Goal: Information Seeking & Learning: Learn about a topic

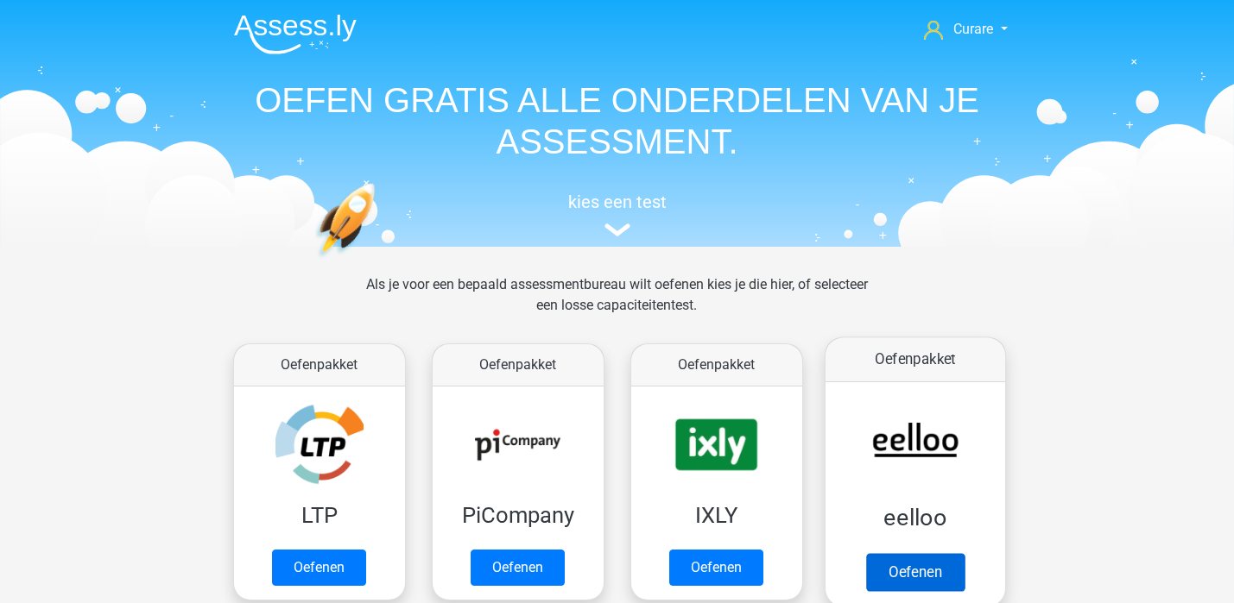
click at [938, 553] on link "Oefenen" at bounding box center [914, 572] width 98 height 38
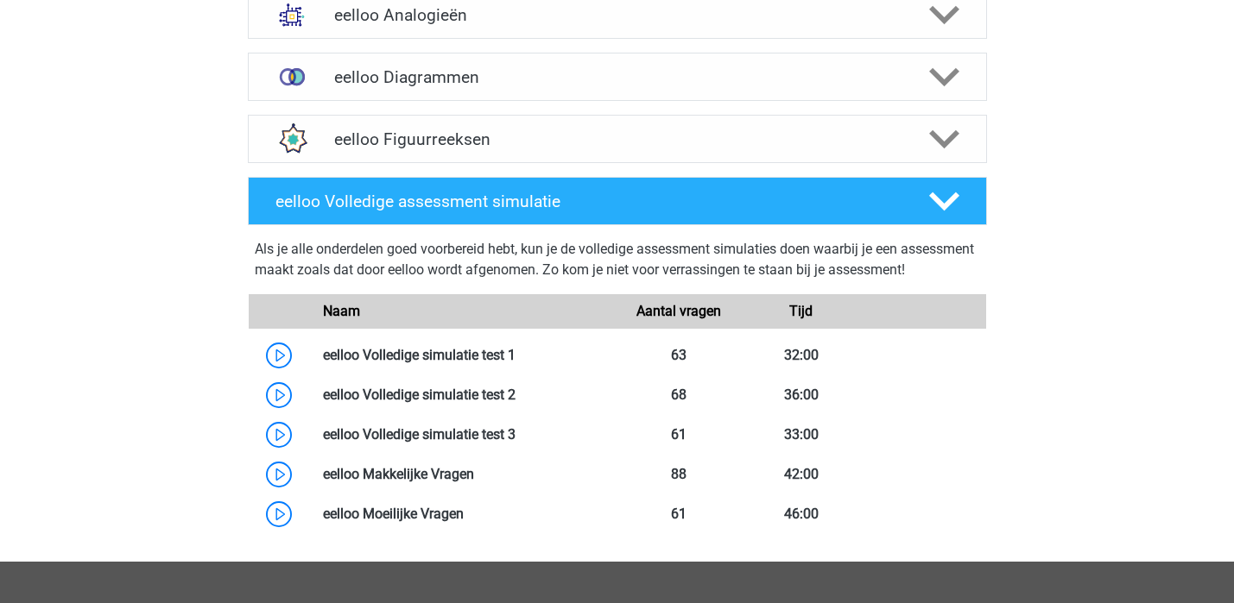
scroll to position [849, 0]
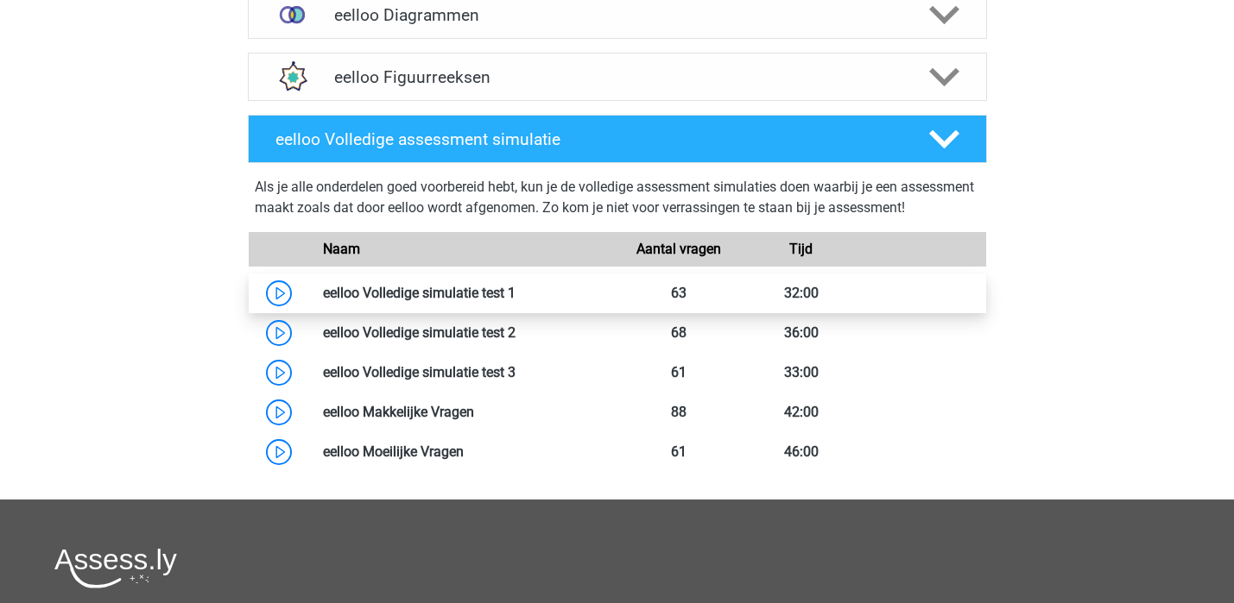
click at [515, 301] on link at bounding box center [515, 293] width 0 height 16
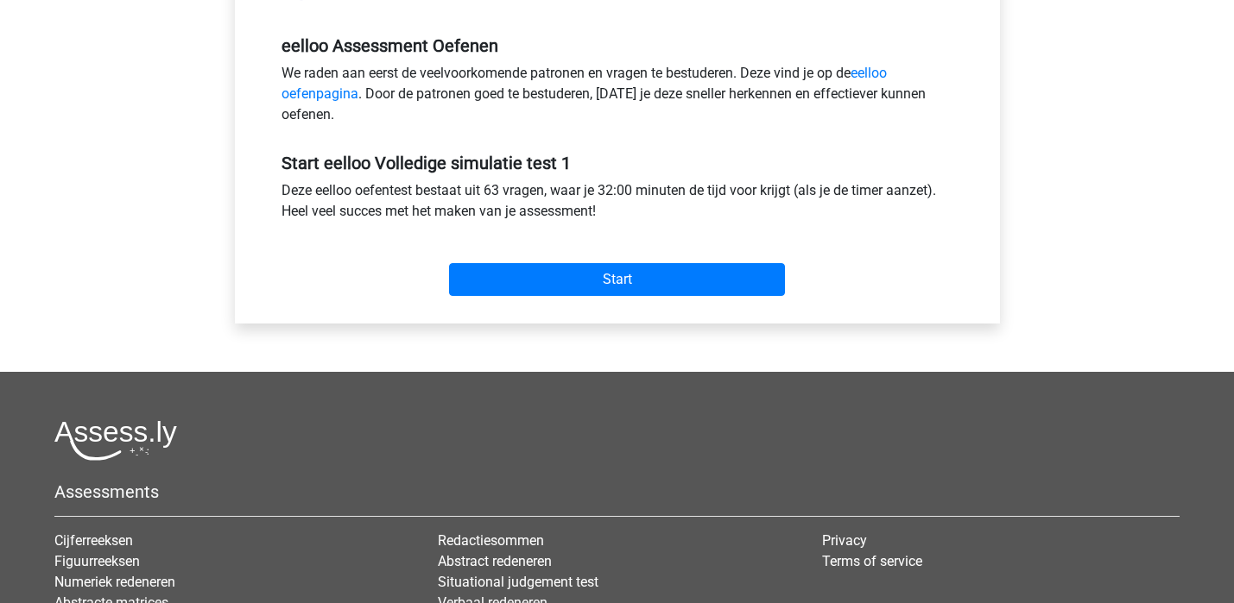
scroll to position [453, 0]
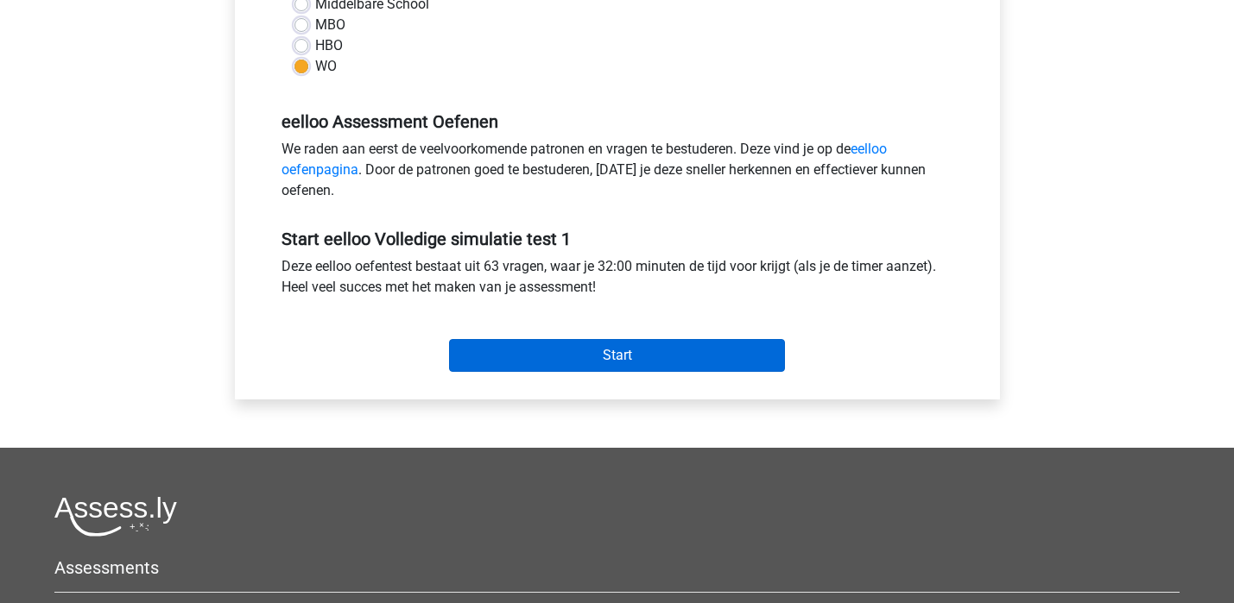
click at [591, 353] on input "Start" at bounding box center [617, 355] width 336 height 33
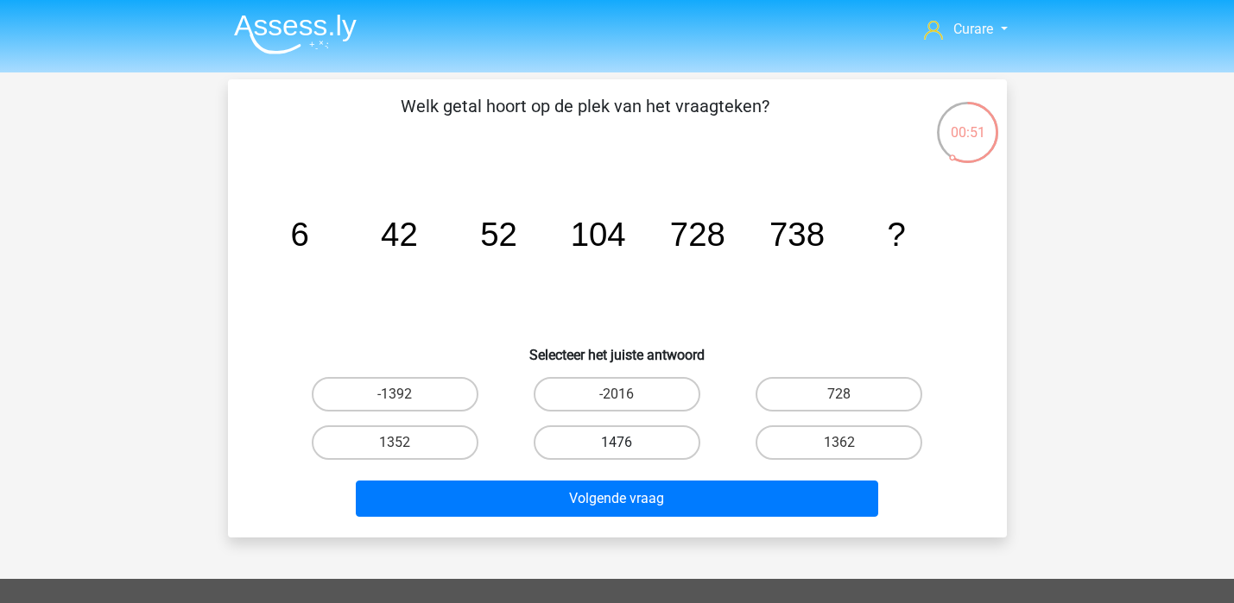
click at [620, 439] on label "1476" at bounding box center [617, 443] width 167 height 35
click at [620, 443] on input "1476" at bounding box center [621, 448] width 11 height 11
radio input "true"
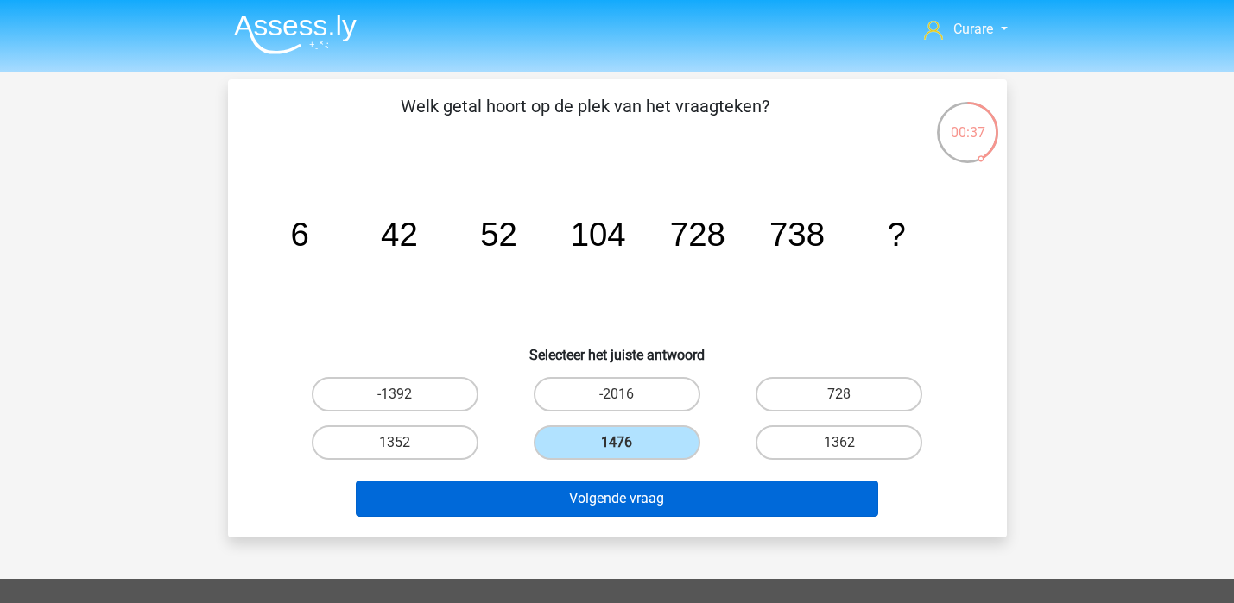
click at [678, 500] on button "Volgende vraag" at bounding box center [617, 499] width 522 height 36
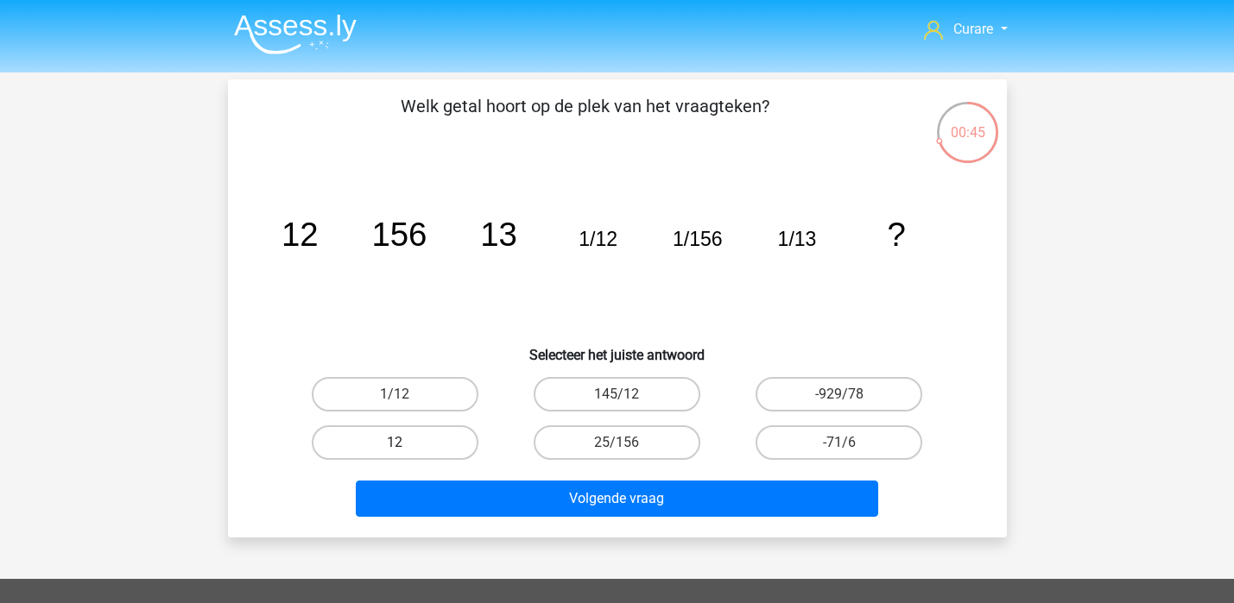
click at [386, 445] on label "12" at bounding box center [395, 443] width 167 height 35
click at [395, 445] on input "12" at bounding box center [400, 448] width 11 height 11
radio input "true"
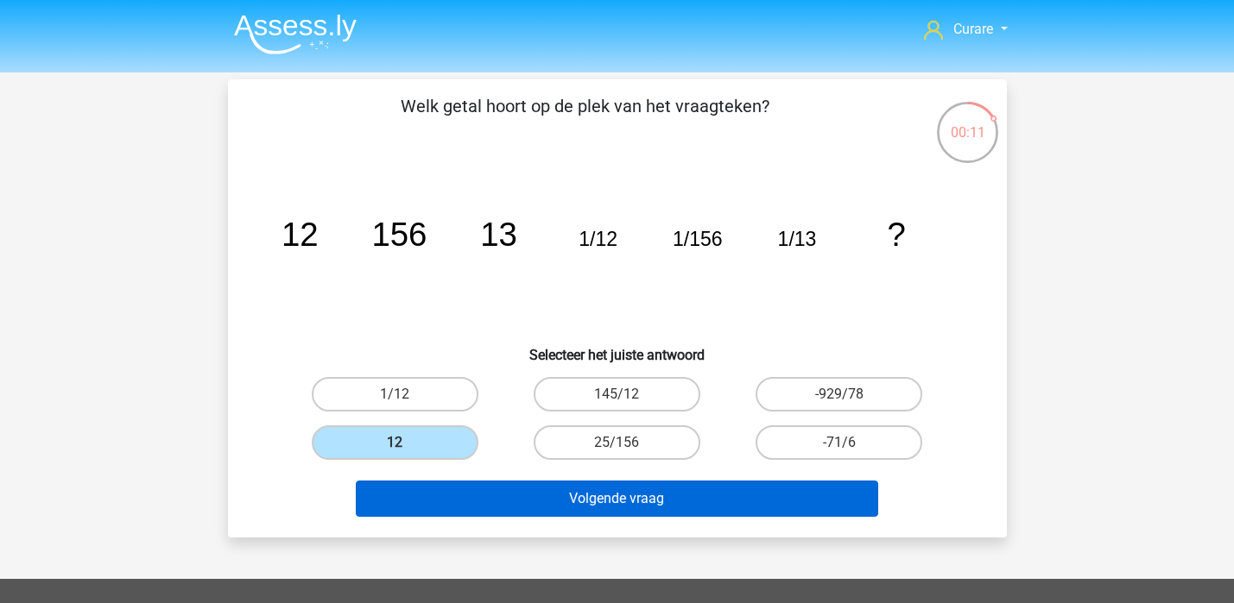
click at [666, 503] on button "Volgende vraag" at bounding box center [617, 499] width 522 height 36
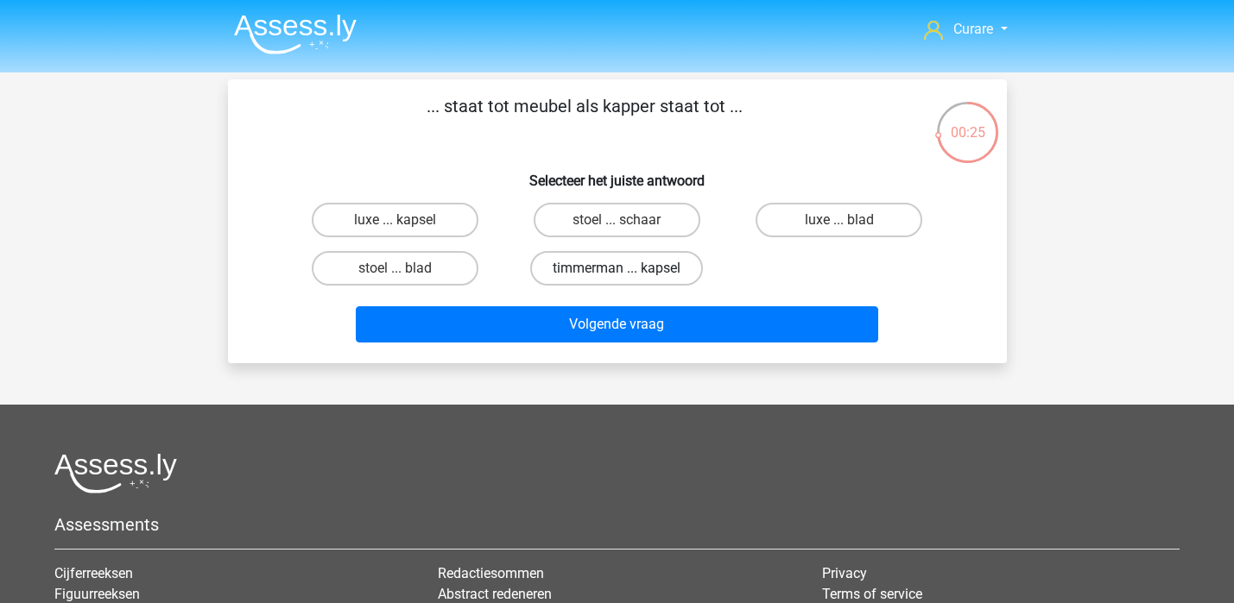
click at [595, 259] on label "timmerman ... kapsel" at bounding box center [616, 268] width 173 height 35
click at [616, 268] on input "timmerman ... kapsel" at bounding box center [621, 273] width 11 height 11
radio input "true"
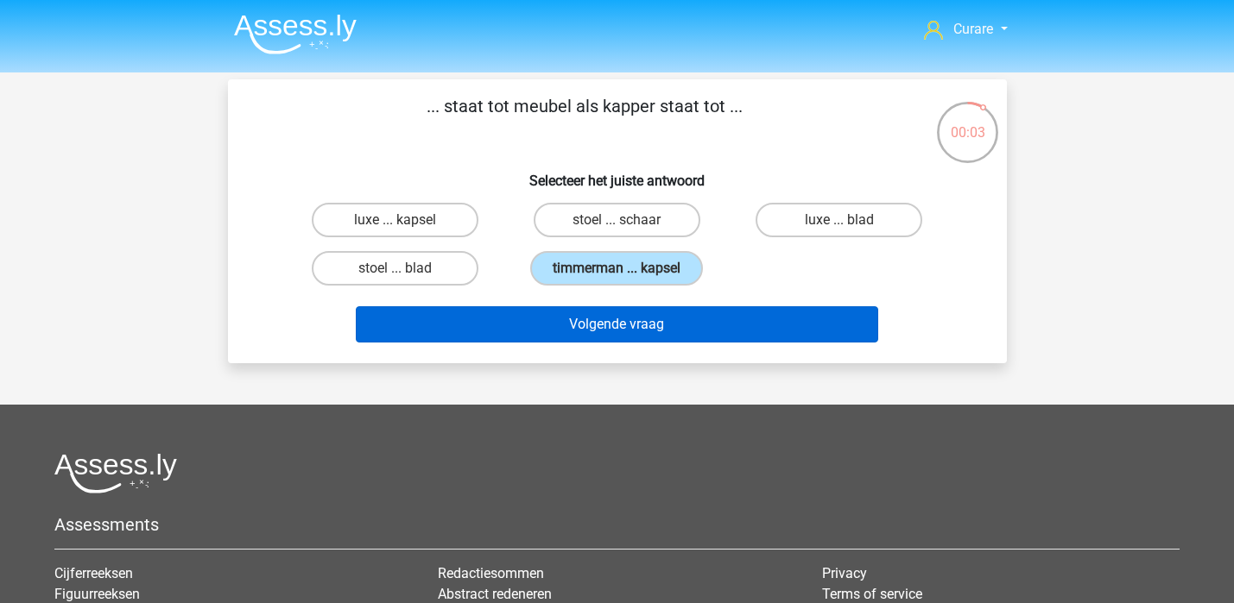
click at [651, 329] on button "Volgende vraag" at bounding box center [617, 324] width 522 height 36
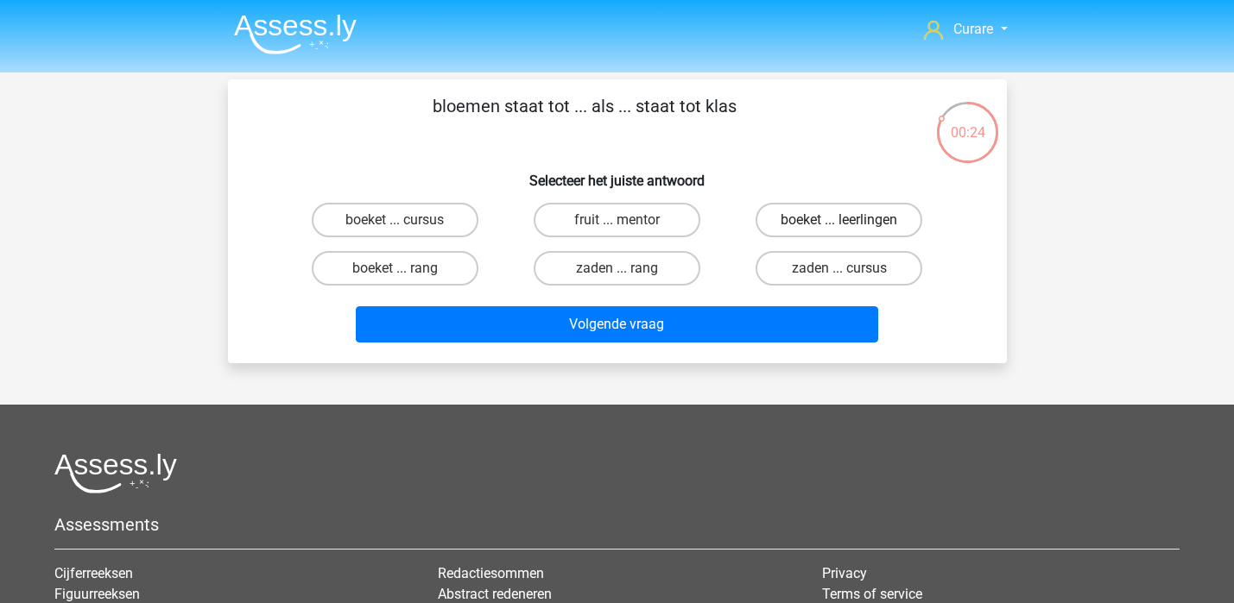
click at [823, 218] on label "boeket ... leerlingen" at bounding box center [838, 220] width 167 height 35
click at [839, 220] on input "boeket ... leerlingen" at bounding box center [844, 225] width 11 height 11
radio input "true"
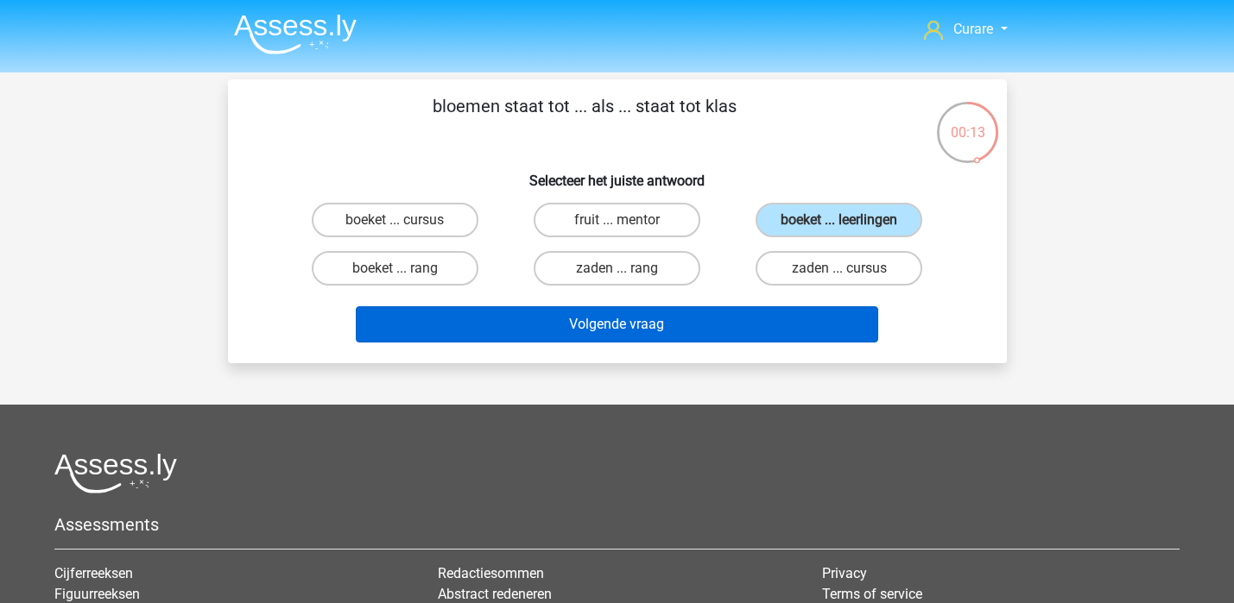
click at [638, 327] on button "Volgende vraag" at bounding box center [617, 324] width 522 height 36
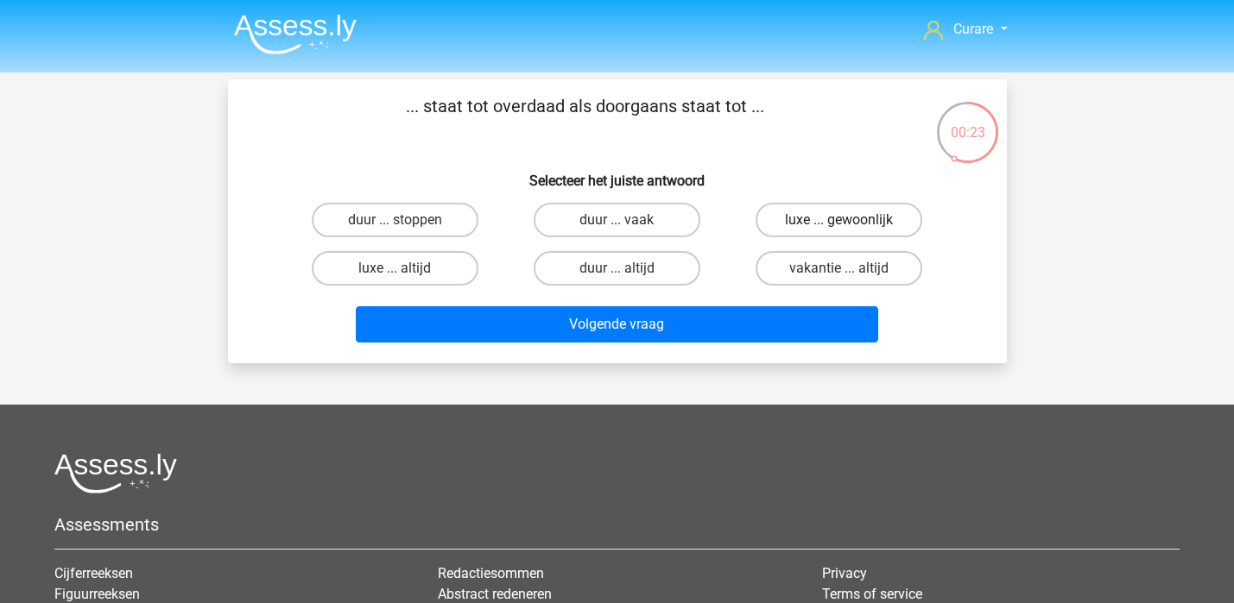
click at [801, 218] on label "luxe ... gewoonlijk" at bounding box center [838, 220] width 167 height 35
click at [839, 220] on input "luxe ... gewoonlijk" at bounding box center [844, 225] width 11 height 11
radio input "true"
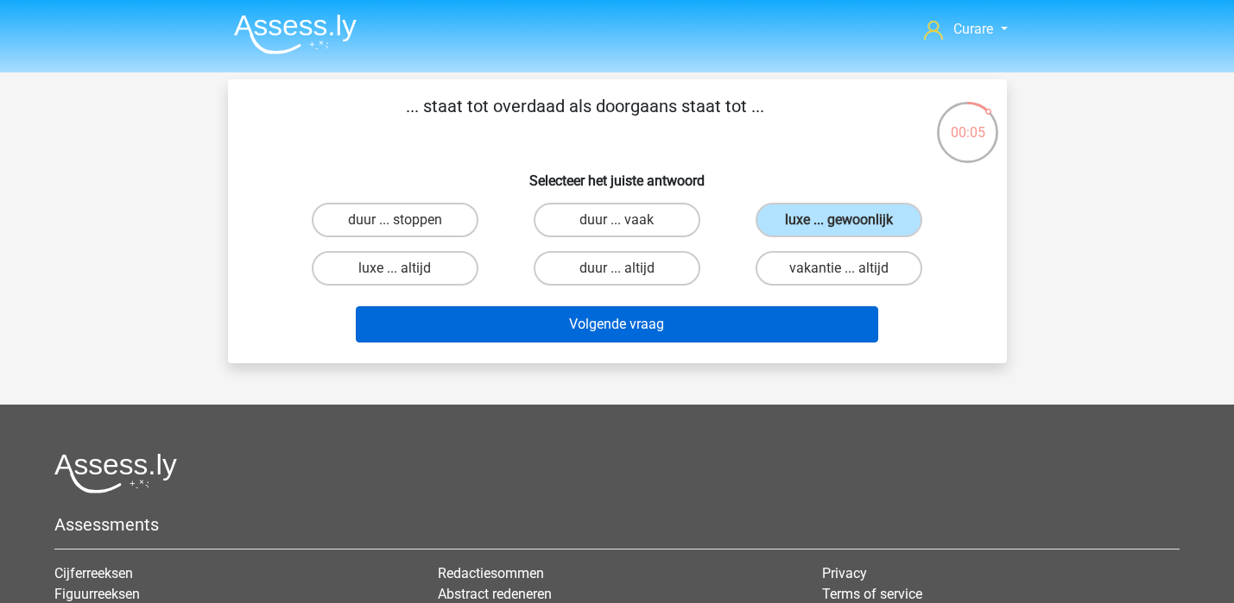
click at [606, 323] on button "Volgende vraag" at bounding box center [617, 324] width 522 height 36
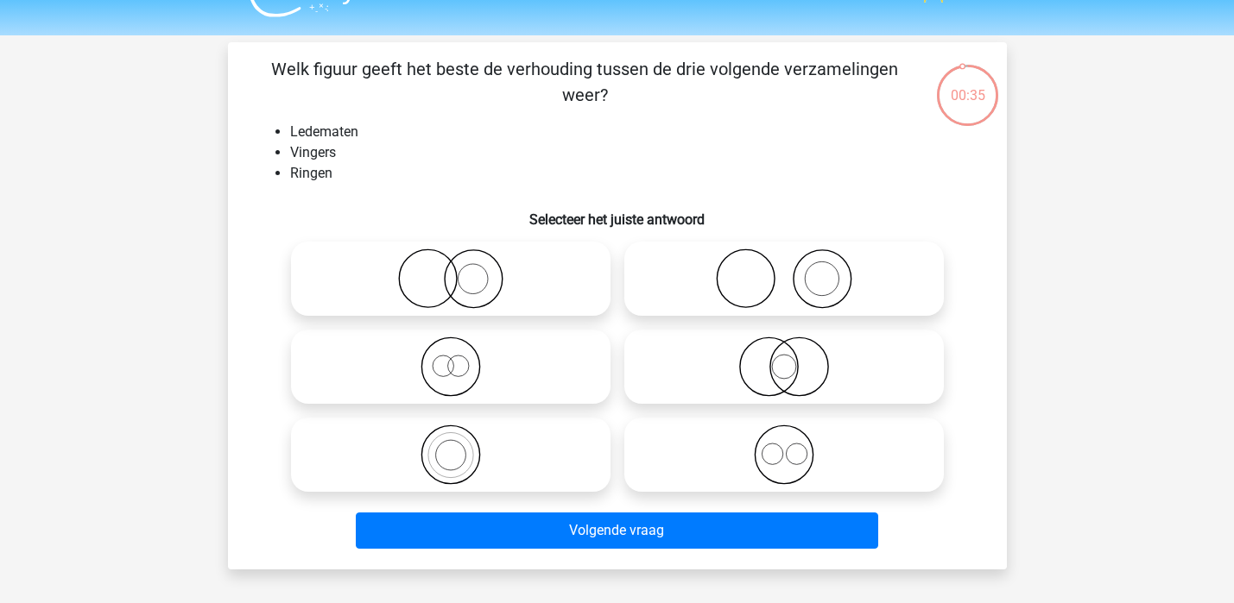
scroll to position [37, 0]
click at [736, 281] on icon at bounding box center [784, 279] width 306 height 60
click at [784, 270] on input "radio" at bounding box center [789, 264] width 11 height 11
radio input "true"
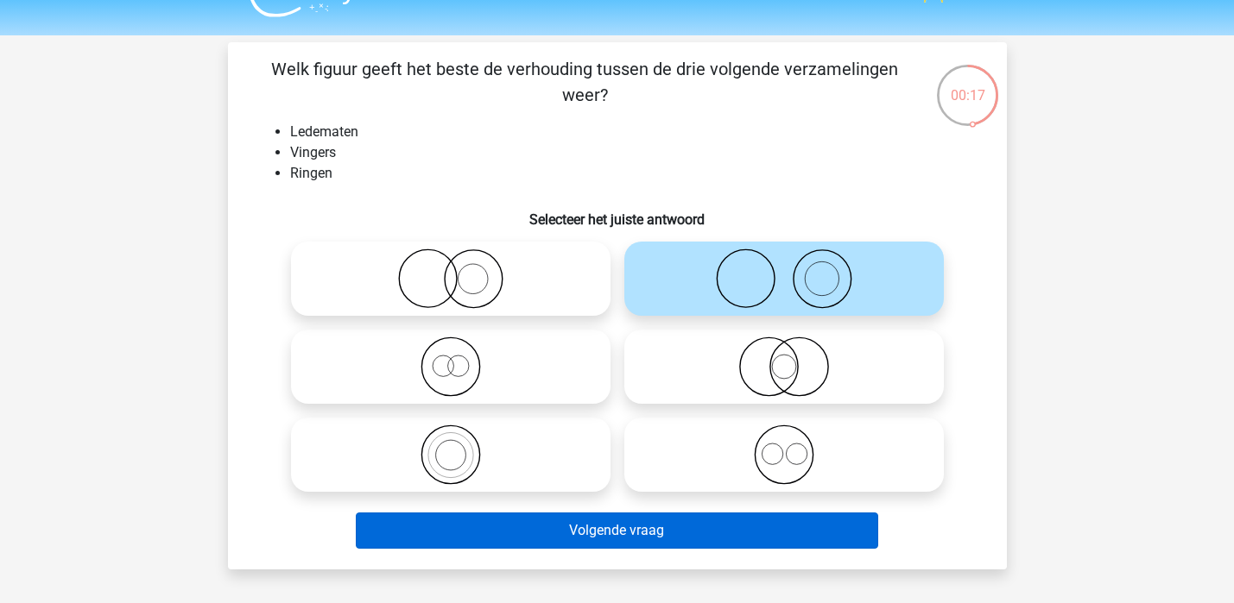
click at [641, 525] on button "Volgende vraag" at bounding box center [617, 531] width 522 height 36
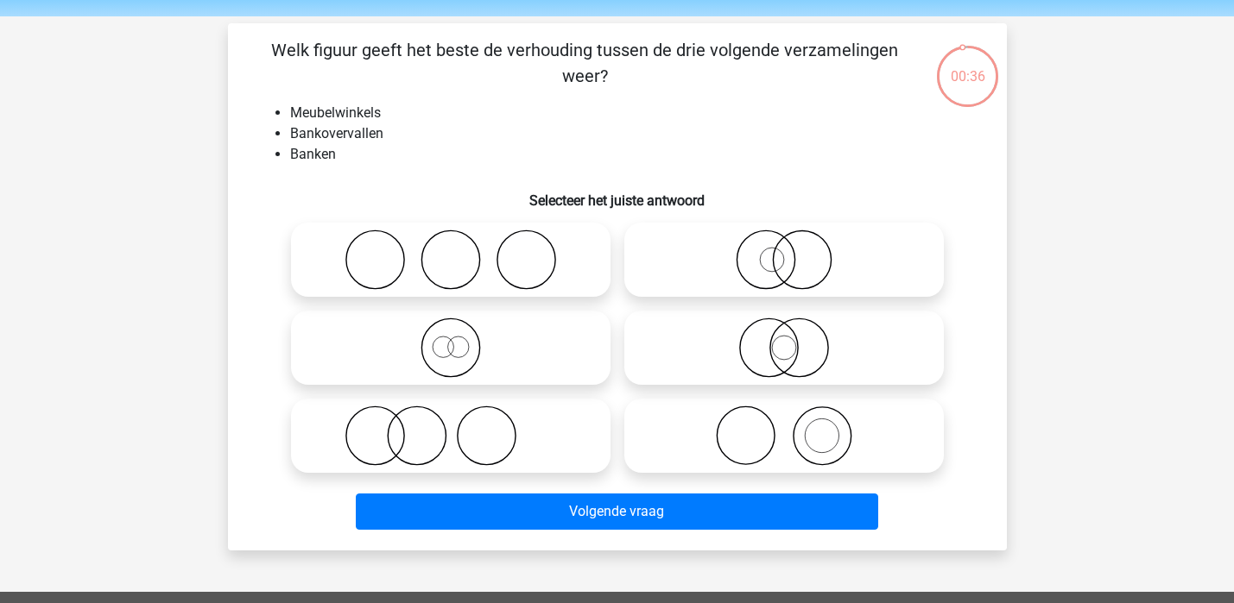
scroll to position [54, 0]
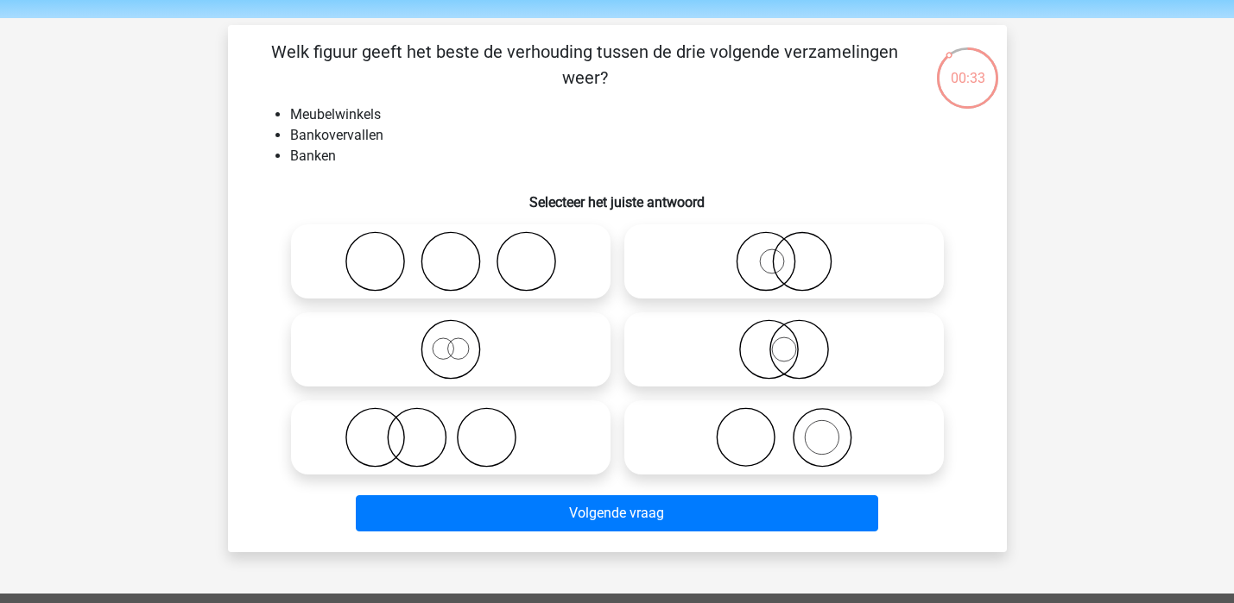
click at [525, 235] on icon at bounding box center [451, 261] width 306 height 60
click at [462, 242] on input "radio" at bounding box center [456, 247] width 11 height 11
radio input "true"
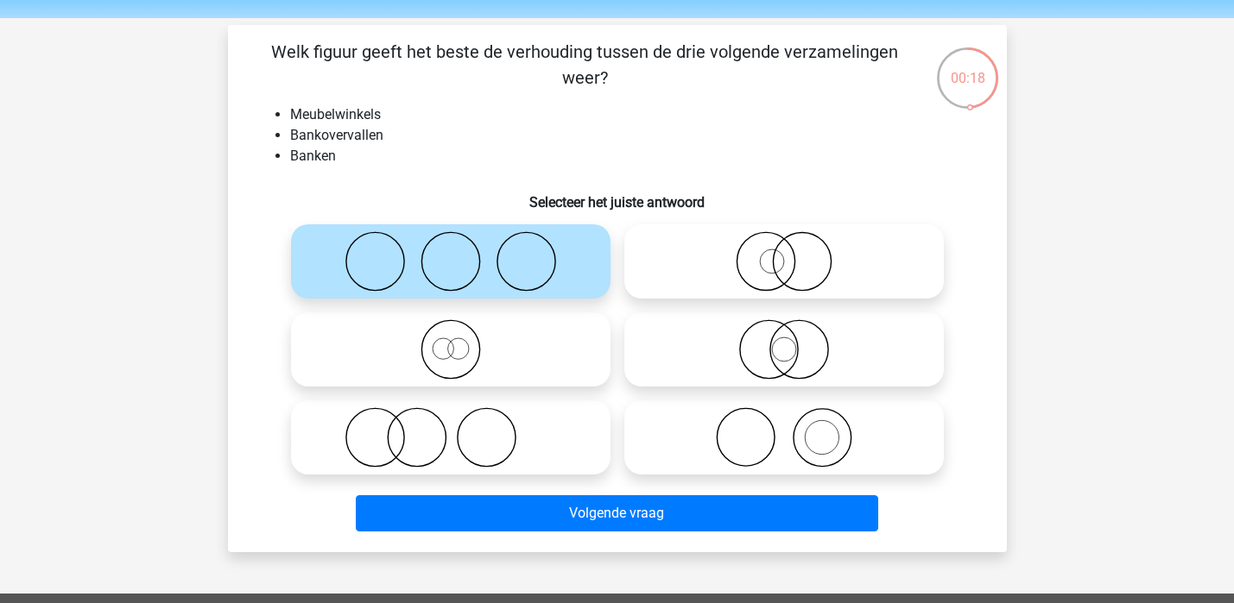
scroll to position [63, 0]
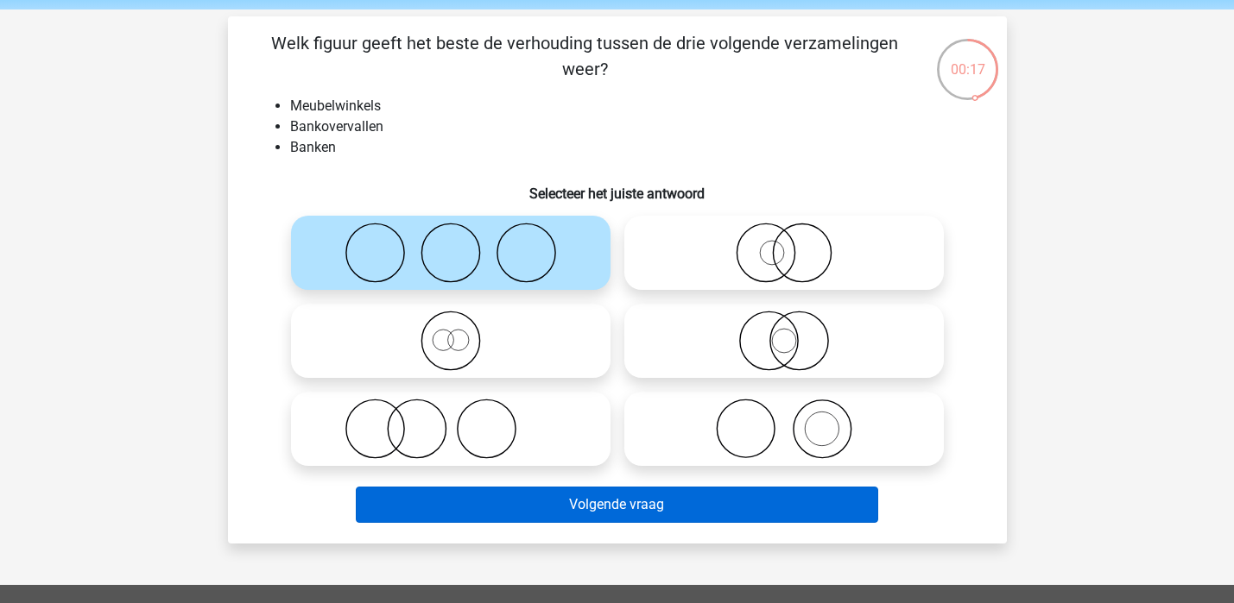
click at [615, 507] on button "Volgende vraag" at bounding box center [617, 505] width 522 height 36
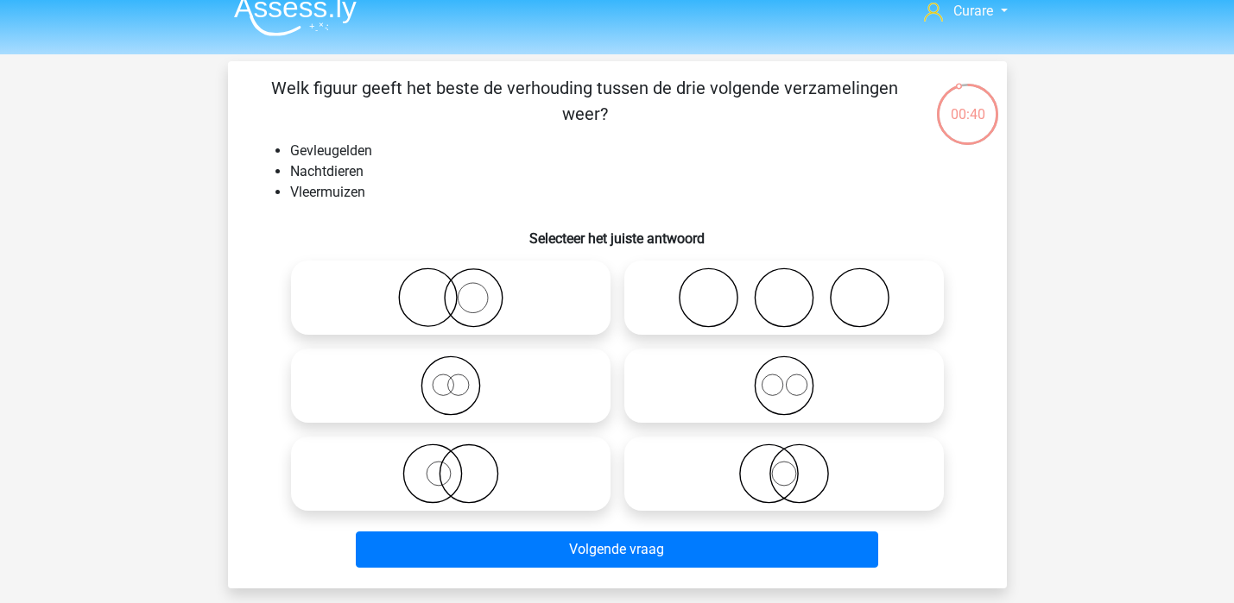
scroll to position [20, 0]
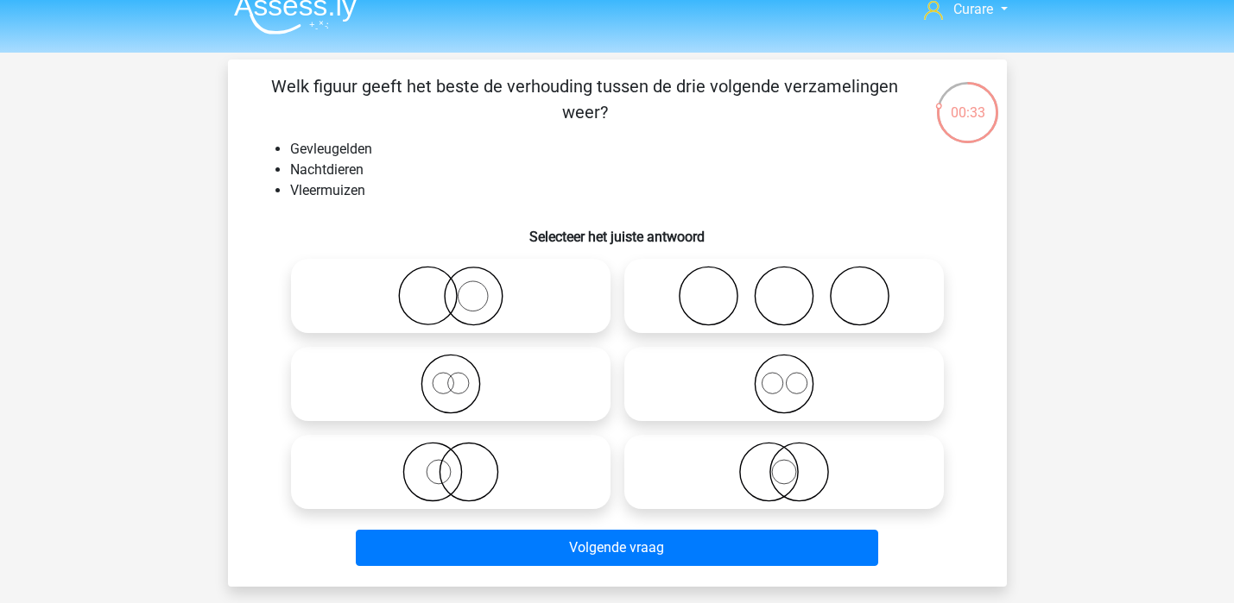
click at [515, 297] on icon at bounding box center [451, 296] width 306 height 60
click at [462, 287] on input "radio" at bounding box center [456, 281] width 11 height 11
radio input "true"
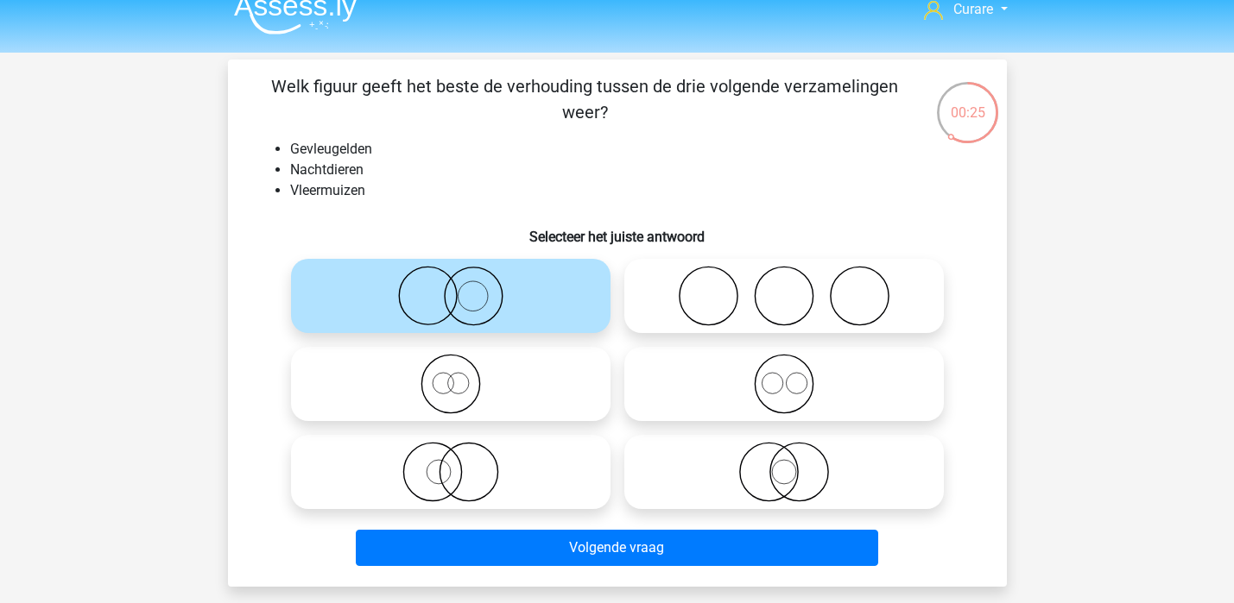
click at [460, 496] on icon at bounding box center [451, 472] width 306 height 60
click at [460, 464] on input "radio" at bounding box center [456, 457] width 11 height 11
radio input "true"
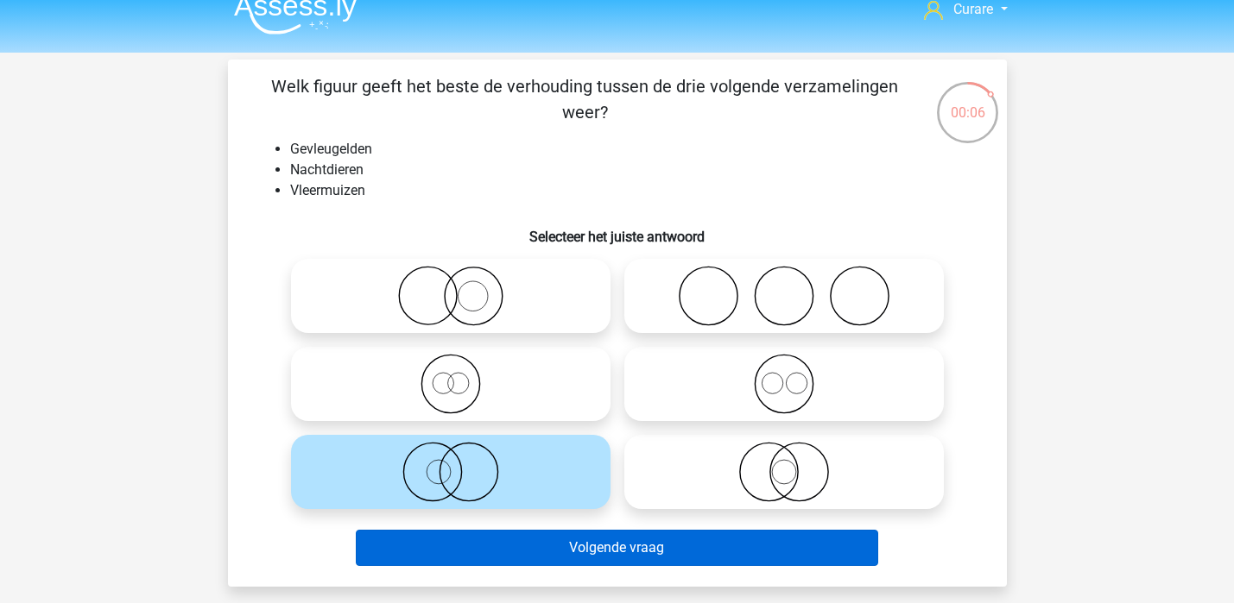
click at [559, 553] on button "Volgende vraag" at bounding box center [617, 548] width 522 height 36
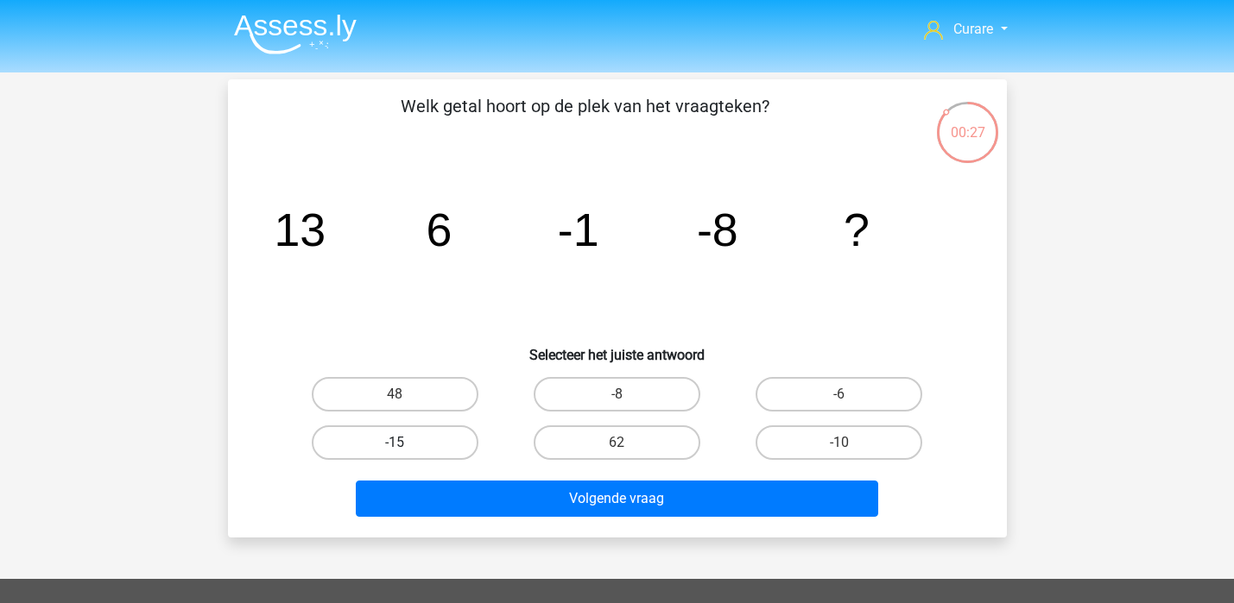
click at [447, 436] on label "-15" at bounding box center [395, 443] width 167 height 35
click at [406, 443] on input "-15" at bounding box center [400, 448] width 11 height 11
radio input "true"
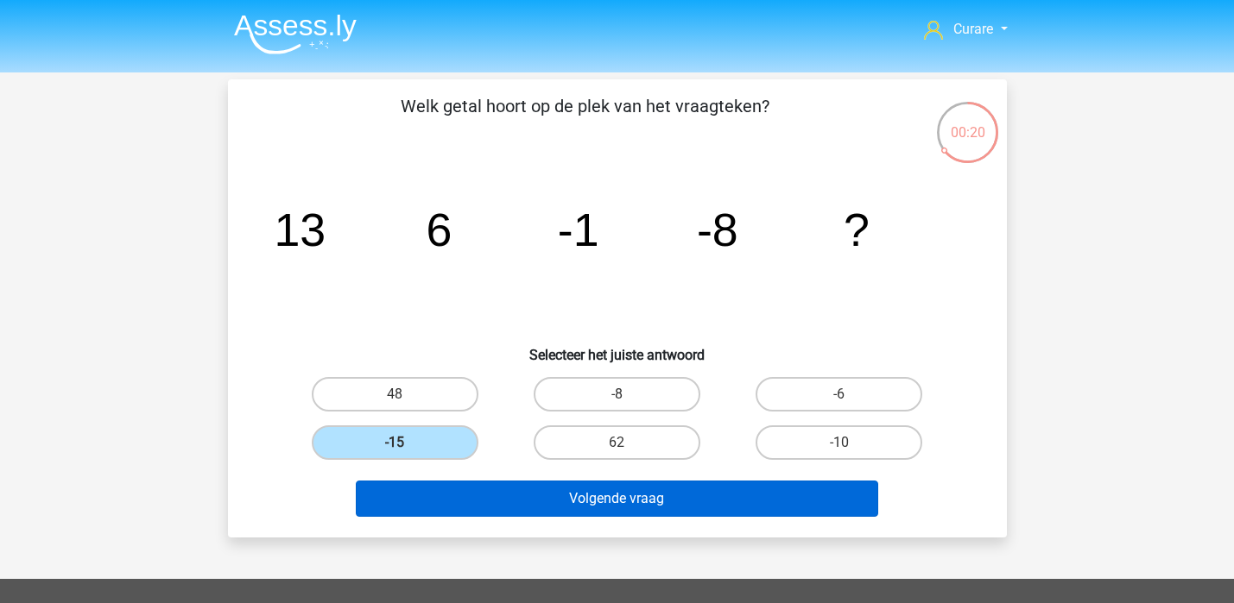
click at [647, 499] on button "Volgende vraag" at bounding box center [617, 499] width 522 height 36
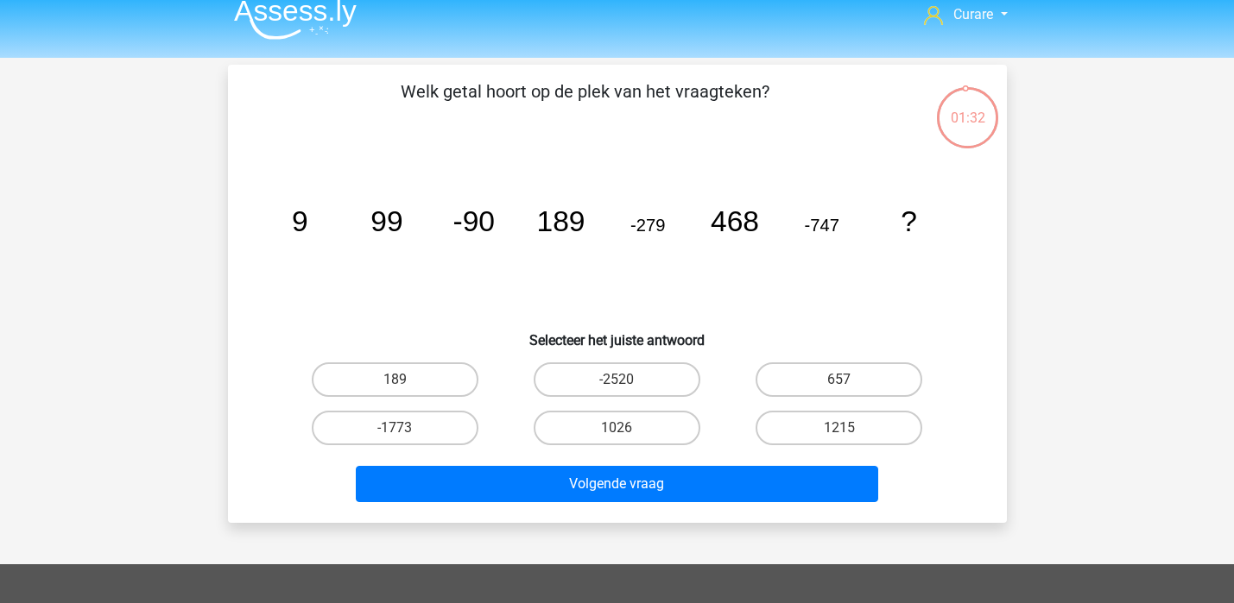
scroll to position [21, 0]
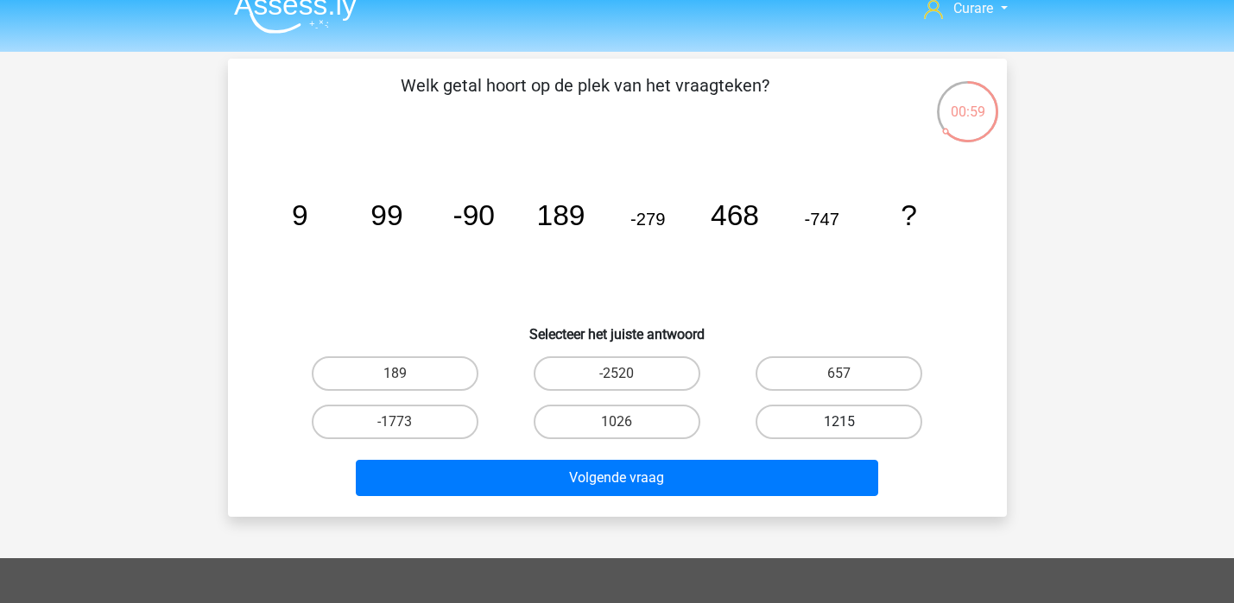
click at [812, 429] on label "1215" at bounding box center [838, 422] width 167 height 35
click at [839, 429] on input "1215" at bounding box center [844, 427] width 11 height 11
radio input "true"
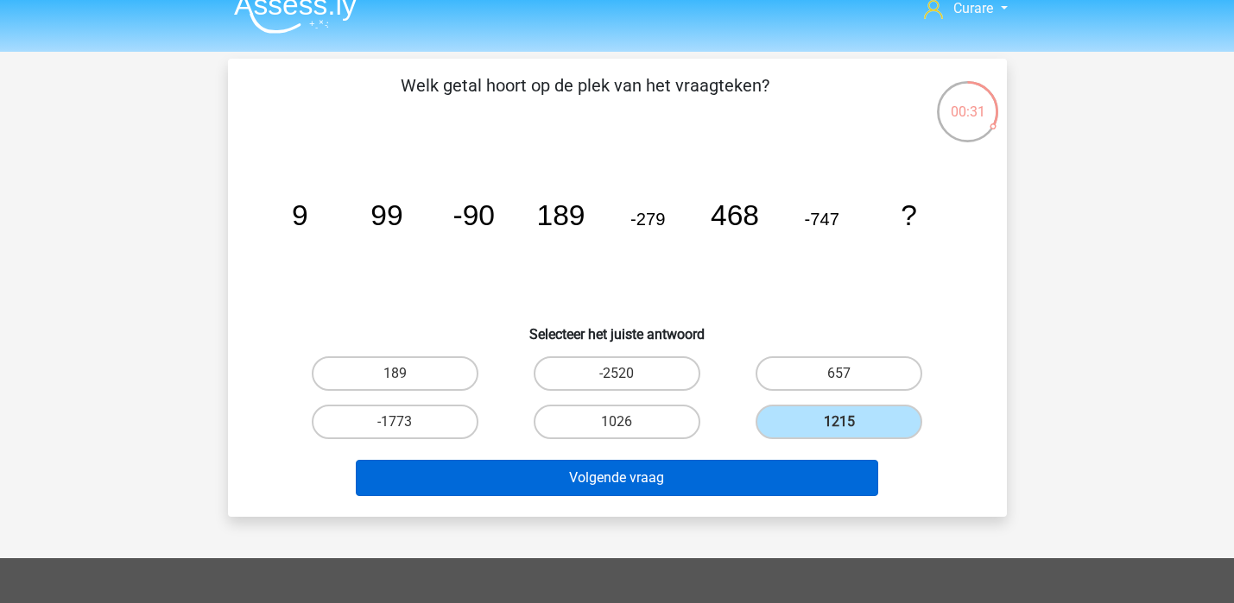
click at [693, 475] on button "Volgende vraag" at bounding box center [617, 478] width 522 height 36
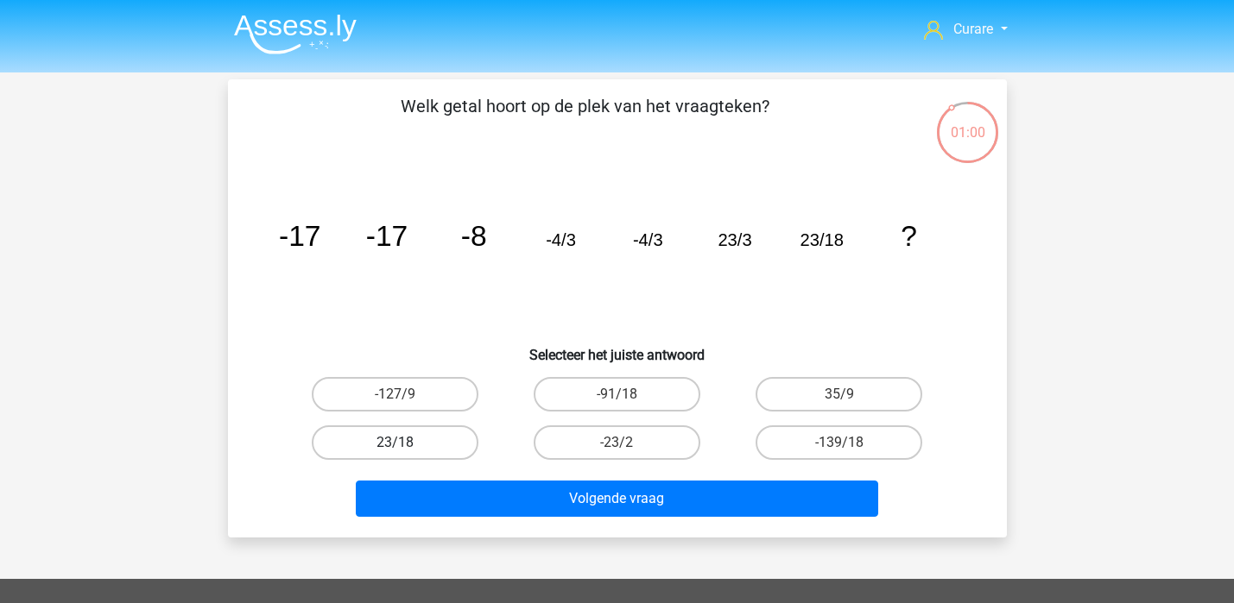
click at [422, 438] on label "23/18" at bounding box center [395, 443] width 167 height 35
click at [406, 443] on input "23/18" at bounding box center [400, 448] width 11 height 11
radio input "true"
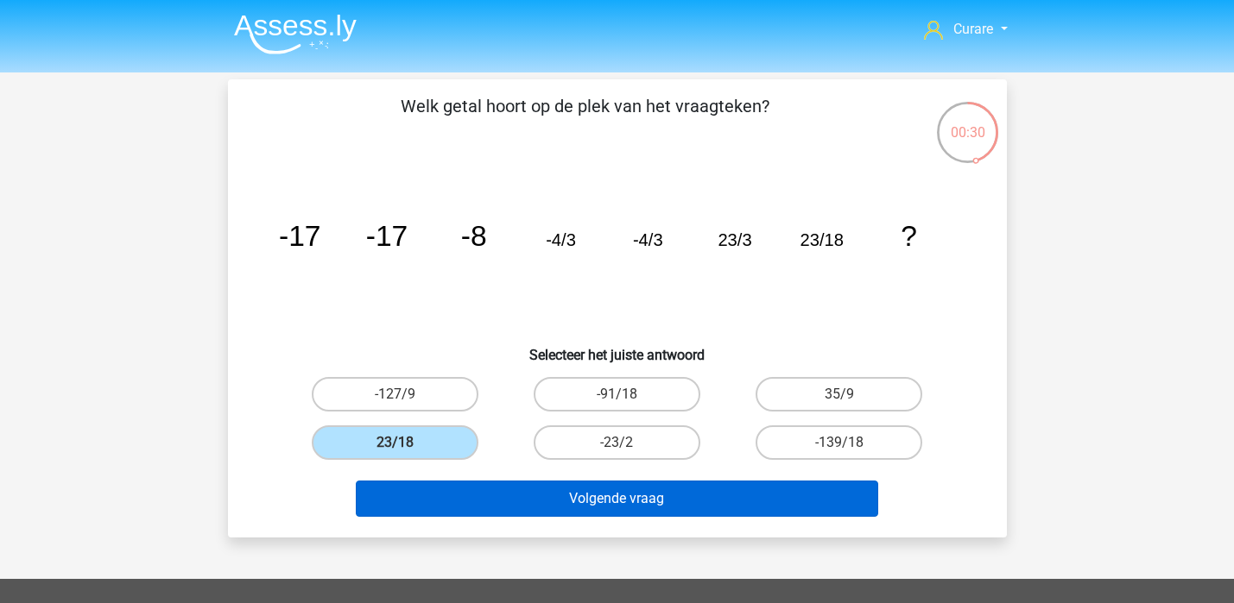
click at [694, 497] on button "Volgende vraag" at bounding box center [617, 499] width 522 height 36
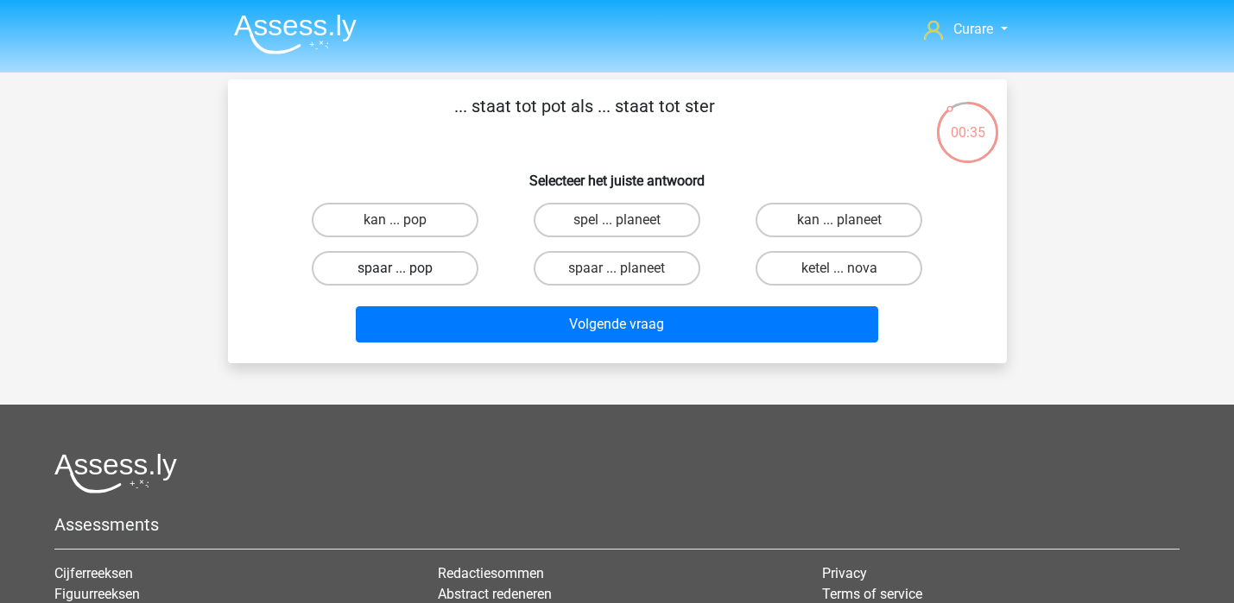
click at [441, 262] on label "spaar ... pop" at bounding box center [395, 268] width 167 height 35
click at [406, 268] on input "spaar ... pop" at bounding box center [400, 273] width 11 height 11
radio input "true"
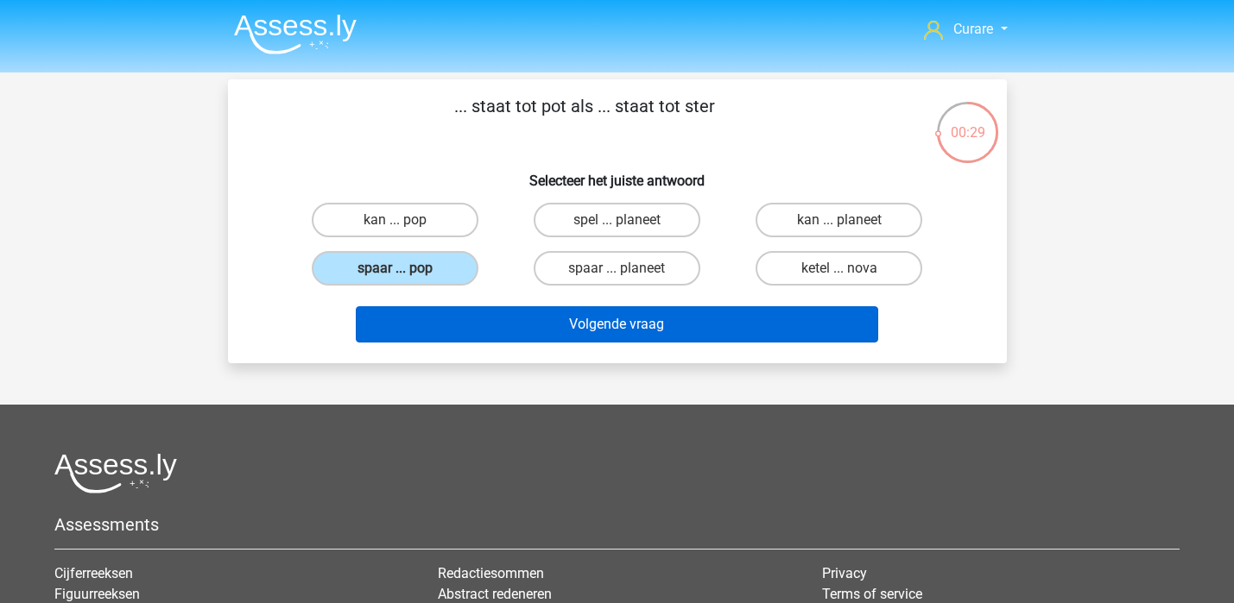
click at [642, 331] on button "Volgende vraag" at bounding box center [617, 324] width 522 height 36
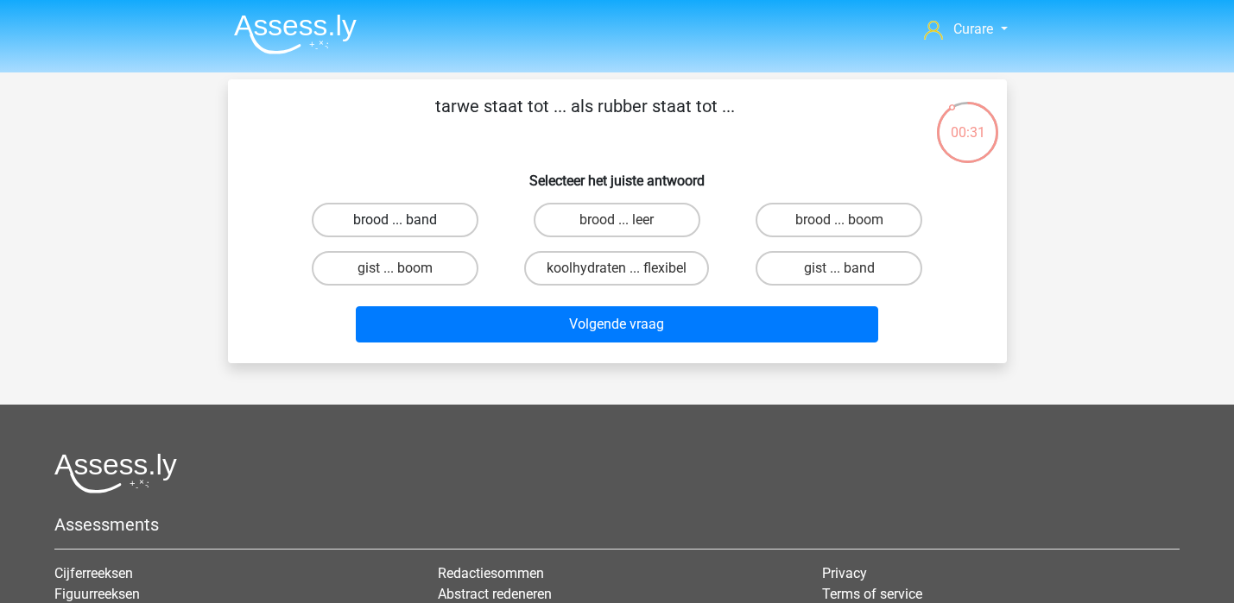
click at [404, 219] on label "brood ... band" at bounding box center [395, 220] width 167 height 35
click at [404, 220] on input "brood ... band" at bounding box center [400, 225] width 11 height 11
radio input "true"
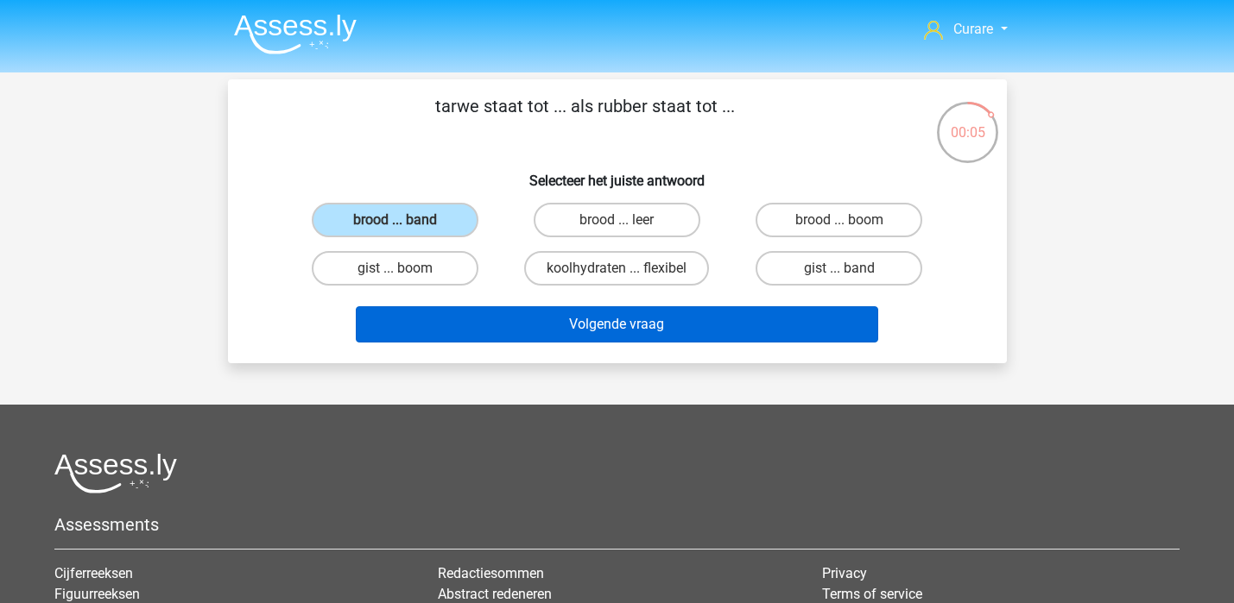
click at [641, 335] on button "Volgende vraag" at bounding box center [617, 324] width 522 height 36
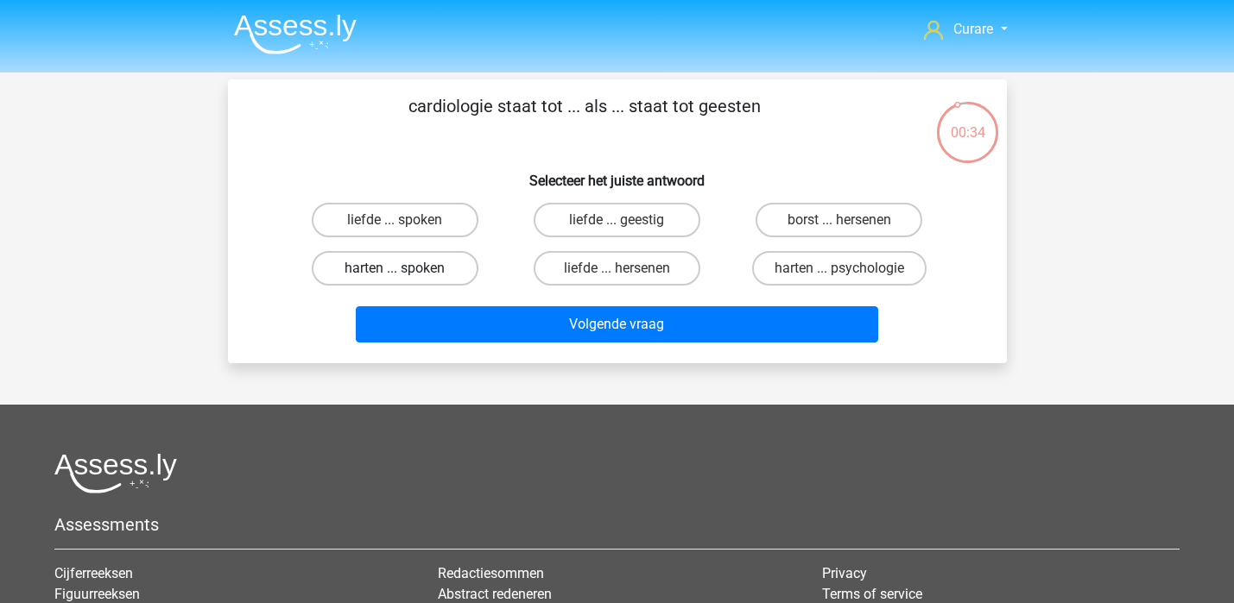
click at [427, 275] on label "harten ... spoken" at bounding box center [395, 268] width 167 height 35
click at [406, 275] on input "harten ... spoken" at bounding box center [400, 273] width 11 height 11
radio input "true"
click at [800, 266] on label "harten ... psychologie" at bounding box center [839, 268] width 174 height 35
click at [839, 268] on input "harten ... psychologie" at bounding box center [844, 273] width 11 height 11
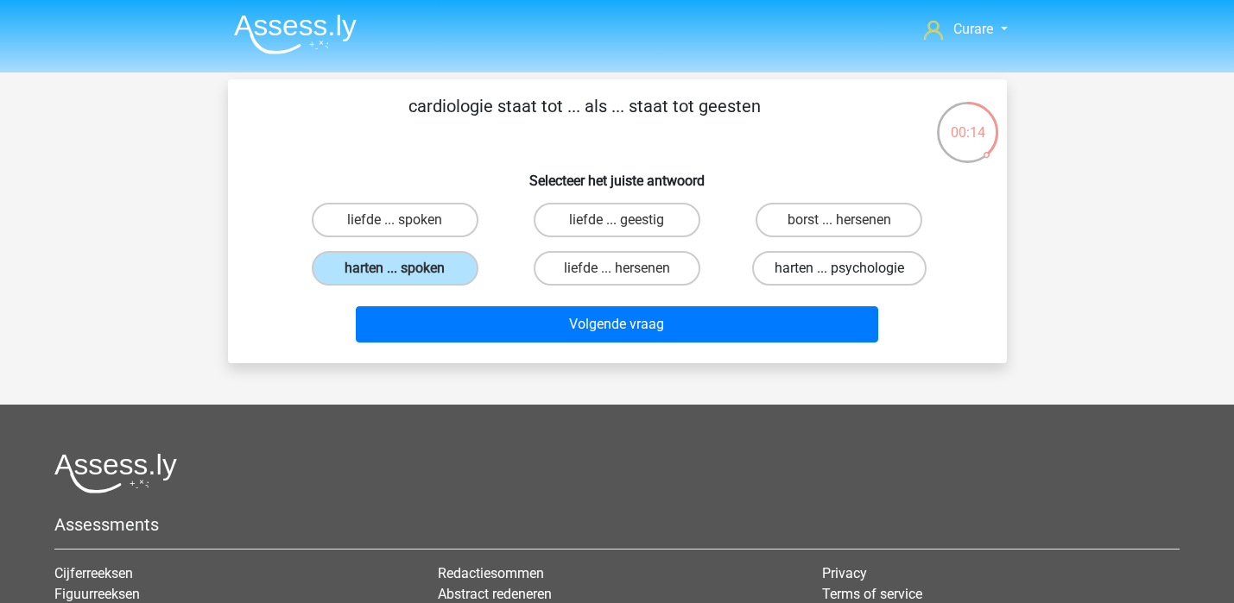
radio input "true"
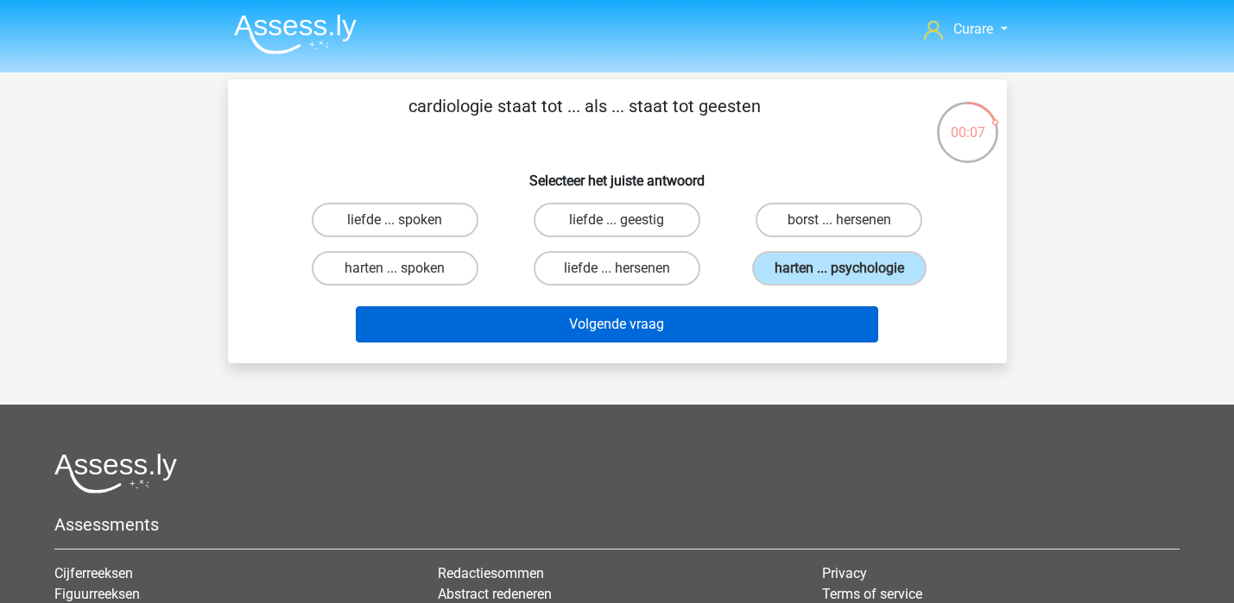
click at [697, 328] on button "Volgende vraag" at bounding box center [617, 324] width 522 height 36
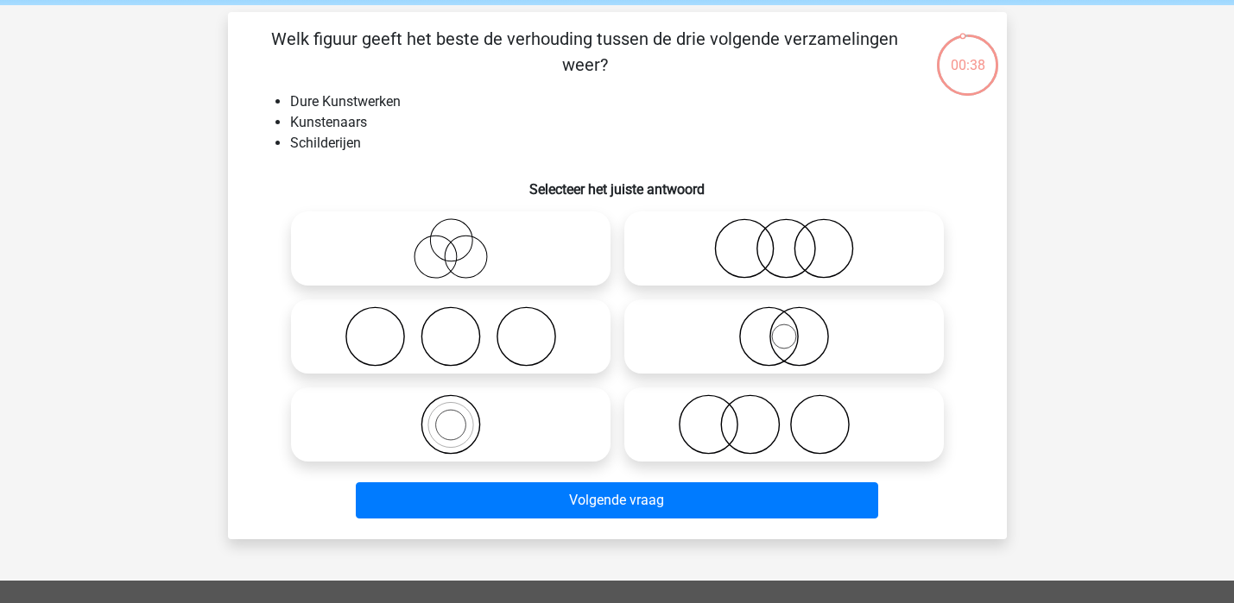
scroll to position [69, 0]
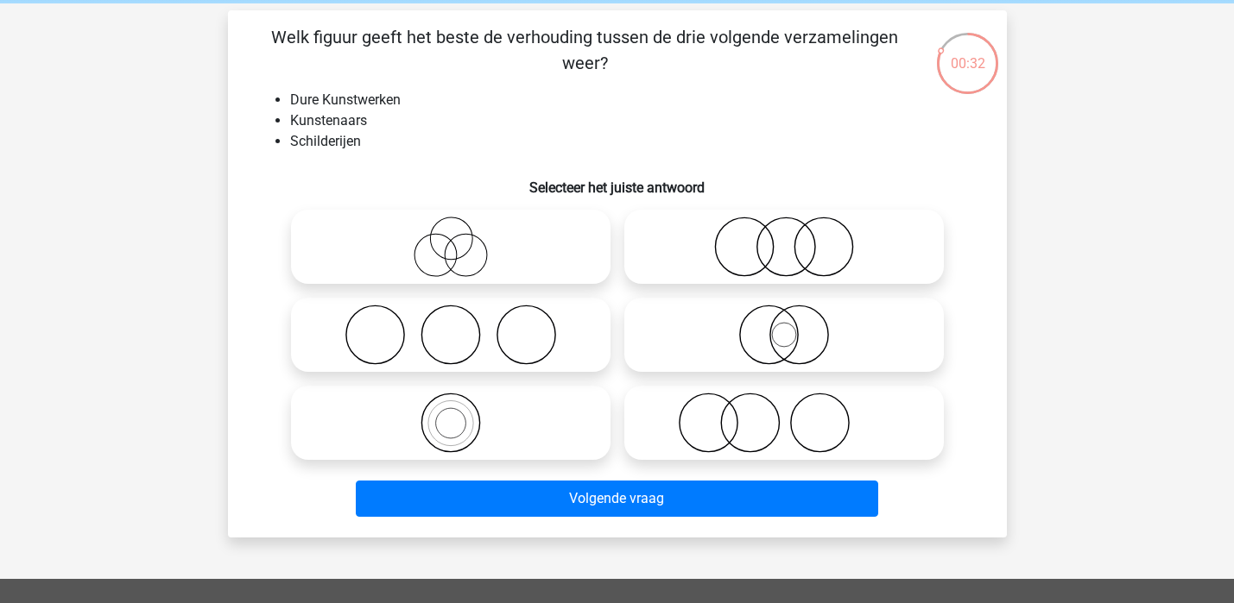
click at [765, 422] on icon at bounding box center [784, 423] width 306 height 60
click at [784, 414] on input "radio" at bounding box center [789, 408] width 11 height 11
radio input "true"
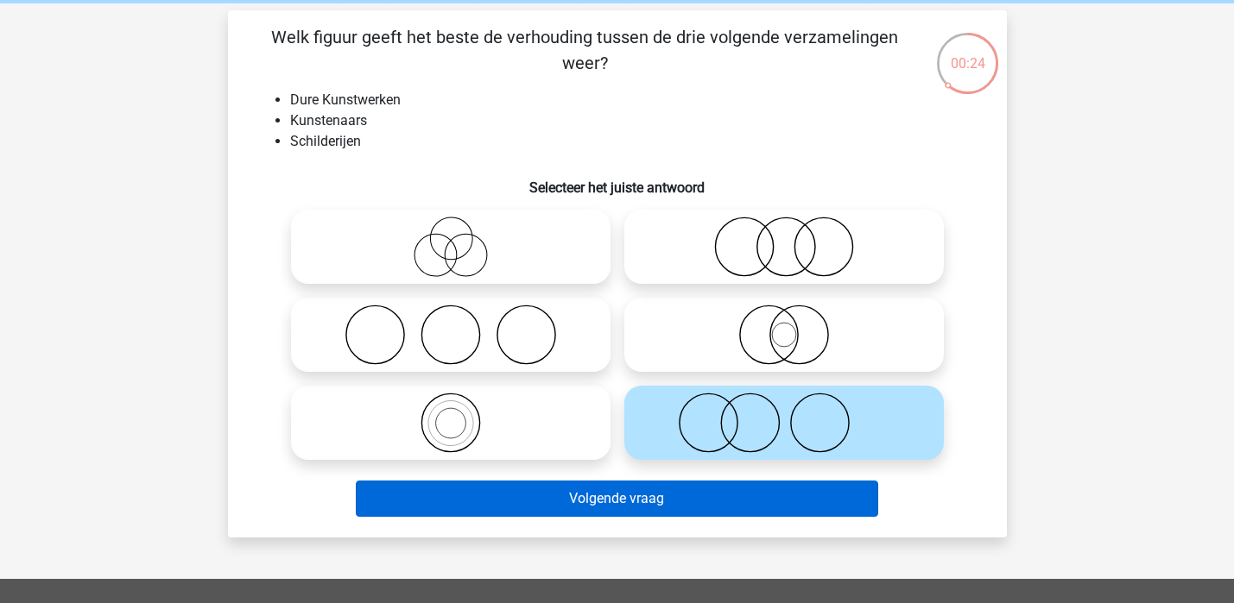
click at [629, 504] on button "Volgende vraag" at bounding box center [617, 499] width 522 height 36
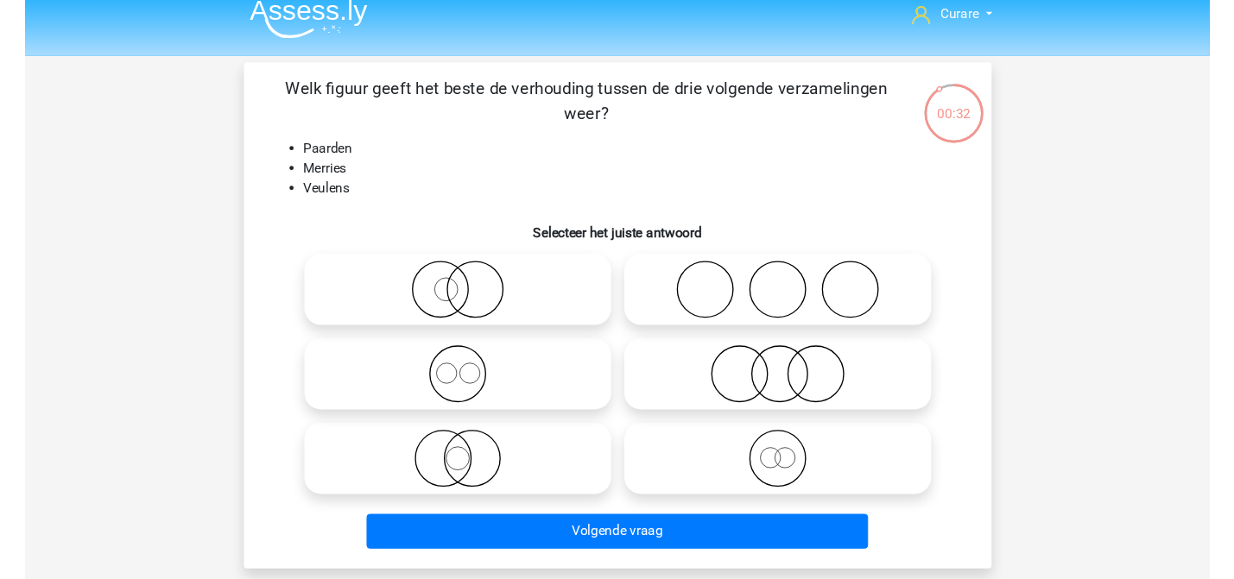
scroll to position [22, 0]
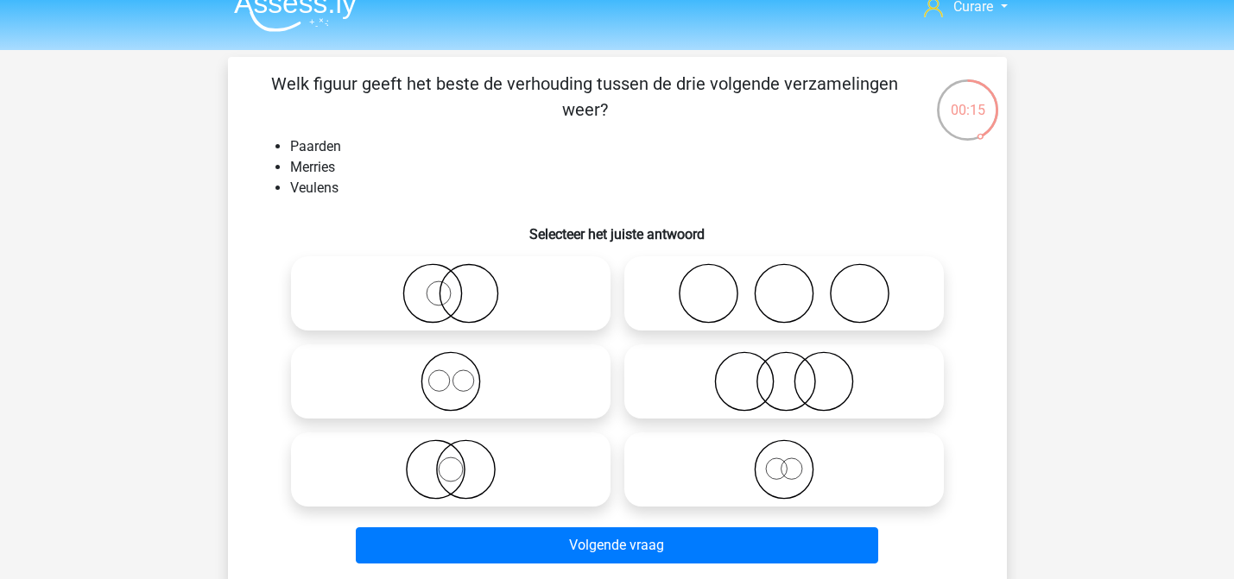
click at [815, 456] on icon at bounding box center [784, 469] width 306 height 60
click at [795, 456] on input "radio" at bounding box center [789, 455] width 11 height 11
radio input "true"
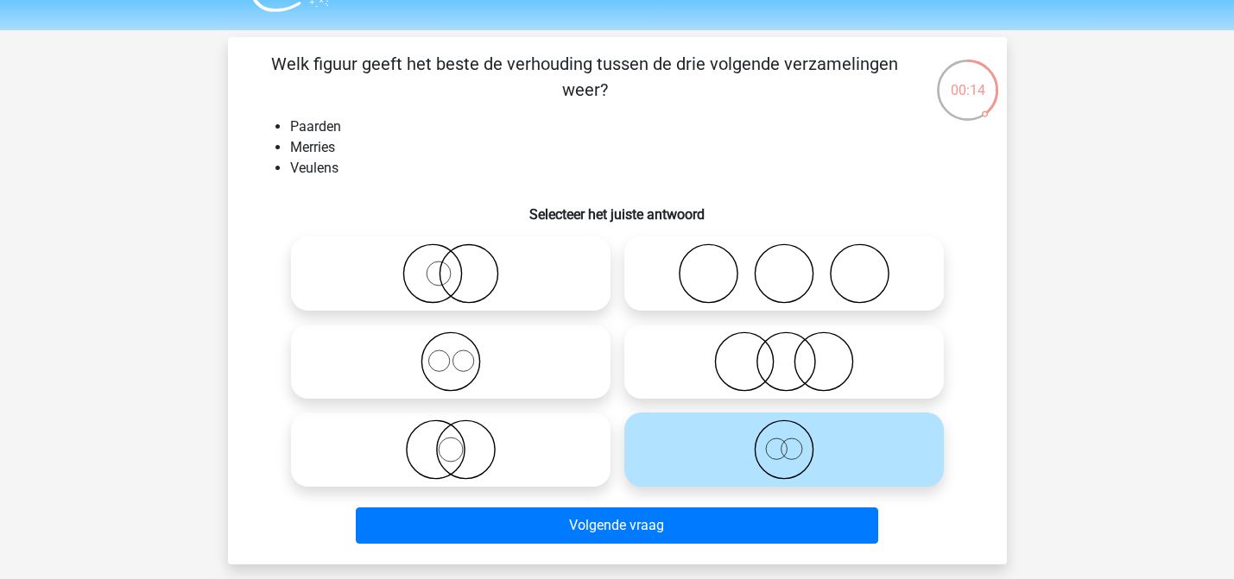
scroll to position [48, 0]
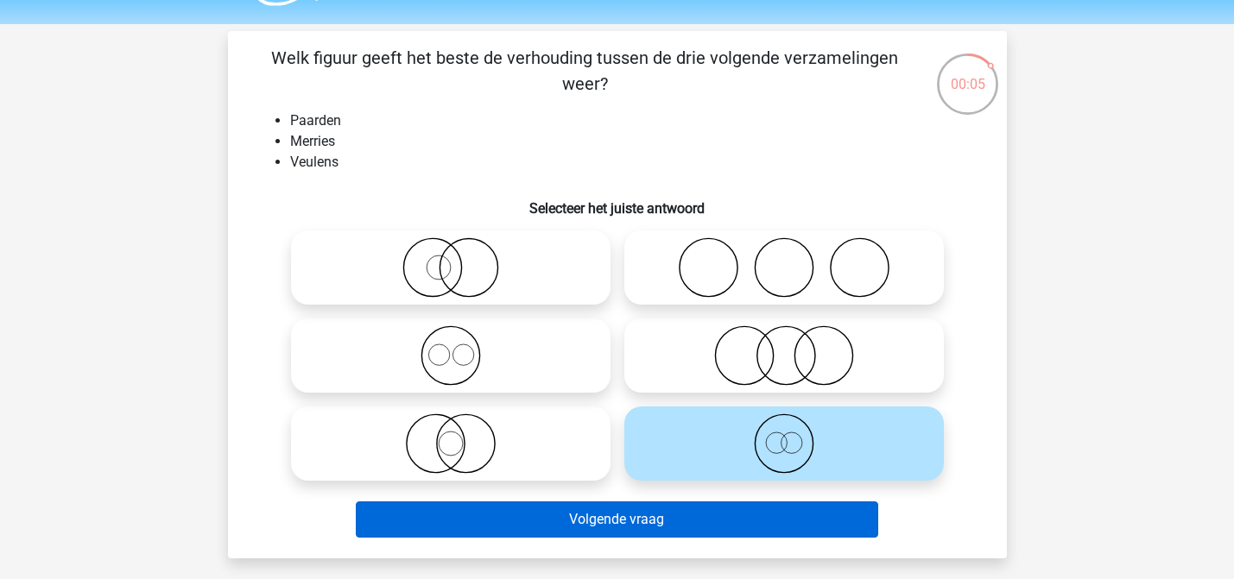
click at [605, 521] on button "Volgende vraag" at bounding box center [617, 520] width 522 height 36
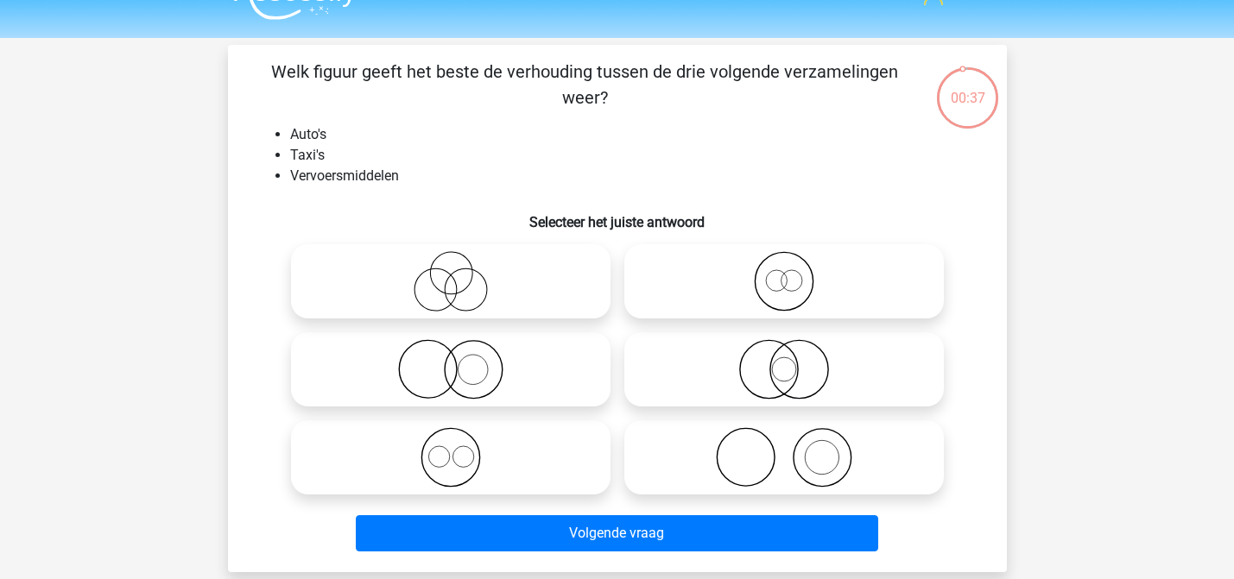
scroll to position [38, 0]
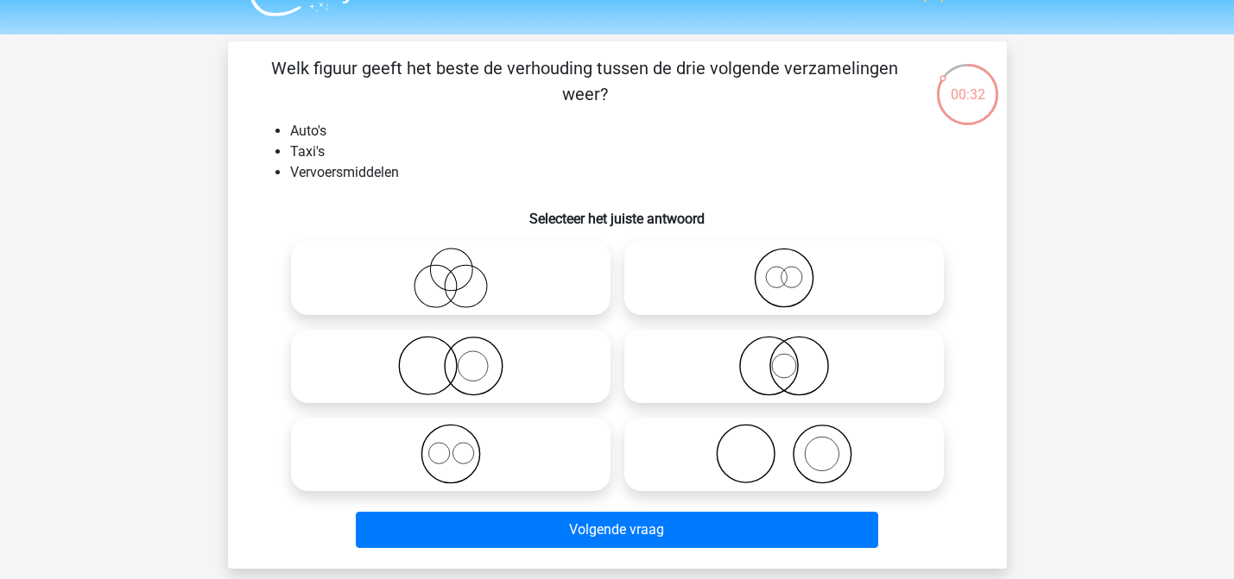
click at [770, 262] on icon at bounding box center [784, 278] width 306 height 60
click at [784, 262] on input "radio" at bounding box center [789, 263] width 11 height 11
radio input "true"
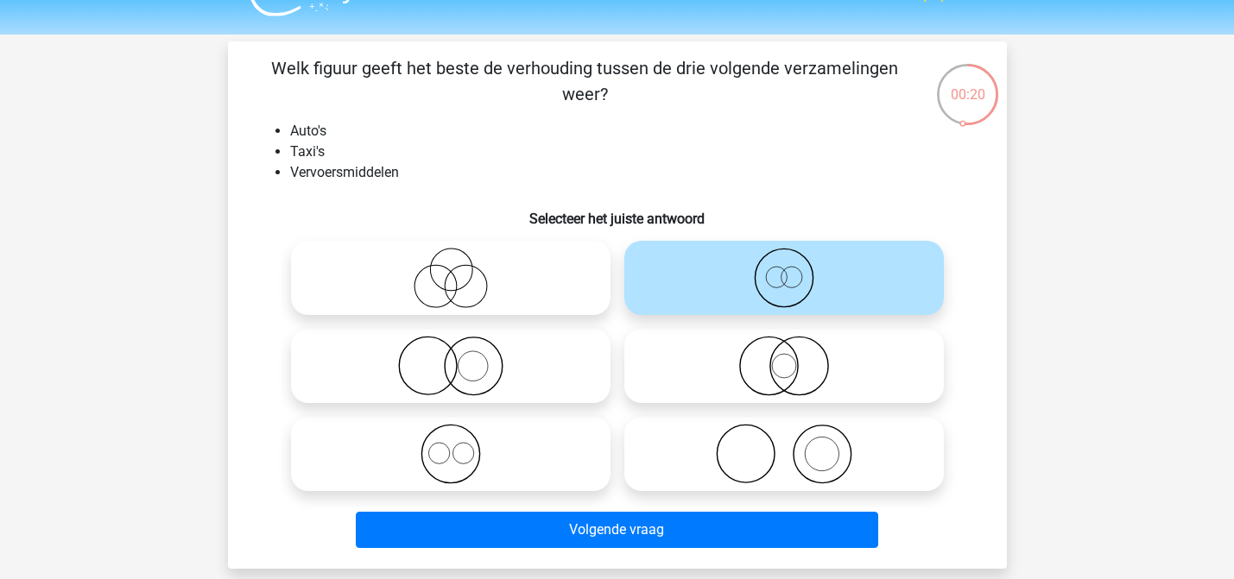
click at [521, 368] on icon at bounding box center [451, 366] width 306 height 60
click at [462, 357] on input "radio" at bounding box center [456, 351] width 11 height 11
radio input "true"
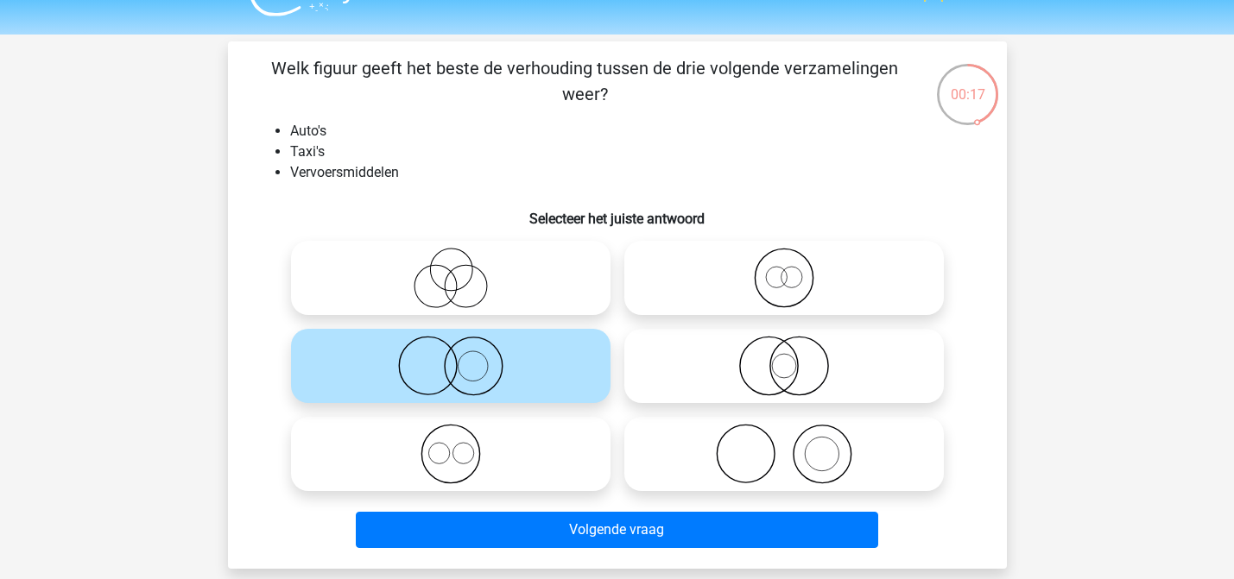
click at [784, 376] on icon at bounding box center [784, 366] width 306 height 60
click at [784, 357] on input "radio" at bounding box center [789, 351] width 11 height 11
radio input "true"
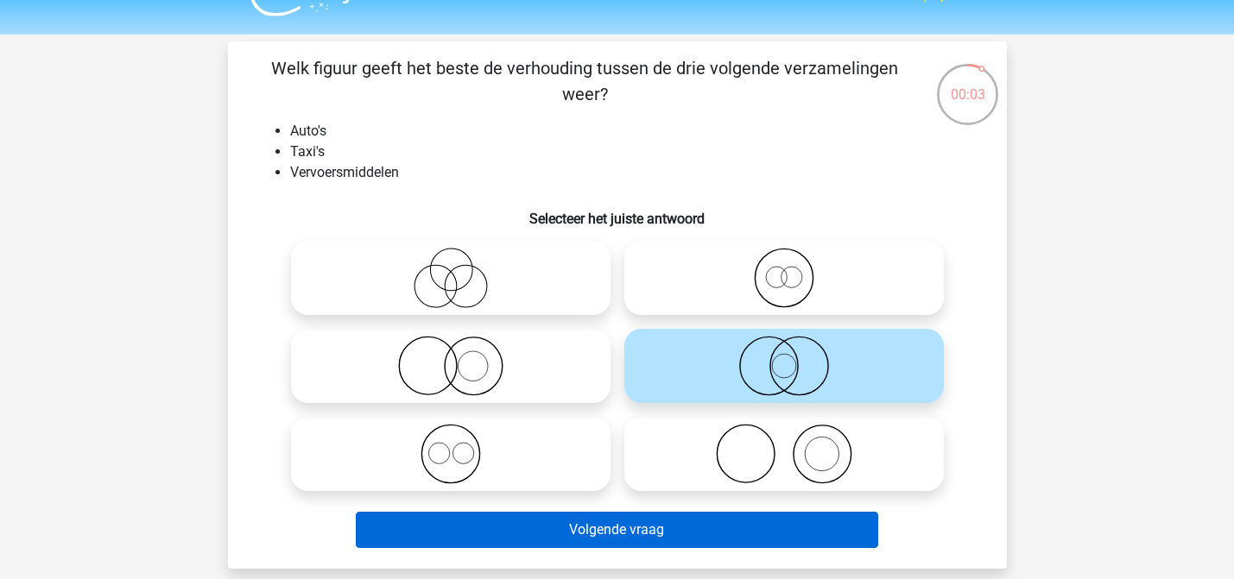
click at [714, 530] on button "Volgende vraag" at bounding box center [617, 530] width 522 height 36
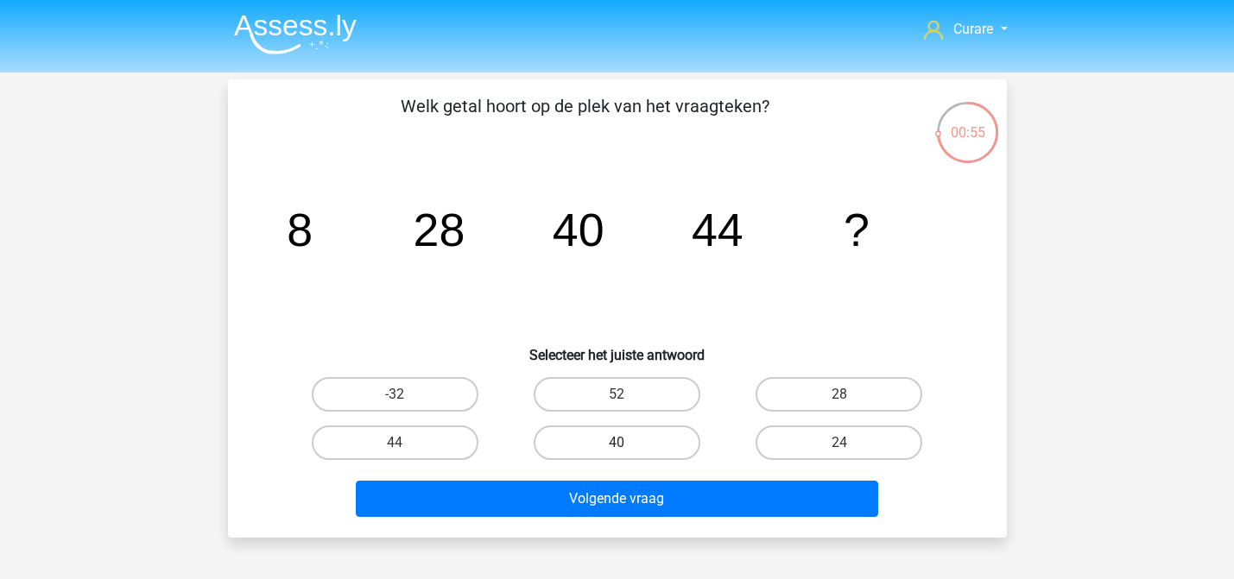
click at [626, 439] on label "40" at bounding box center [617, 443] width 167 height 35
click at [626, 443] on input "40" at bounding box center [621, 448] width 11 height 11
radio input "true"
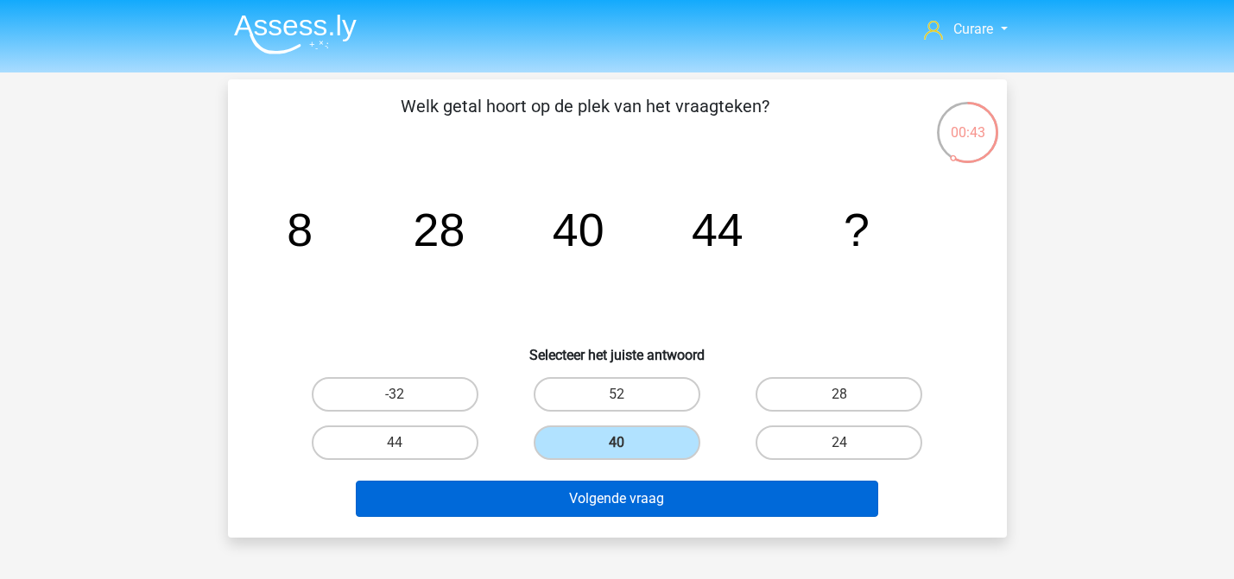
click at [638, 498] on button "Volgende vraag" at bounding box center [617, 499] width 522 height 36
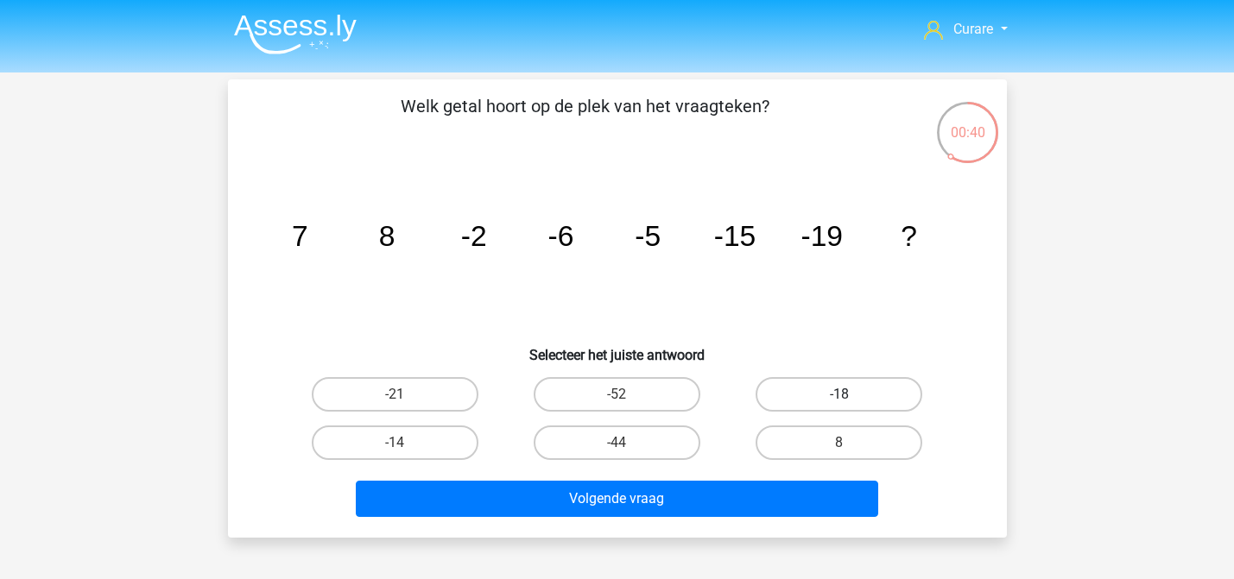
click at [857, 388] on label "-18" at bounding box center [838, 394] width 167 height 35
click at [850, 395] on input "-18" at bounding box center [844, 400] width 11 height 11
radio input "true"
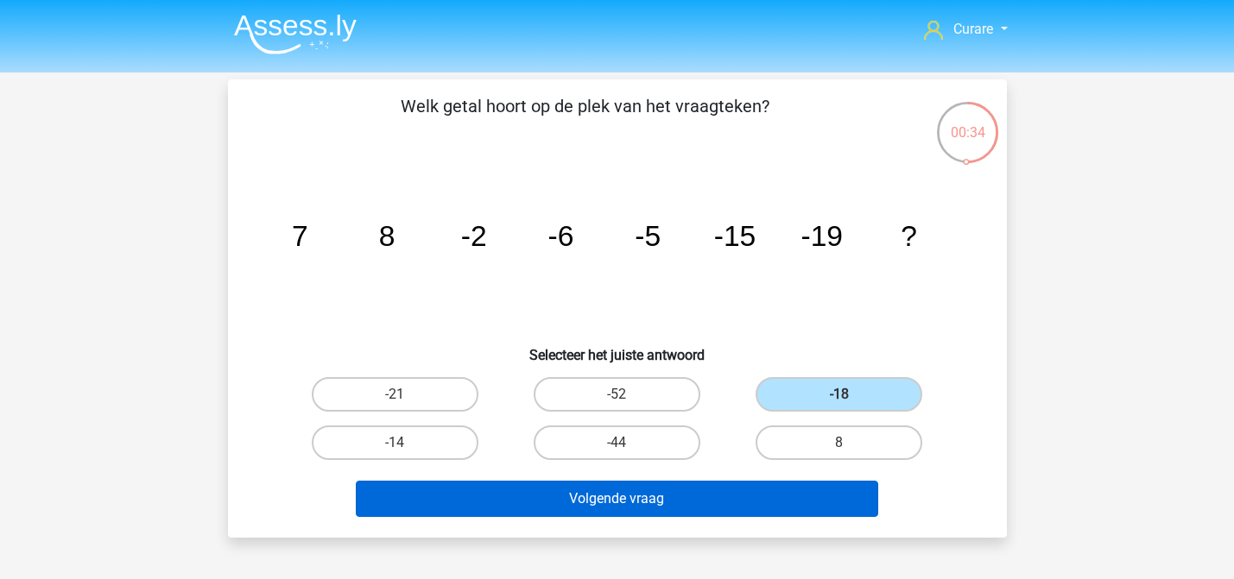
click at [724, 497] on button "Volgende vraag" at bounding box center [617, 499] width 522 height 36
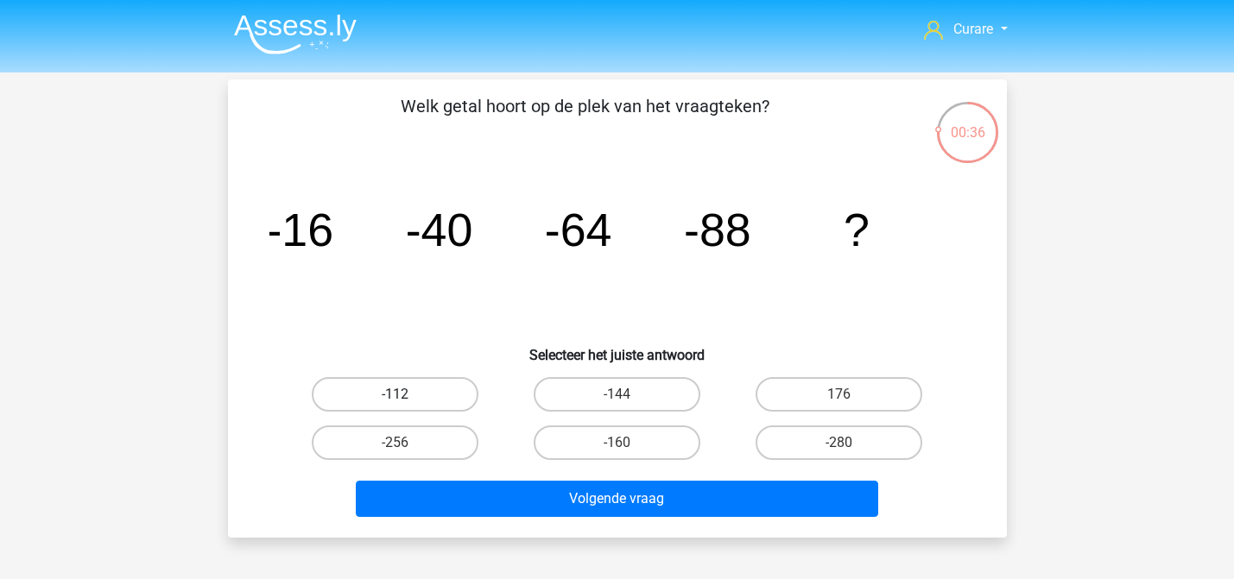
click at [453, 395] on label "-112" at bounding box center [395, 394] width 167 height 35
click at [406, 395] on input "-112" at bounding box center [400, 400] width 11 height 11
radio input "true"
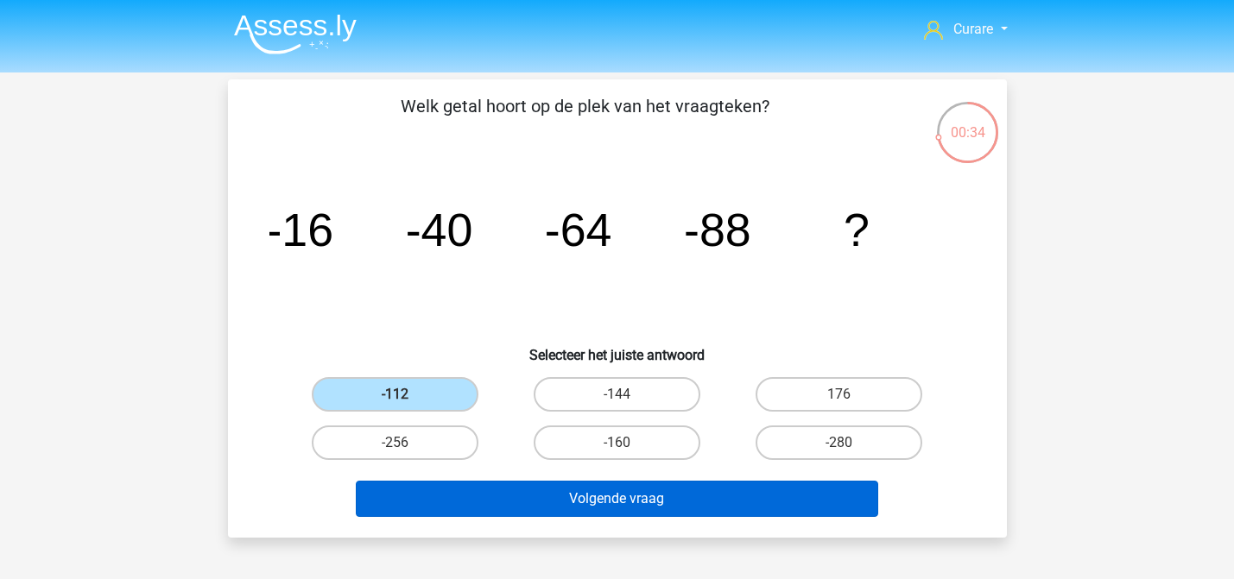
click at [628, 496] on button "Volgende vraag" at bounding box center [617, 499] width 522 height 36
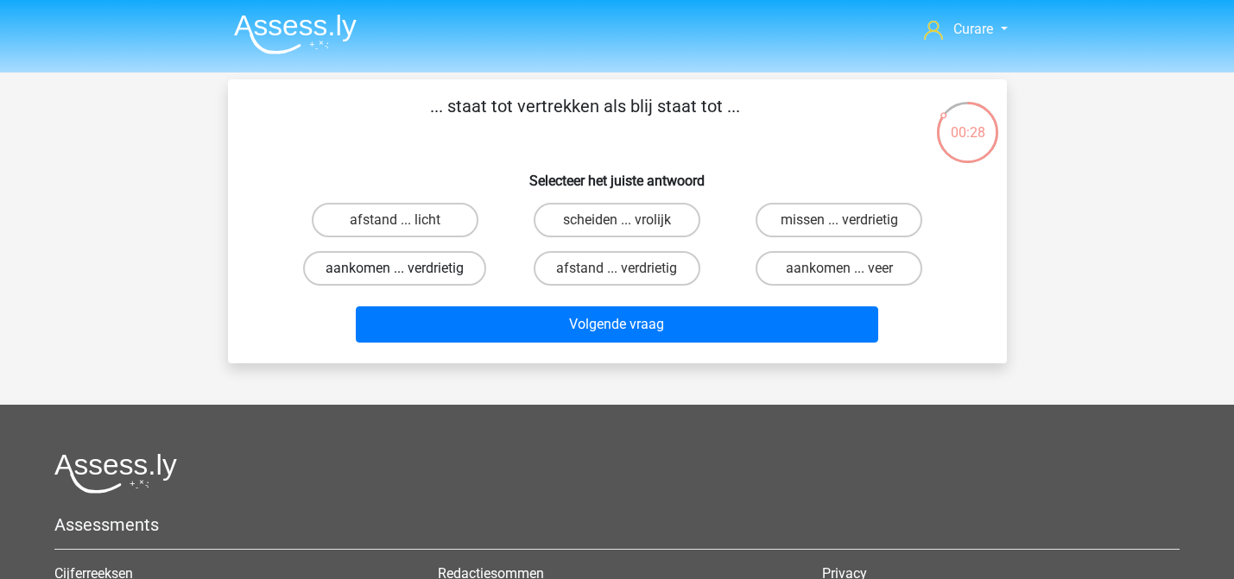
click at [437, 267] on label "aankomen ... verdrietig" at bounding box center [394, 268] width 183 height 35
click at [406, 268] on input "aankomen ... verdrietig" at bounding box center [400, 273] width 11 height 11
radio input "true"
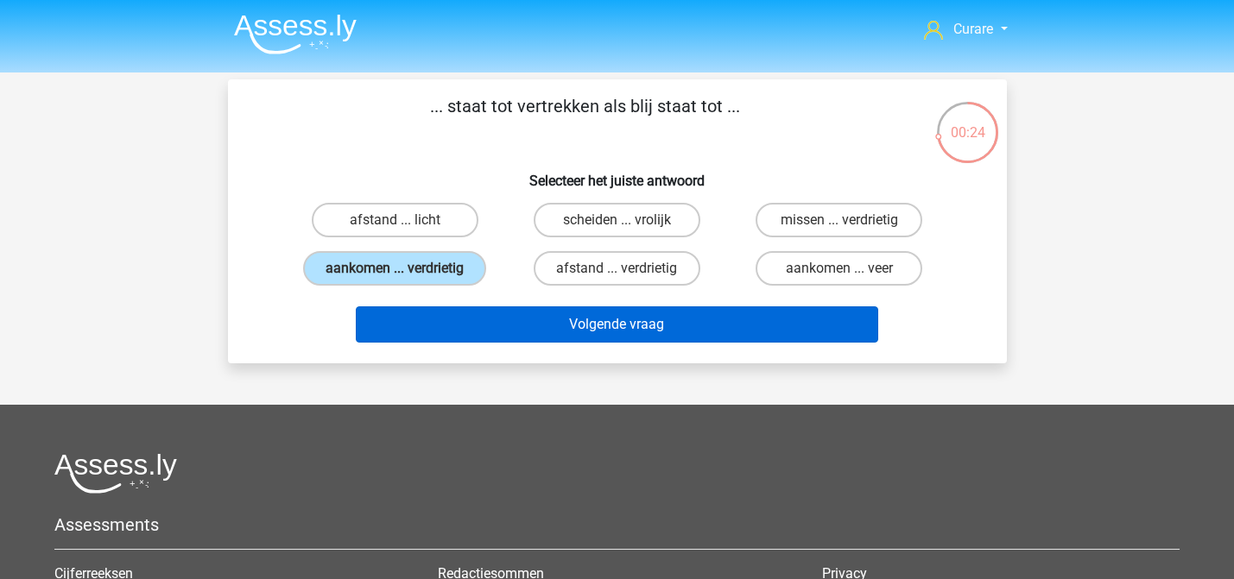
click at [682, 330] on button "Volgende vraag" at bounding box center [617, 324] width 522 height 36
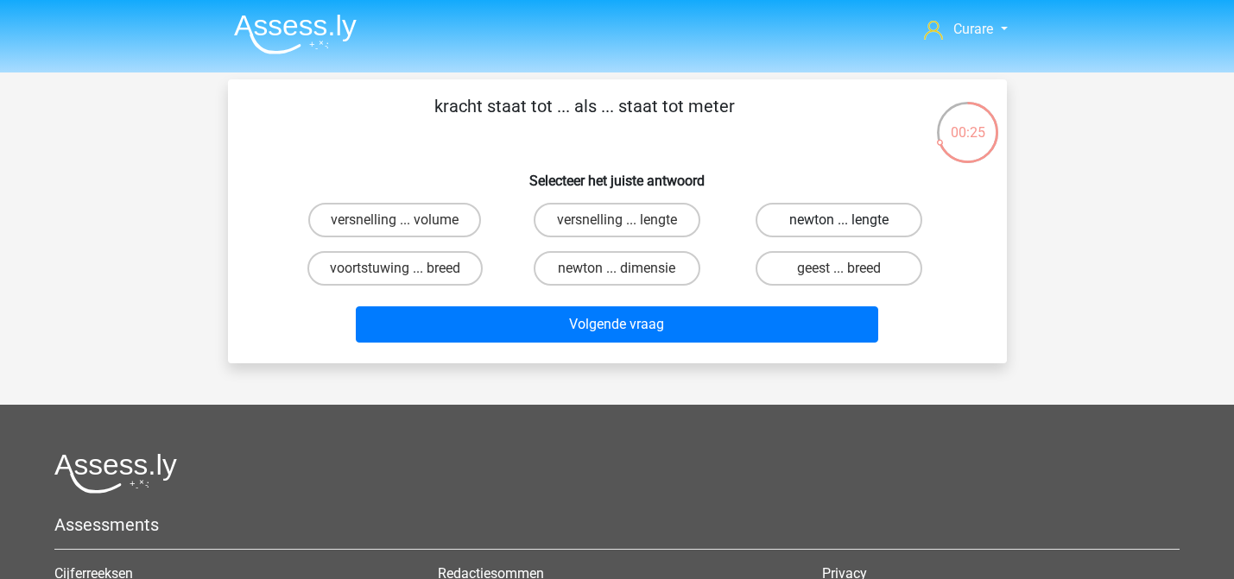
click at [826, 219] on label "newton ... lengte" at bounding box center [838, 220] width 167 height 35
click at [839, 220] on input "newton ... lengte" at bounding box center [844, 225] width 11 height 11
radio input "true"
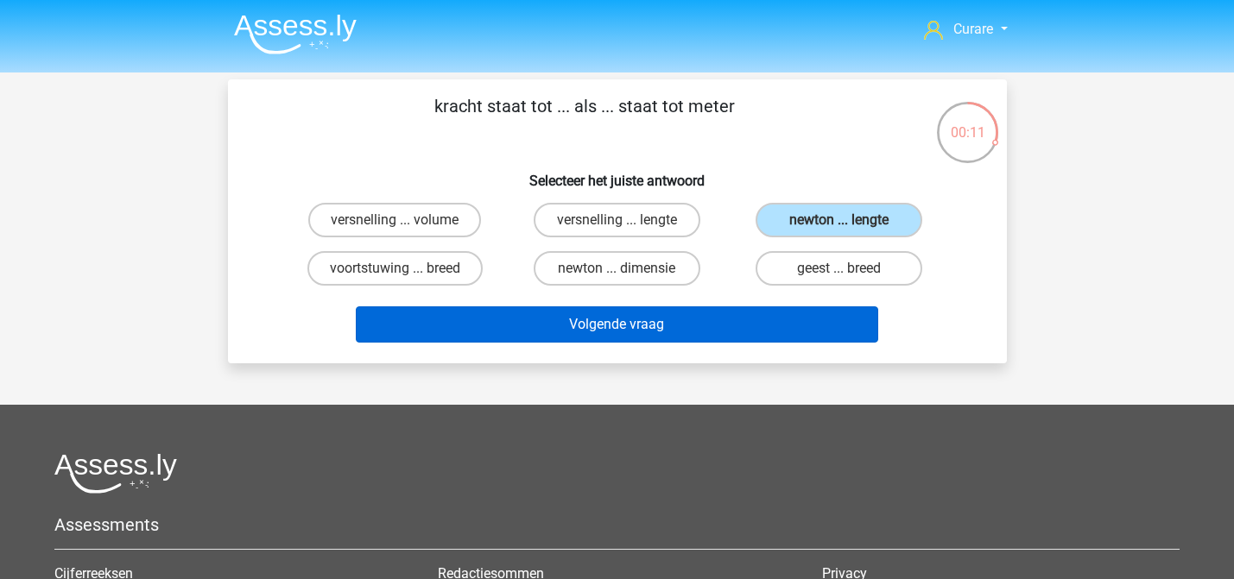
click at [670, 323] on button "Volgende vraag" at bounding box center [617, 324] width 522 height 36
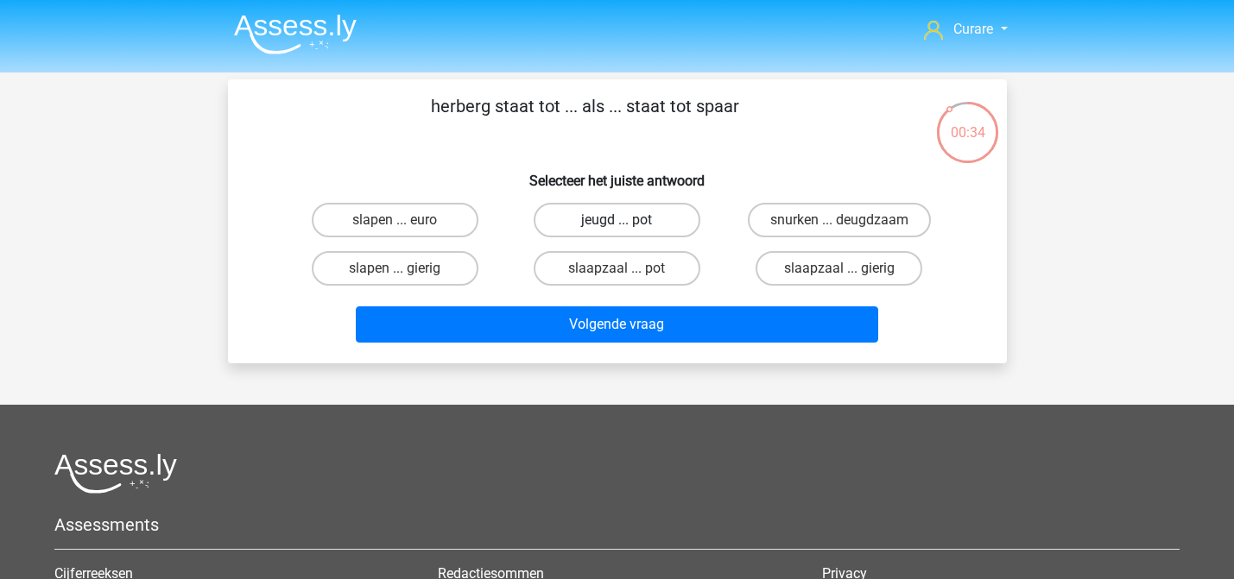
click at [614, 217] on label "jeugd ... pot" at bounding box center [617, 220] width 167 height 35
click at [616, 220] on input "jeugd ... pot" at bounding box center [621, 225] width 11 height 11
radio input "true"
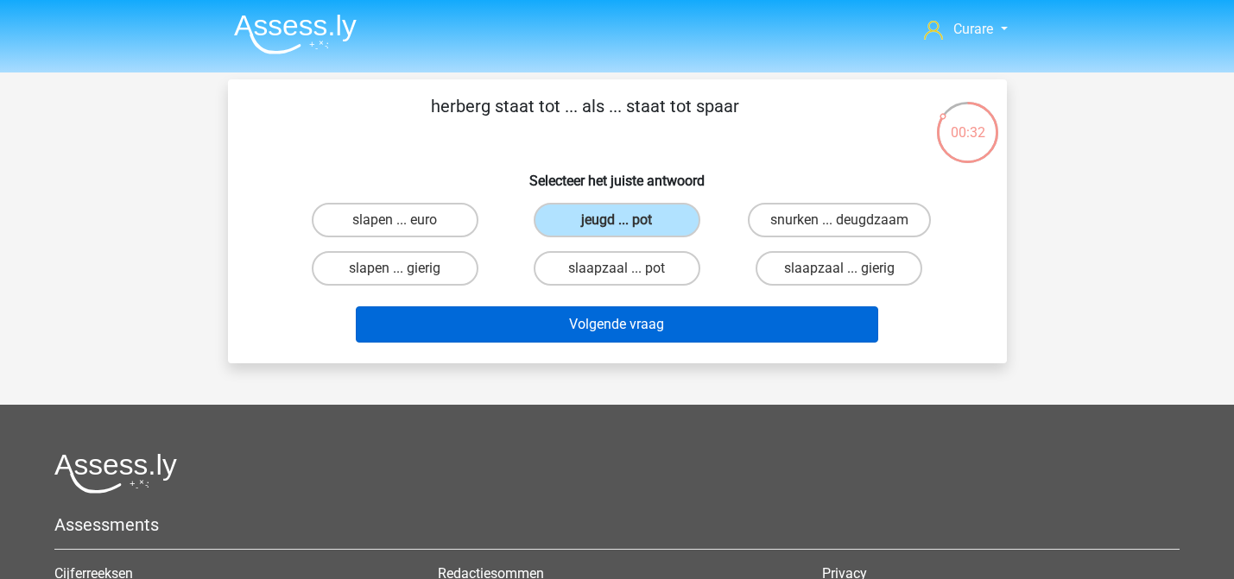
click at [666, 319] on button "Volgende vraag" at bounding box center [617, 324] width 522 height 36
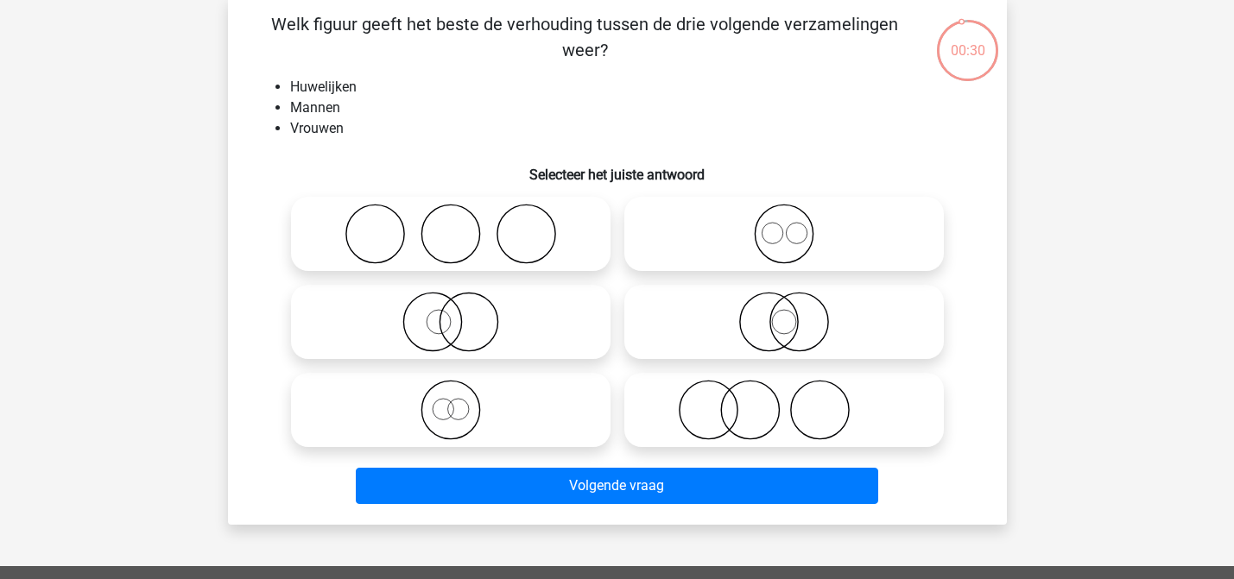
scroll to position [84, 0]
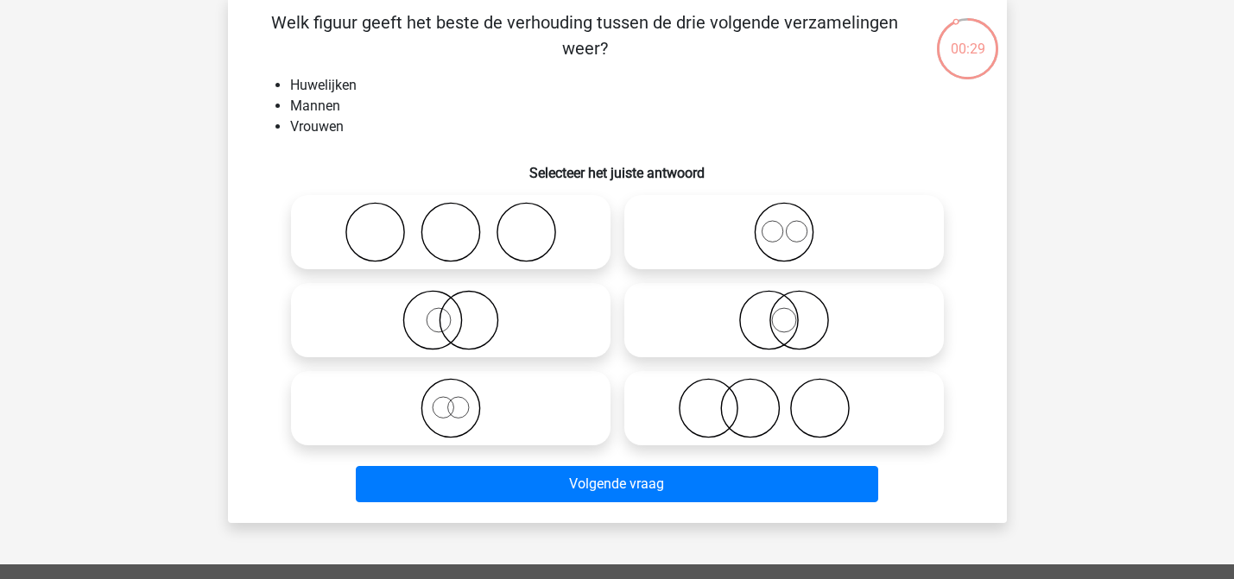
click at [502, 237] on icon at bounding box center [451, 232] width 306 height 60
click at [462, 224] on input "radio" at bounding box center [456, 217] width 11 height 11
radio input "true"
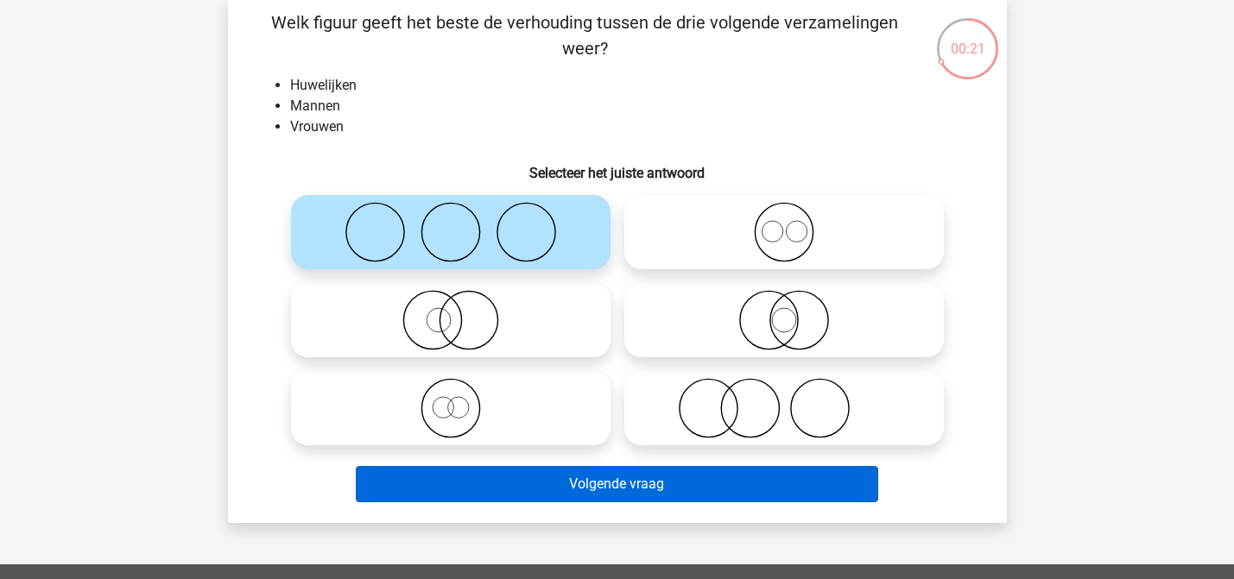
click at [632, 481] on button "Volgende vraag" at bounding box center [617, 484] width 522 height 36
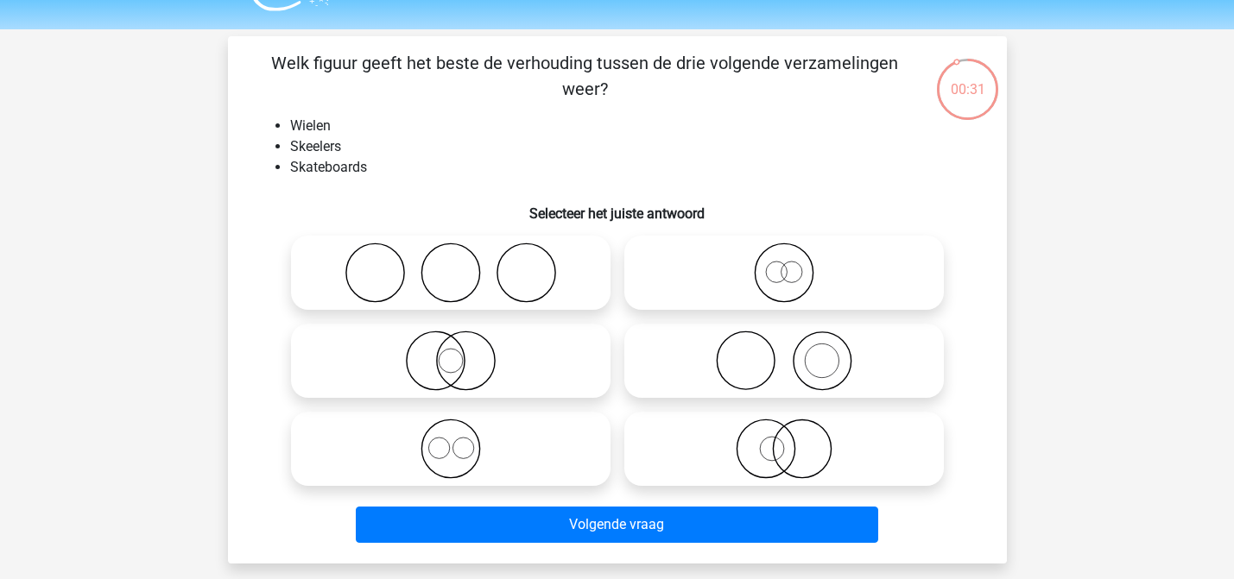
scroll to position [45, 0]
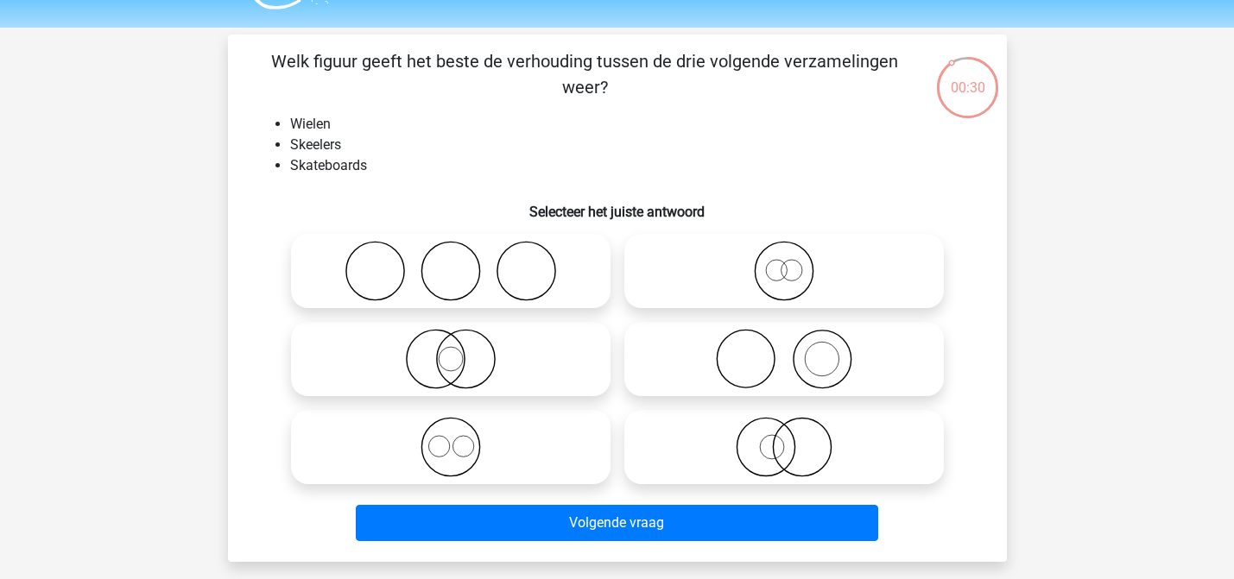
click at [537, 273] on icon at bounding box center [451, 271] width 306 height 60
click at [462, 262] on input "radio" at bounding box center [456, 256] width 11 height 11
radio input "true"
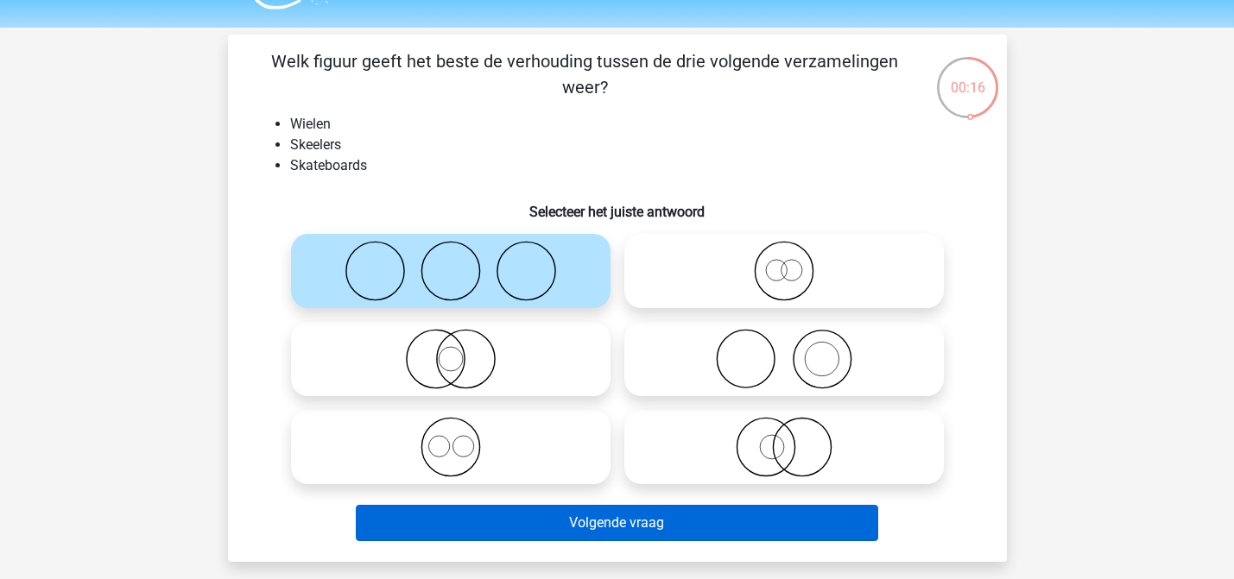
click at [635, 522] on button "Volgende vraag" at bounding box center [617, 523] width 522 height 36
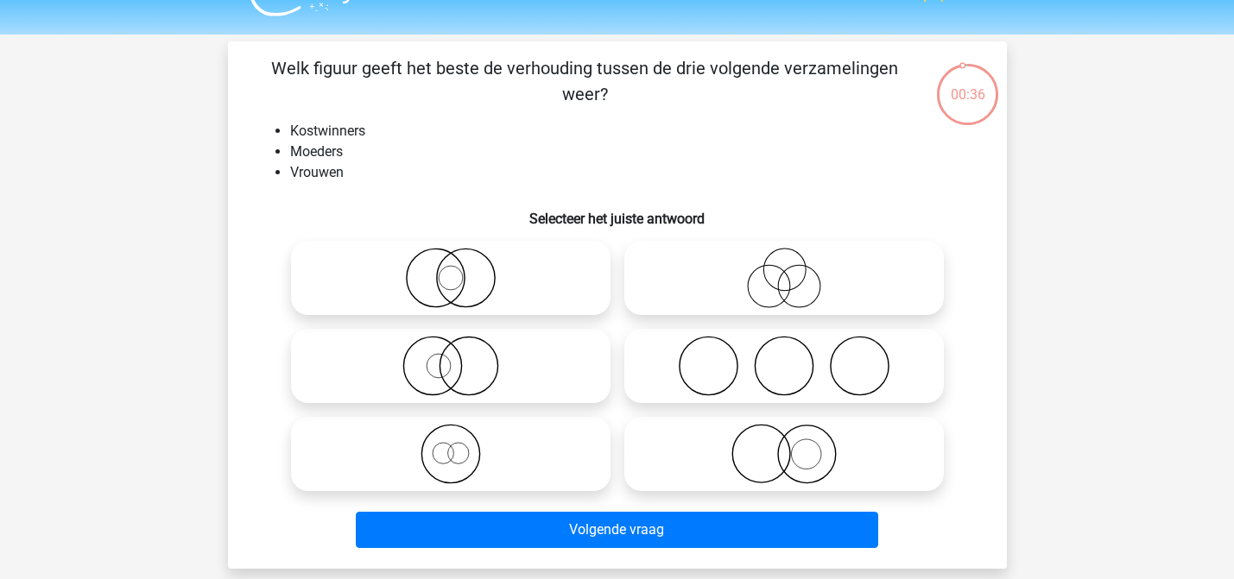
scroll to position [45, 0]
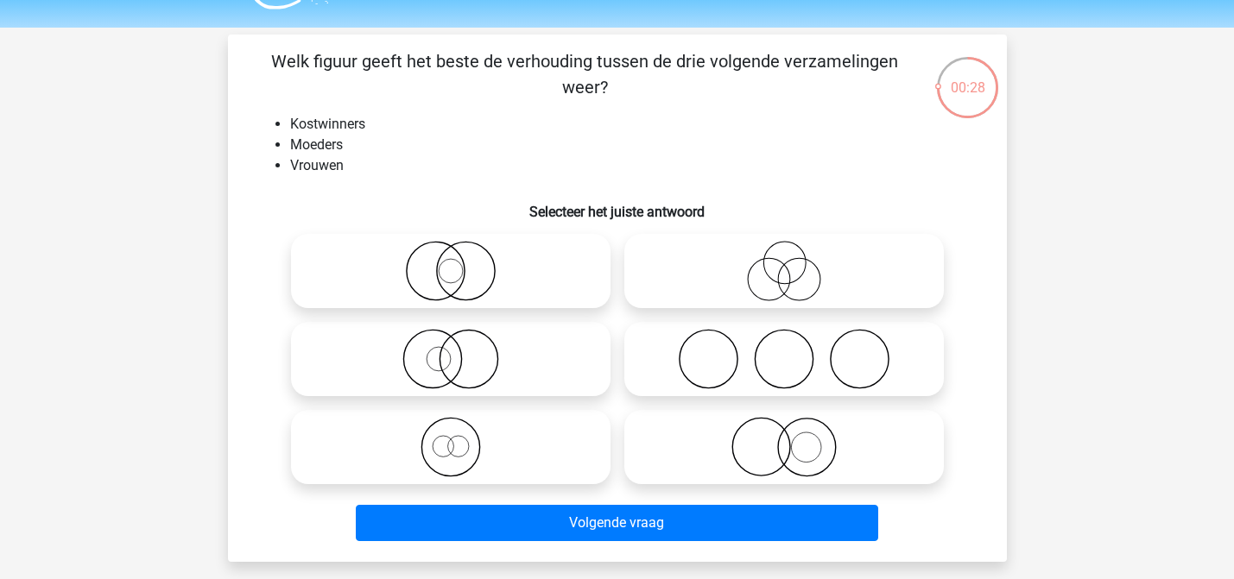
click at [447, 281] on icon at bounding box center [451, 271] width 306 height 60
click at [451, 262] on input "radio" at bounding box center [456, 256] width 11 height 11
radio input "true"
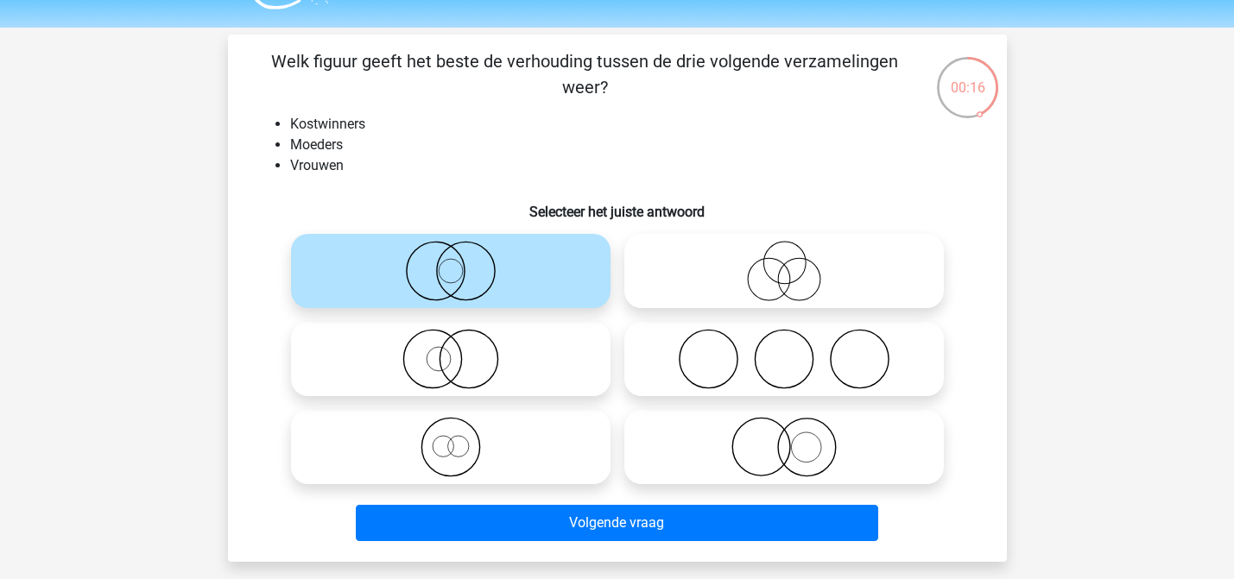
click at [469, 360] on icon at bounding box center [451, 359] width 306 height 60
click at [462, 350] on input "radio" at bounding box center [456, 344] width 11 height 11
radio input "true"
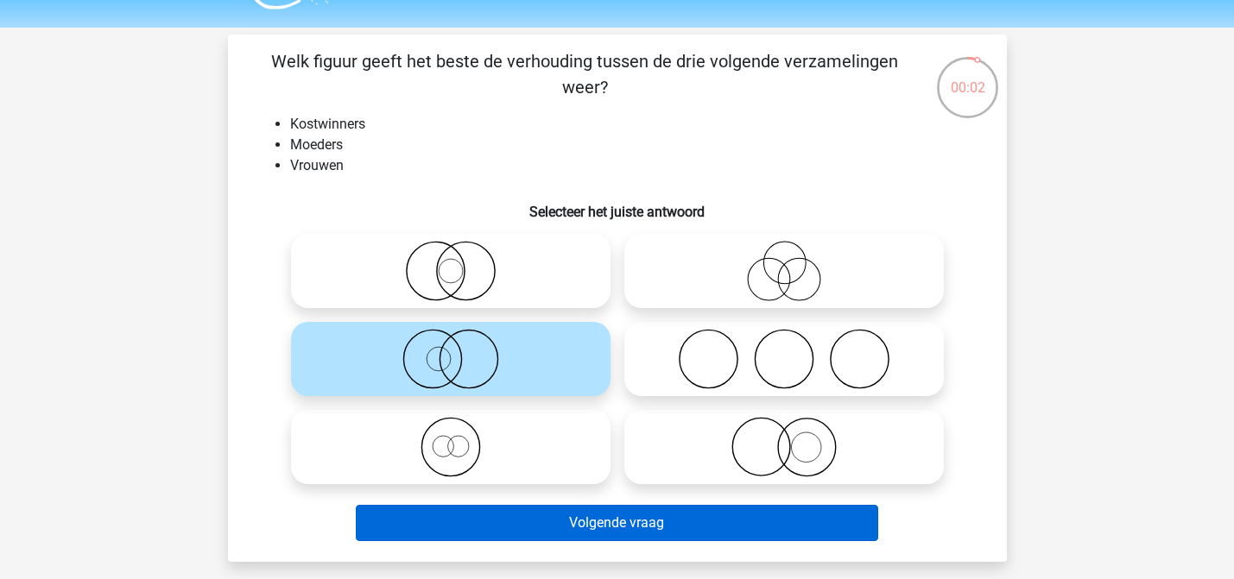
click at [580, 521] on button "Volgende vraag" at bounding box center [617, 523] width 522 height 36
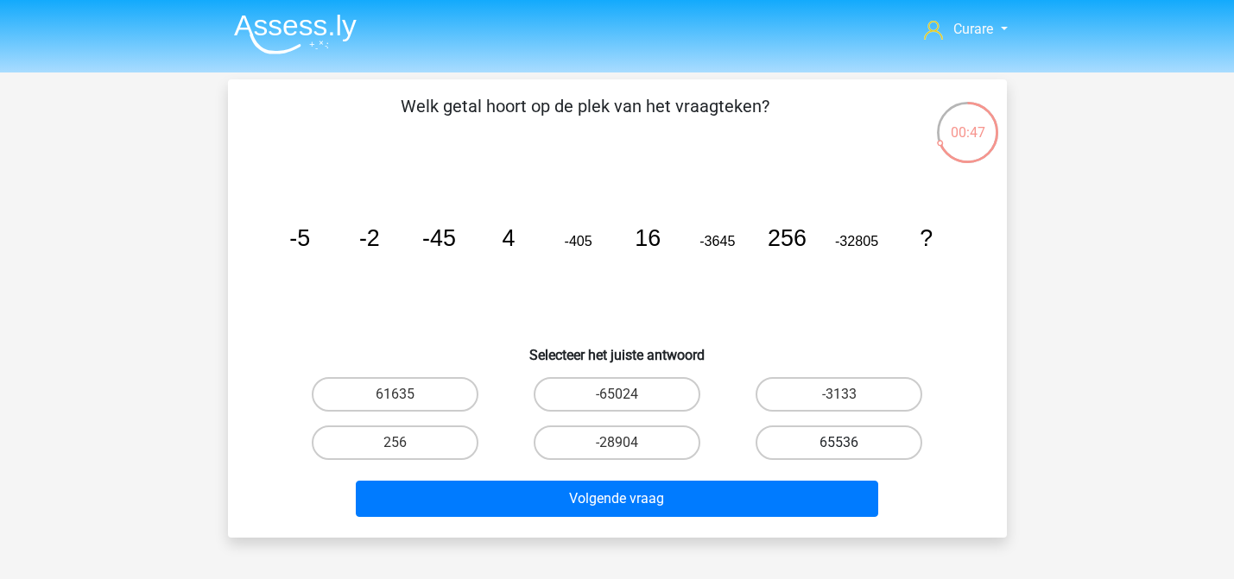
click at [889, 439] on label "65536" at bounding box center [838, 443] width 167 height 35
click at [850, 443] on input "65536" at bounding box center [844, 448] width 11 height 11
radio input "true"
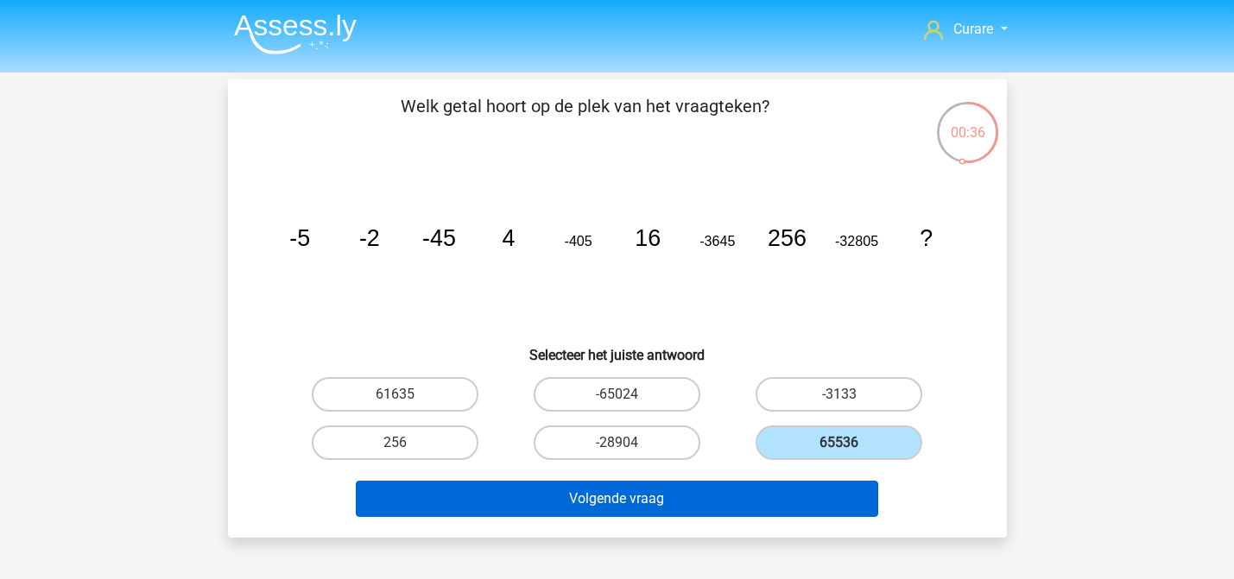
click at [647, 496] on button "Volgende vraag" at bounding box center [617, 499] width 522 height 36
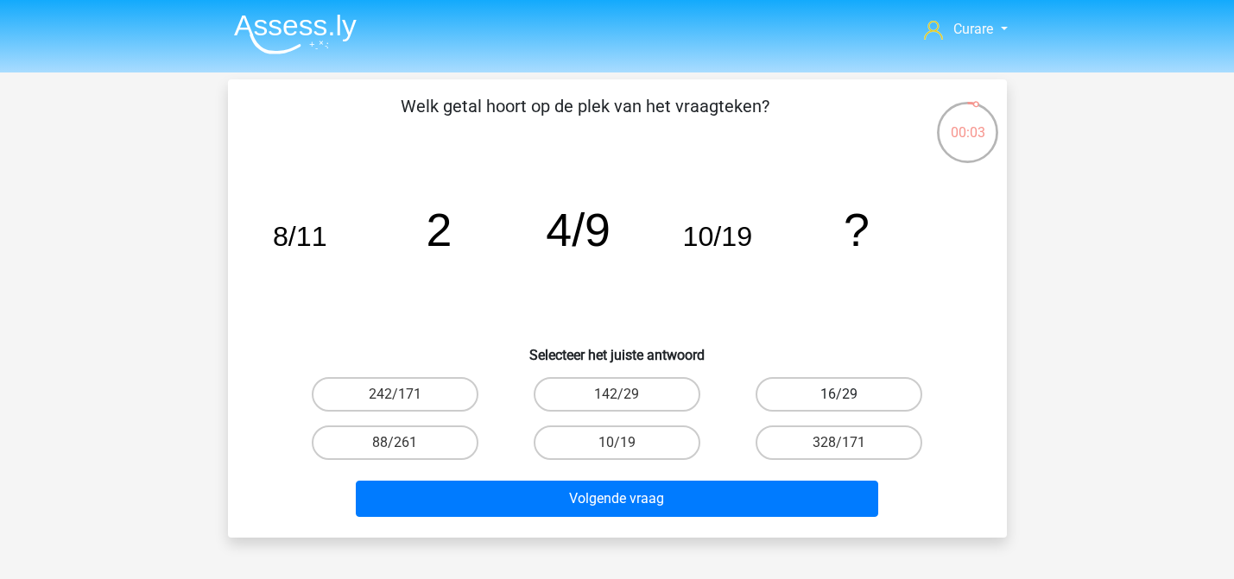
click at [873, 383] on label "16/29" at bounding box center [838, 394] width 167 height 35
click at [850, 395] on input "16/29" at bounding box center [844, 400] width 11 height 11
radio input "true"
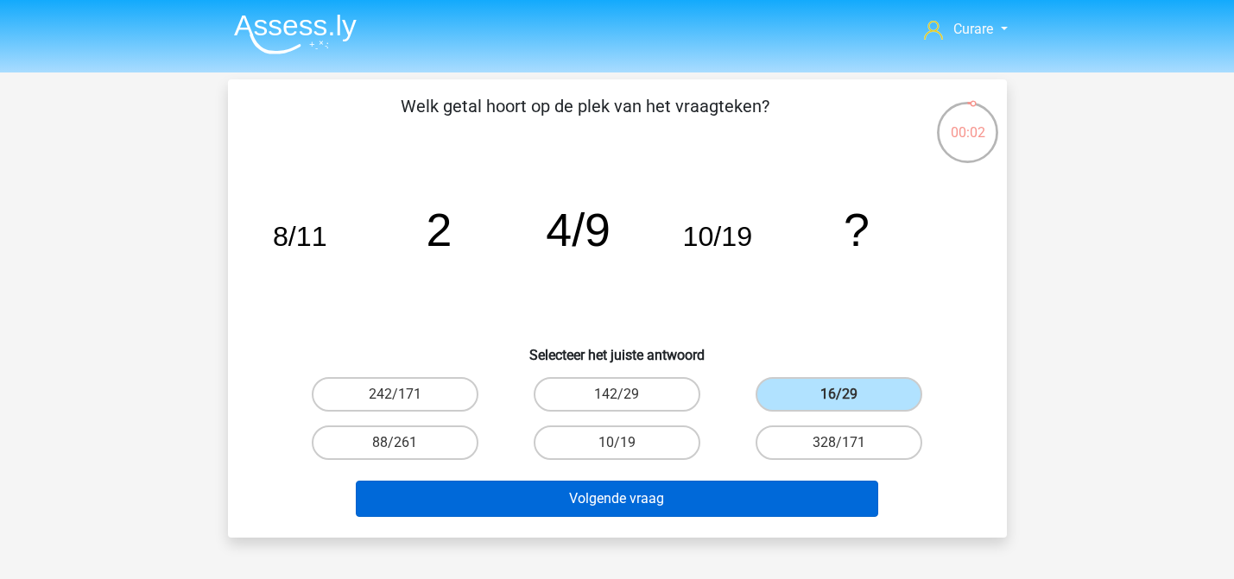
click at [701, 505] on button "Volgende vraag" at bounding box center [617, 499] width 522 height 36
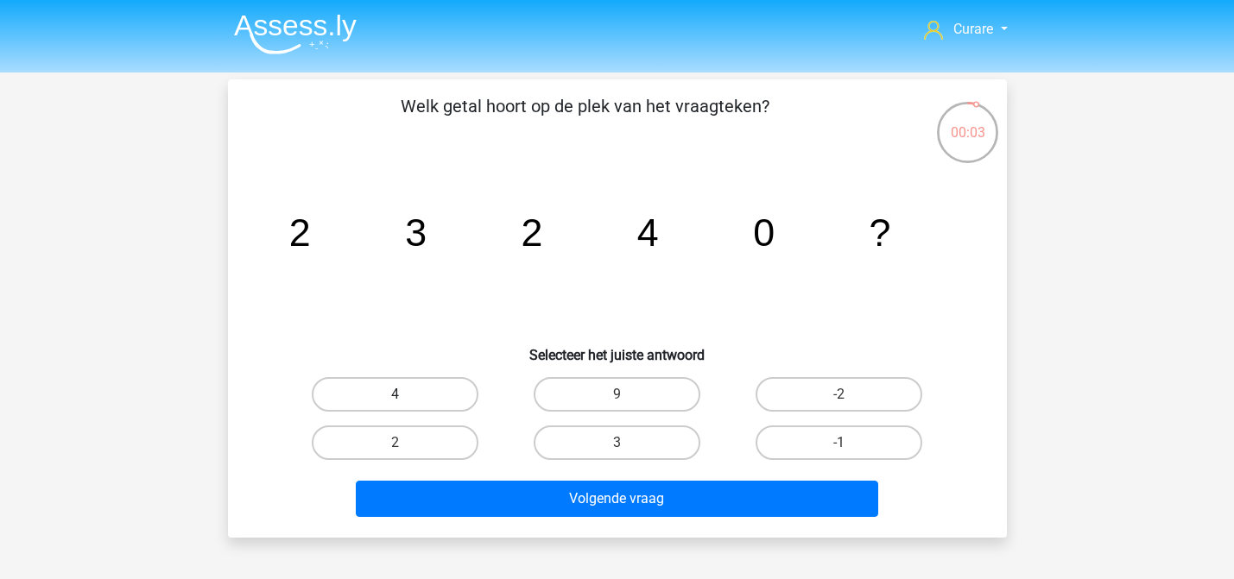
click at [432, 391] on label "4" at bounding box center [395, 394] width 167 height 35
click at [406, 395] on input "4" at bounding box center [400, 400] width 11 height 11
radio input "true"
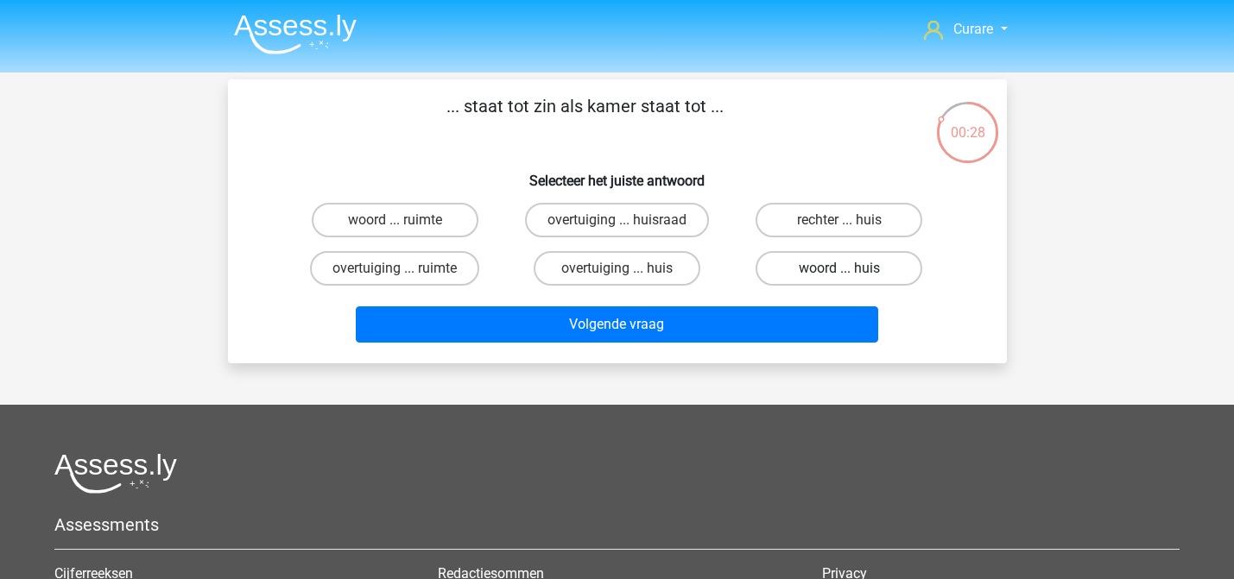
click at [826, 275] on label "woord ... huis" at bounding box center [838, 268] width 167 height 35
click at [839, 275] on input "woord ... huis" at bounding box center [844, 273] width 11 height 11
radio input "true"
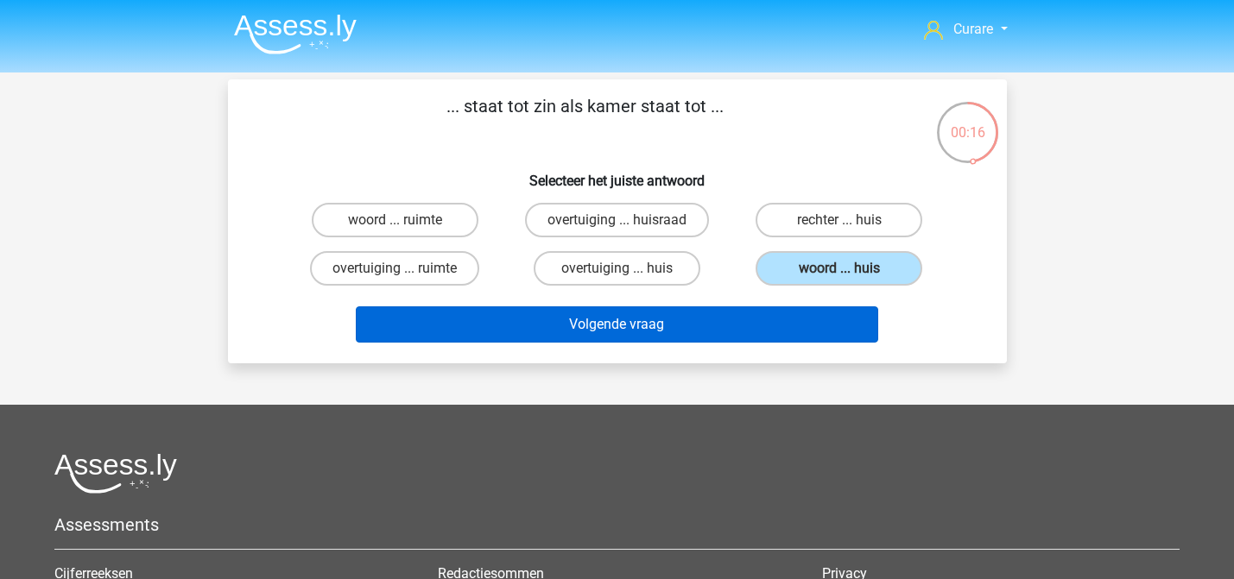
click at [719, 321] on button "Volgende vraag" at bounding box center [617, 324] width 522 height 36
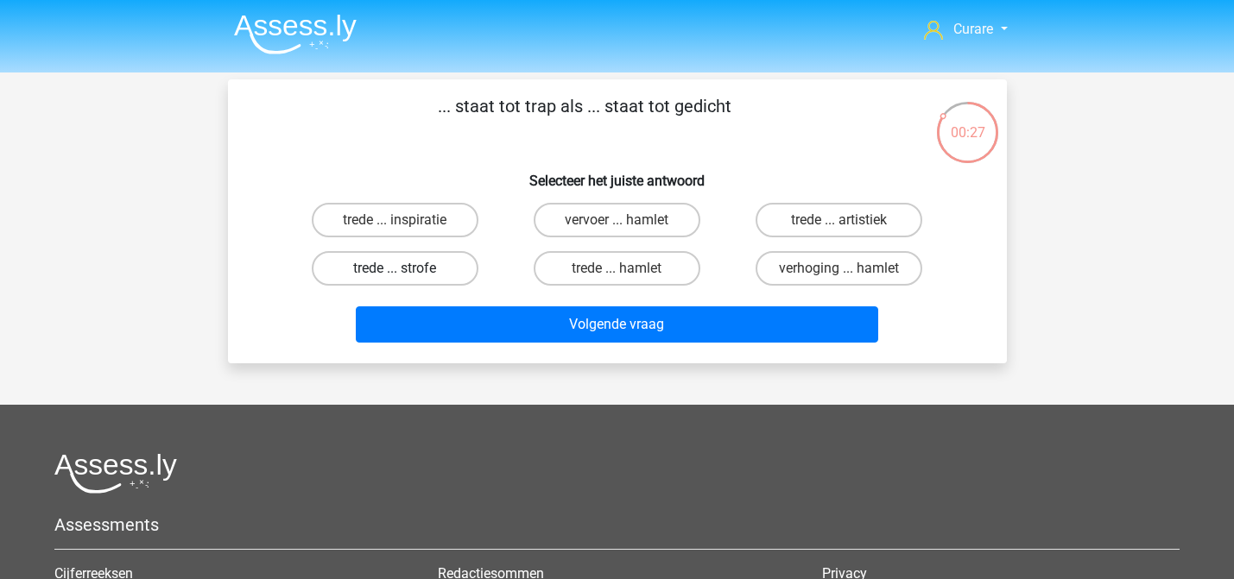
click at [444, 272] on label "trede ... strofe" at bounding box center [395, 268] width 167 height 35
click at [406, 272] on input "trede ... strofe" at bounding box center [400, 273] width 11 height 11
radio input "true"
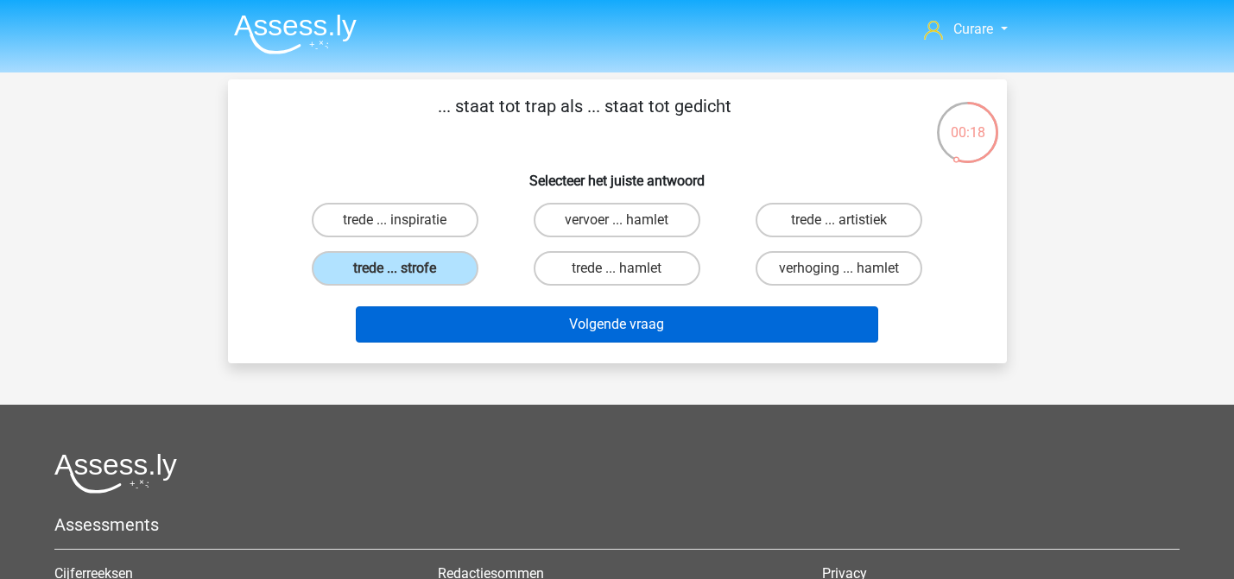
click at [659, 323] on button "Volgende vraag" at bounding box center [617, 324] width 522 height 36
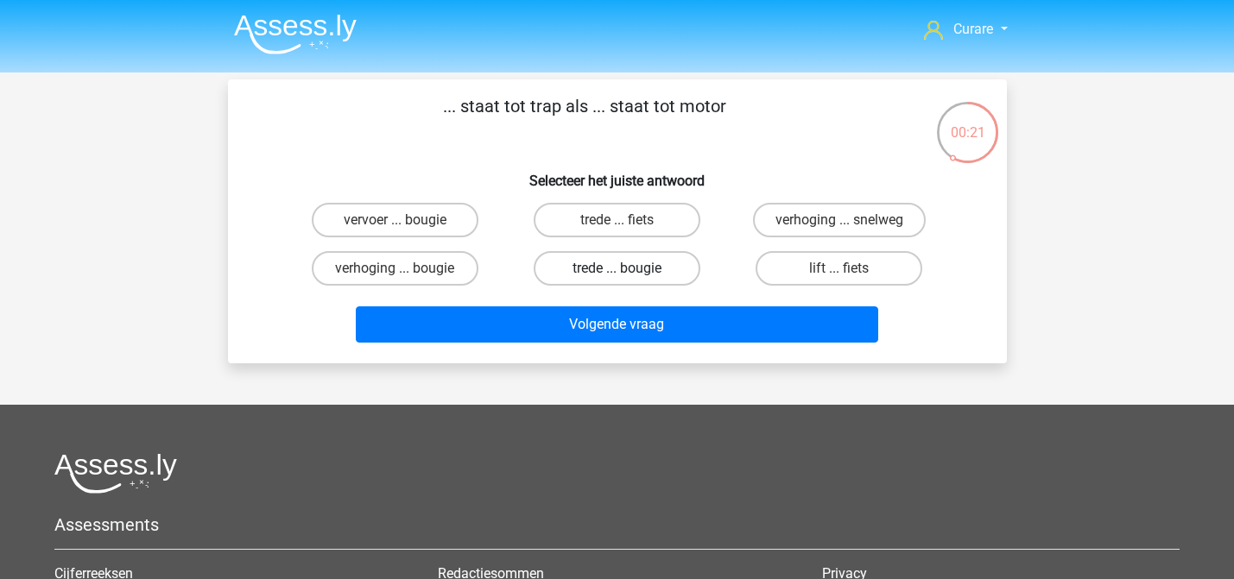
click at [647, 268] on label "trede ... bougie" at bounding box center [617, 268] width 167 height 35
click at [628, 268] on input "trede ... bougie" at bounding box center [621, 273] width 11 height 11
radio input "true"
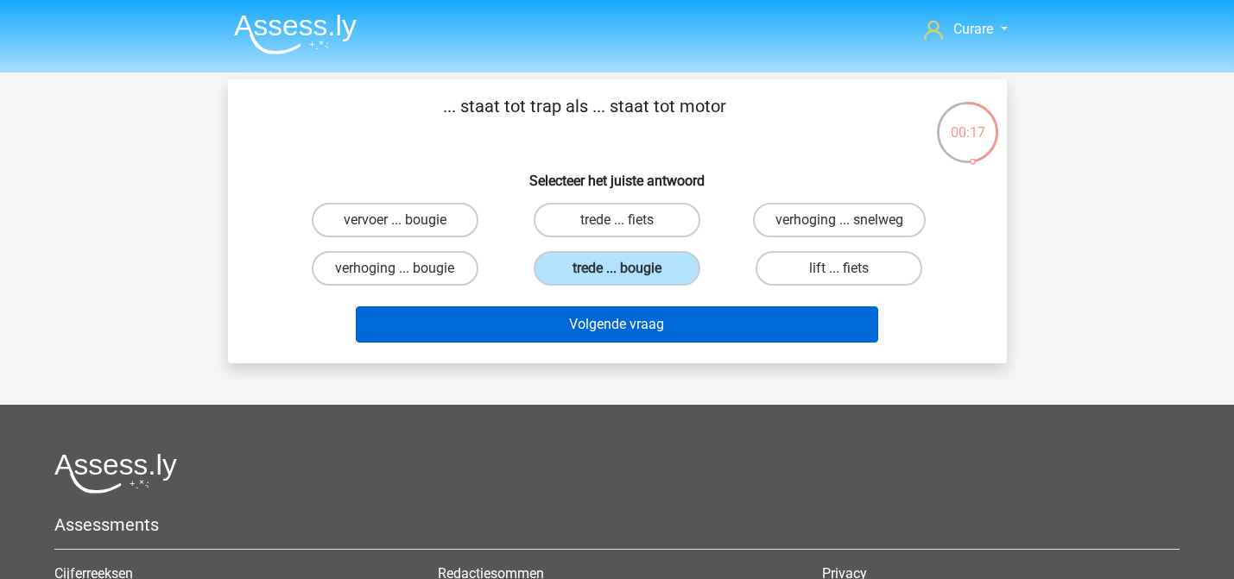
click at [676, 326] on button "Volgende vraag" at bounding box center [617, 324] width 522 height 36
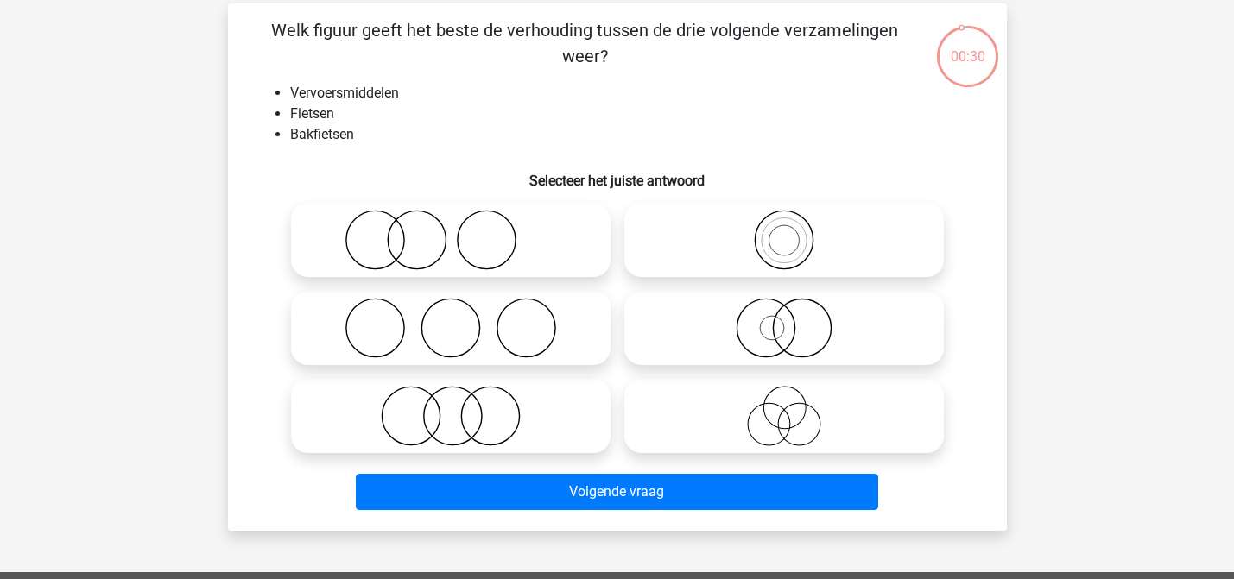
scroll to position [79, 0]
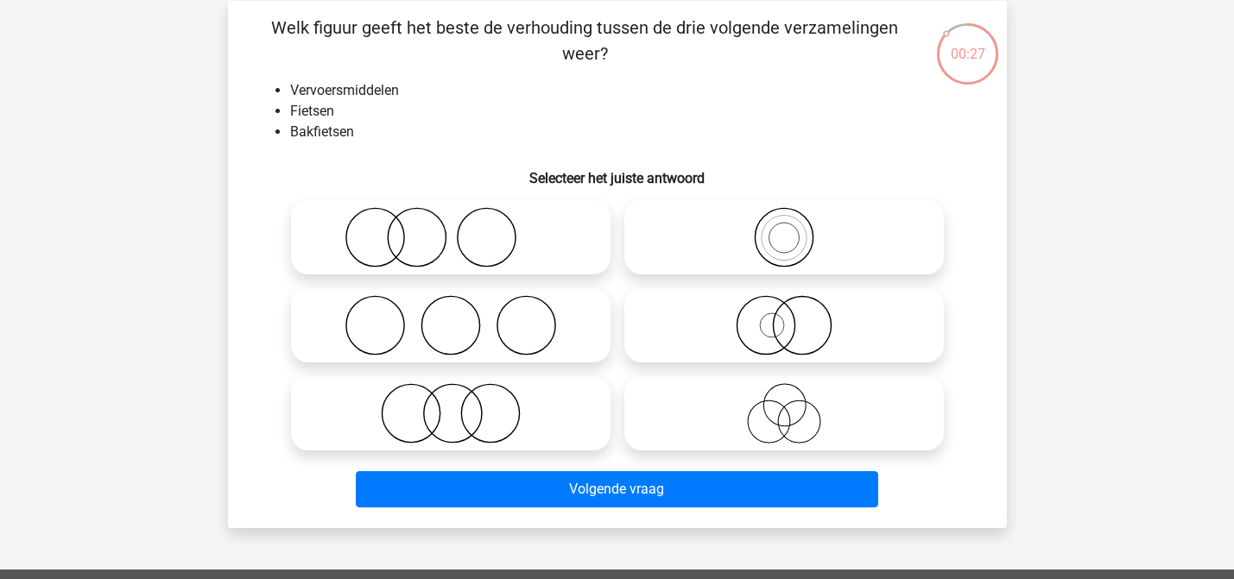
click at [805, 257] on circle at bounding box center [784, 238] width 58 height 58
click at [795, 229] on input "radio" at bounding box center [789, 223] width 11 height 11
radio input "true"
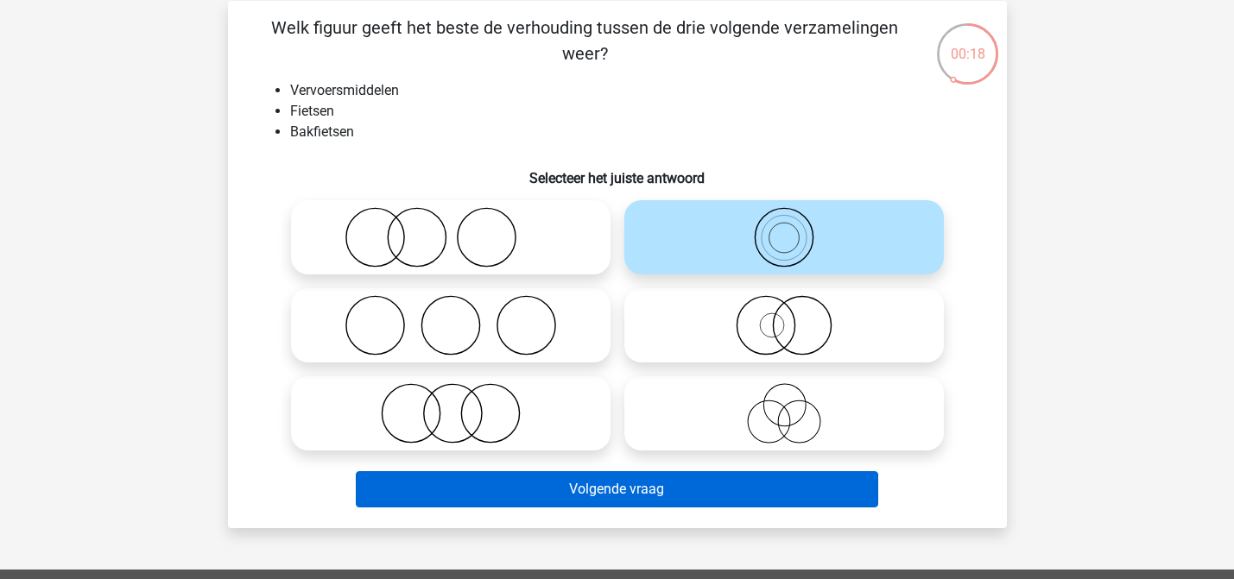
click at [635, 489] on button "Volgende vraag" at bounding box center [617, 489] width 522 height 36
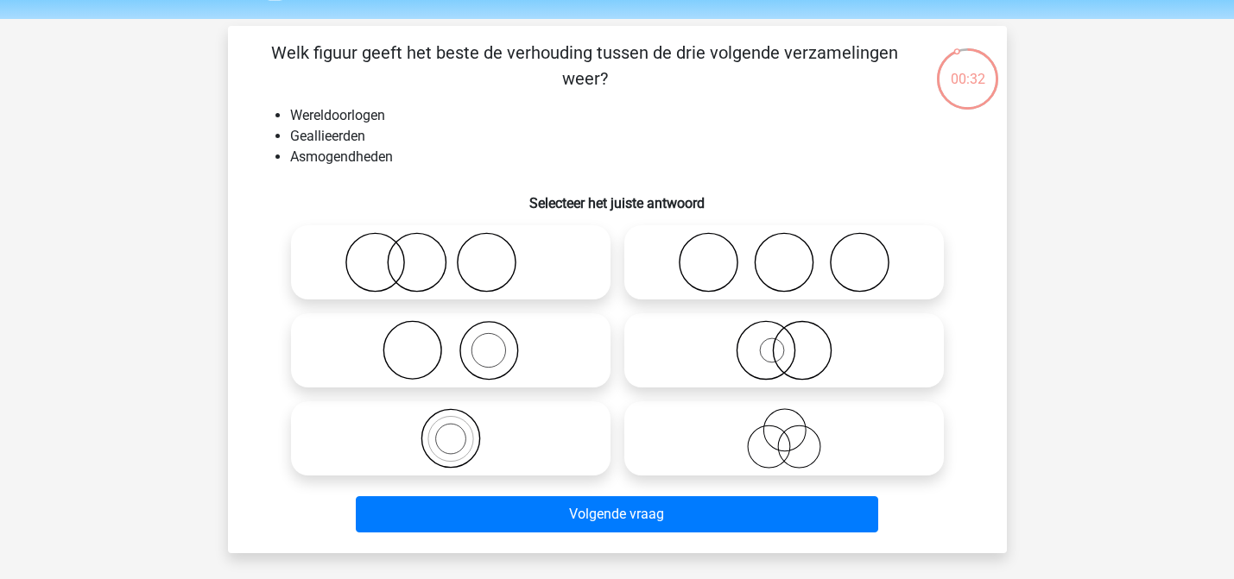
scroll to position [54, 0]
click at [529, 358] on icon at bounding box center [451, 350] width 306 height 60
click at [462, 342] on input "radio" at bounding box center [456, 336] width 11 height 11
radio input "true"
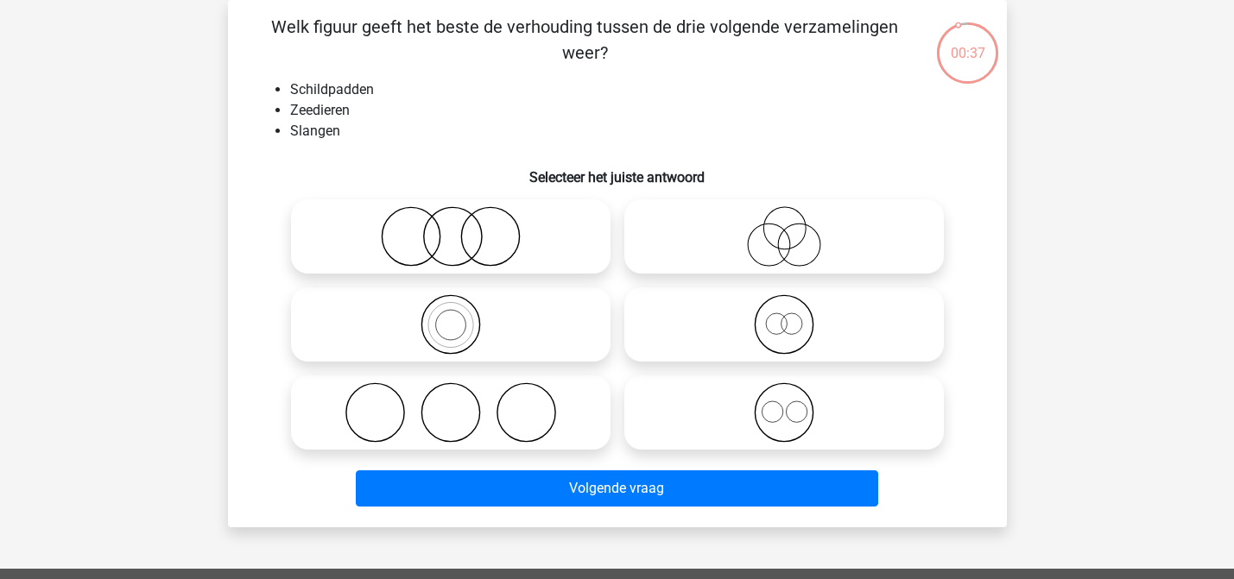
scroll to position [84, 0]
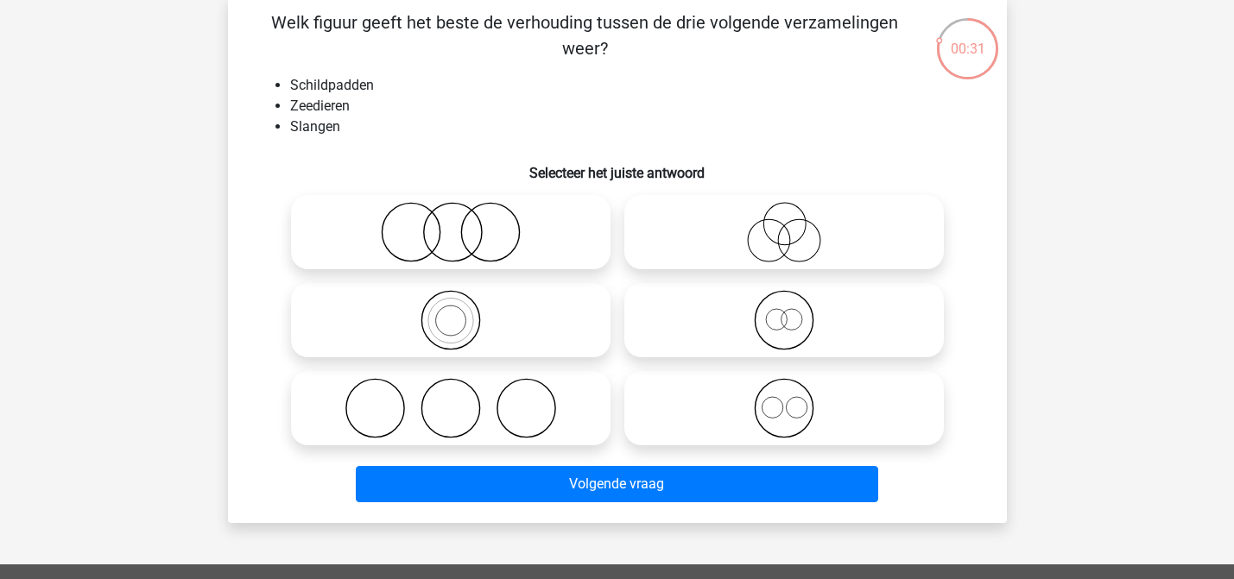
click at [506, 243] on icon at bounding box center [451, 232] width 306 height 60
click at [462, 224] on input "radio" at bounding box center [456, 217] width 11 height 11
radio input "true"
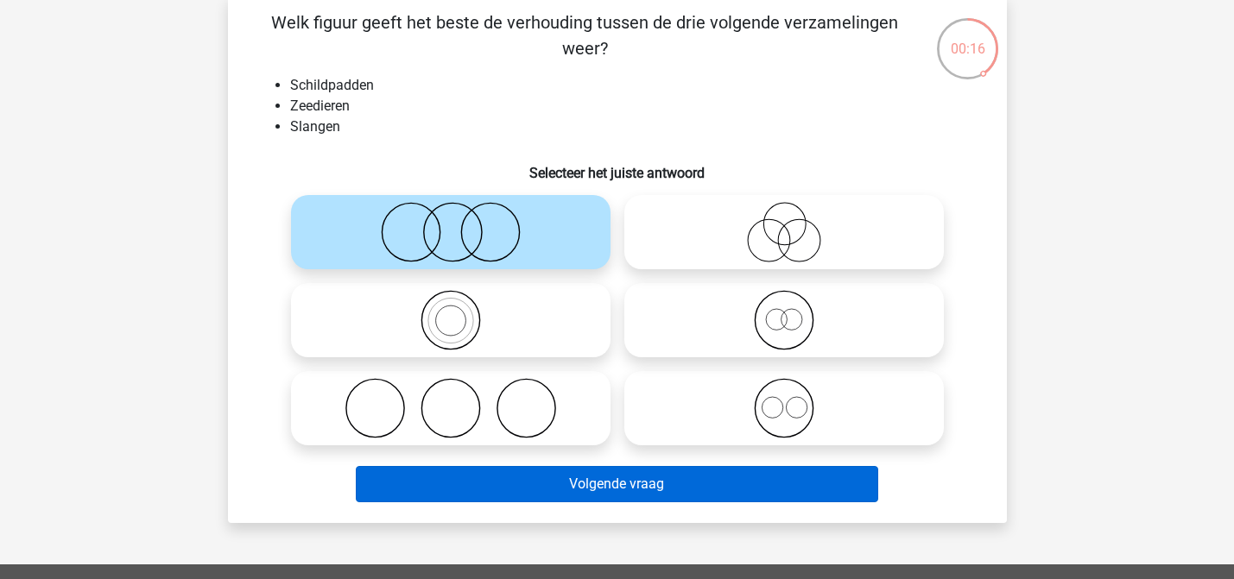
click at [619, 485] on button "Volgende vraag" at bounding box center [617, 484] width 522 height 36
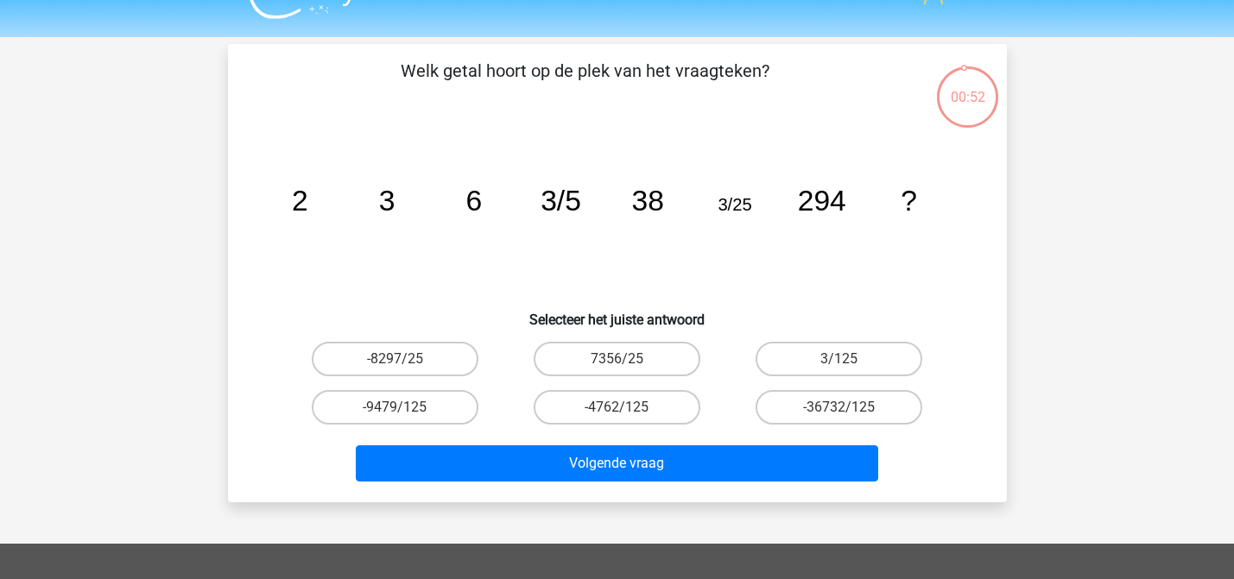
scroll to position [37, 0]
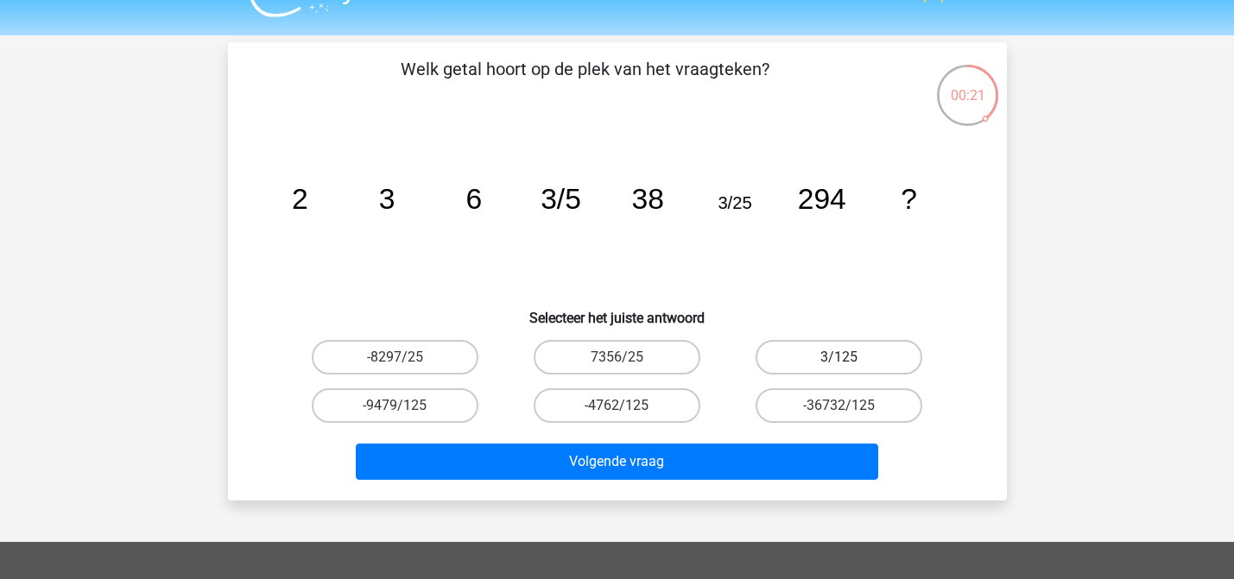
click at [809, 352] on label "3/125" at bounding box center [838, 357] width 167 height 35
click at [839, 357] on input "3/125" at bounding box center [844, 362] width 11 height 11
radio input "true"
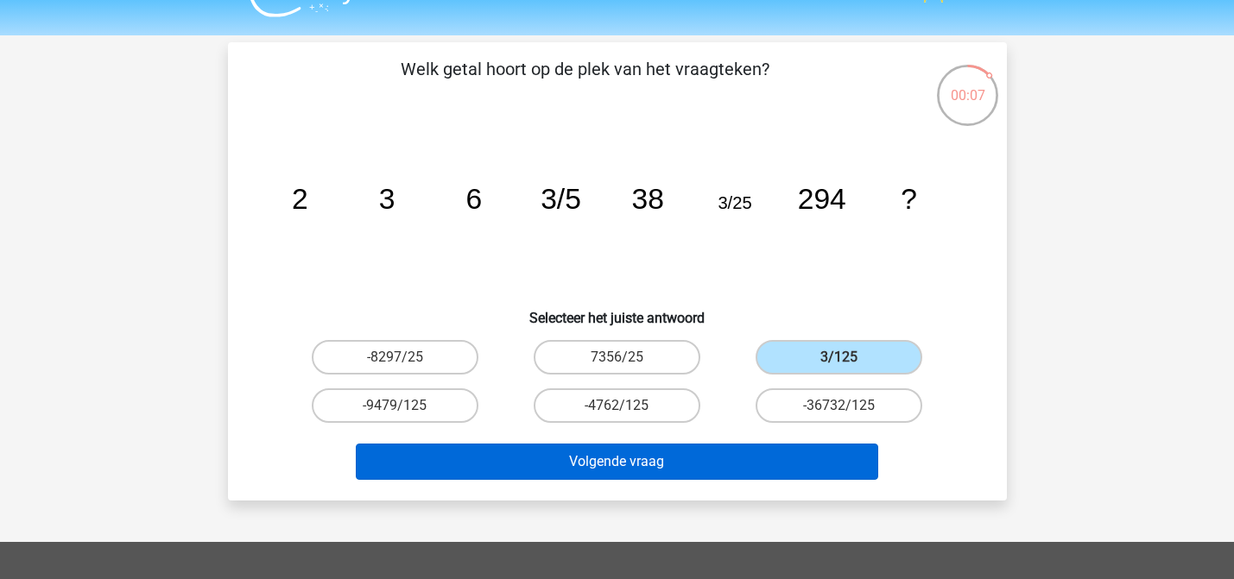
click at [688, 457] on button "Volgende vraag" at bounding box center [617, 462] width 522 height 36
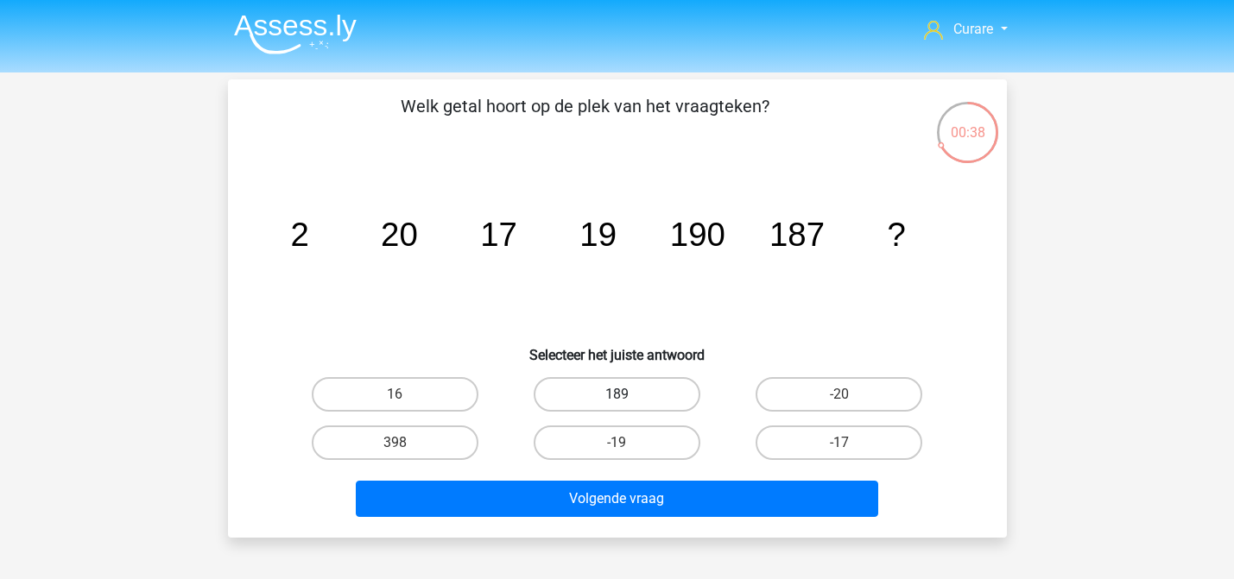
click at [642, 402] on label "189" at bounding box center [617, 394] width 167 height 35
click at [628, 402] on input "189" at bounding box center [621, 400] width 11 height 11
radio input "true"
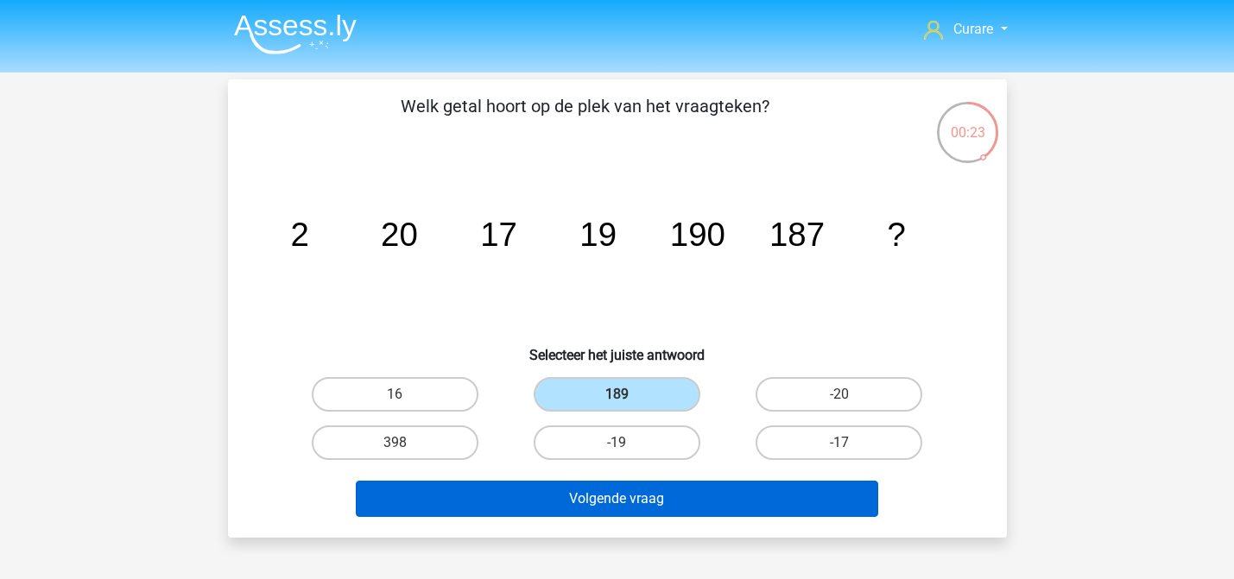
click at [625, 509] on button "Volgende vraag" at bounding box center [617, 499] width 522 height 36
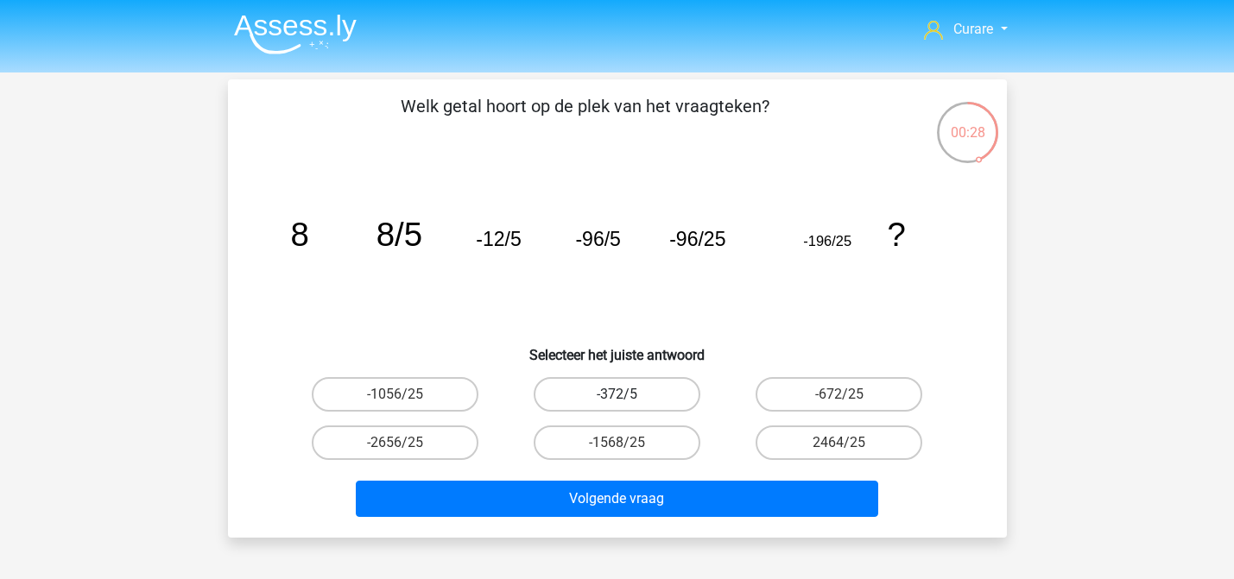
click at [653, 388] on label "-372/5" at bounding box center [617, 394] width 167 height 35
click at [628, 395] on input "-372/5" at bounding box center [621, 400] width 11 height 11
radio input "true"
click at [846, 439] on label "2464/25" at bounding box center [838, 443] width 167 height 35
click at [846, 443] on input "2464/25" at bounding box center [844, 448] width 11 height 11
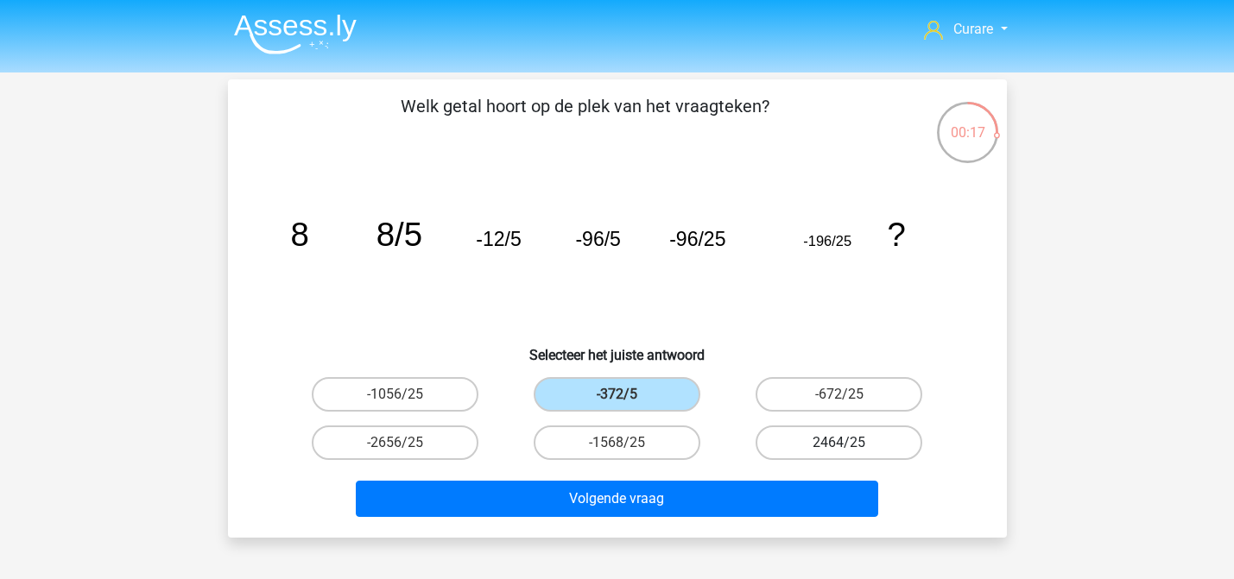
radio input "true"
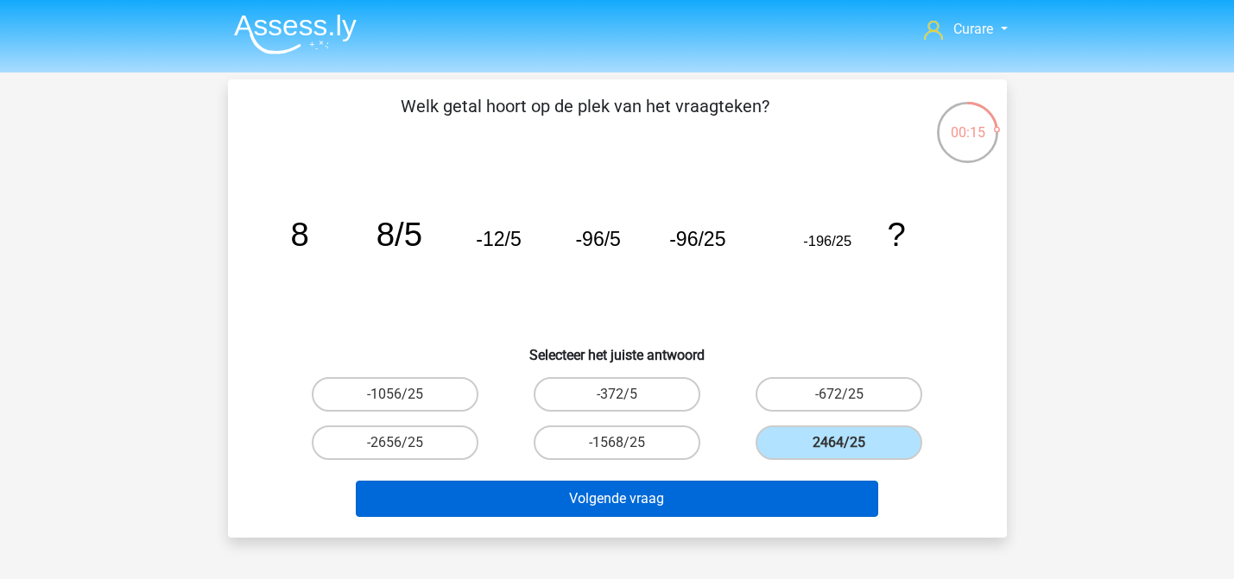
click at [697, 500] on button "Volgende vraag" at bounding box center [617, 499] width 522 height 36
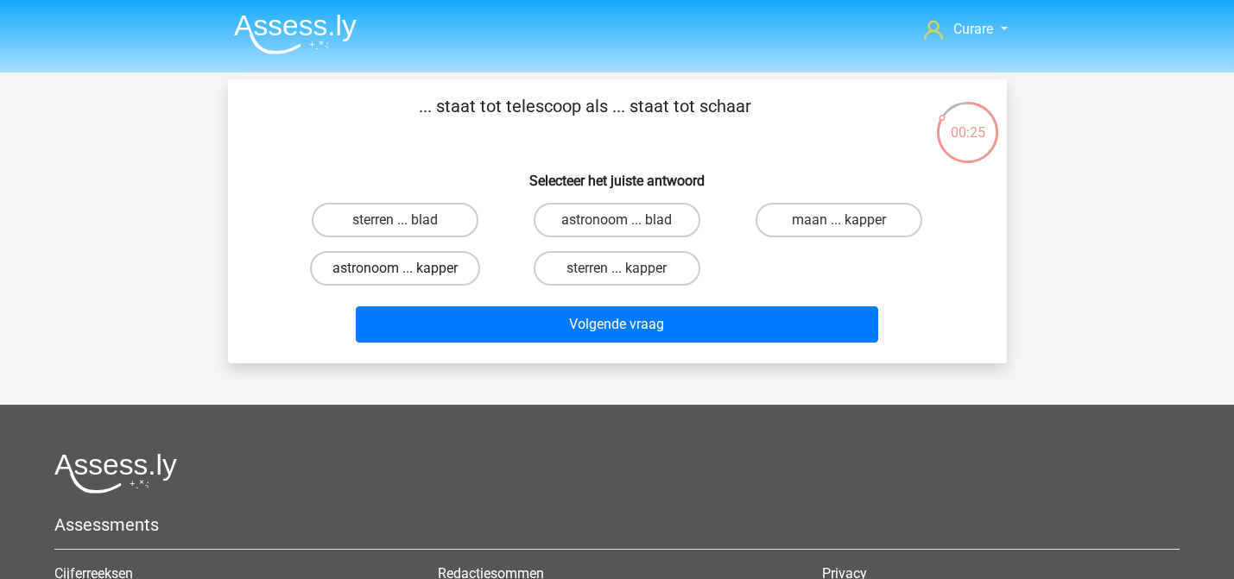
click at [431, 267] on label "astronoom ... kapper" at bounding box center [395, 268] width 170 height 35
click at [406, 268] on input "astronoom ... kapper" at bounding box center [400, 273] width 11 height 11
radio input "true"
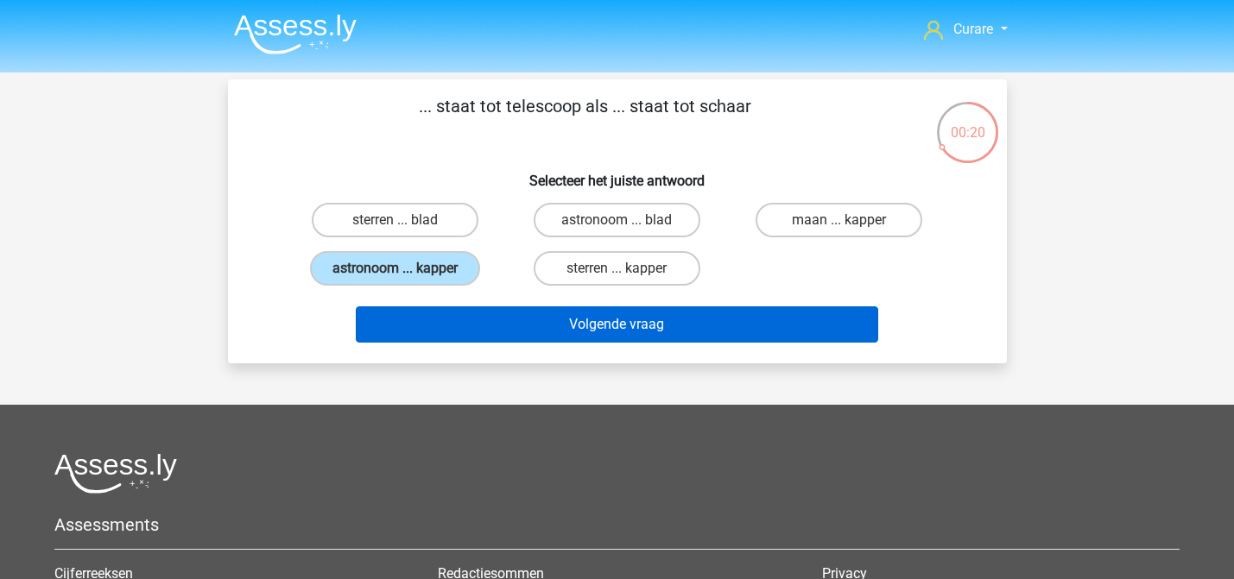
click at [654, 334] on button "Volgende vraag" at bounding box center [617, 324] width 522 height 36
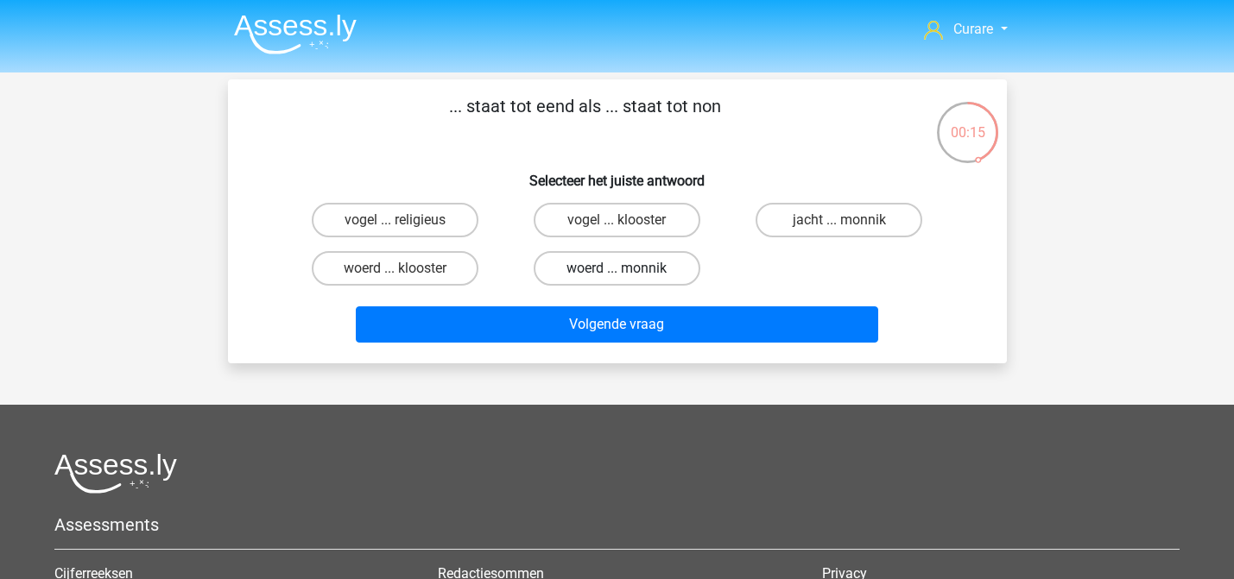
click at [634, 270] on label "woerd ... monnik" at bounding box center [617, 268] width 167 height 35
click at [628, 270] on input "woerd ... monnik" at bounding box center [621, 273] width 11 height 11
radio input "true"
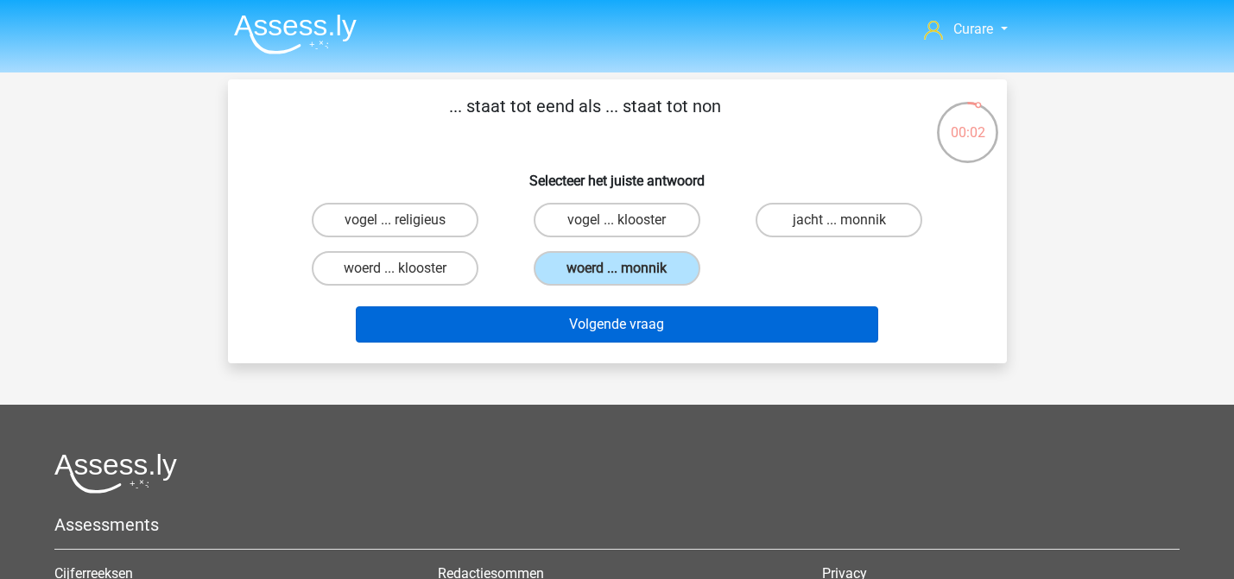
click at [628, 331] on button "Volgende vraag" at bounding box center [617, 324] width 522 height 36
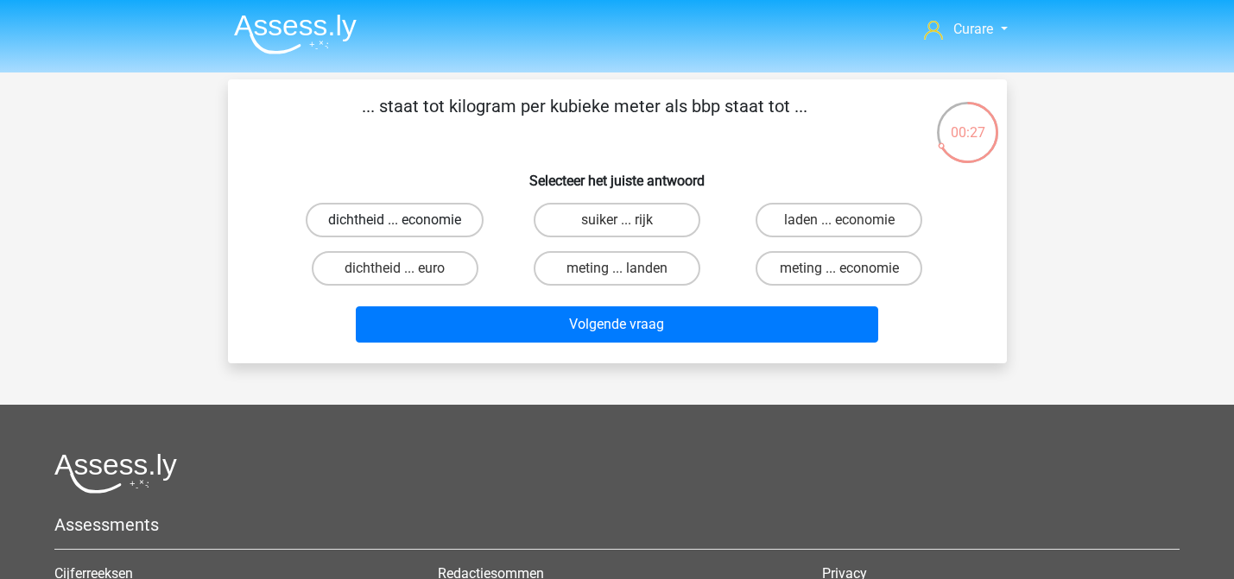
click at [451, 224] on label "dichtheid ... economie" at bounding box center [395, 220] width 178 height 35
click at [406, 224] on input "dichtheid ... economie" at bounding box center [400, 225] width 11 height 11
radio input "true"
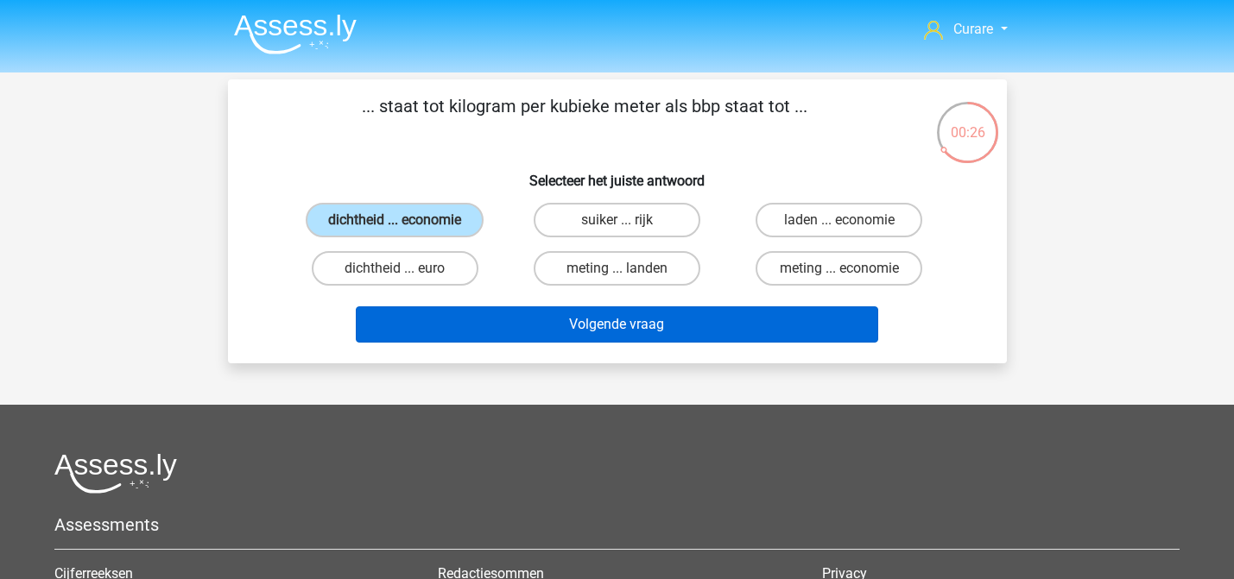
click at [571, 325] on button "Volgende vraag" at bounding box center [617, 324] width 522 height 36
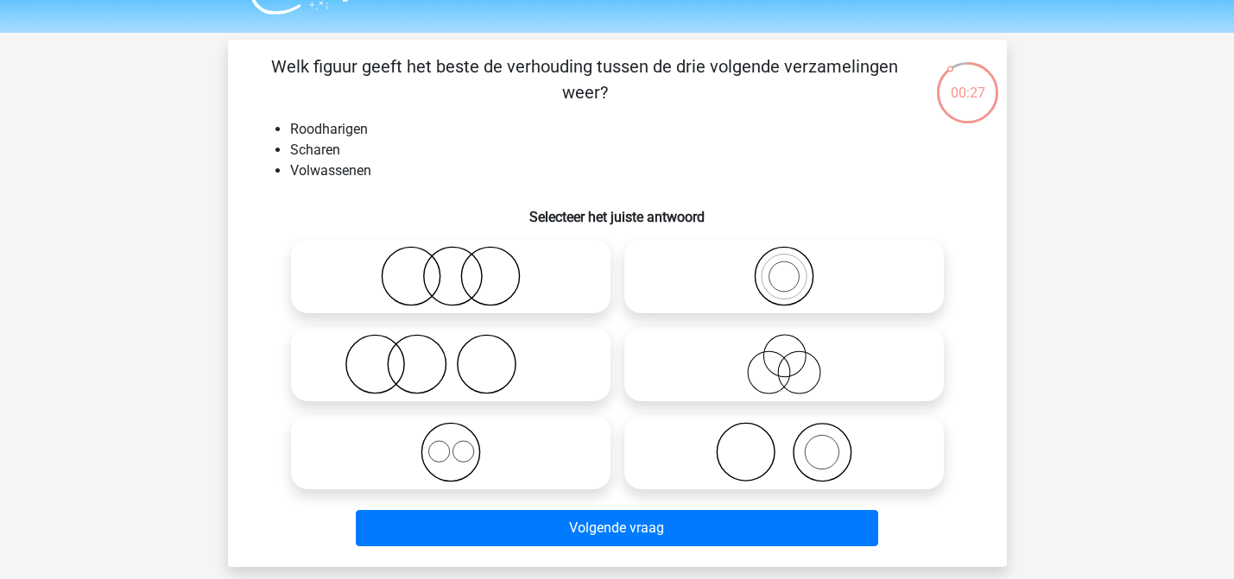
scroll to position [45, 0]
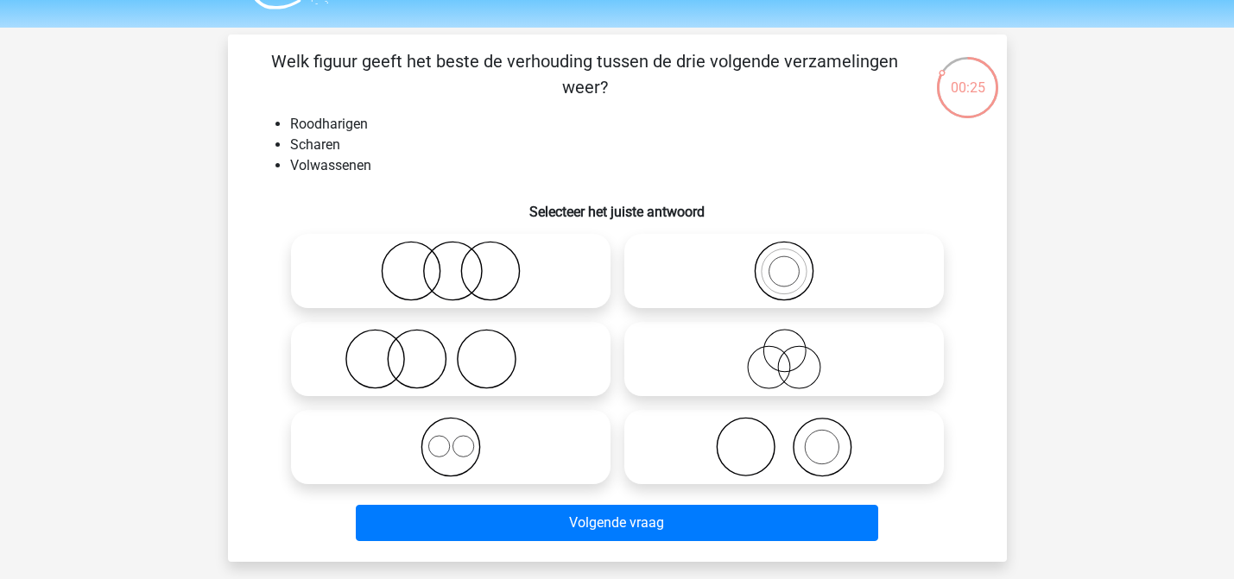
click at [472, 369] on icon at bounding box center [451, 359] width 306 height 60
click at [462, 350] on input "radio" at bounding box center [456, 344] width 11 height 11
radio input "true"
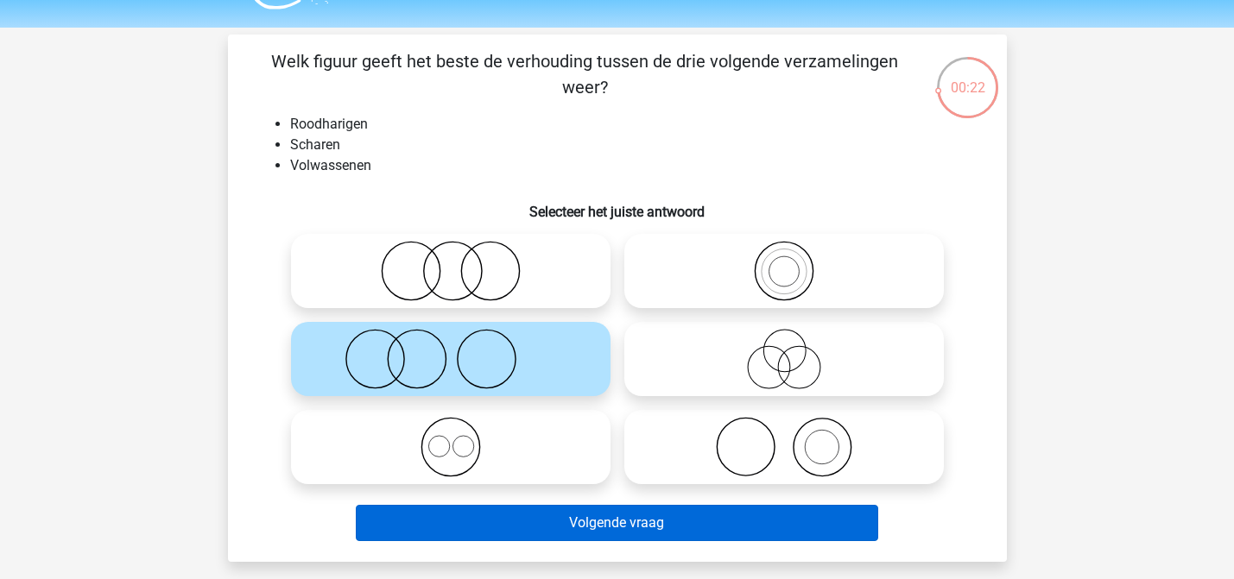
click at [641, 523] on button "Volgende vraag" at bounding box center [617, 523] width 522 height 36
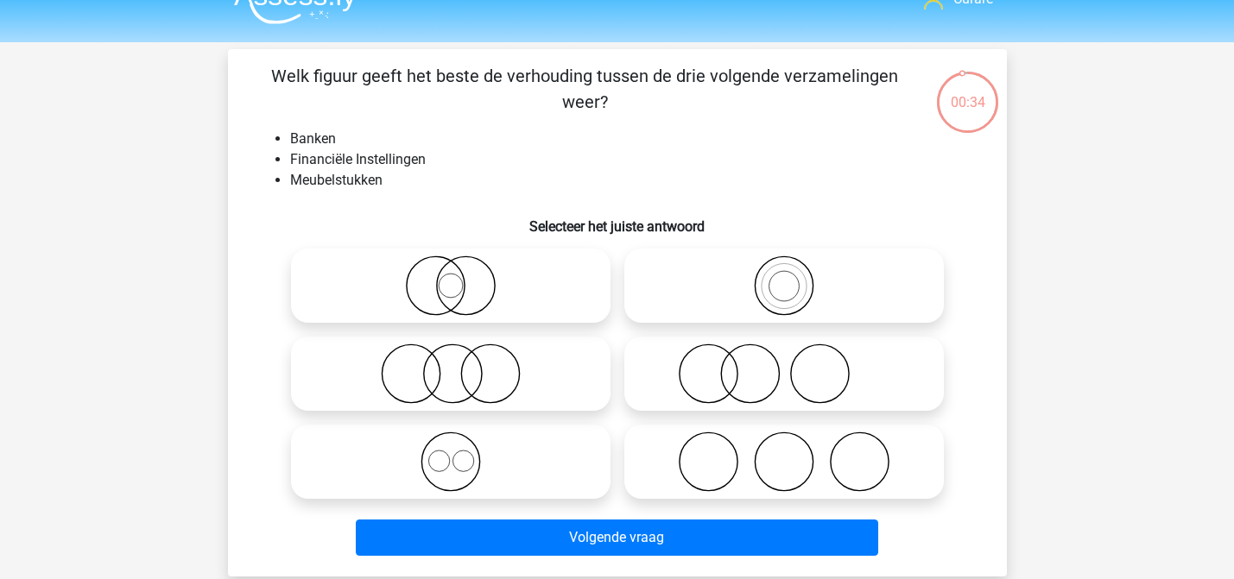
scroll to position [30, 0]
click at [451, 289] on icon at bounding box center [451, 286] width 306 height 60
click at [451, 277] on input "radio" at bounding box center [456, 271] width 11 height 11
radio input "true"
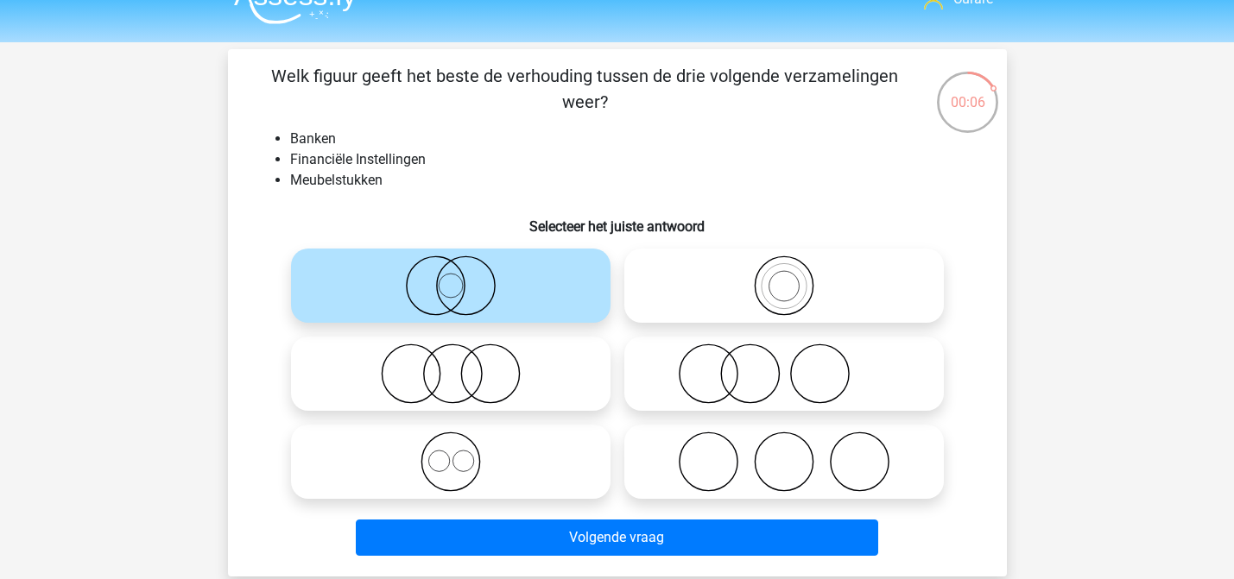
scroll to position [54, 0]
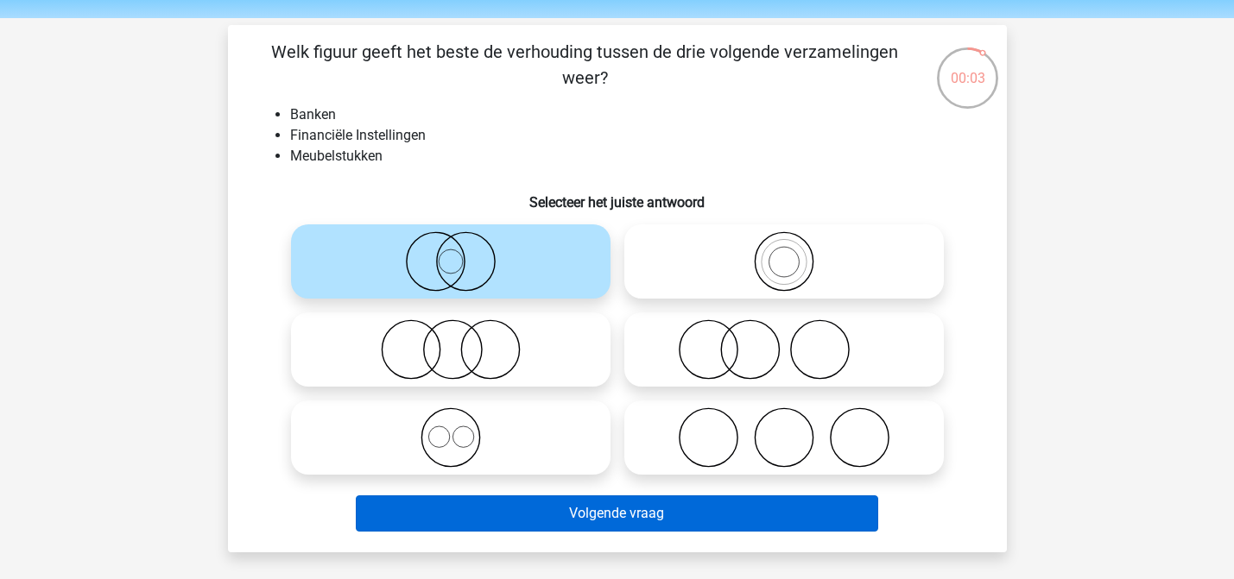
click at [653, 521] on button "Volgende vraag" at bounding box center [617, 514] width 522 height 36
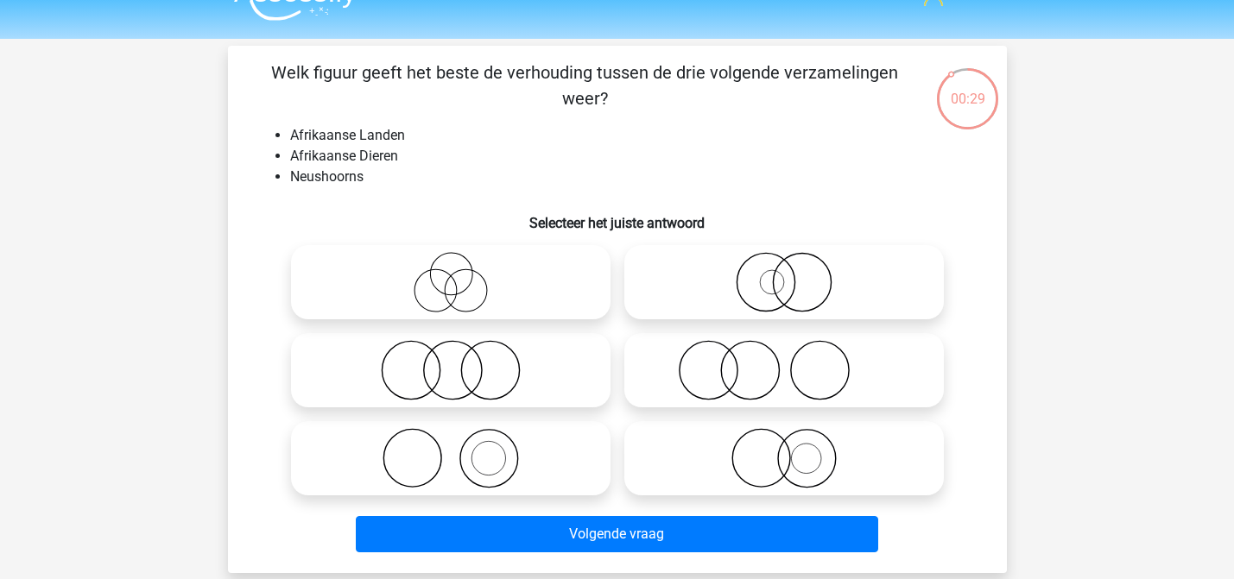
scroll to position [37, 0]
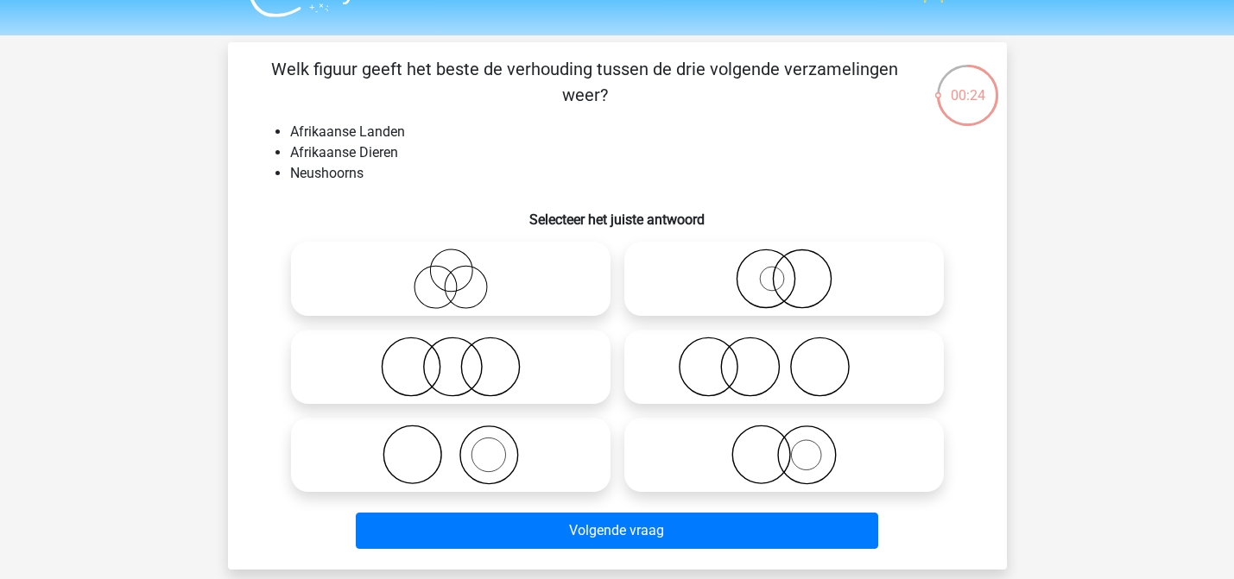
click at [809, 458] on icon at bounding box center [784, 455] width 306 height 60
click at [795, 446] on input "radio" at bounding box center [789, 440] width 11 height 11
radio input "true"
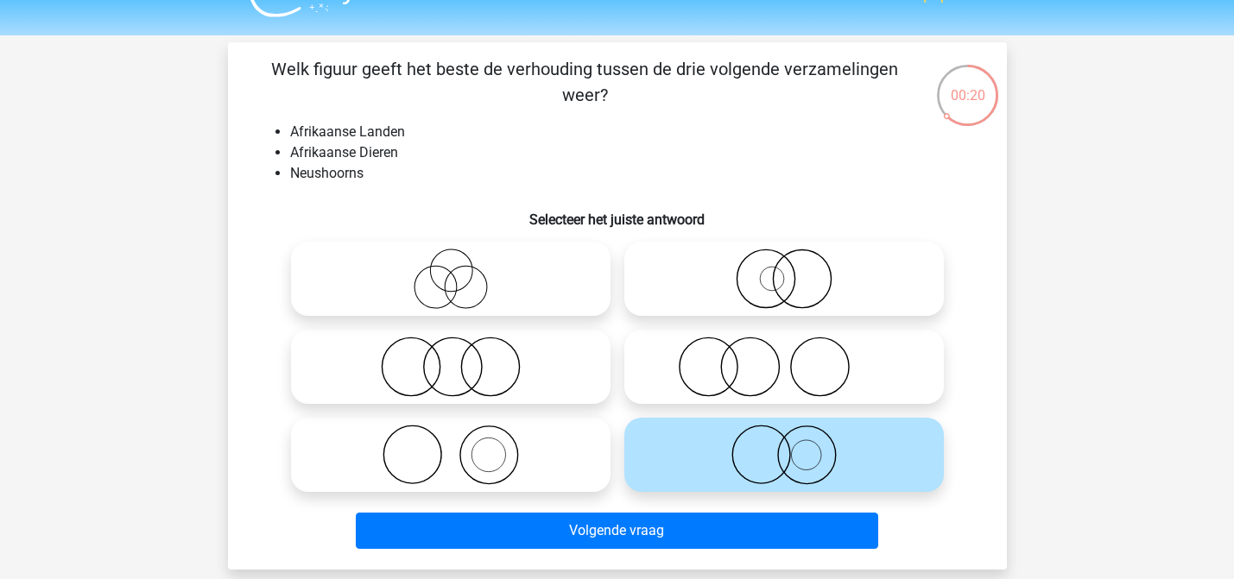
click at [532, 455] on icon at bounding box center [451, 455] width 306 height 60
click at [462, 446] on input "radio" at bounding box center [456, 440] width 11 height 11
radio input "true"
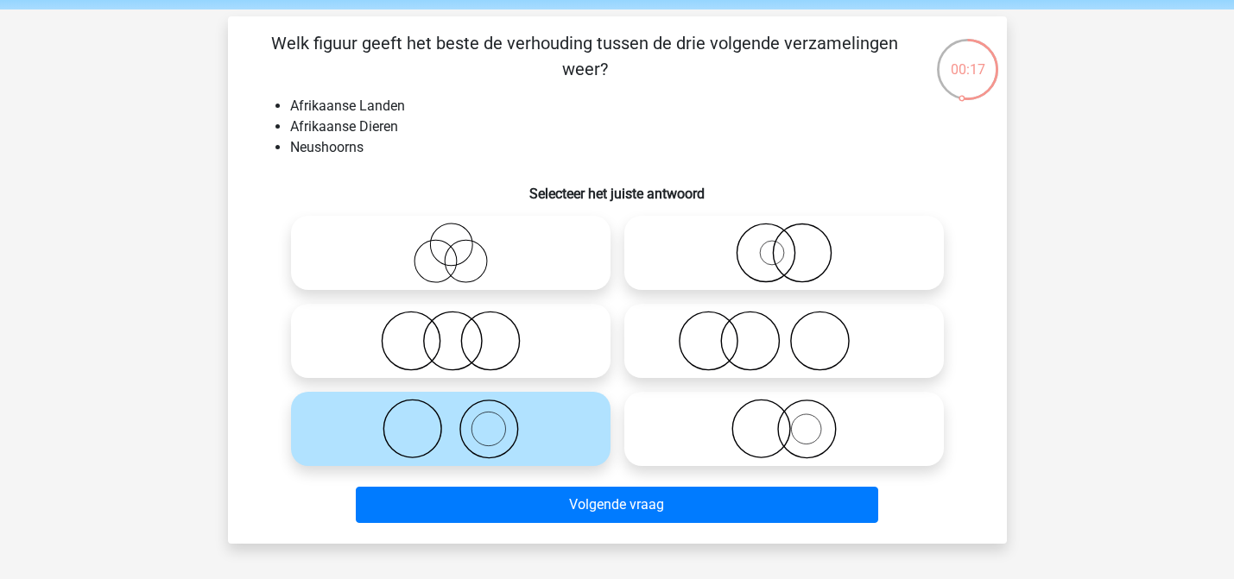
scroll to position [66, 0]
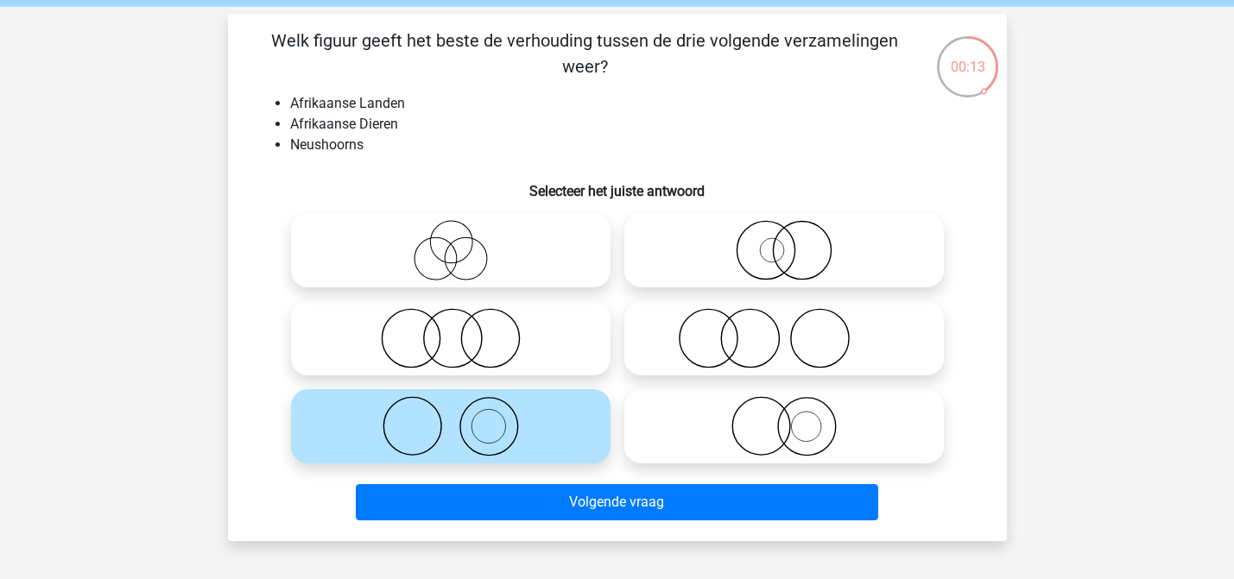
click at [794, 332] on icon at bounding box center [784, 338] width 306 height 60
click at [794, 330] on input "radio" at bounding box center [789, 324] width 11 height 11
radio input "true"
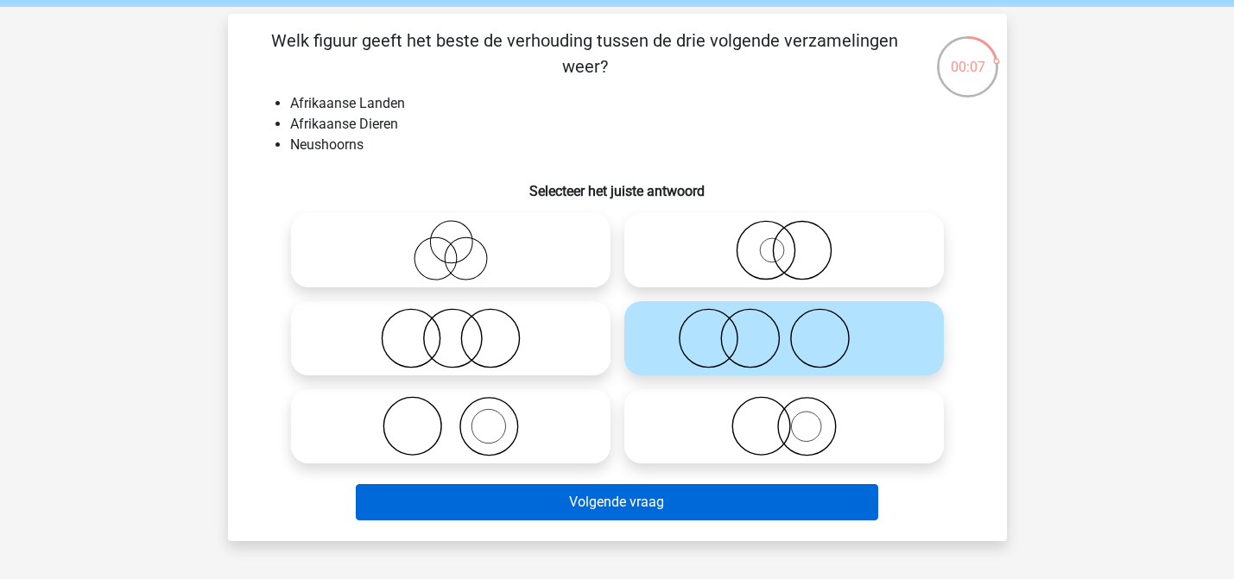
click at [603, 504] on button "Volgende vraag" at bounding box center [617, 502] width 522 height 36
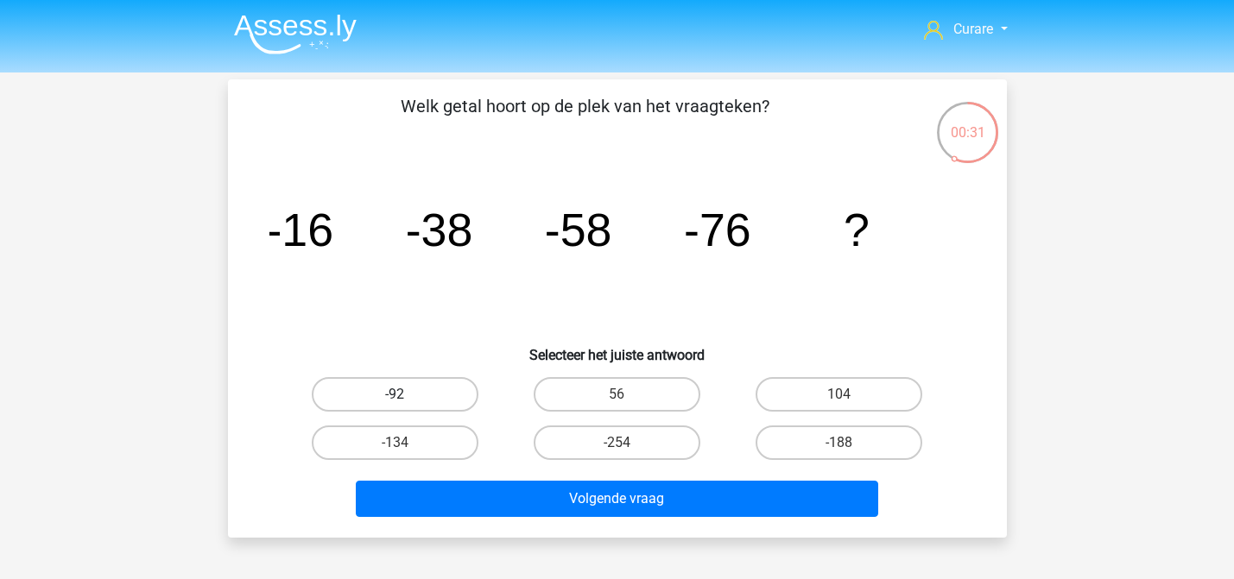
click at [408, 390] on label "-92" at bounding box center [395, 394] width 167 height 35
click at [406, 395] on input "-92" at bounding box center [400, 400] width 11 height 11
radio input "true"
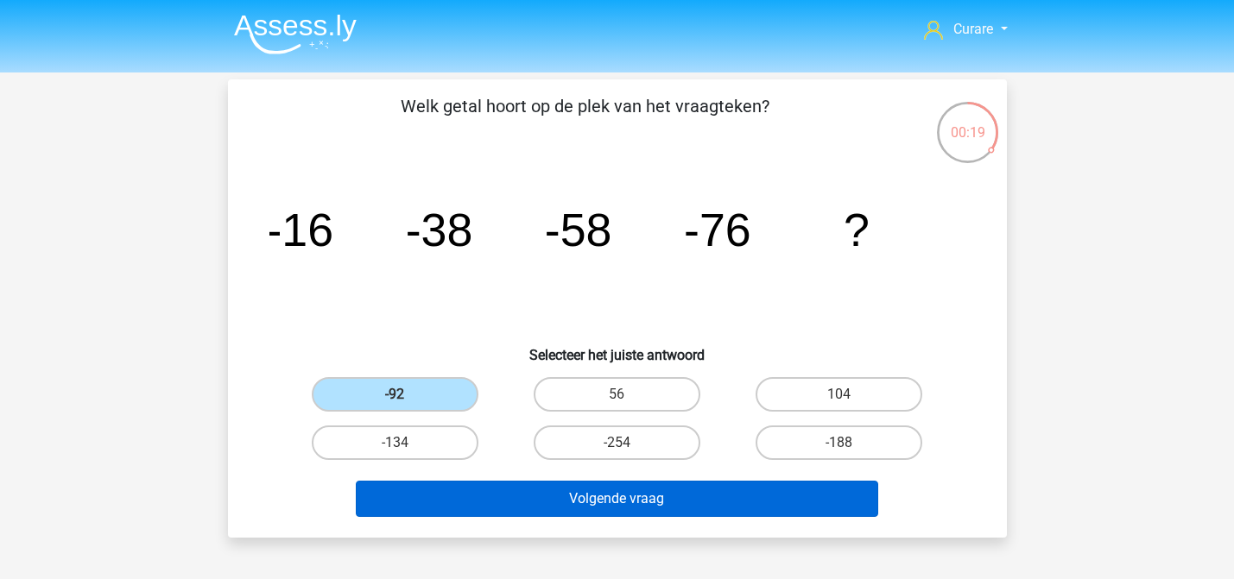
click at [689, 499] on button "Volgende vraag" at bounding box center [617, 499] width 522 height 36
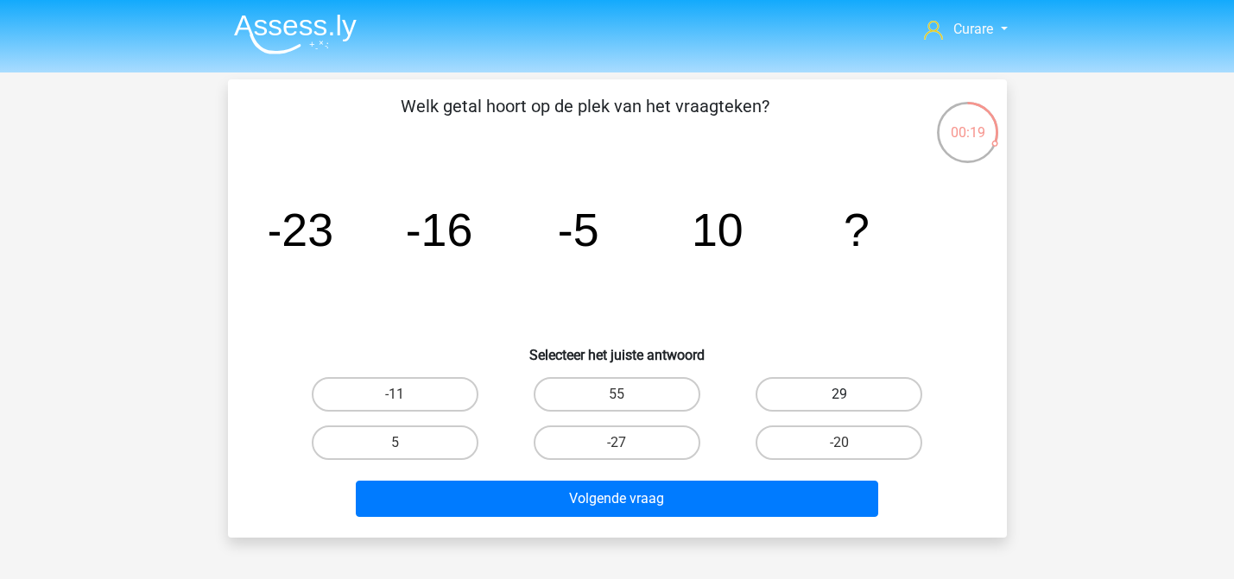
click at [824, 393] on label "29" at bounding box center [838, 394] width 167 height 35
click at [839, 395] on input "29" at bounding box center [844, 400] width 11 height 11
radio input "true"
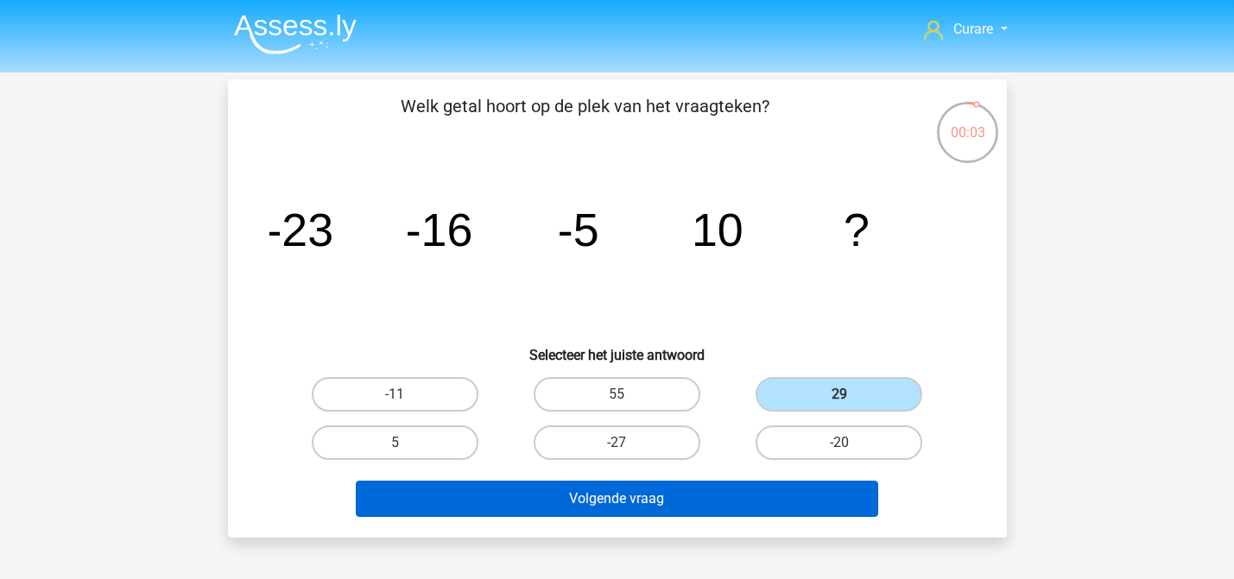
click at [641, 490] on button "Volgende vraag" at bounding box center [617, 499] width 522 height 36
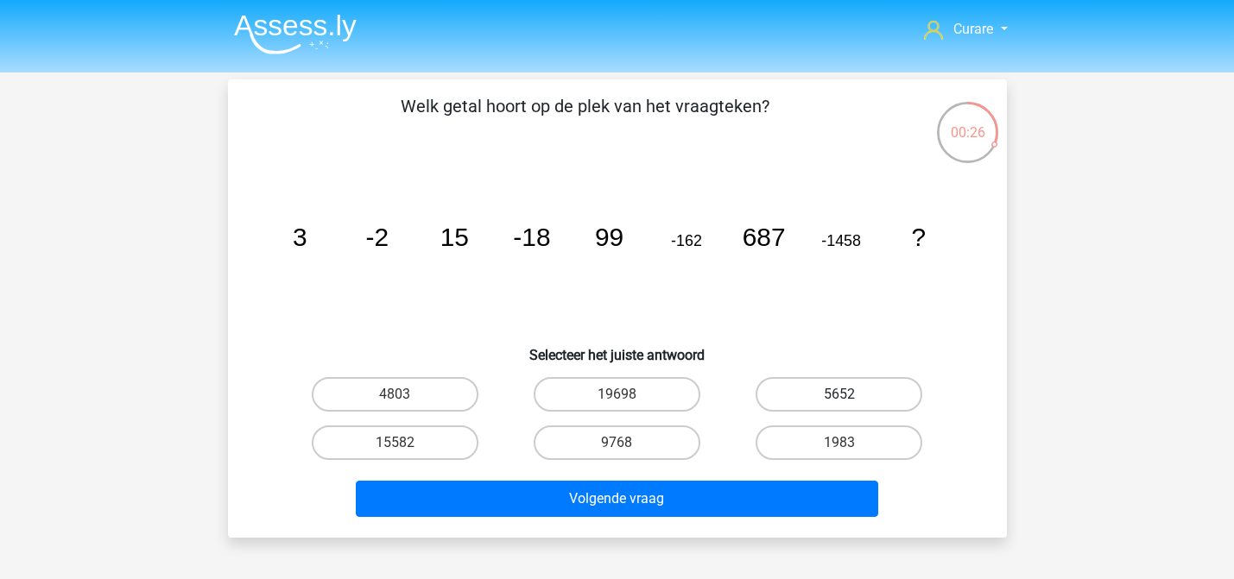
click at [828, 390] on label "5652" at bounding box center [838, 394] width 167 height 35
click at [839, 395] on input "5652" at bounding box center [844, 400] width 11 height 11
radio input "true"
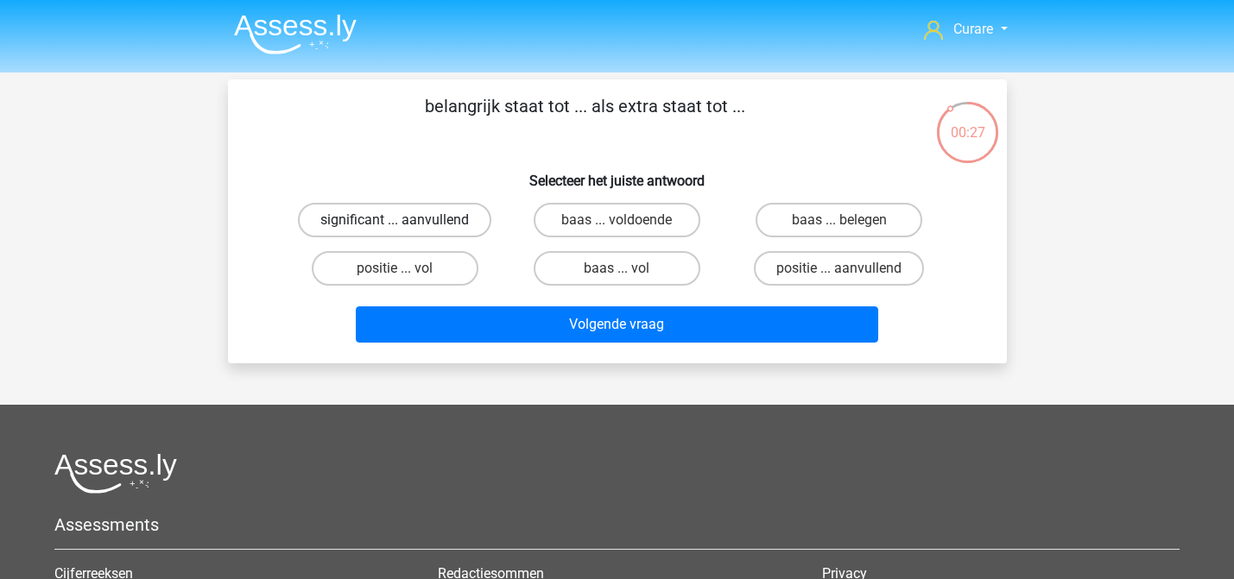
click at [452, 216] on label "significant ... aanvullend" at bounding box center [394, 220] width 193 height 35
click at [406, 220] on input "significant ... aanvullend" at bounding box center [400, 225] width 11 height 11
radio input "true"
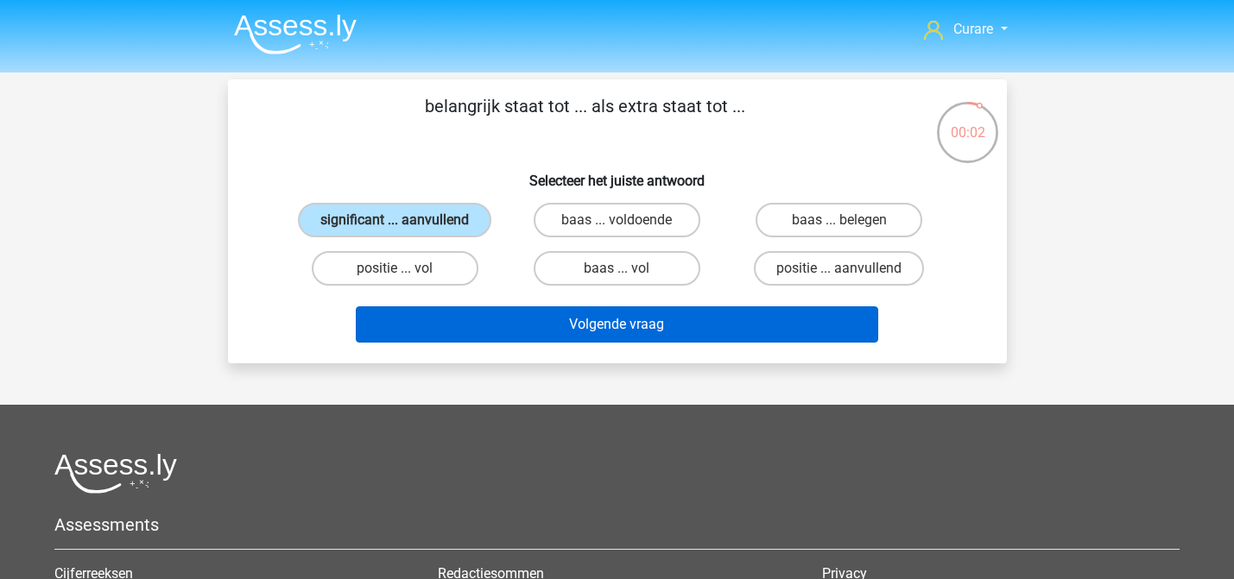
click at [620, 330] on button "Volgende vraag" at bounding box center [617, 324] width 522 height 36
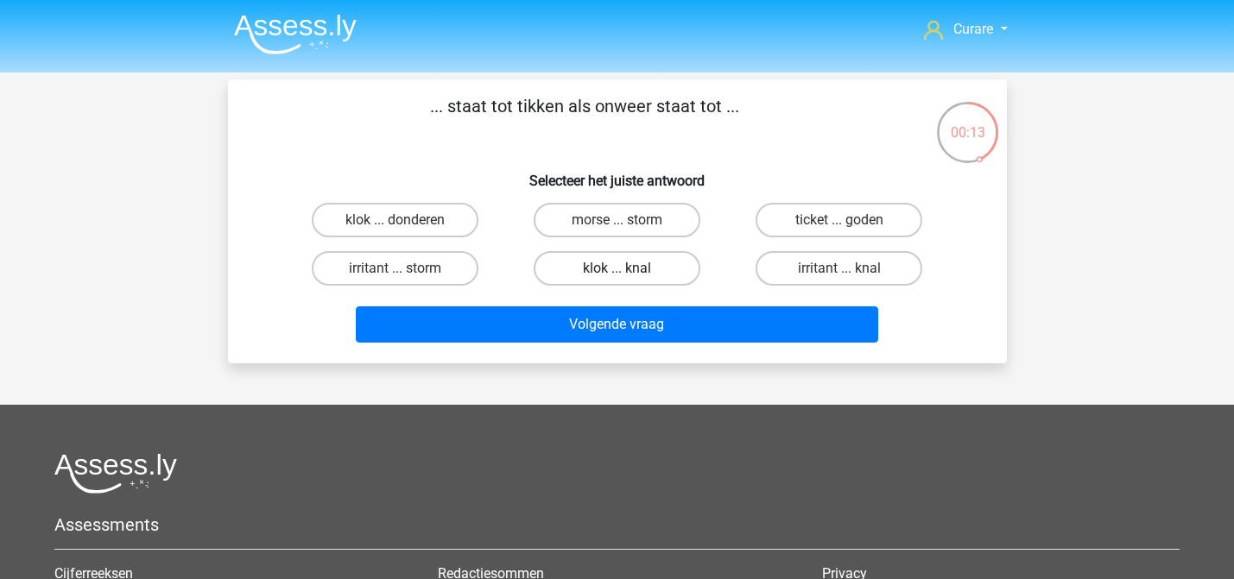
click at [660, 261] on label "klok ... knal" at bounding box center [617, 268] width 167 height 35
click at [628, 268] on input "klok ... knal" at bounding box center [621, 273] width 11 height 11
radio input "true"
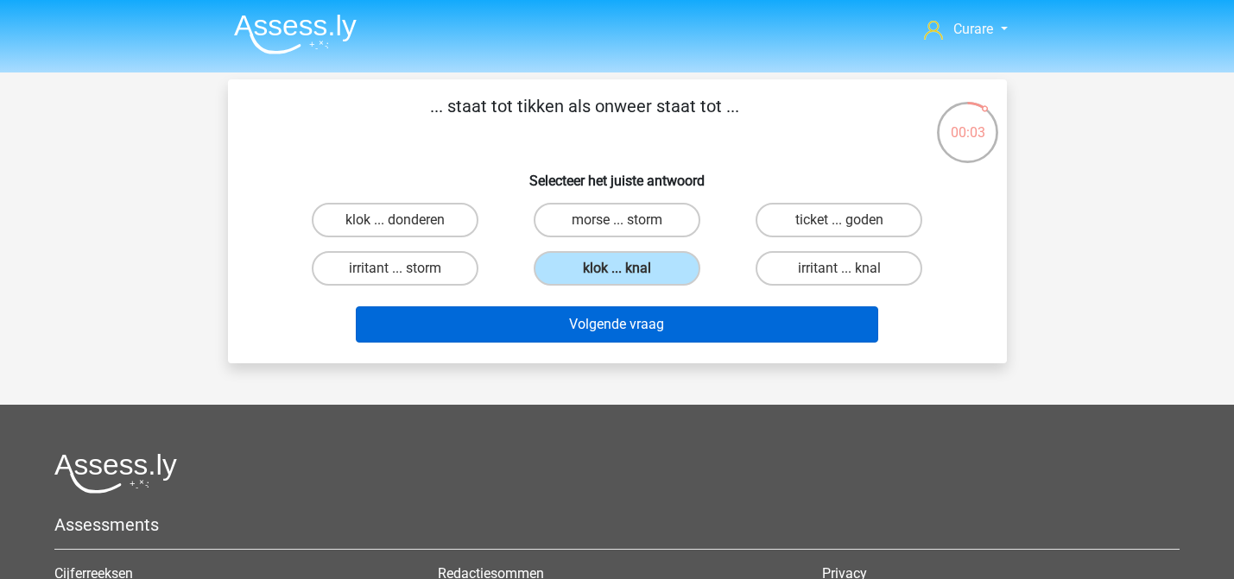
click at [682, 325] on button "Volgende vraag" at bounding box center [617, 324] width 522 height 36
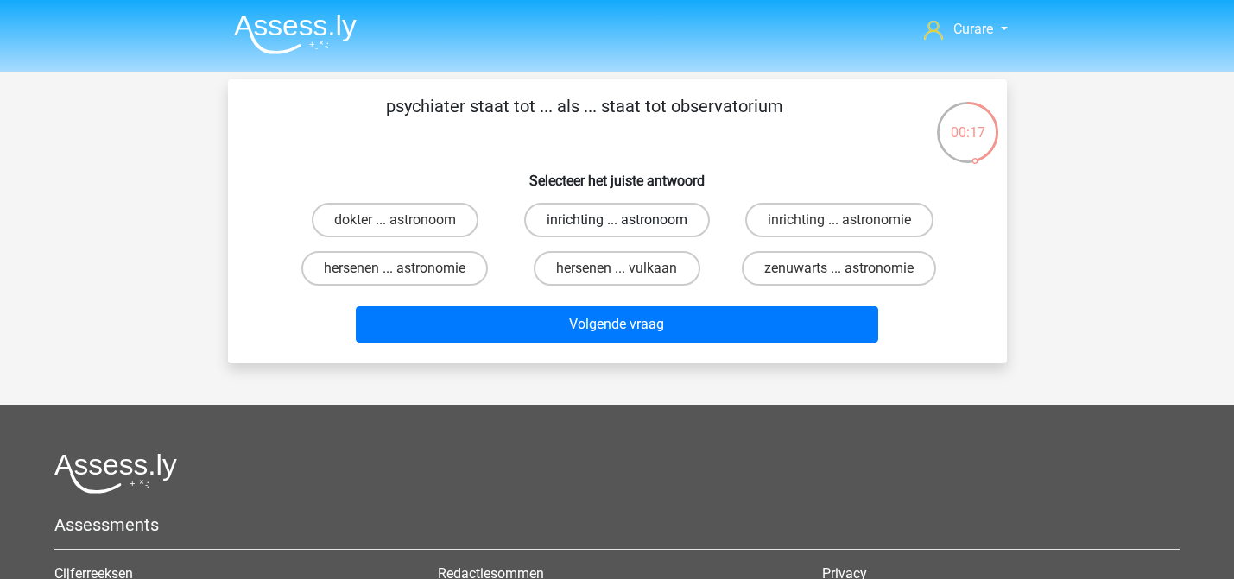
click at [628, 224] on label "inrichting ... astronoom" at bounding box center [617, 220] width 186 height 35
click at [628, 224] on input "inrichting ... astronoom" at bounding box center [621, 225] width 11 height 11
radio input "true"
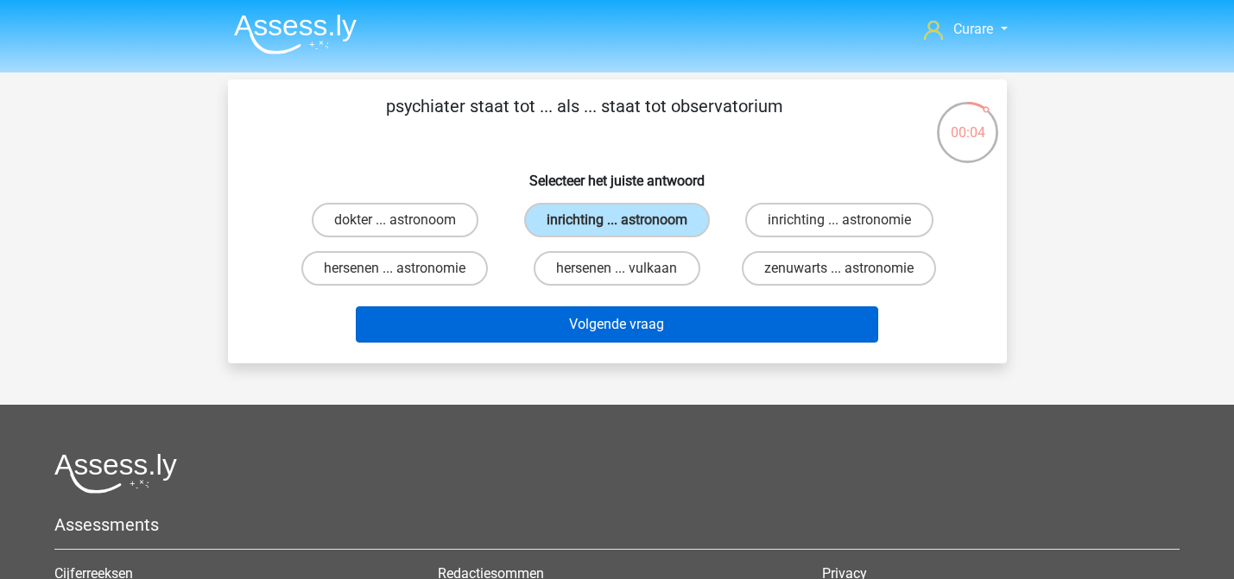
click at [678, 339] on button "Volgende vraag" at bounding box center [617, 324] width 522 height 36
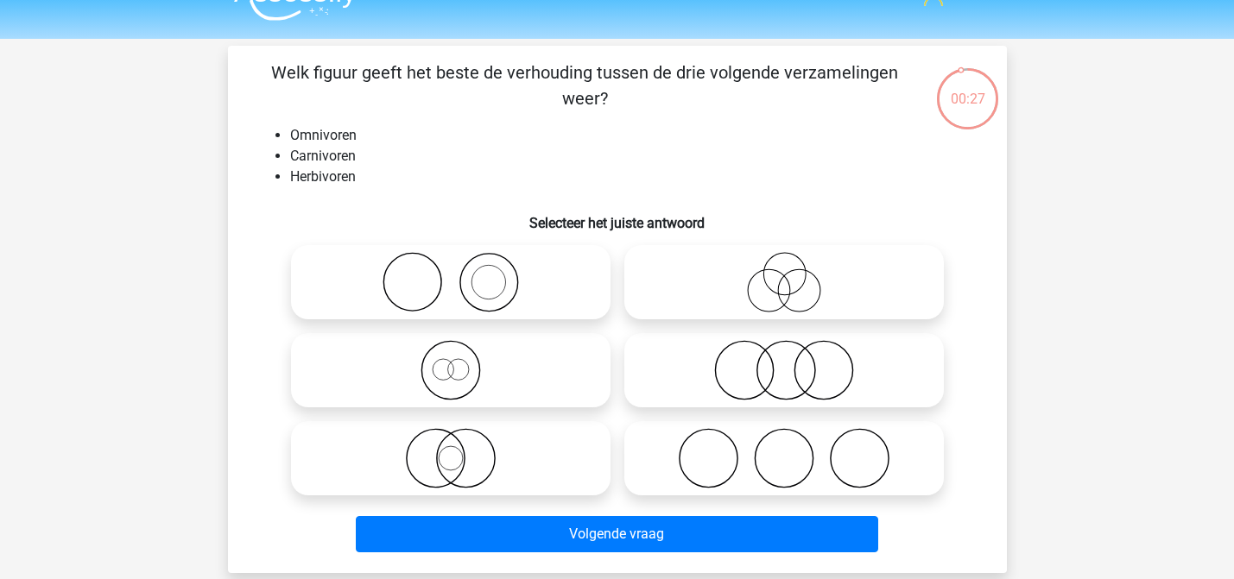
scroll to position [35, 0]
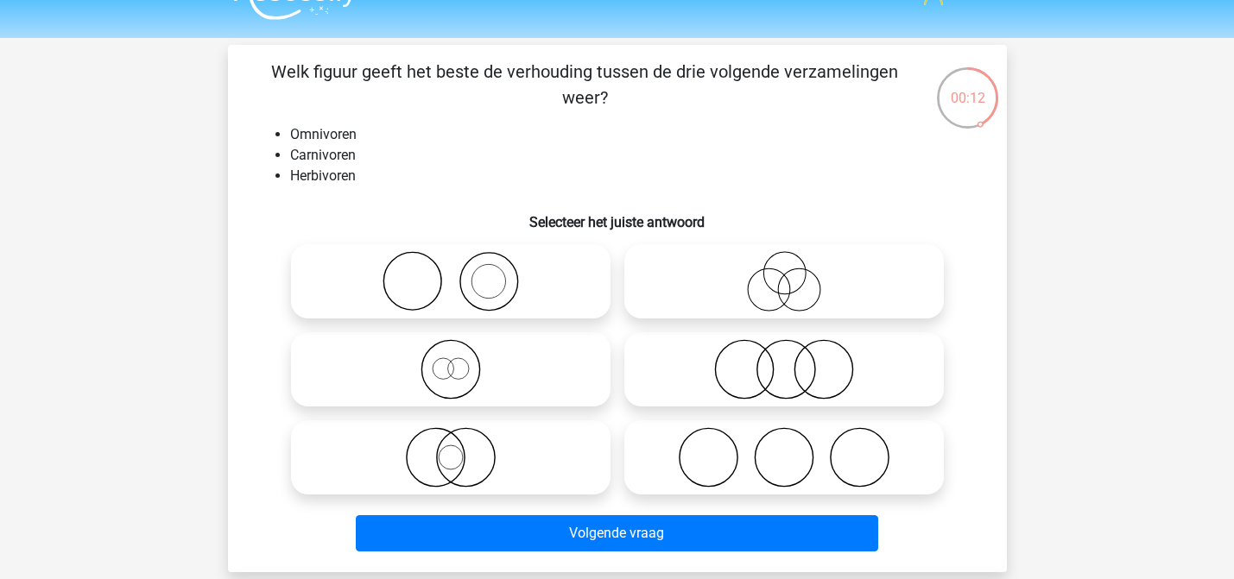
click at [518, 377] on icon at bounding box center [451, 369] width 306 height 60
click at [462, 361] on input "radio" at bounding box center [456, 355] width 11 height 11
radio input "true"
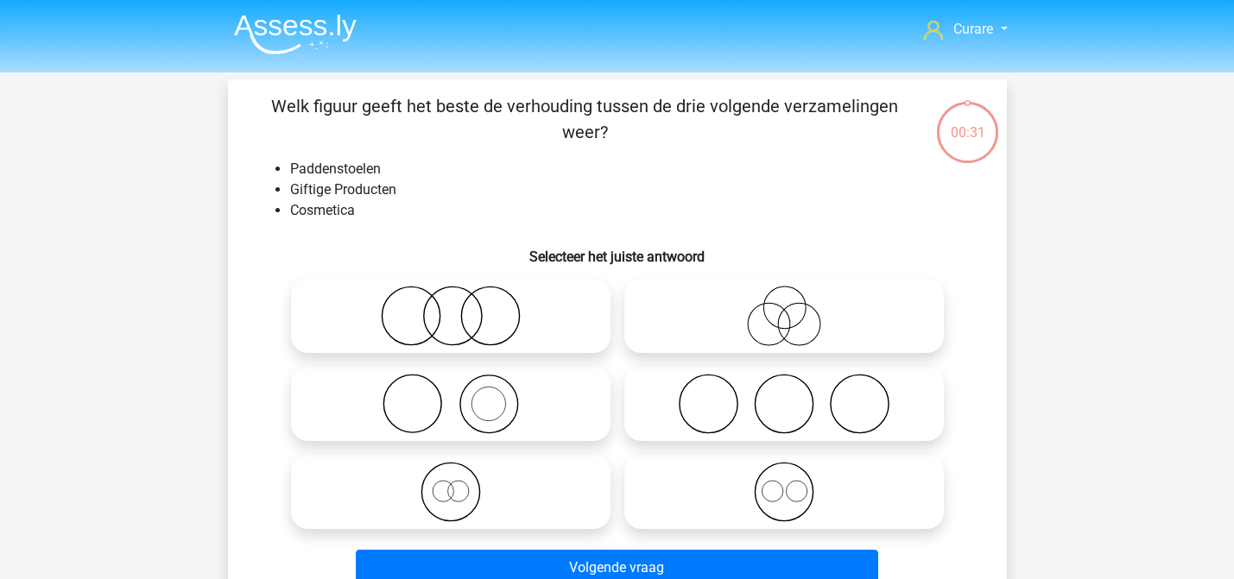
scroll to position [35, 0]
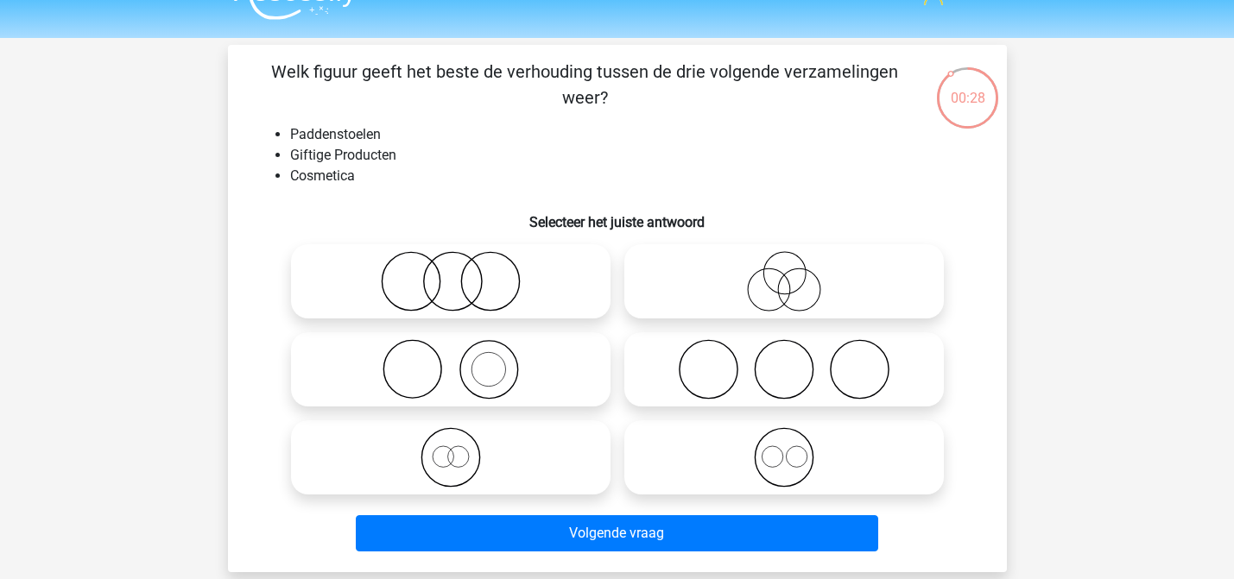
click at [451, 288] on icon at bounding box center [451, 281] width 306 height 60
click at [451, 273] on input "radio" at bounding box center [456, 267] width 11 height 11
radio input "true"
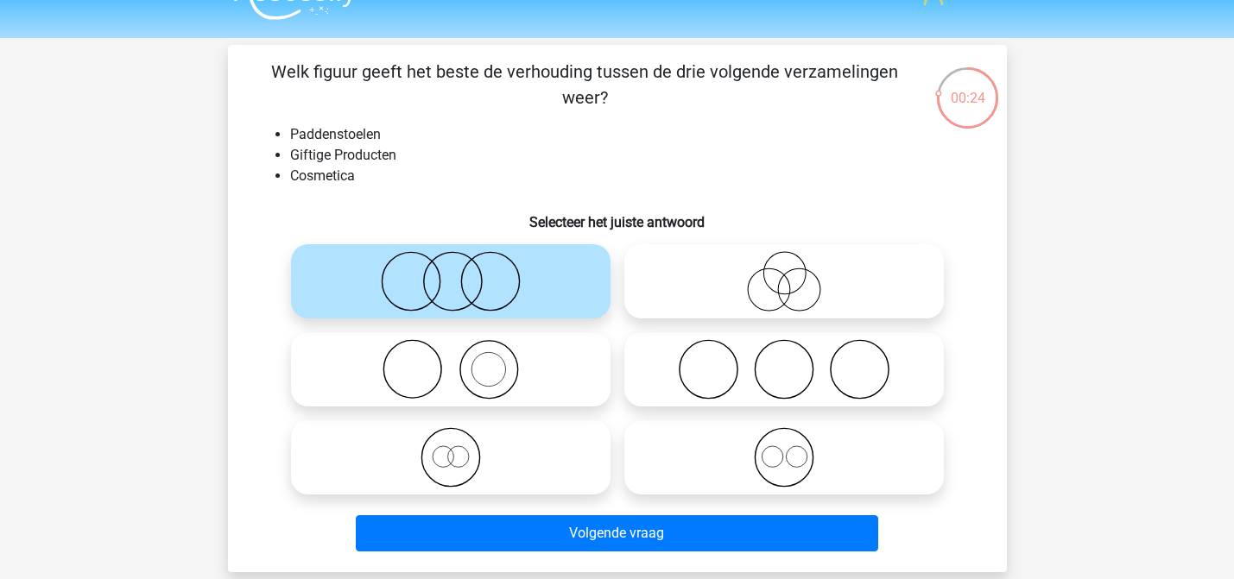
click at [793, 275] on icon at bounding box center [784, 281] width 306 height 60
click at [793, 273] on input "radio" at bounding box center [789, 267] width 11 height 11
radio input "true"
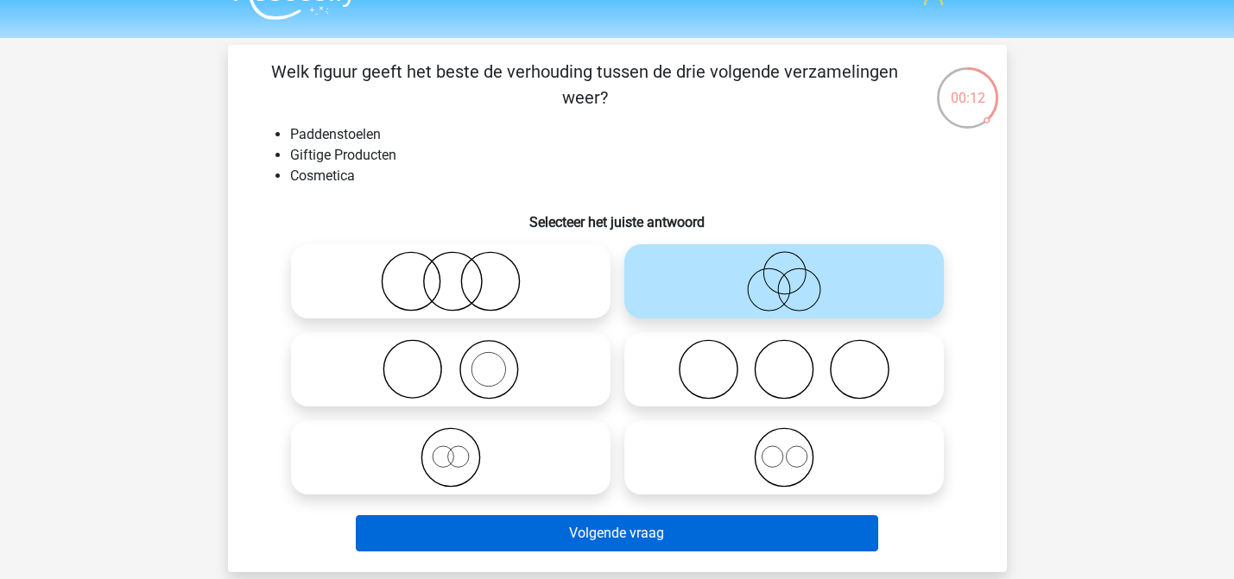
click at [620, 527] on button "Volgende vraag" at bounding box center [617, 533] width 522 height 36
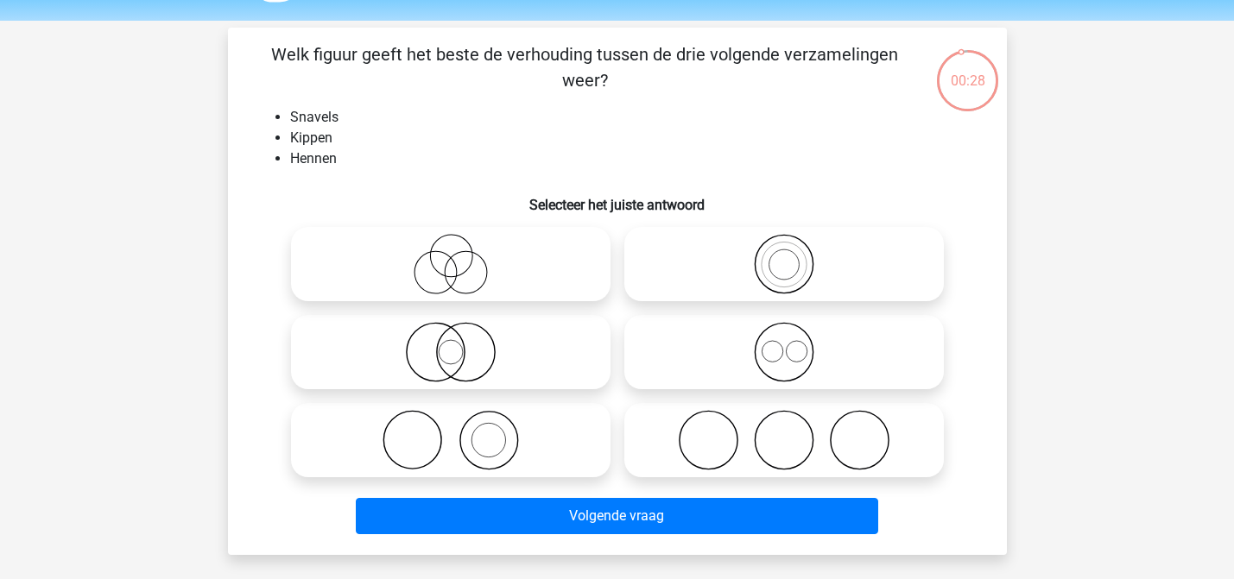
scroll to position [58, 0]
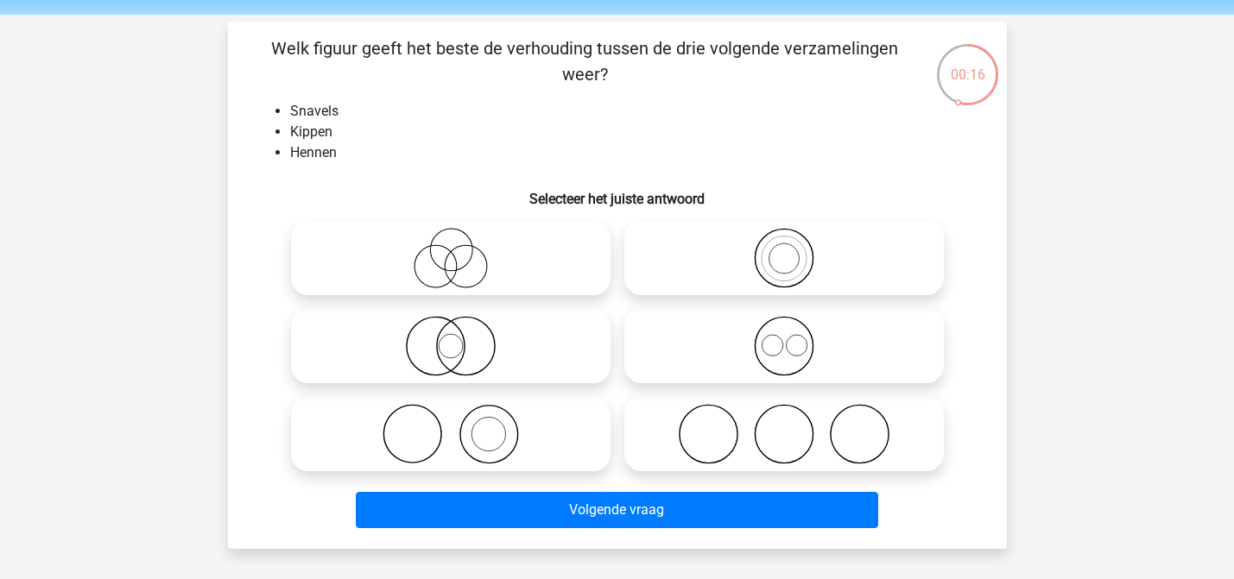
click at [486, 431] on icon at bounding box center [451, 434] width 306 height 60
click at [462, 426] on input "radio" at bounding box center [456, 419] width 11 height 11
radio input "true"
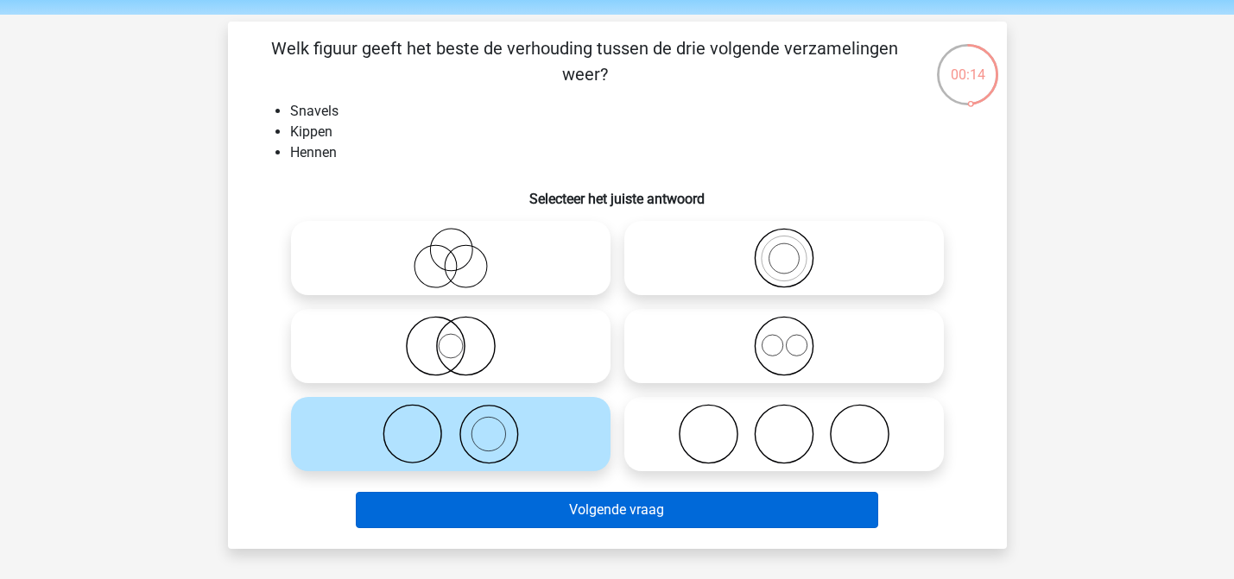
click at [629, 508] on button "Volgende vraag" at bounding box center [617, 510] width 522 height 36
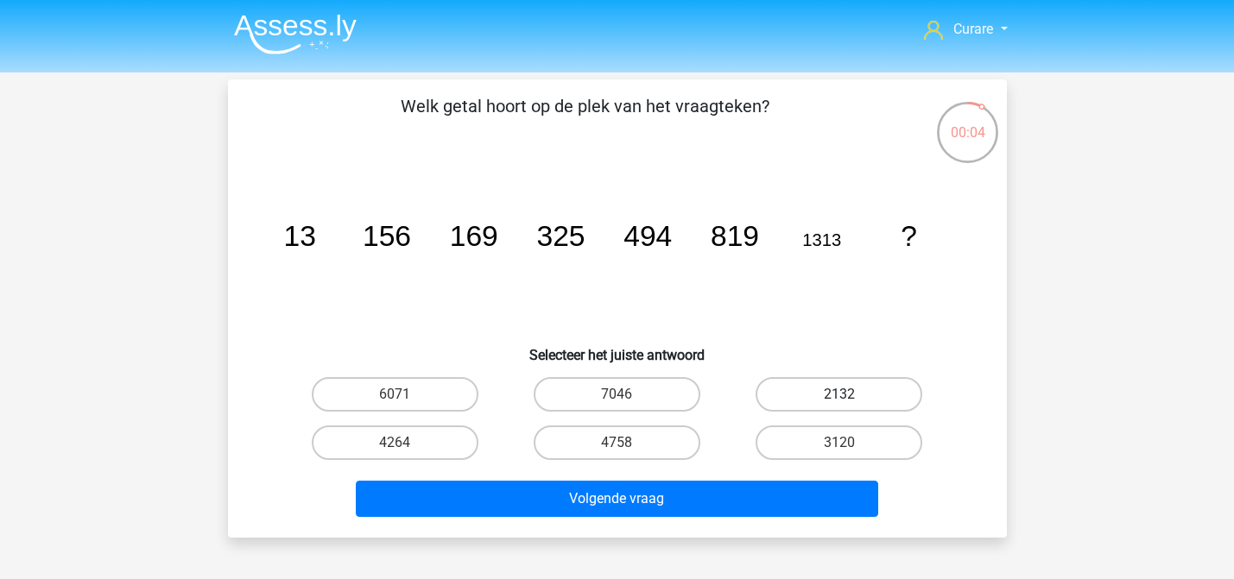
click at [888, 403] on label "2132" at bounding box center [838, 394] width 167 height 35
click at [850, 403] on input "2132" at bounding box center [844, 400] width 11 height 11
radio input "true"
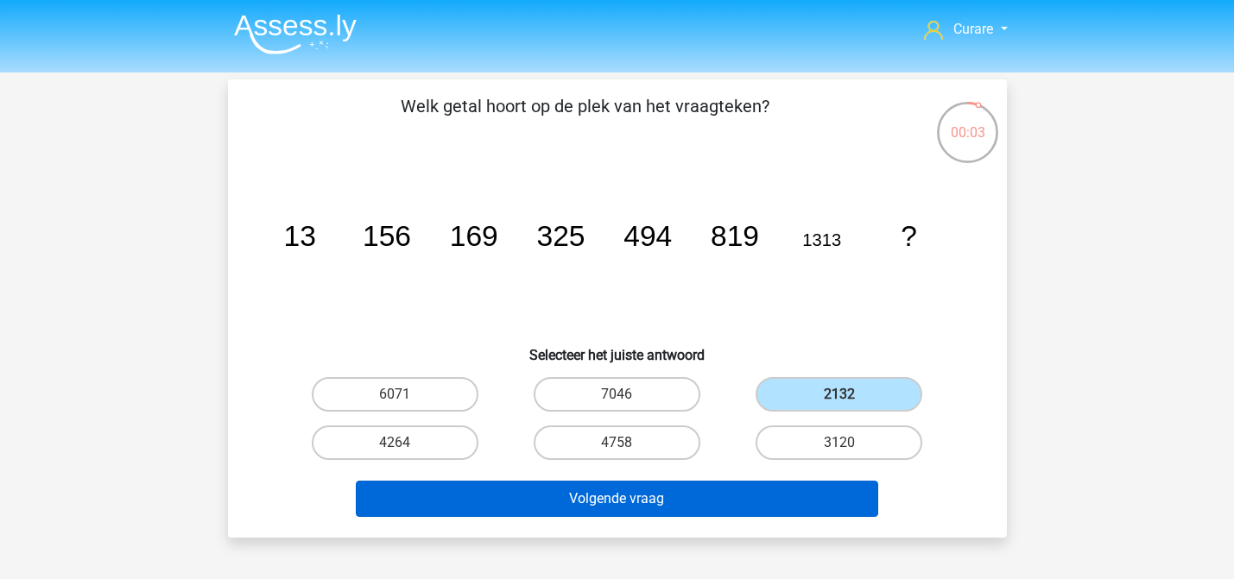
click at [705, 499] on button "Volgende vraag" at bounding box center [617, 499] width 522 height 36
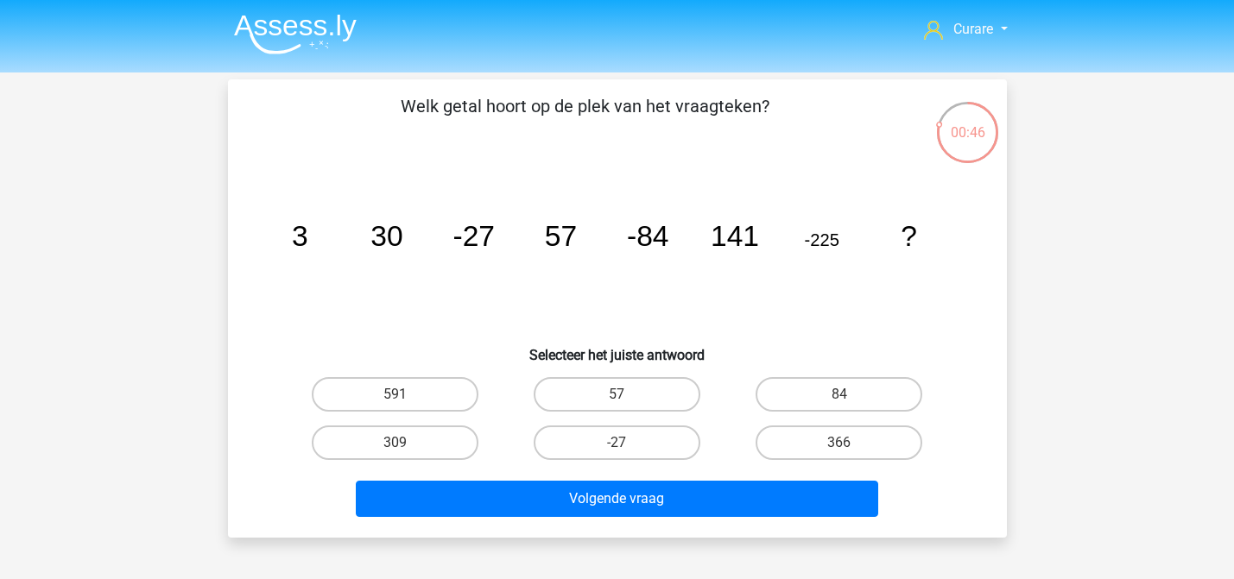
click at [846, 451] on input "366" at bounding box center [844, 448] width 11 height 11
radio input "true"
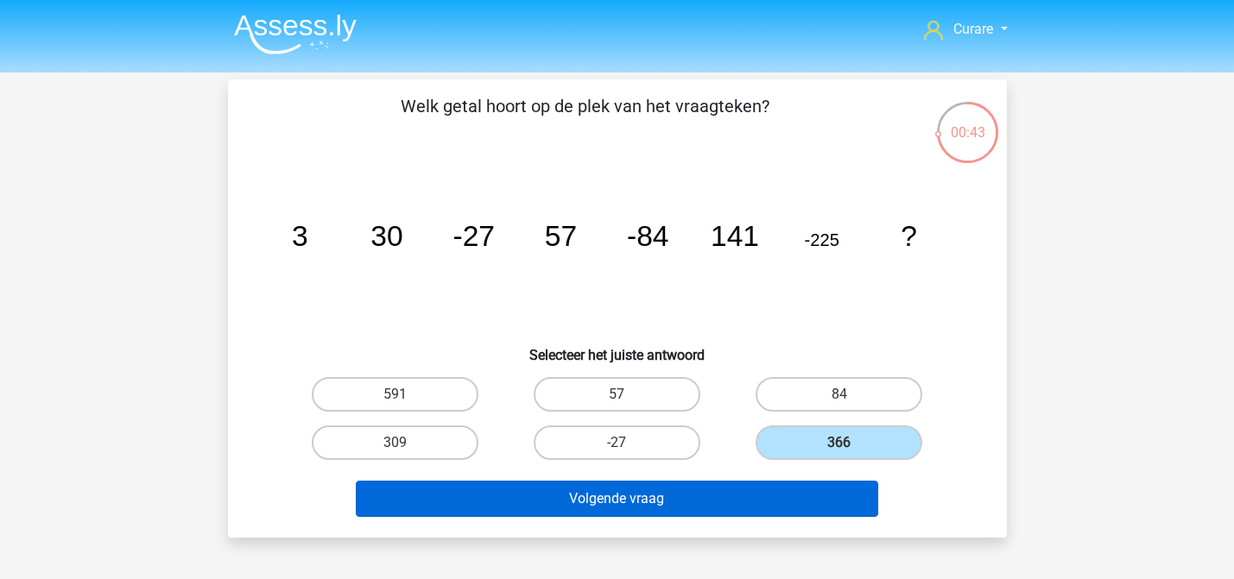
click at [703, 493] on button "Volgende vraag" at bounding box center [617, 499] width 522 height 36
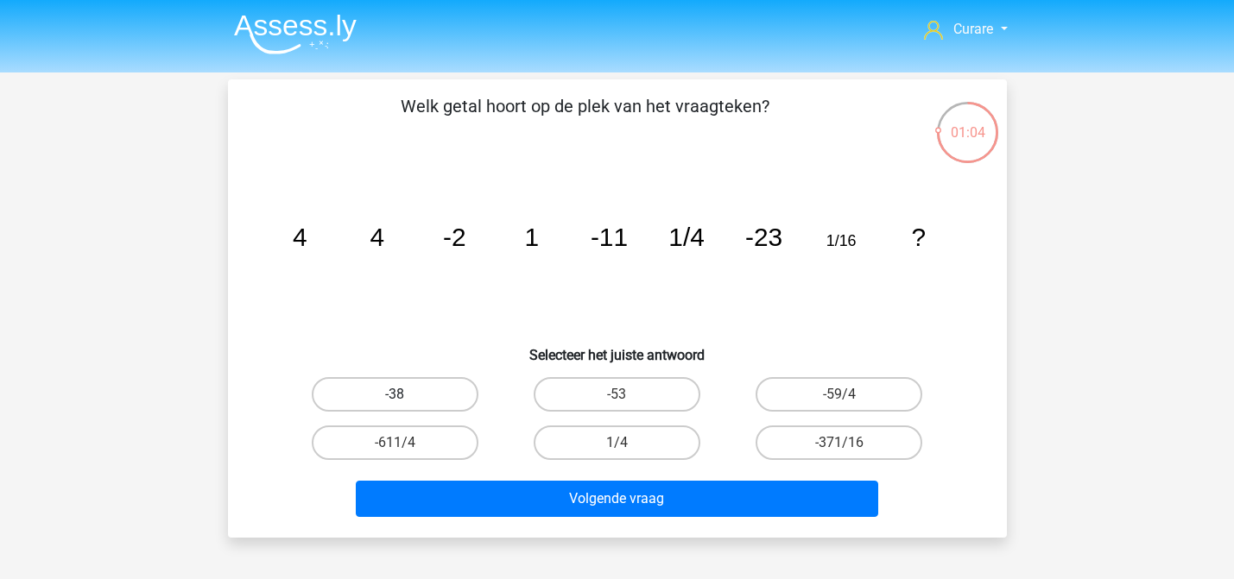
click at [366, 394] on label "-38" at bounding box center [395, 394] width 167 height 35
click at [395, 395] on input "-38" at bounding box center [400, 400] width 11 height 11
radio input "true"
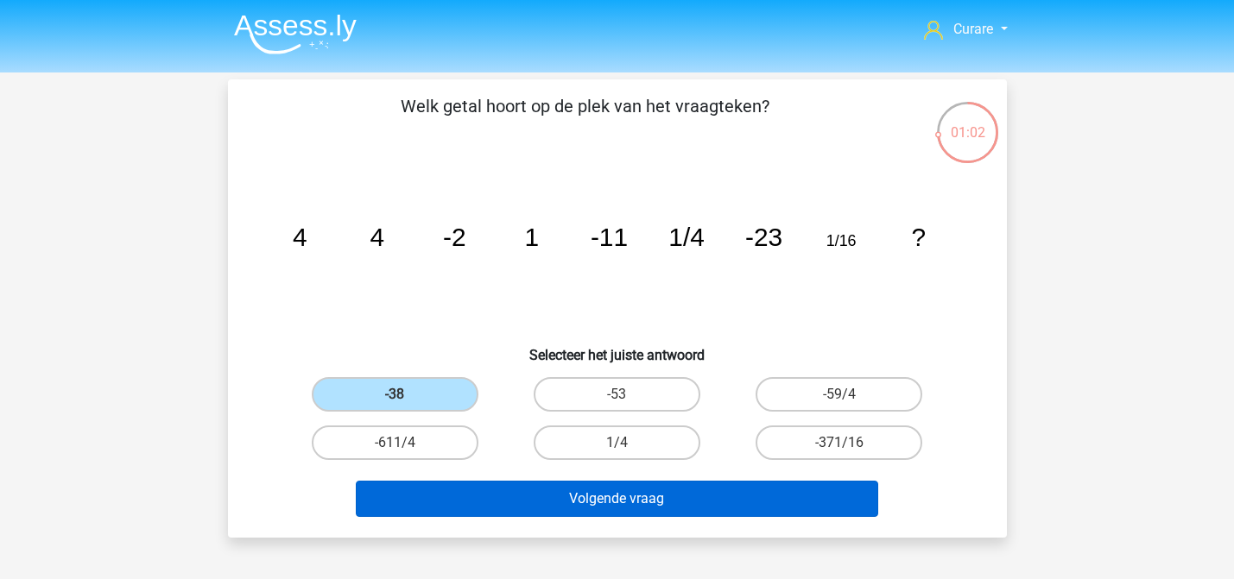
click at [664, 496] on button "Volgende vraag" at bounding box center [617, 499] width 522 height 36
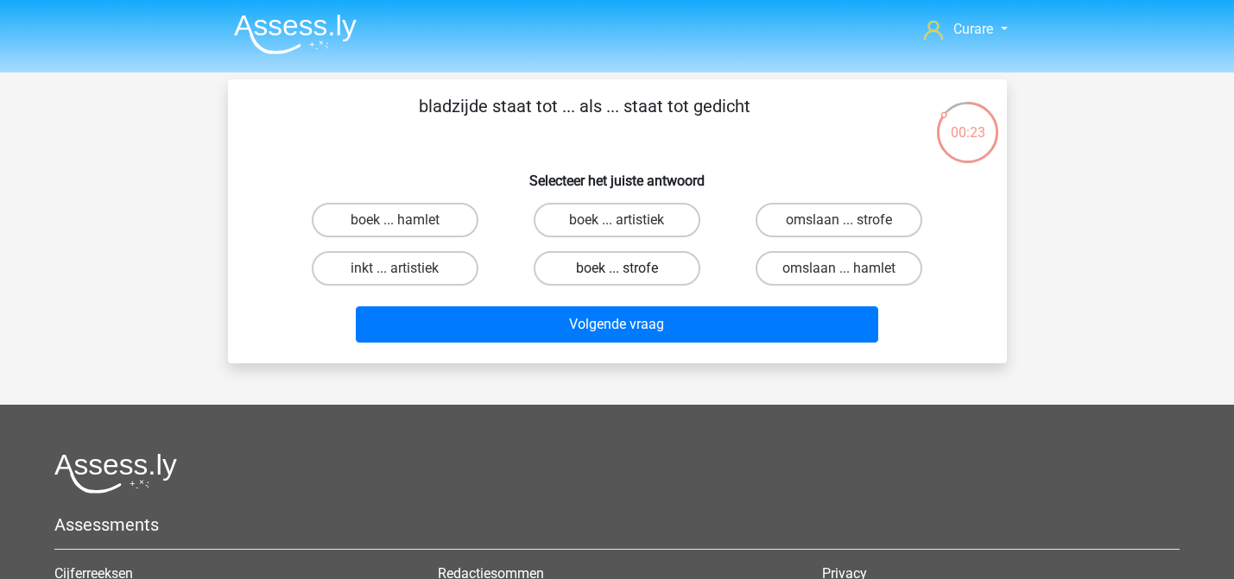
click at [657, 261] on label "boek ... strofe" at bounding box center [617, 268] width 167 height 35
click at [628, 268] on input "boek ... strofe" at bounding box center [621, 273] width 11 height 11
radio input "true"
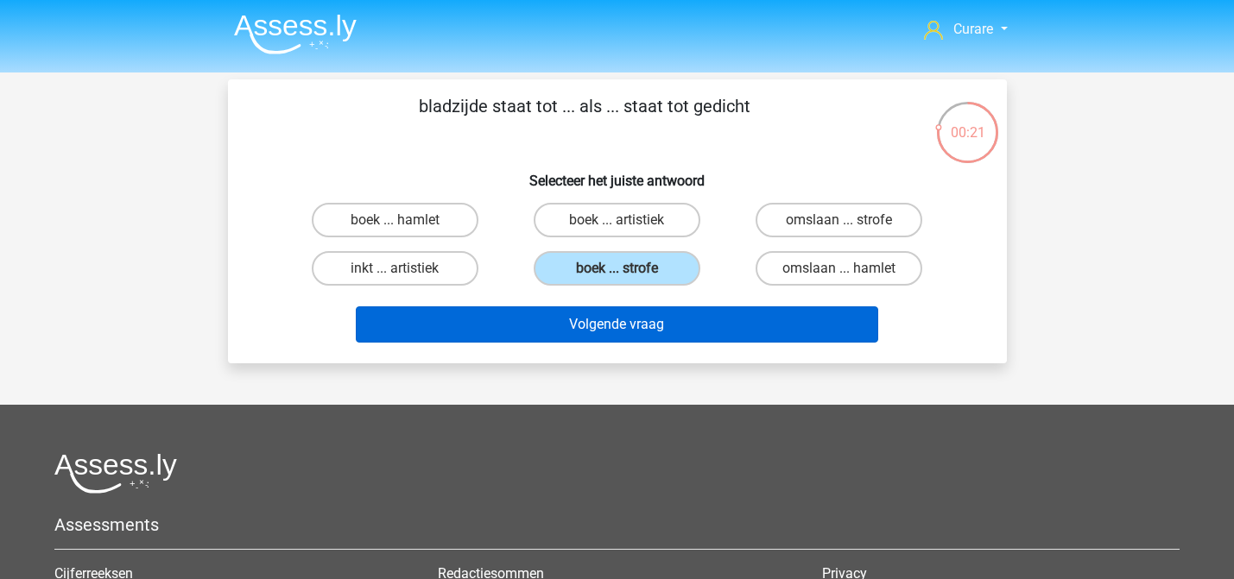
click at [724, 323] on button "Volgende vraag" at bounding box center [617, 324] width 522 height 36
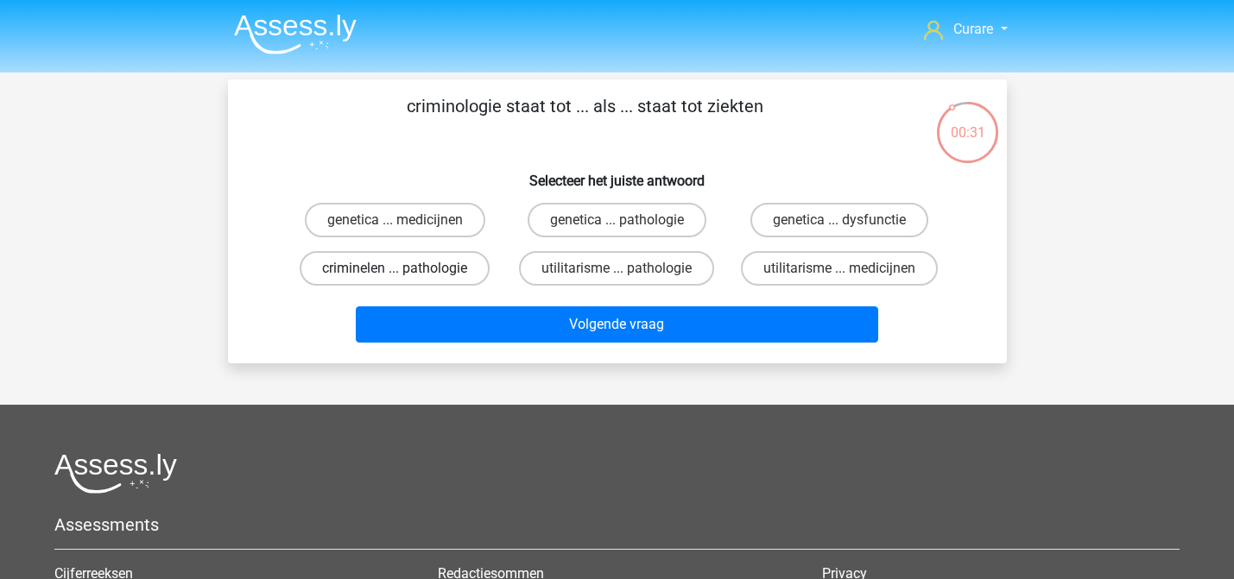
click at [452, 267] on label "criminelen ... pathologie" at bounding box center [395, 268] width 190 height 35
click at [406, 268] on input "criminelen ... pathologie" at bounding box center [400, 273] width 11 height 11
radio input "true"
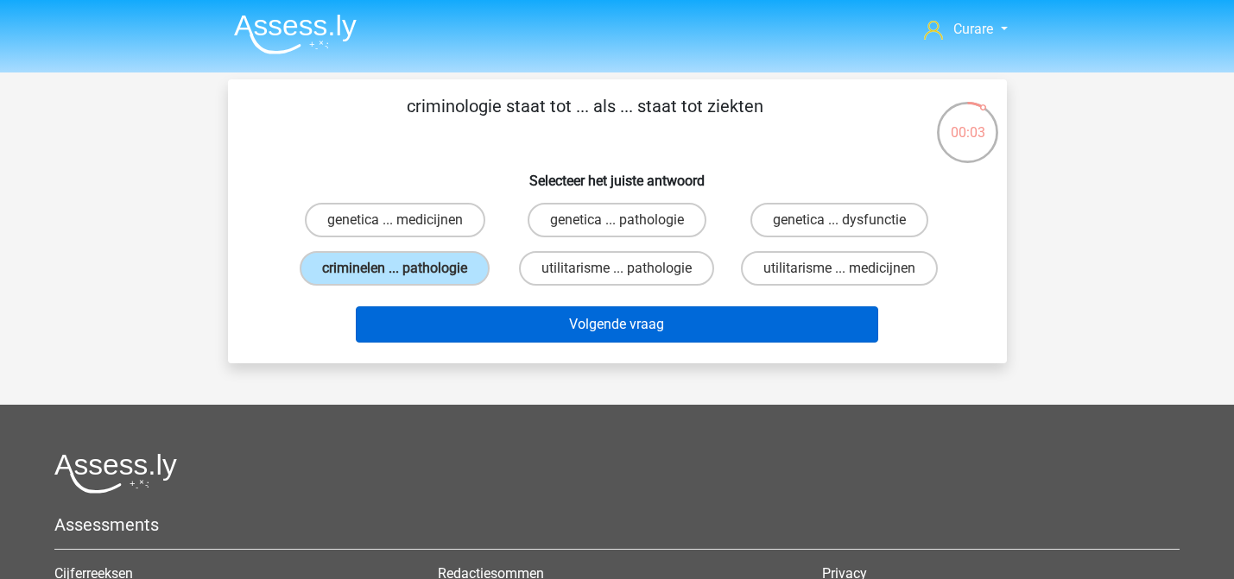
click at [660, 328] on button "Volgende vraag" at bounding box center [617, 324] width 522 height 36
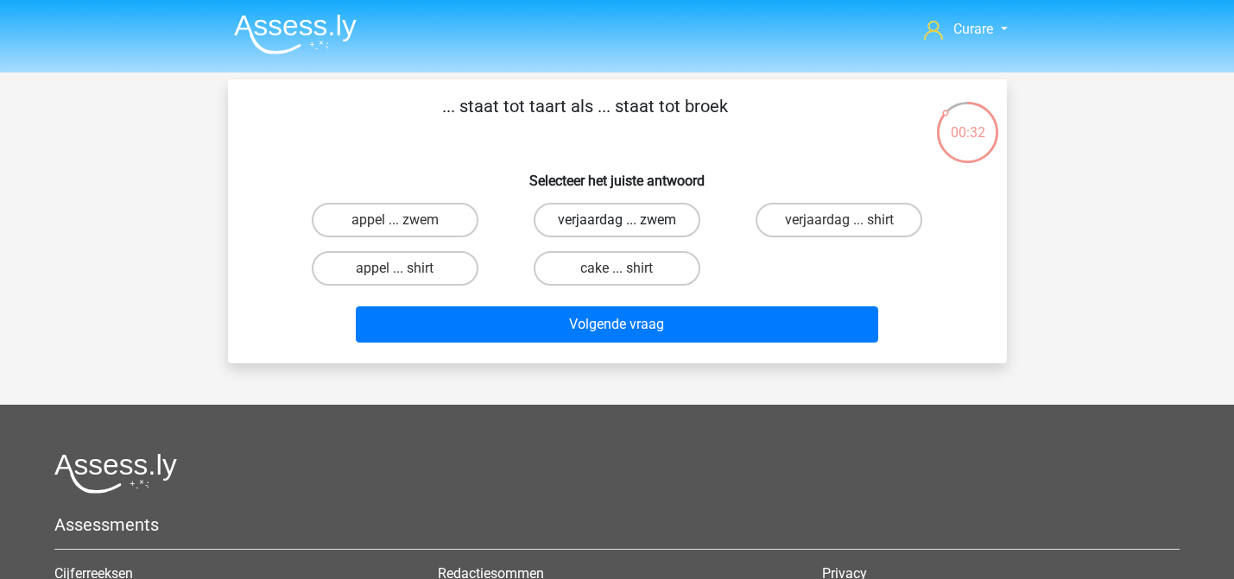
click at [609, 225] on label "verjaardag ... zwem" at bounding box center [617, 220] width 167 height 35
click at [616, 225] on input "verjaardag ... zwem" at bounding box center [621, 225] width 11 height 11
radio input "true"
click at [420, 222] on label "appel ... zwem" at bounding box center [395, 220] width 167 height 35
click at [406, 222] on input "appel ... zwem" at bounding box center [400, 225] width 11 height 11
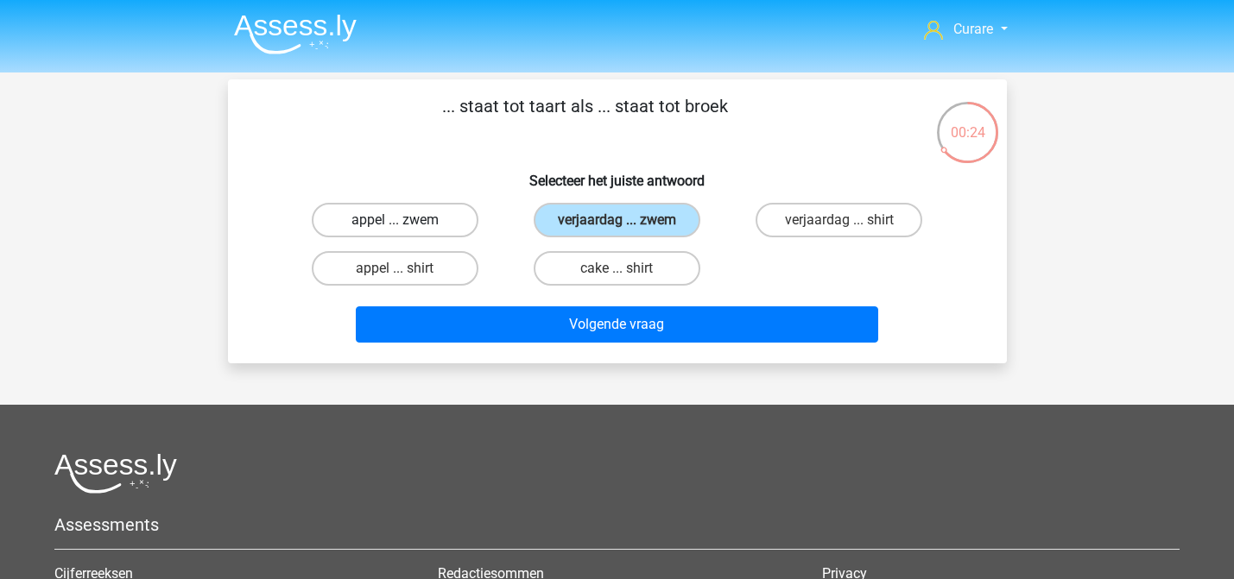
radio input "true"
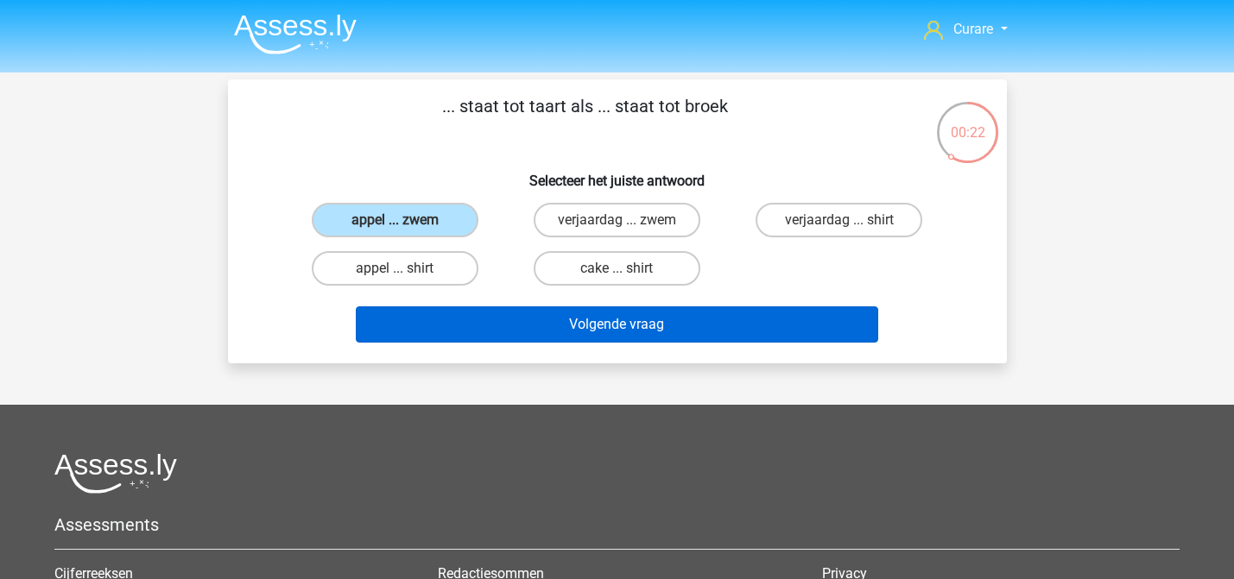
click at [668, 328] on button "Volgende vraag" at bounding box center [617, 324] width 522 height 36
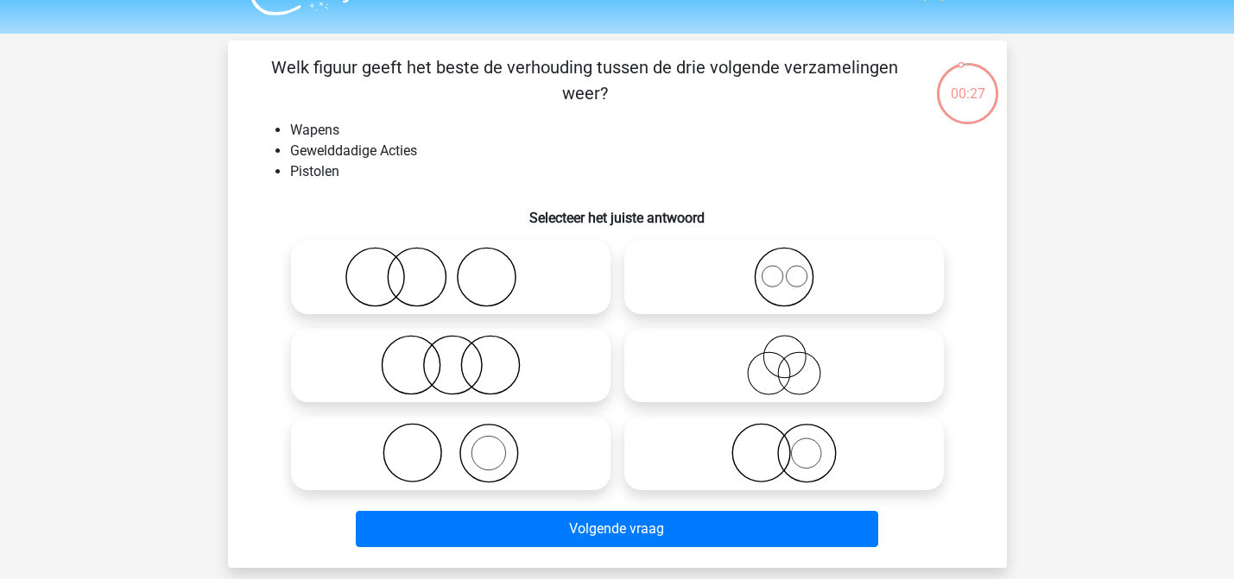
scroll to position [40, 0]
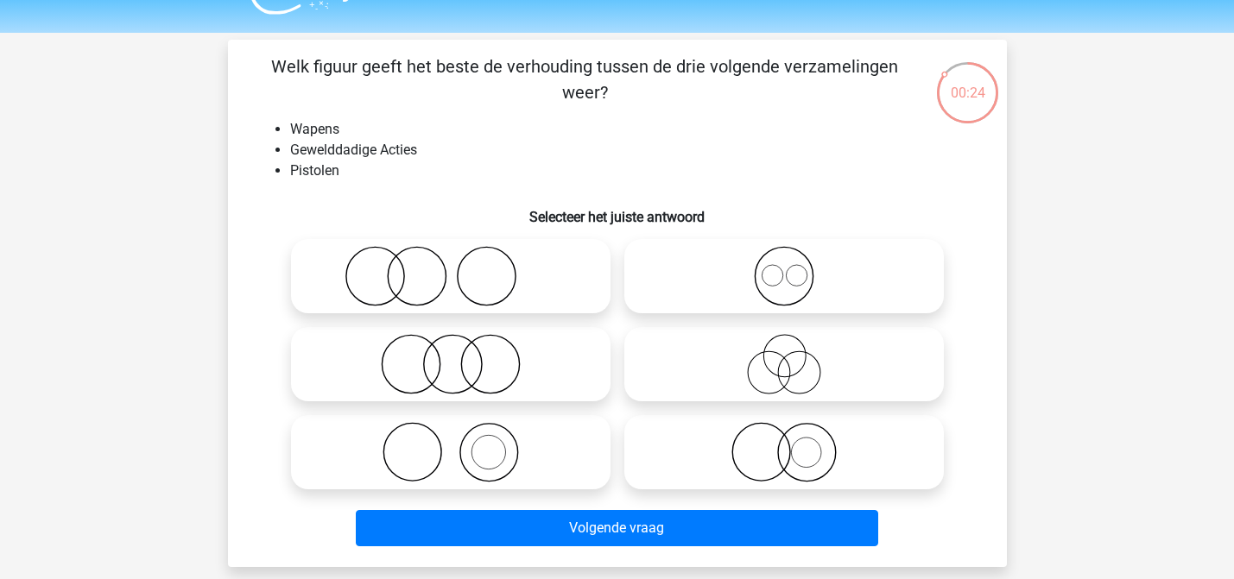
click at [522, 445] on icon at bounding box center [451, 452] width 306 height 60
click at [462, 444] on input "radio" at bounding box center [456, 438] width 11 height 11
radio input "true"
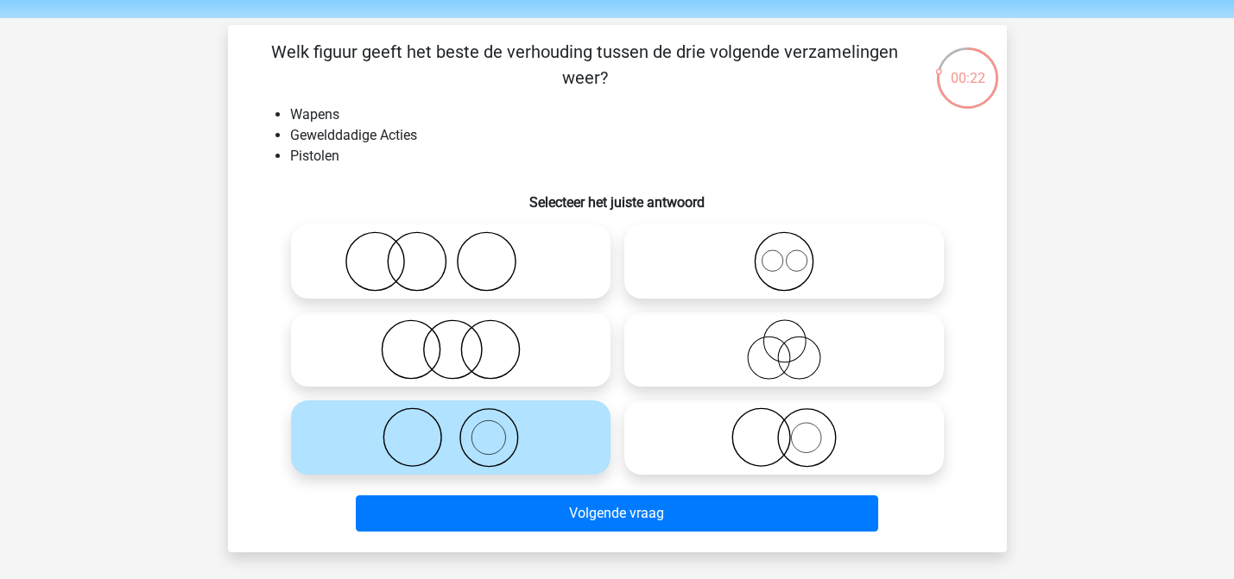
scroll to position [60, 0]
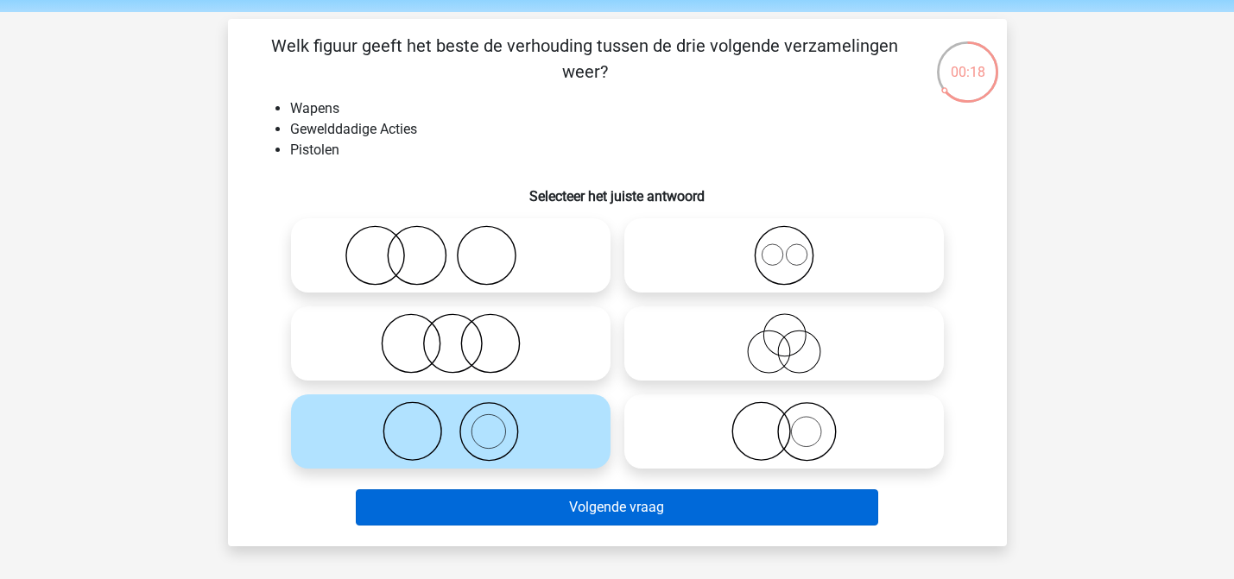
click at [622, 515] on button "Volgende vraag" at bounding box center [617, 507] width 522 height 36
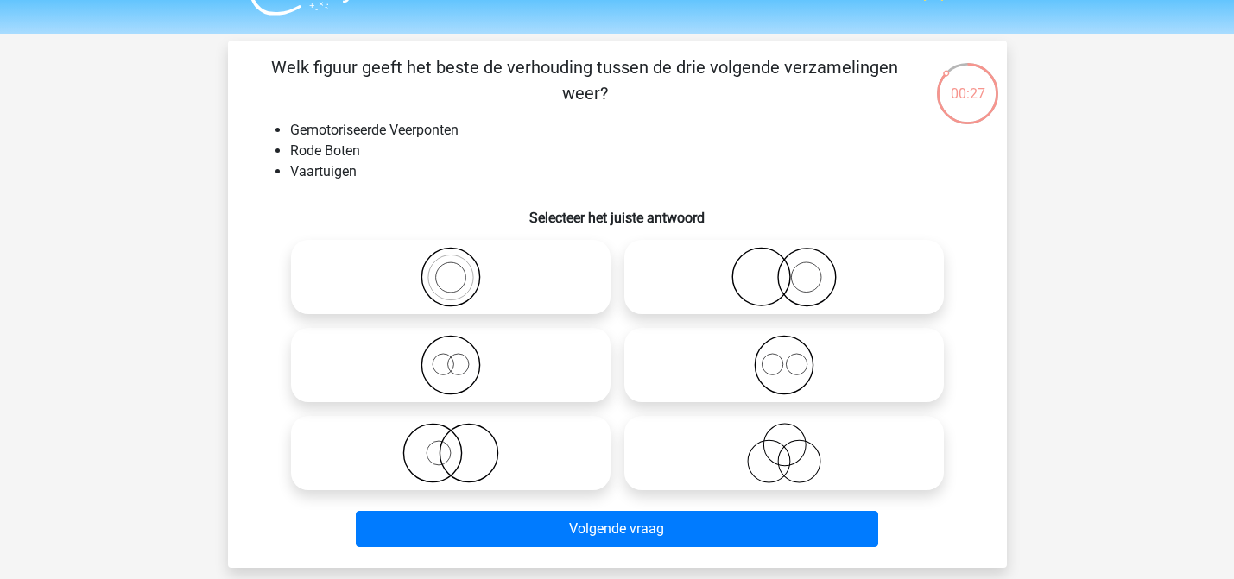
scroll to position [40, 0]
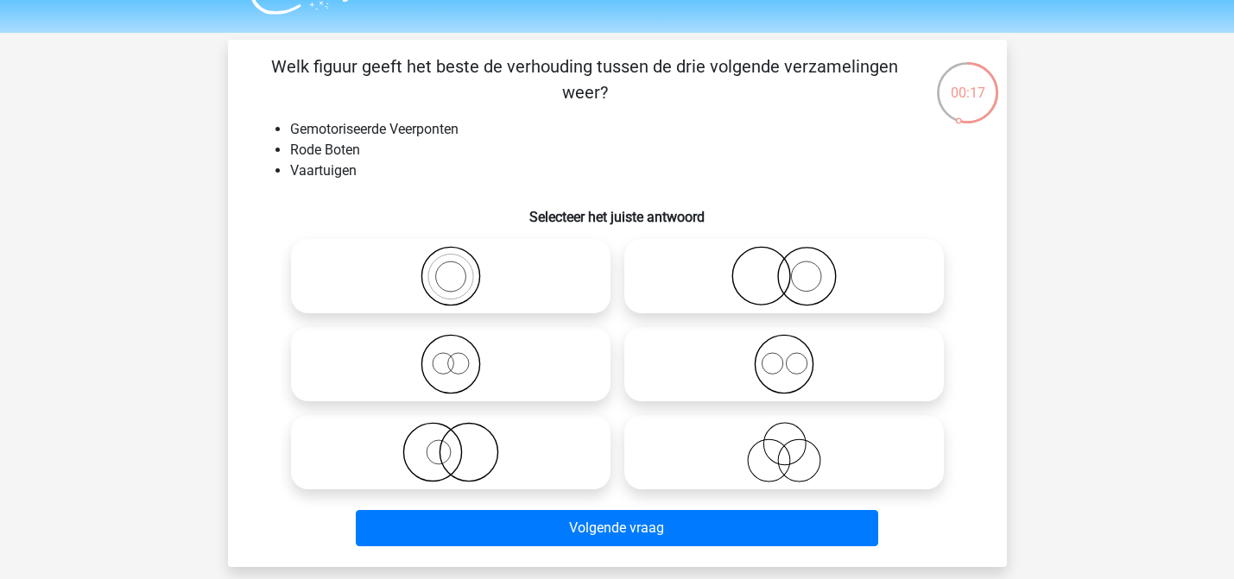
click at [540, 375] on icon at bounding box center [451, 364] width 306 height 60
click at [462, 356] on input "radio" at bounding box center [456, 349] width 11 height 11
radio input "true"
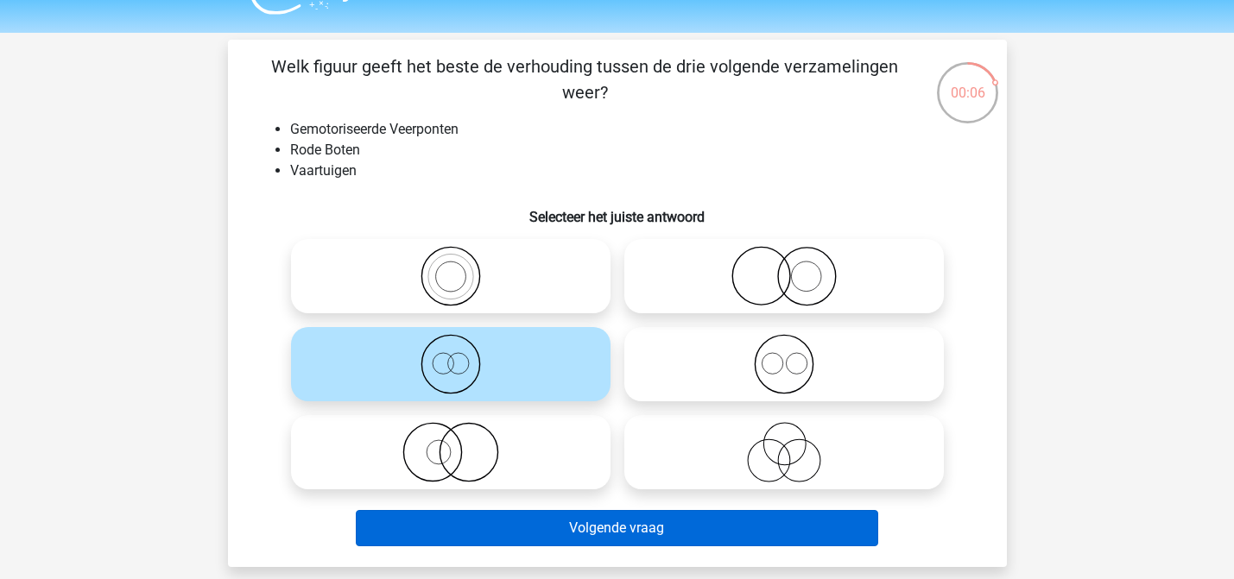
click at [660, 532] on button "Volgende vraag" at bounding box center [617, 528] width 522 height 36
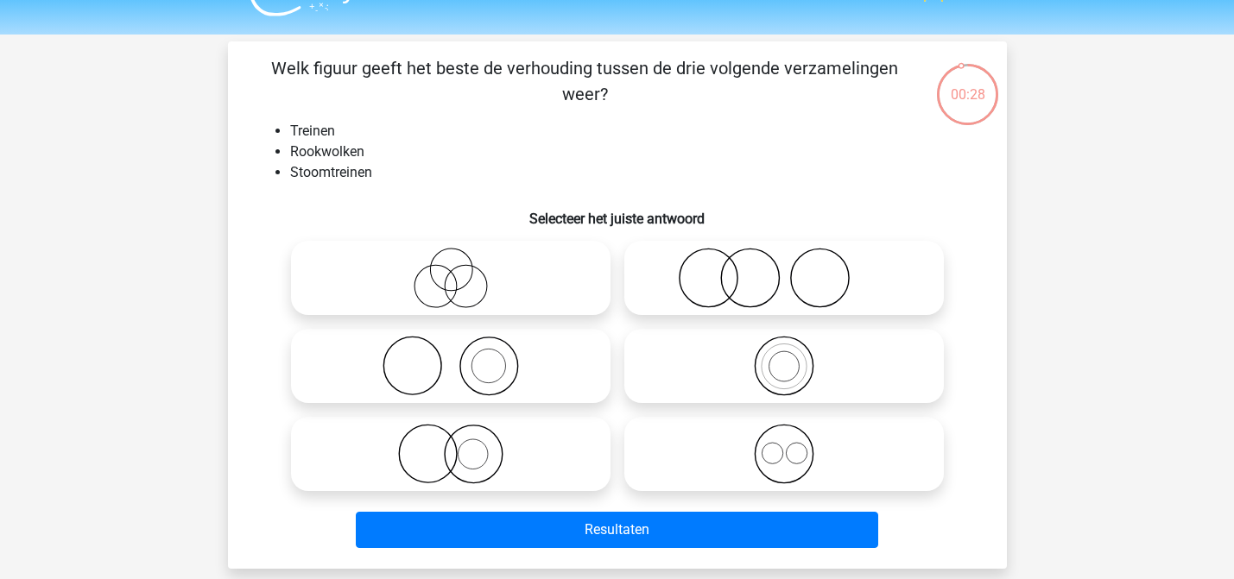
scroll to position [41, 0]
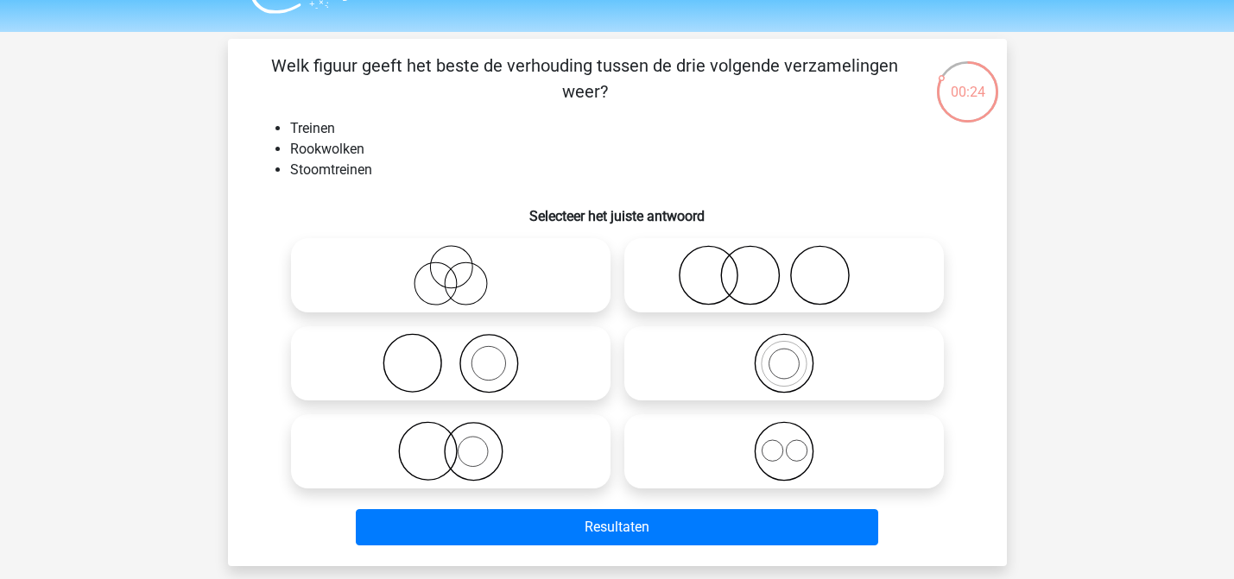
click at [553, 352] on icon at bounding box center [451, 363] width 306 height 60
click at [462, 352] on input "radio" at bounding box center [456, 349] width 11 height 11
radio input "true"
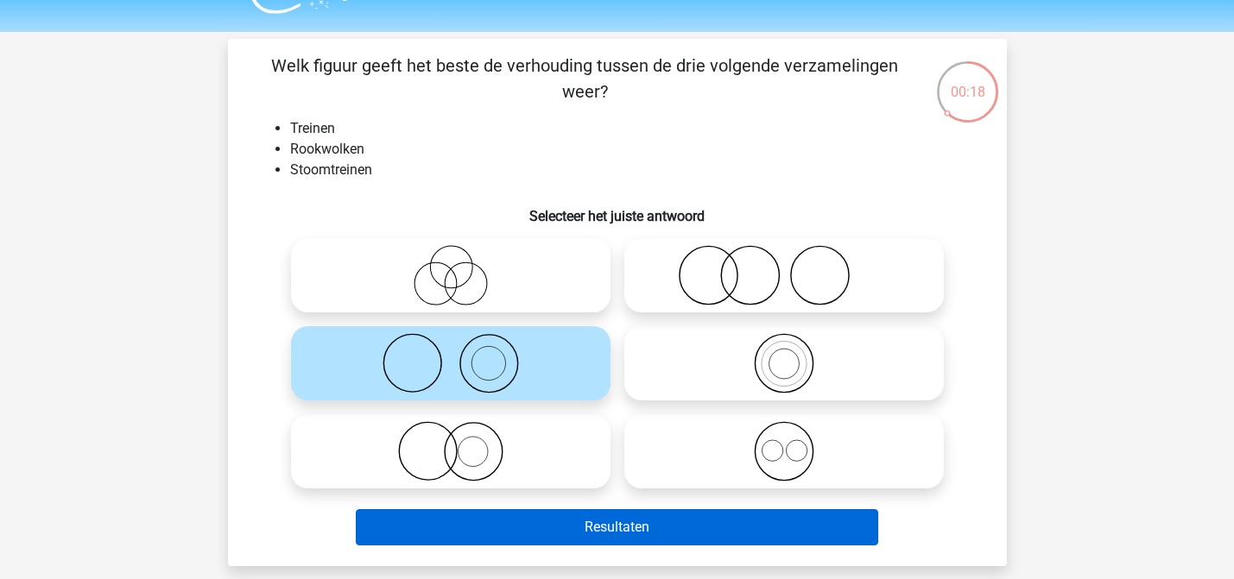
click at [634, 523] on button "Resultaten" at bounding box center [617, 527] width 522 height 36
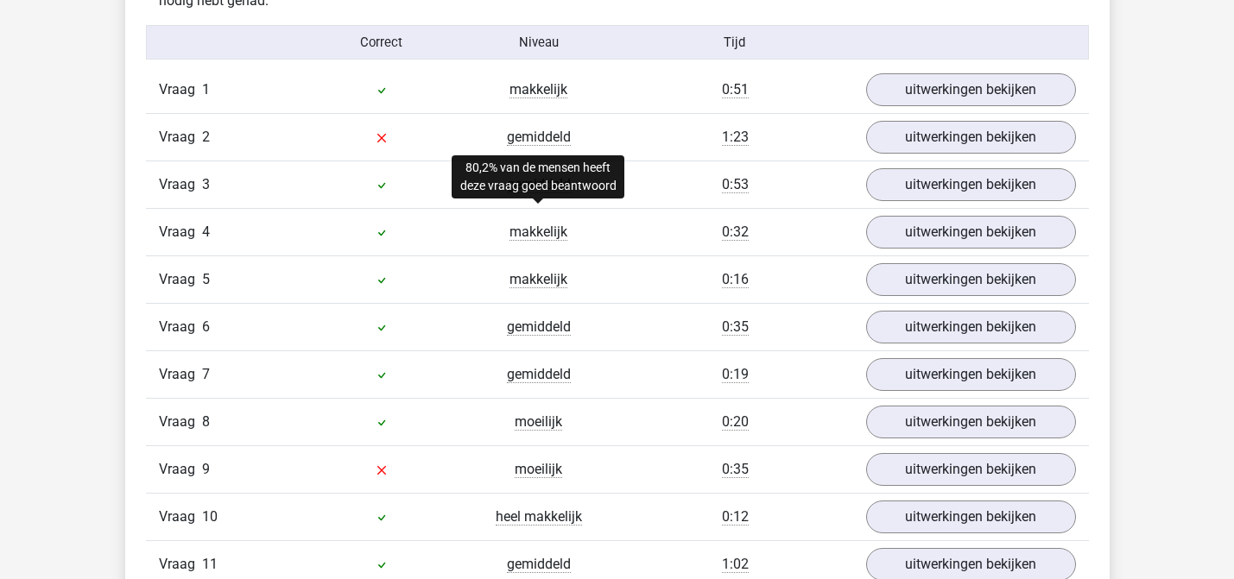
scroll to position [1504, 0]
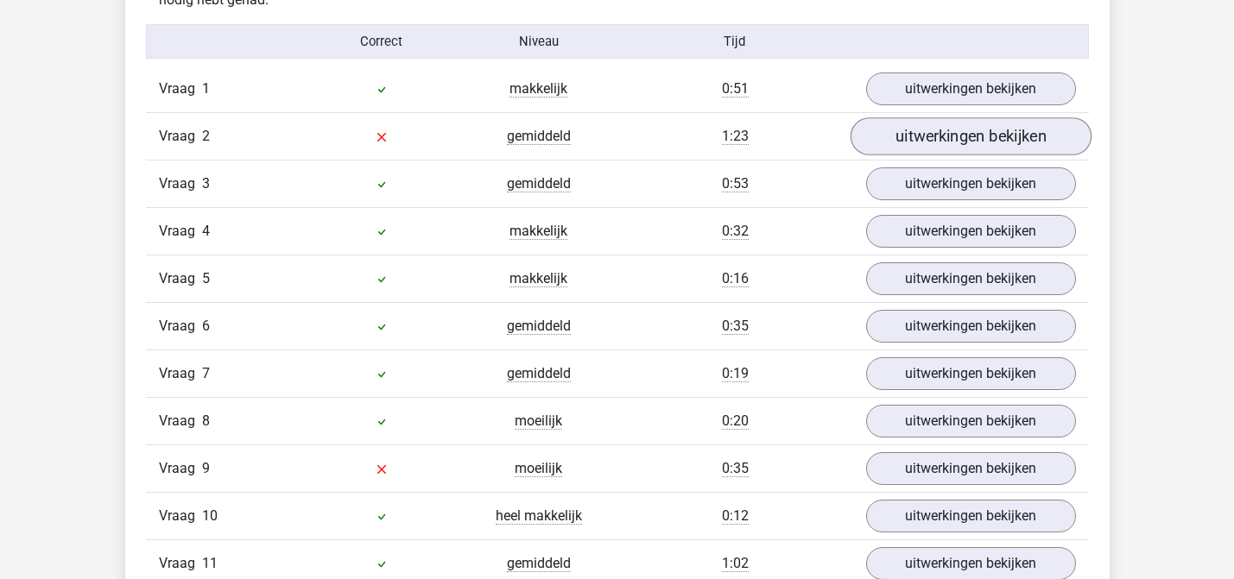
click at [977, 133] on link "uitwerkingen bekijken" at bounding box center [969, 136] width 241 height 38
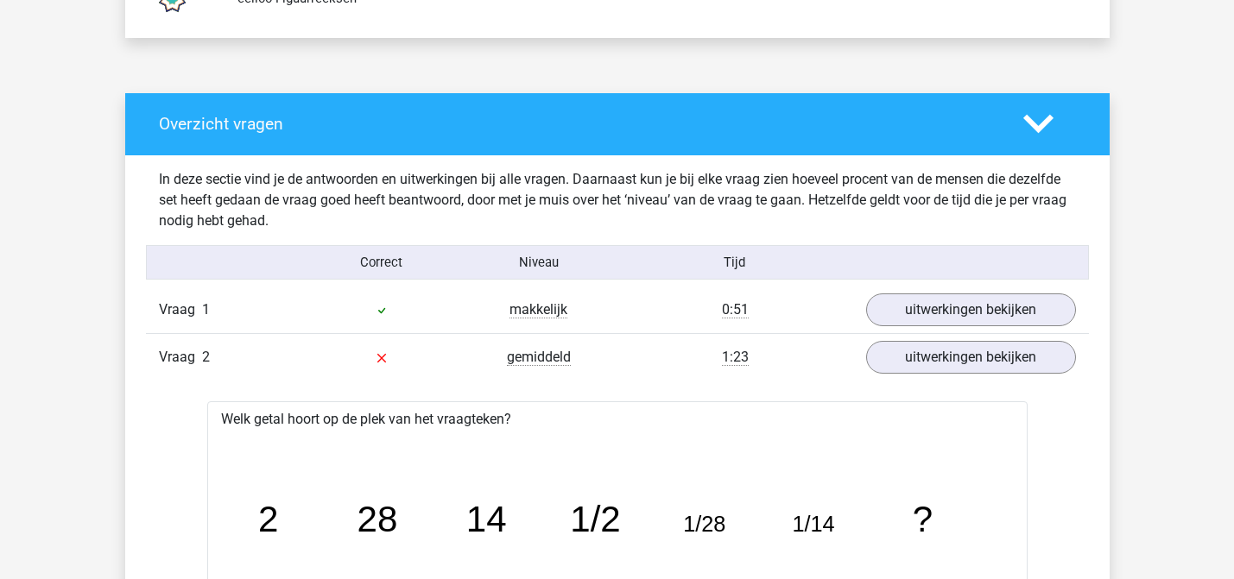
scroll to position [1278, 0]
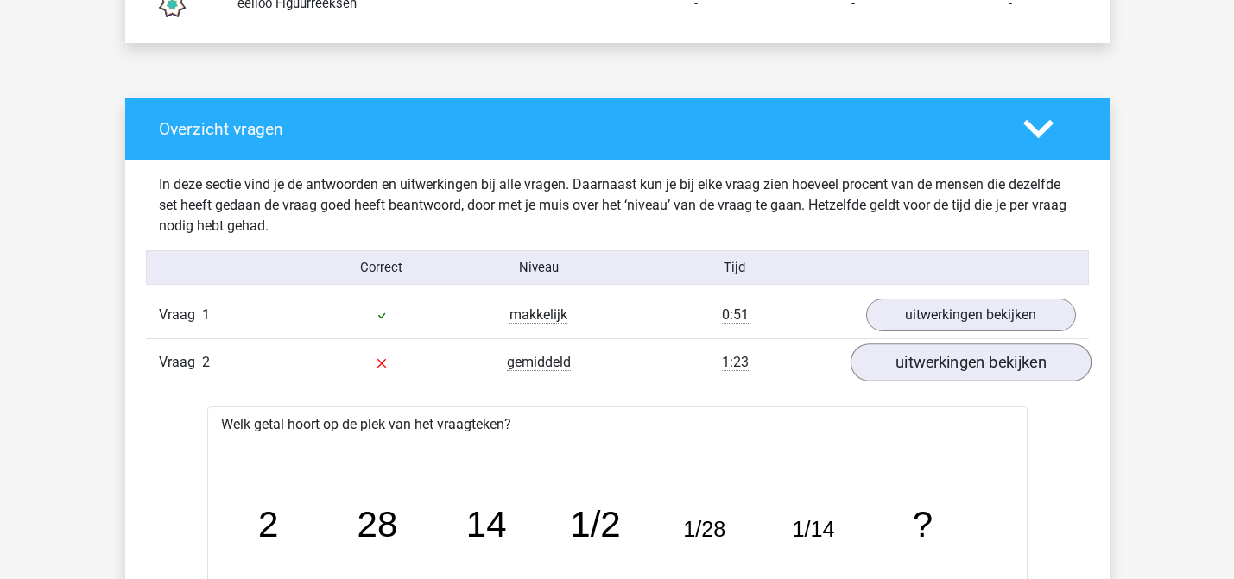
click at [935, 363] on link "uitwerkingen bekijken" at bounding box center [969, 363] width 241 height 38
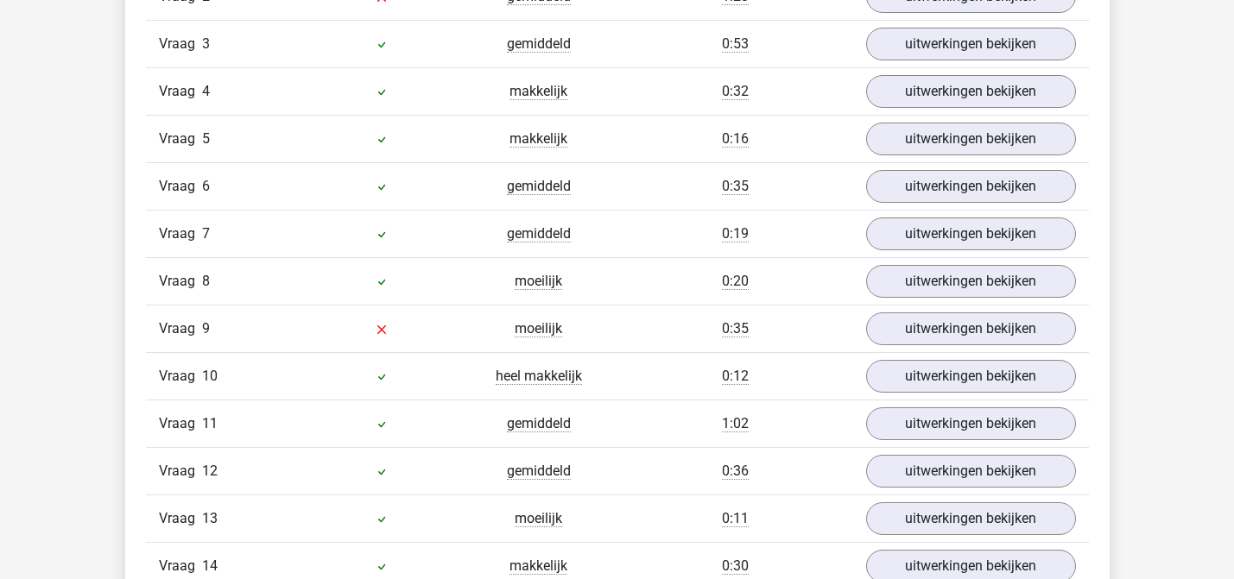
scroll to position [1647, 0]
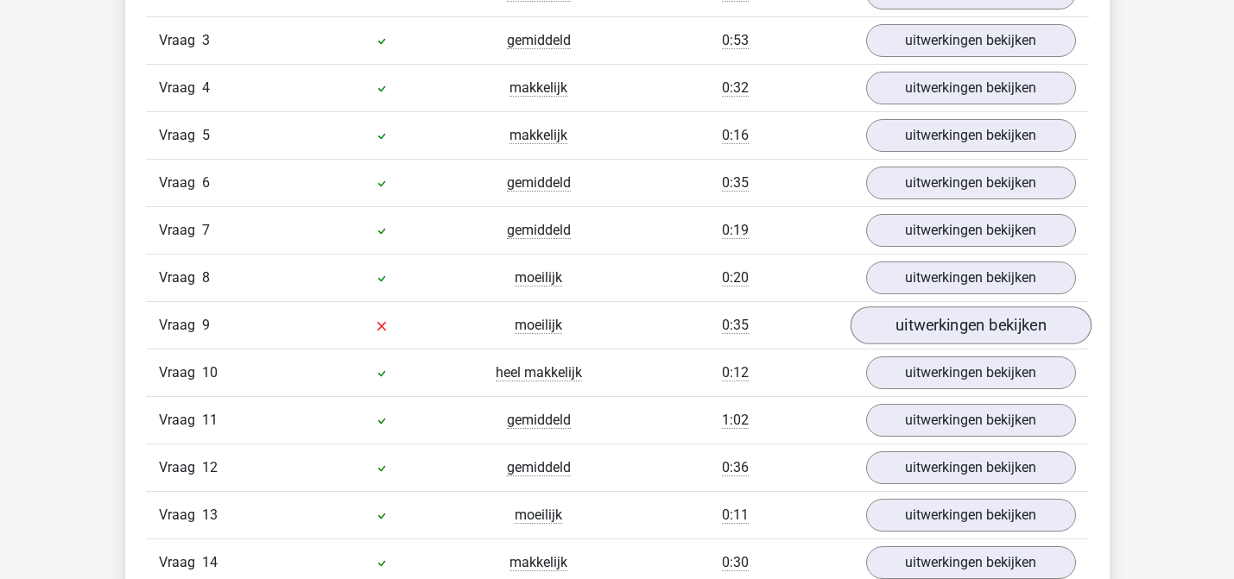
click at [963, 319] on link "uitwerkingen bekijken" at bounding box center [969, 325] width 241 height 38
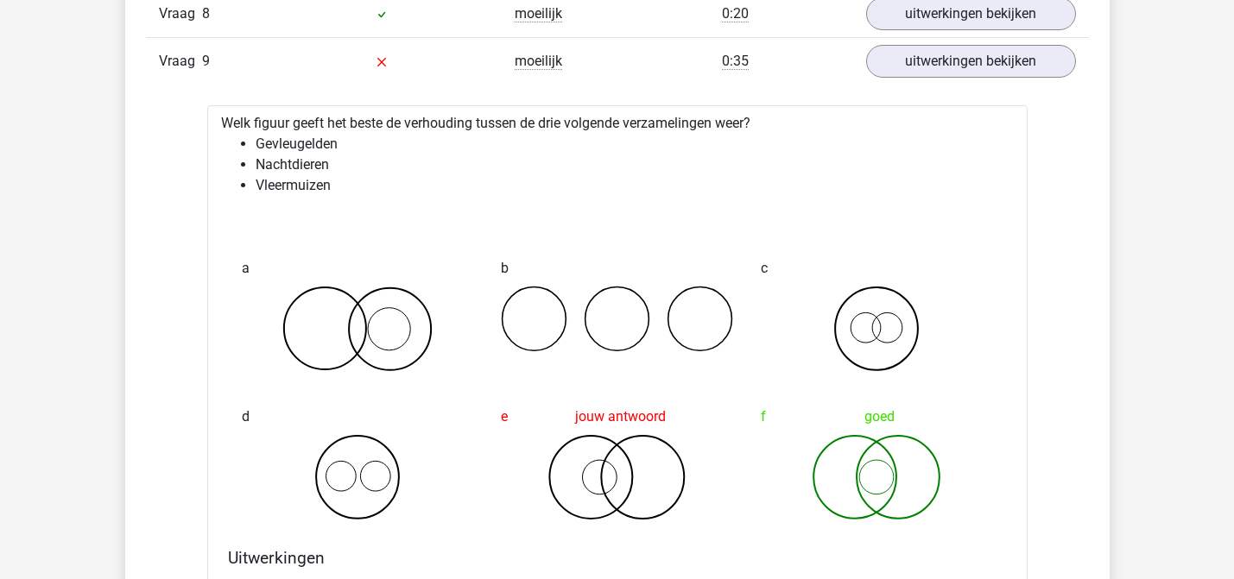
scroll to position [1912, 0]
click at [959, 72] on link "uitwerkingen bekijken" at bounding box center [969, 60] width 241 height 38
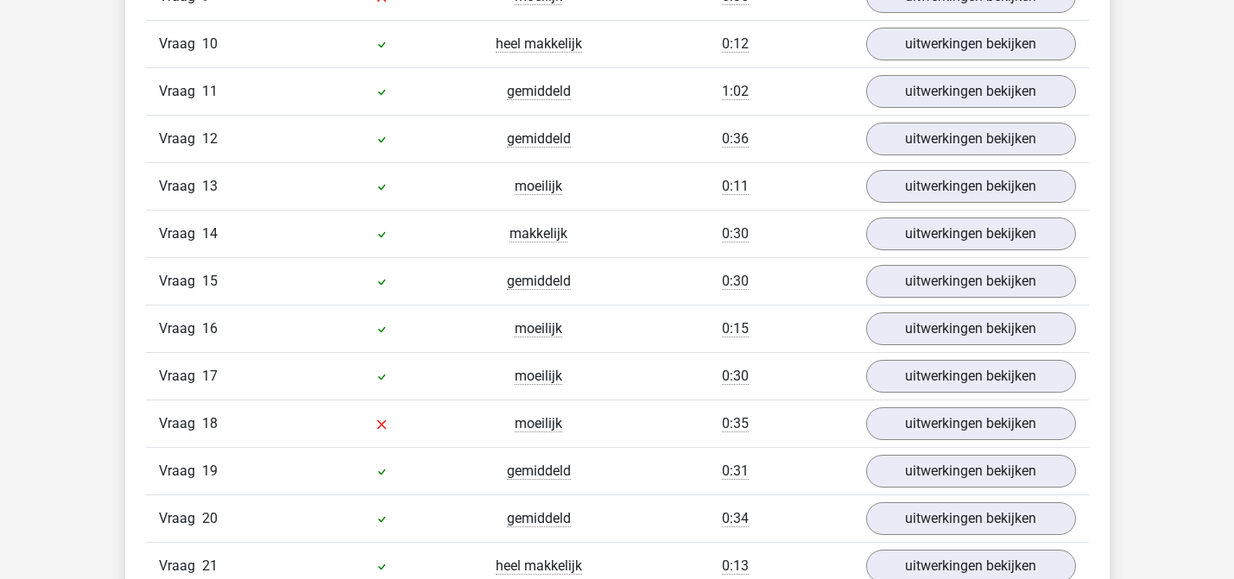
scroll to position [2180, 0]
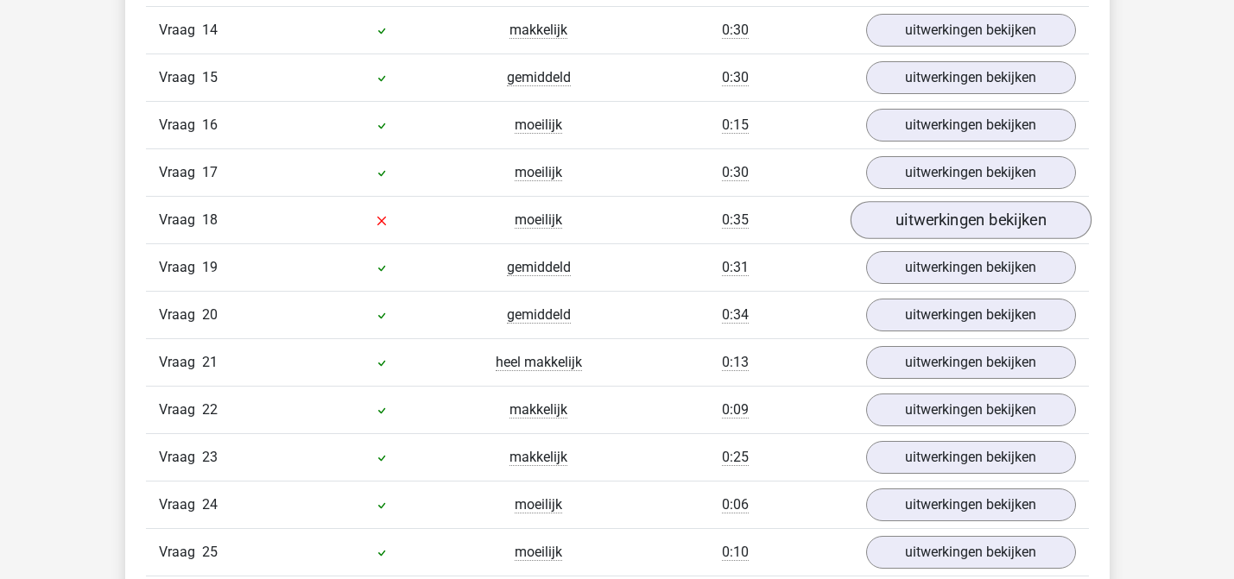
click at [924, 224] on link "uitwerkingen bekijken" at bounding box center [969, 220] width 241 height 38
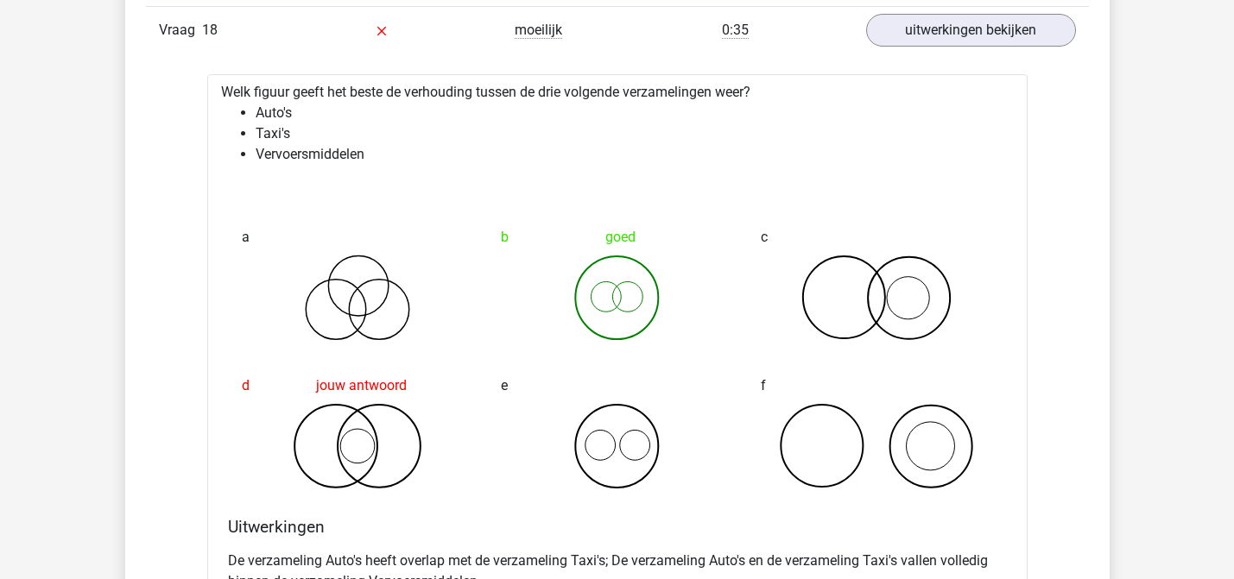
scroll to position [2361, 0]
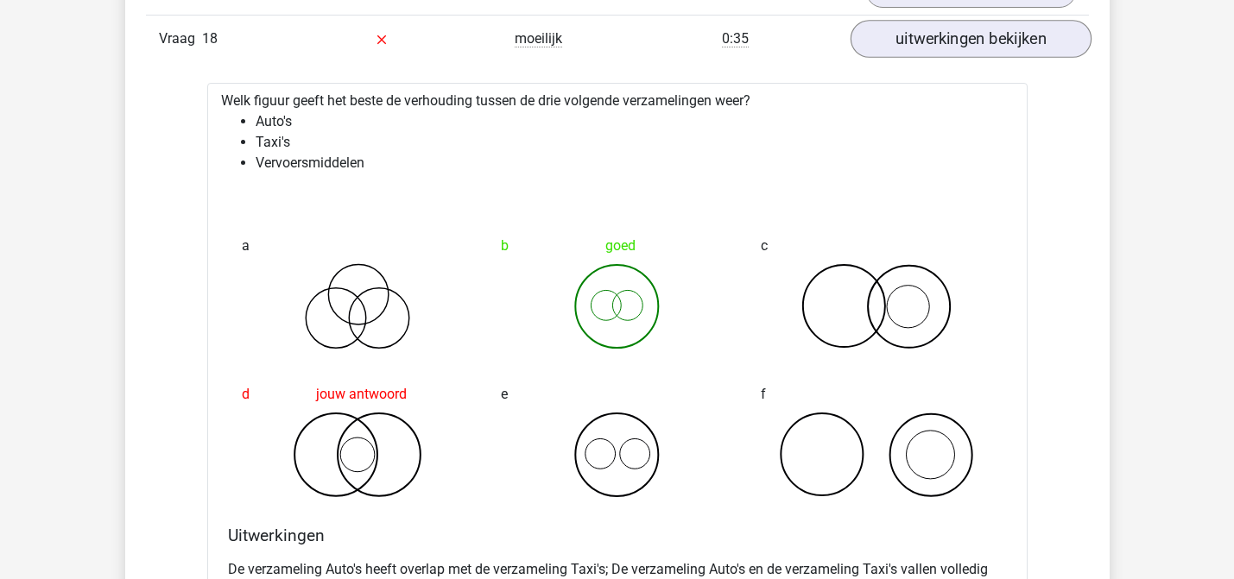
click at [907, 35] on link "uitwerkingen bekijken" at bounding box center [969, 39] width 241 height 38
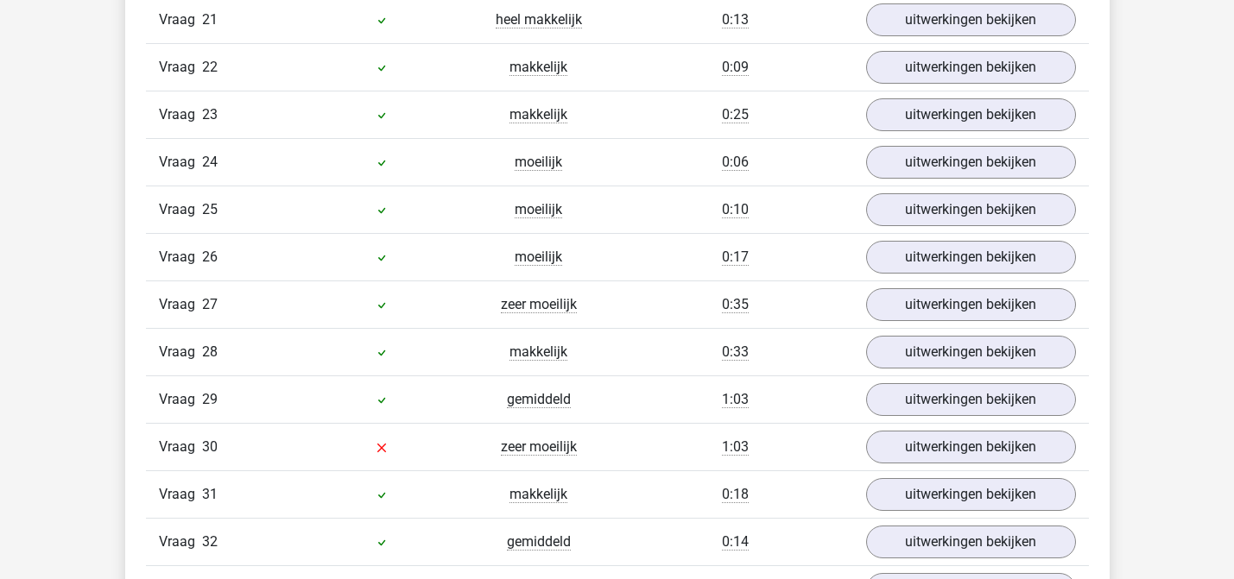
scroll to position [2579, 0]
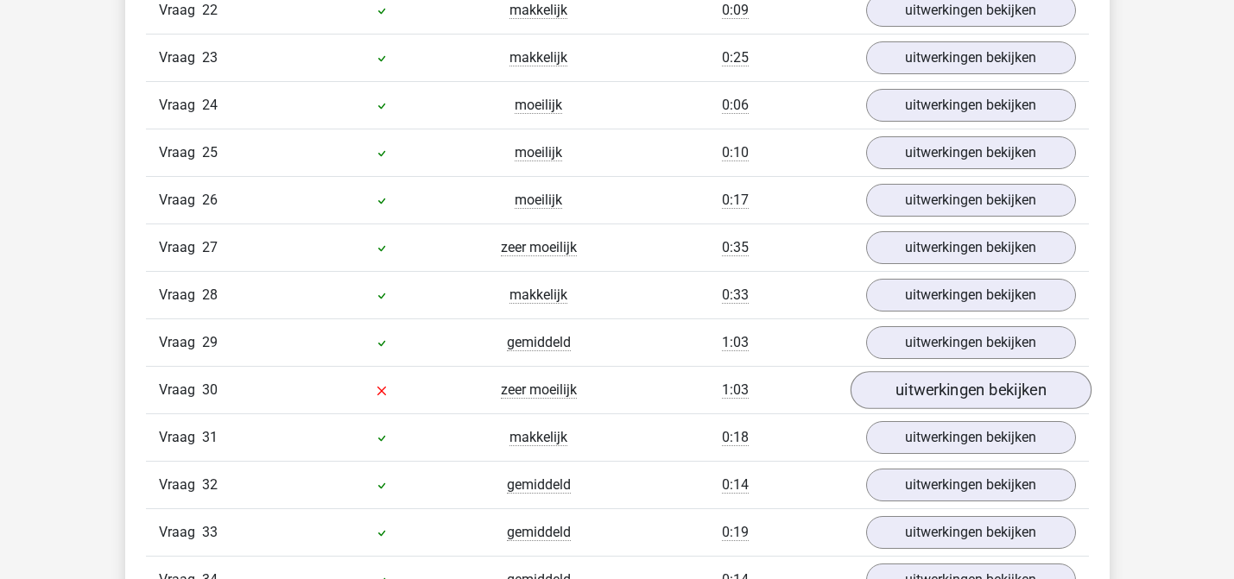
click at [923, 376] on link "uitwerkingen bekijken" at bounding box center [969, 390] width 241 height 38
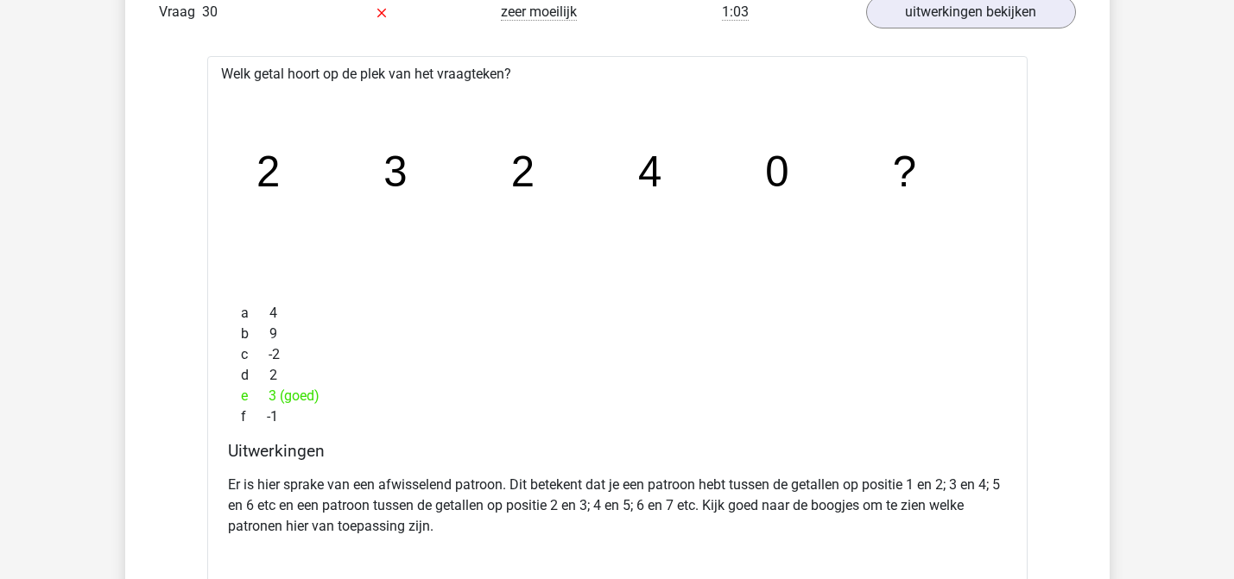
scroll to position [2958, 1]
click at [783, 394] on div "e 3 (goed)" at bounding box center [617, 395] width 779 height 21
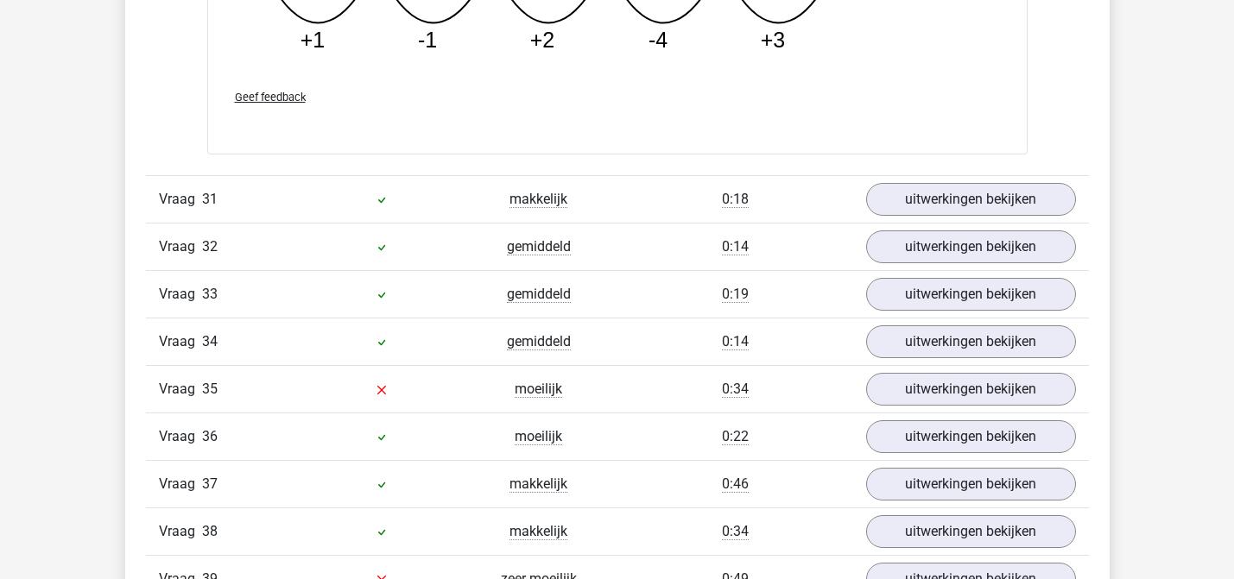
scroll to position [3628, 0]
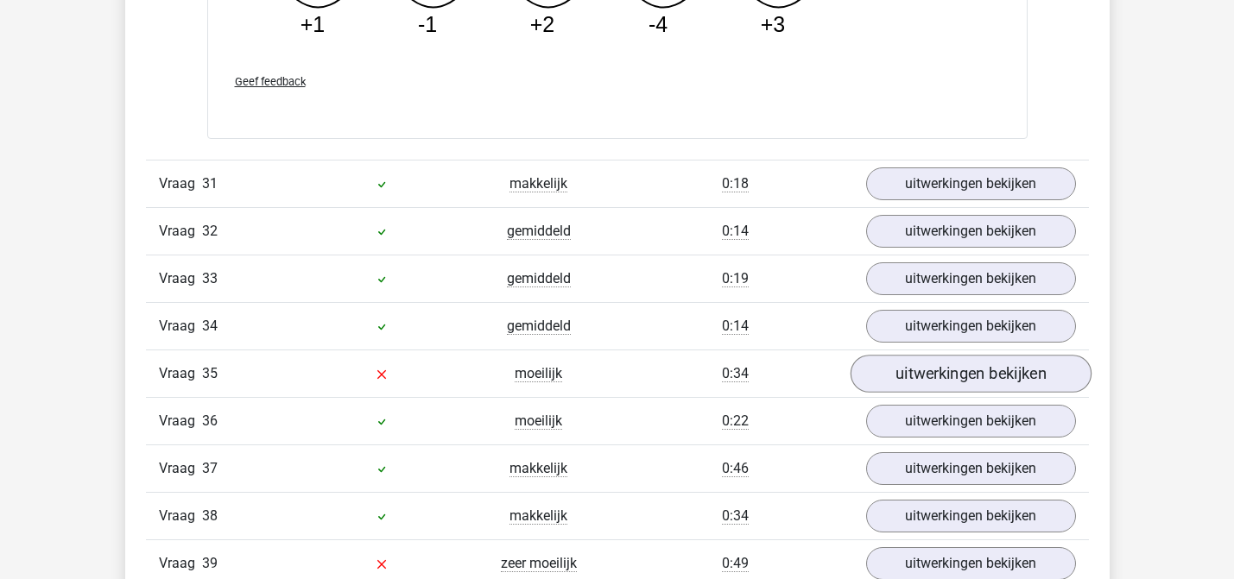
click at [889, 366] on link "uitwerkingen bekijken" at bounding box center [969, 375] width 241 height 38
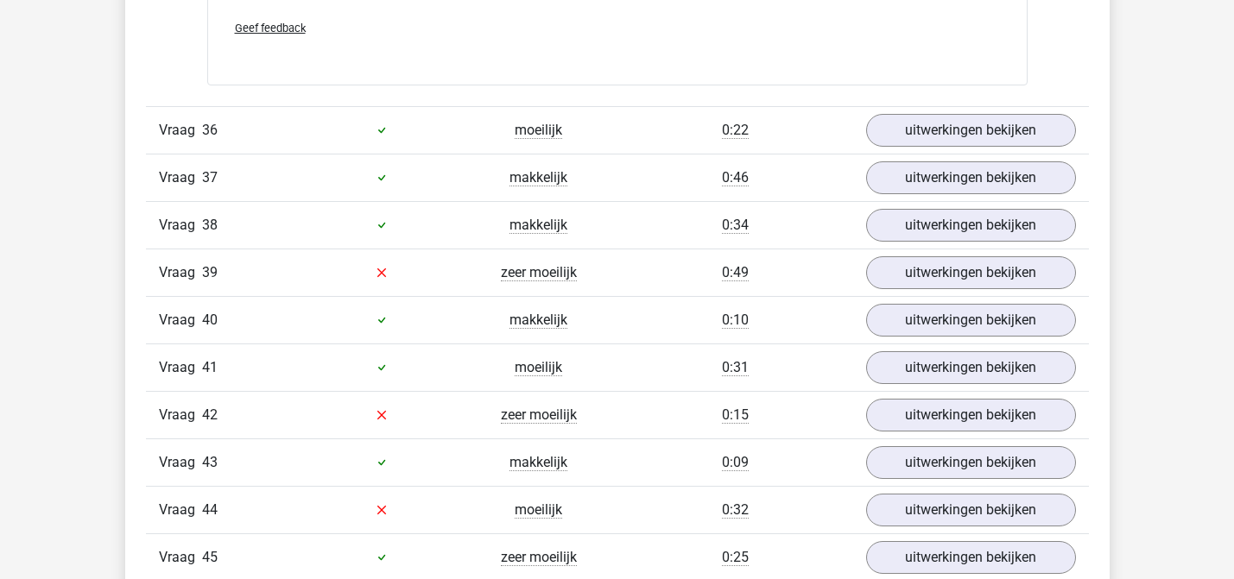
scroll to position [4578, 0]
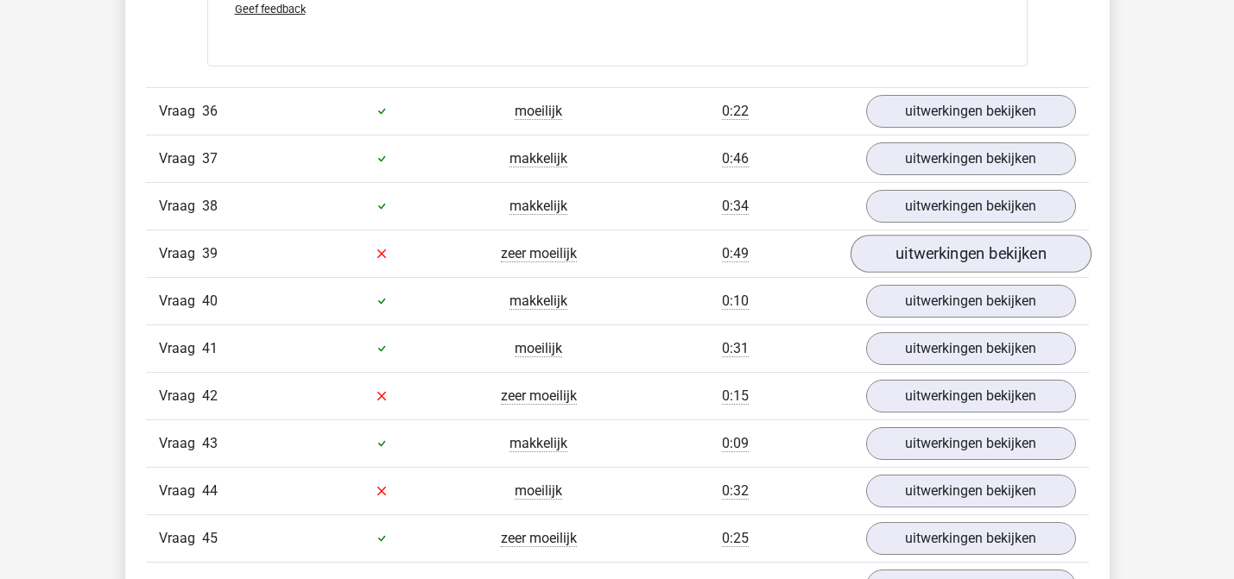
click at [902, 258] on link "uitwerkingen bekijken" at bounding box center [969, 254] width 241 height 38
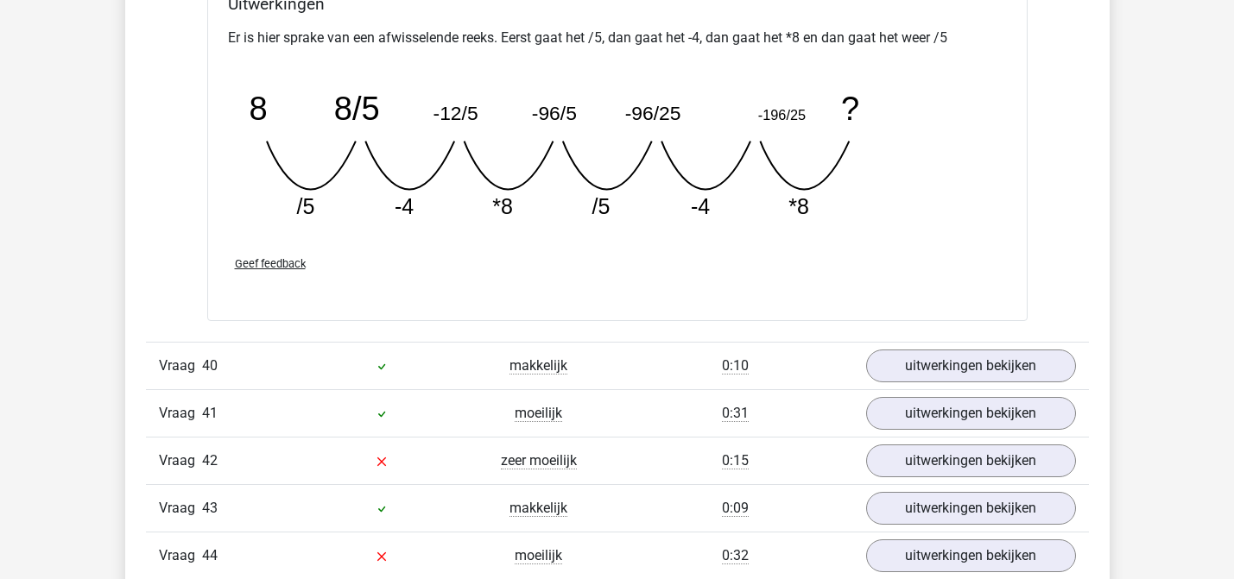
scroll to position [5468, 0]
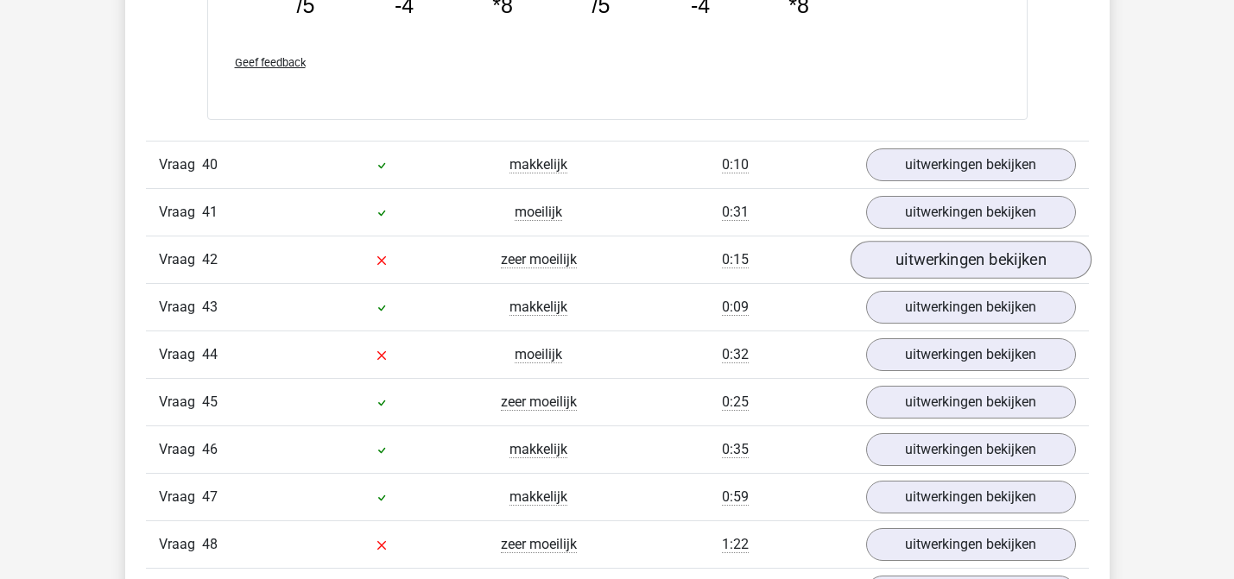
click at [926, 256] on link "uitwerkingen bekijken" at bounding box center [969, 261] width 241 height 38
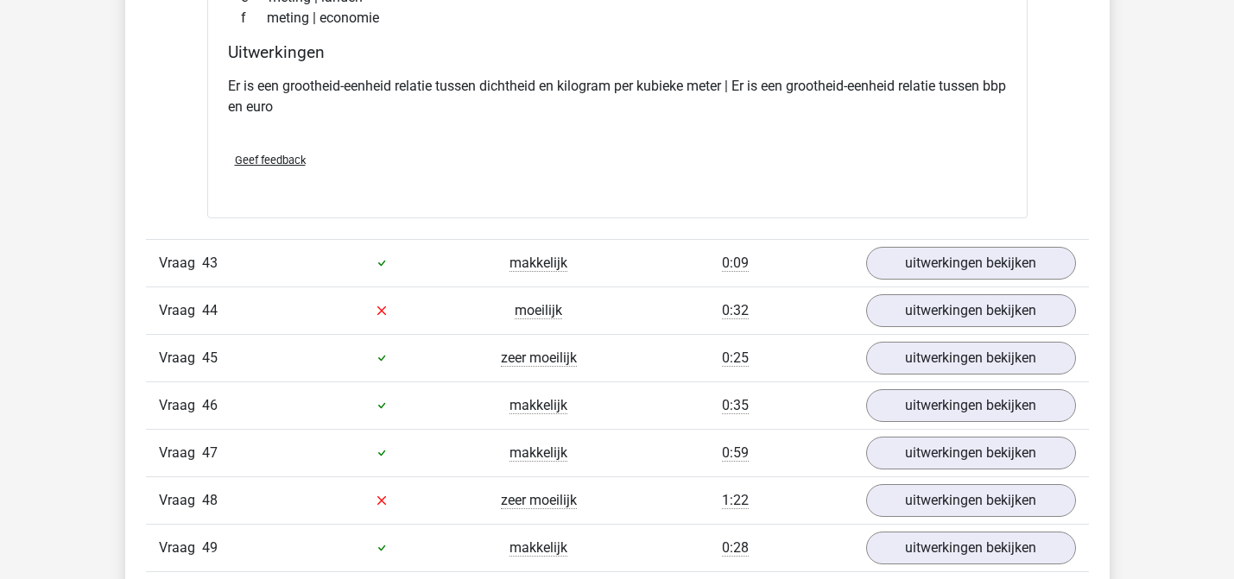
scroll to position [6008, 0]
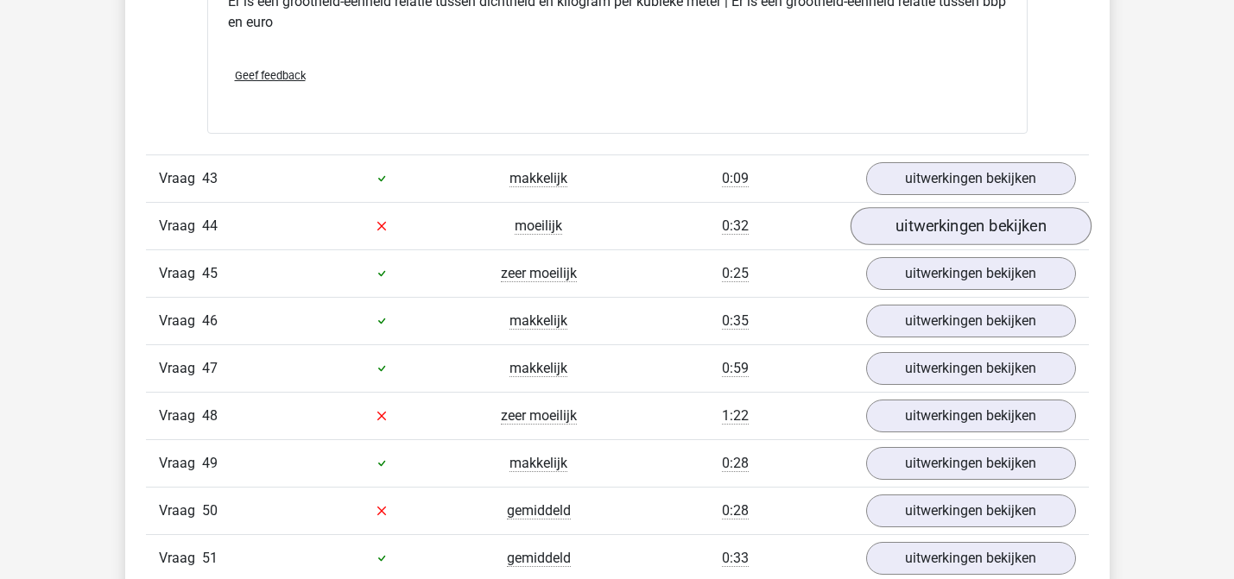
click at [891, 228] on link "uitwerkingen bekijken" at bounding box center [969, 226] width 241 height 38
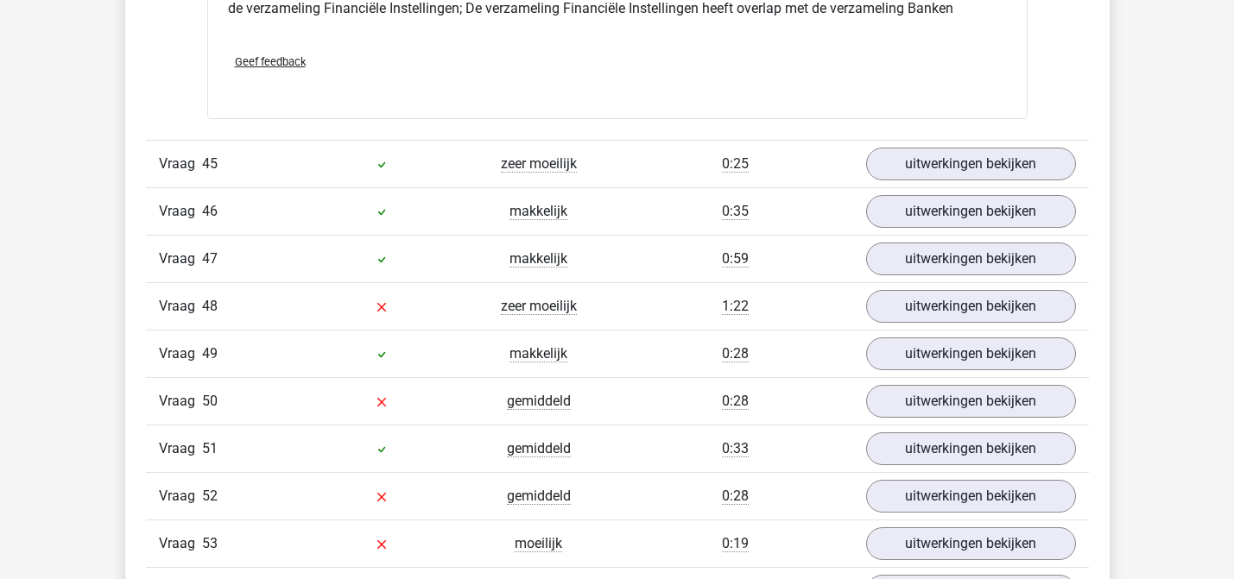
scroll to position [6787, 0]
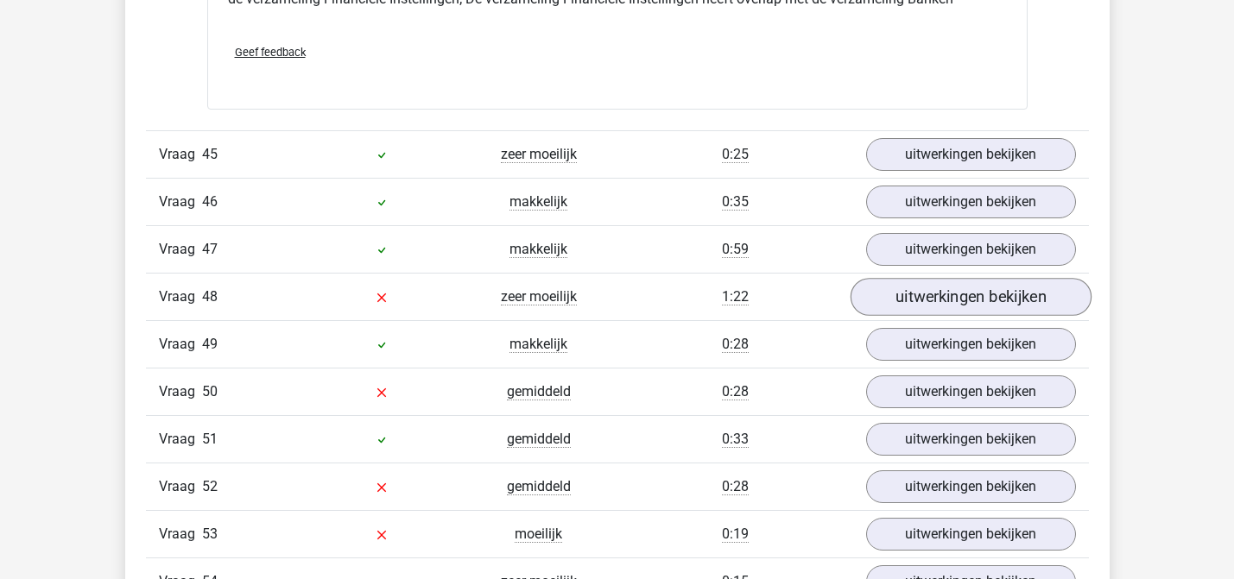
click at [891, 305] on link "uitwerkingen bekijken" at bounding box center [969, 297] width 241 height 38
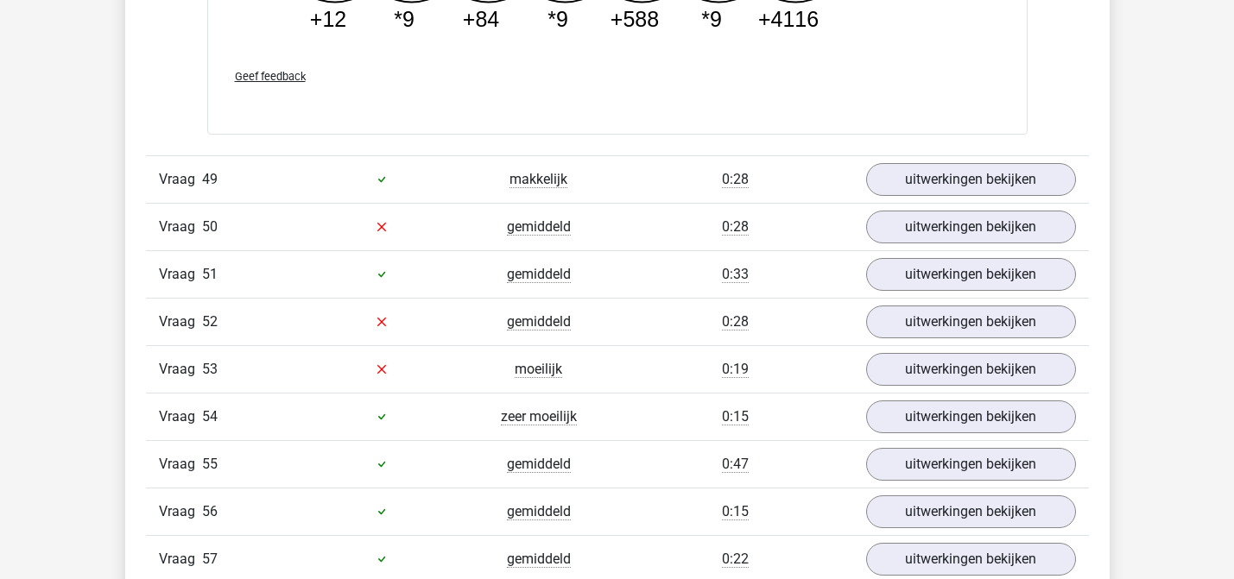
scroll to position [7841, 0]
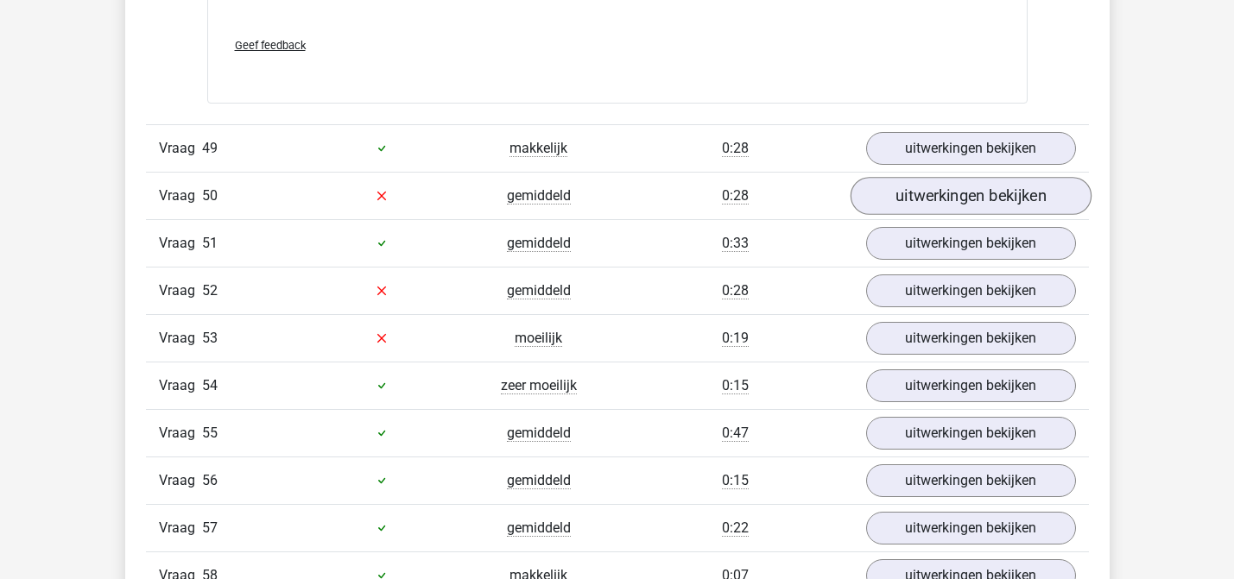
click at [933, 197] on link "uitwerkingen bekijken" at bounding box center [969, 196] width 241 height 38
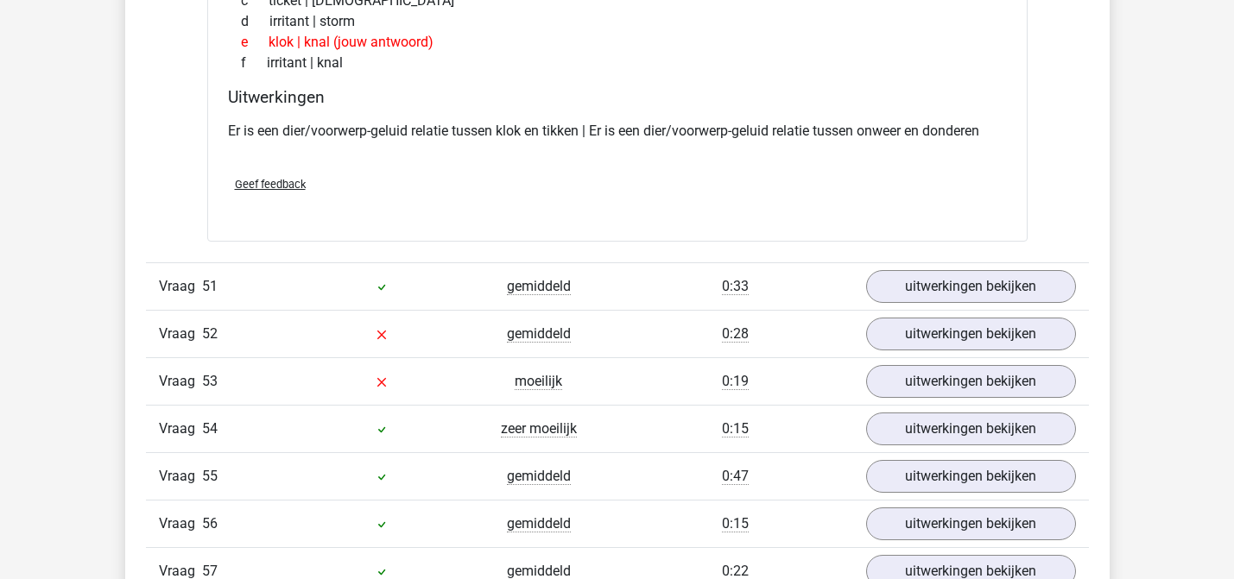
scroll to position [8217, 0]
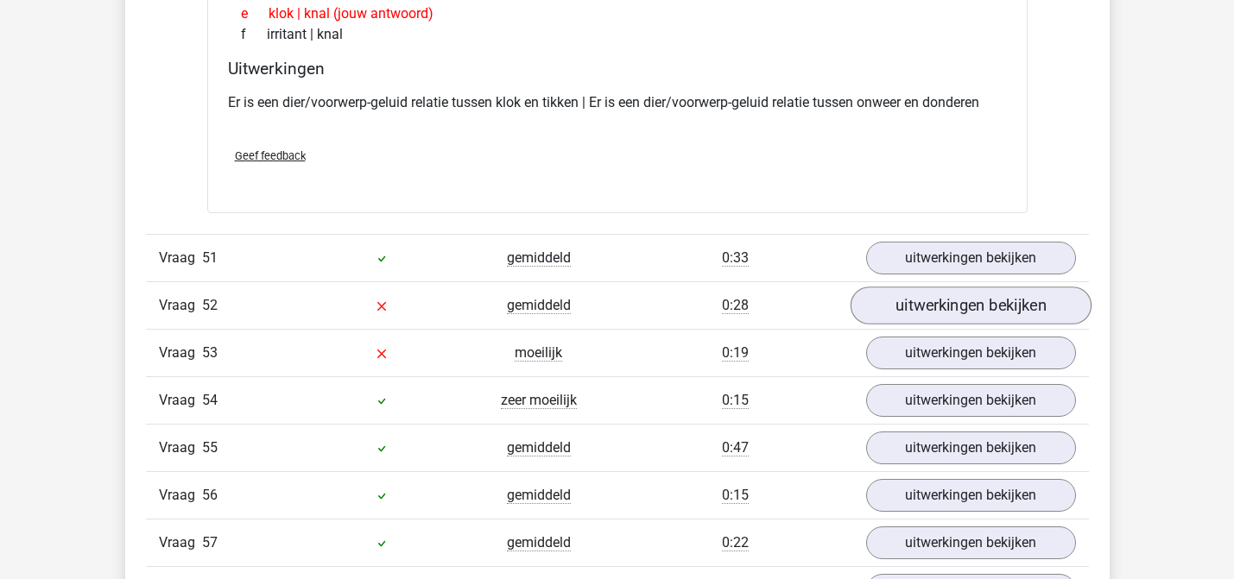
click at [903, 306] on link "uitwerkingen bekijken" at bounding box center [969, 306] width 241 height 38
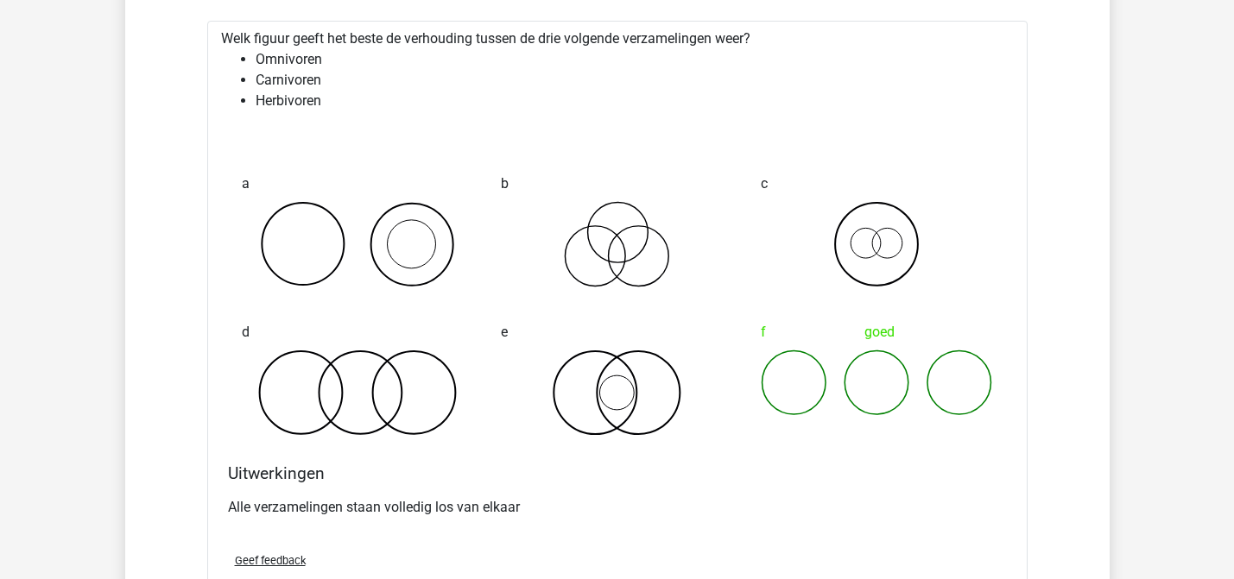
scroll to position [8486, 0]
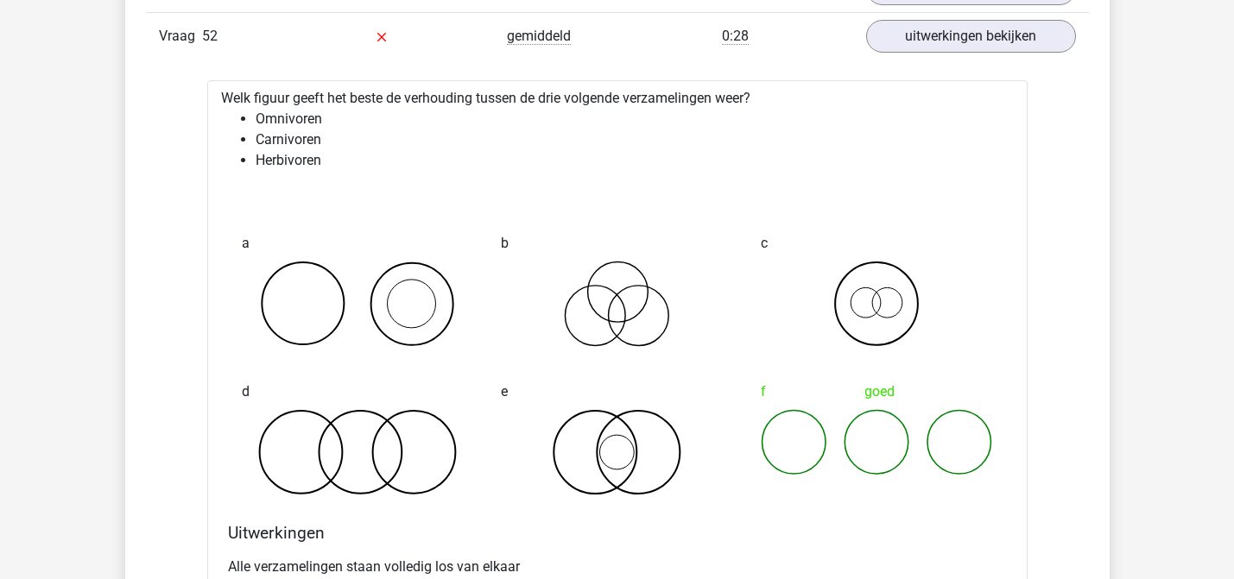
click at [317, 162] on li "Herbivoren" at bounding box center [635, 160] width 758 height 21
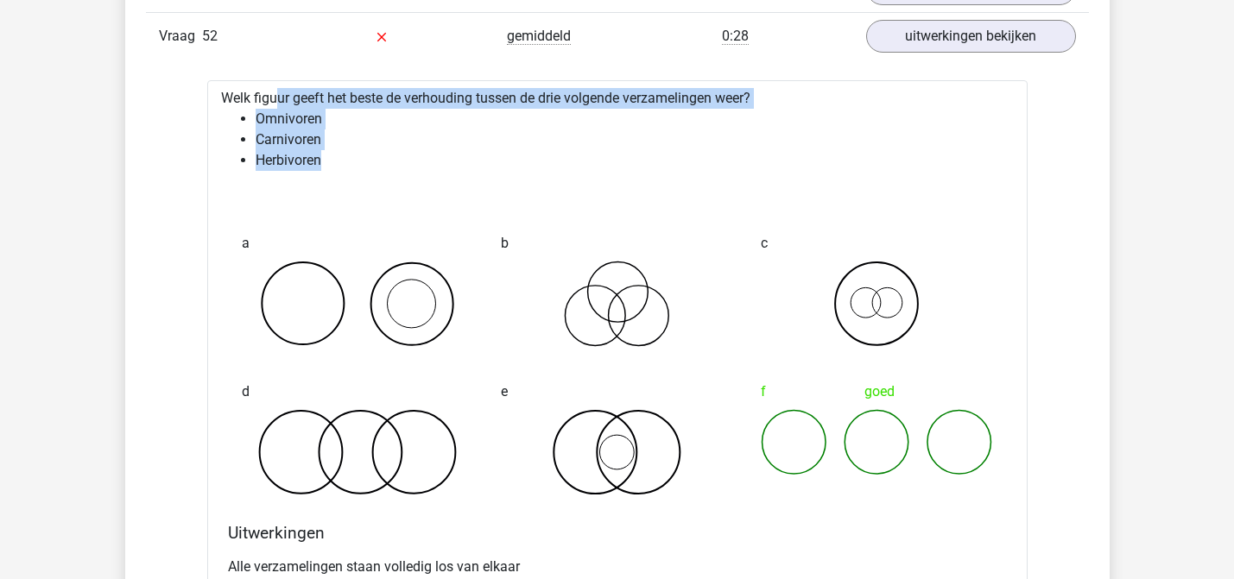
drag, startPoint x: 321, startPoint y: 161, endPoint x: 204, endPoint y: 85, distance: 139.8
copy div "Welk figuur geeft het beste de verhouding tussen de drie volgende verzamelingen…"
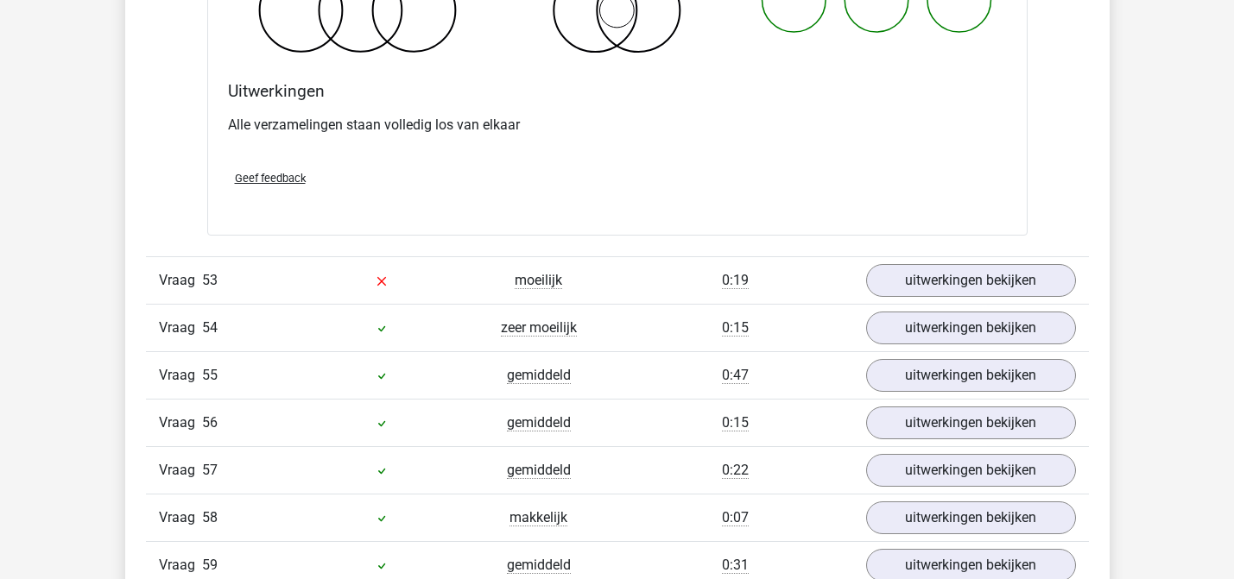
scroll to position [8948, 0]
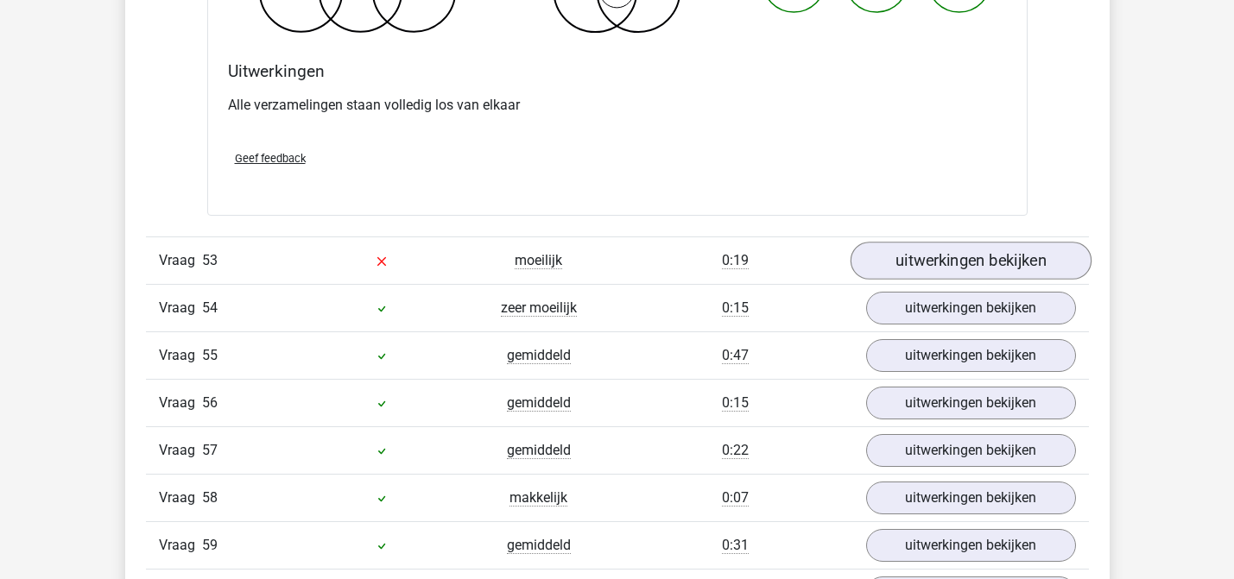
click at [899, 272] on link "uitwerkingen bekijken" at bounding box center [969, 261] width 241 height 38
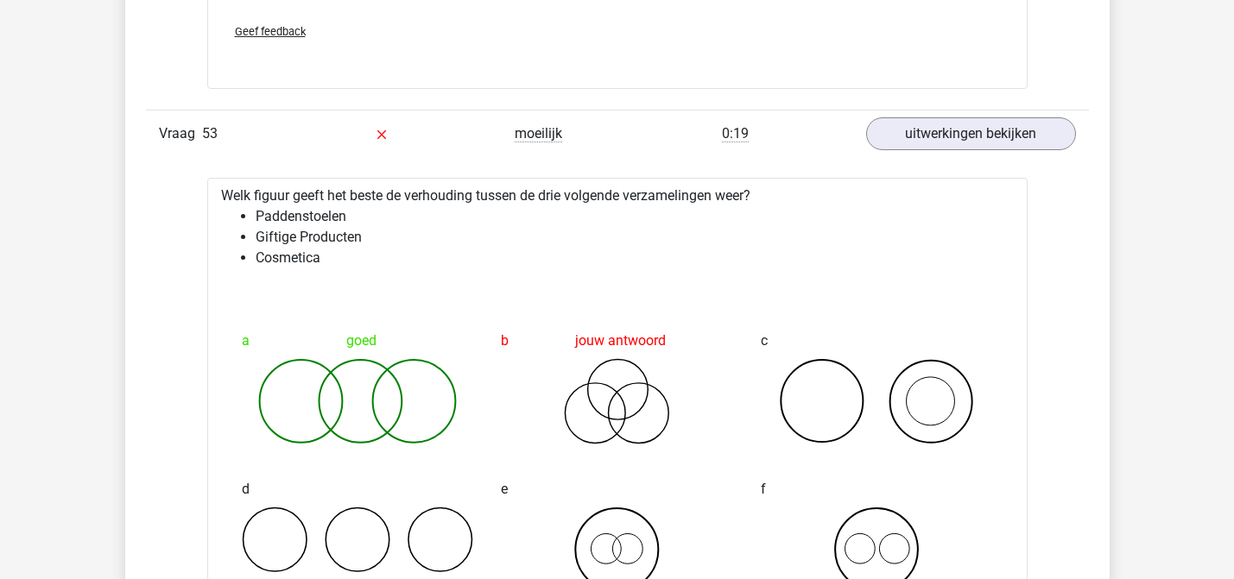
scroll to position [9074, 0]
click at [966, 130] on link "uitwerkingen bekijken" at bounding box center [969, 135] width 241 height 38
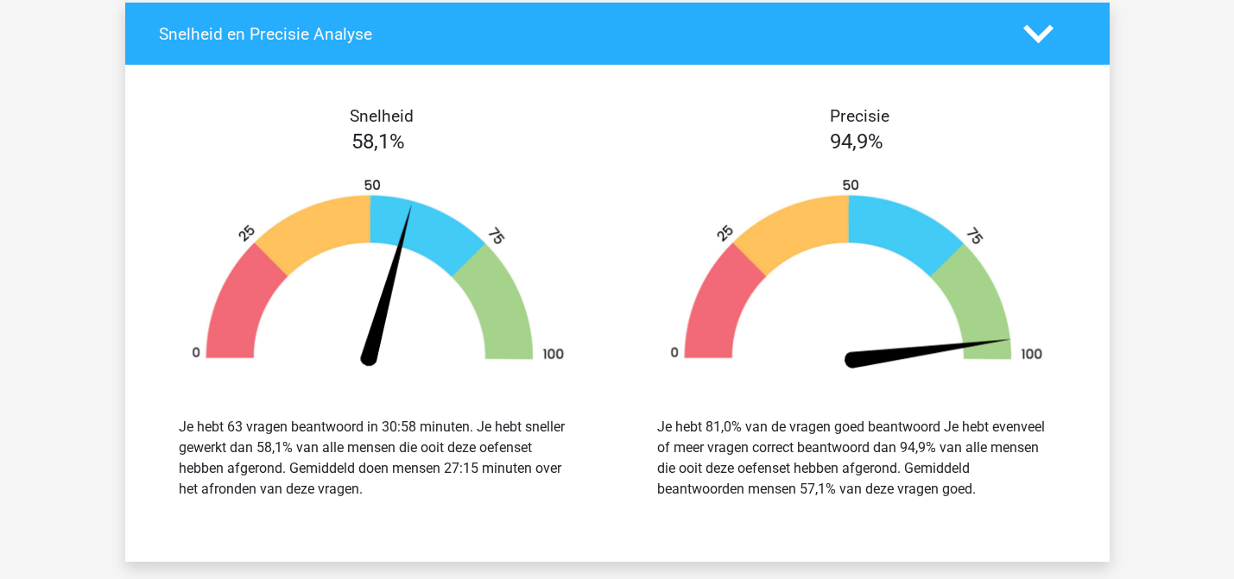
scroll to position [9832, 0]
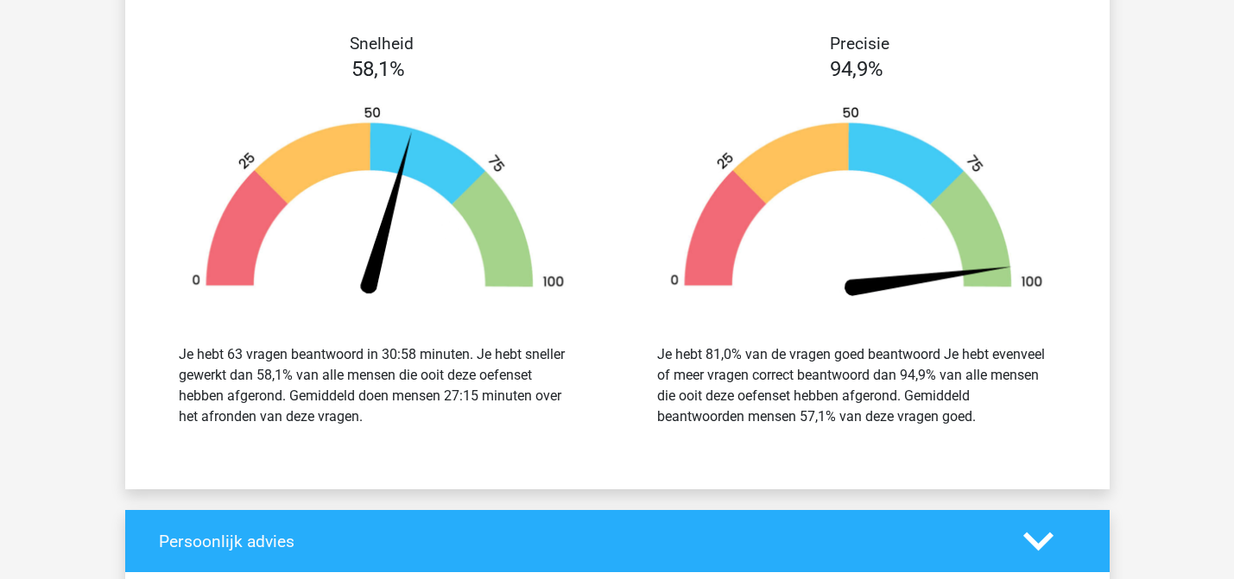
drag, startPoint x: 661, startPoint y: 348, endPoint x: 991, endPoint y: 414, distance: 336.2
click at [992, 414] on div "Je hebt 81,0% van de vragen goed beantwoord Je hebt evenveel of meer vragen cor…" at bounding box center [856, 385] width 399 height 83
click at [991, 414] on div "Je hebt 81,0% van de vragen goed beantwoord Je hebt evenveel of meer vragen cor…" at bounding box center [856, 385] width 399 height 83
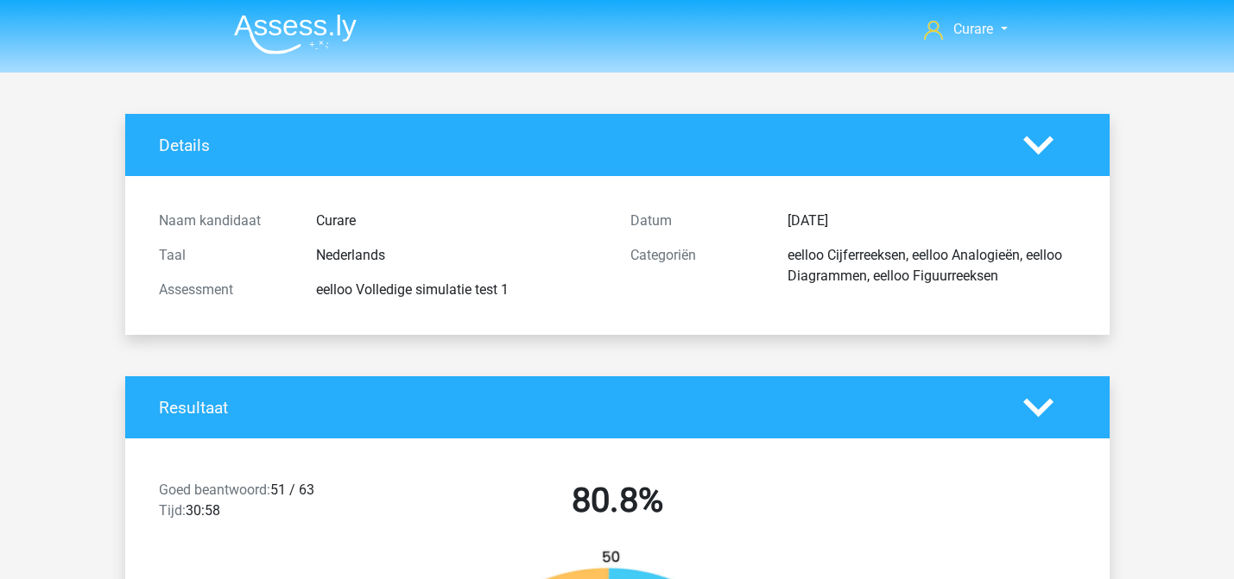
scroll to position [0, 0]
click at [275, 43] on img at bounding box center [295, 34] width 123 height 41
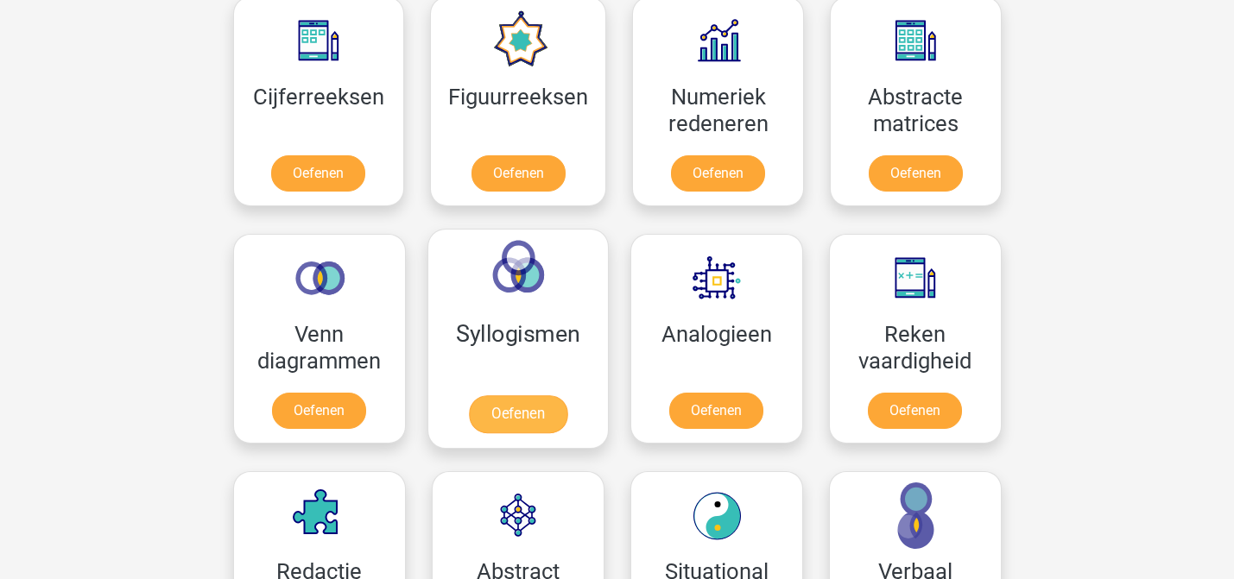
scroll to position [799, 0]
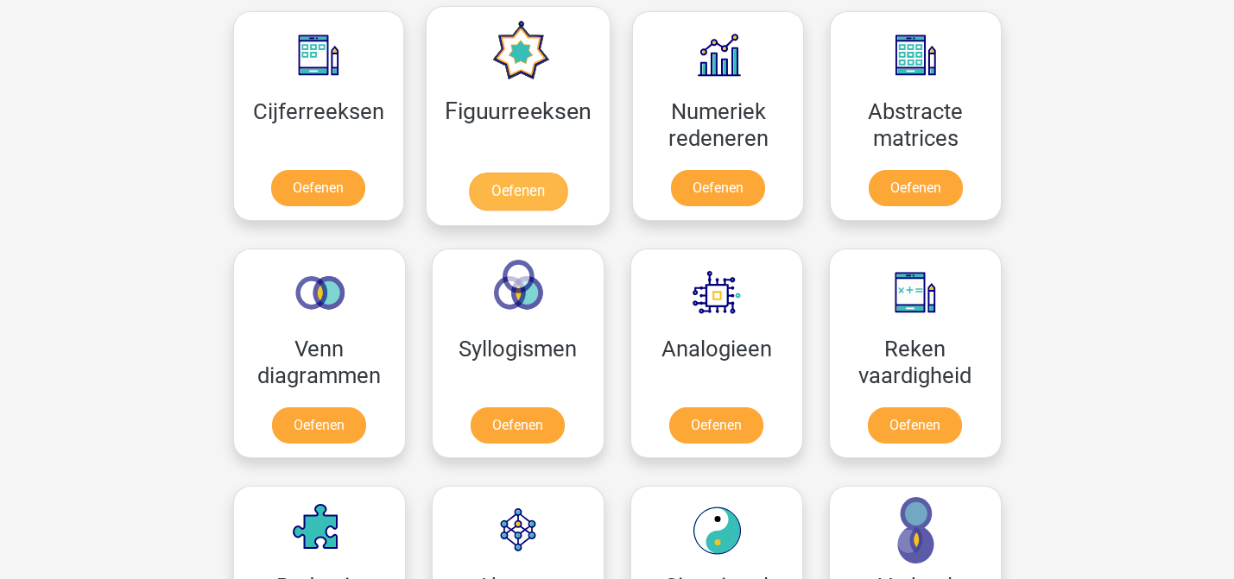
click at [514, 173] on link "Oefenen" at bounding box center [518, 192] width 98 height 38
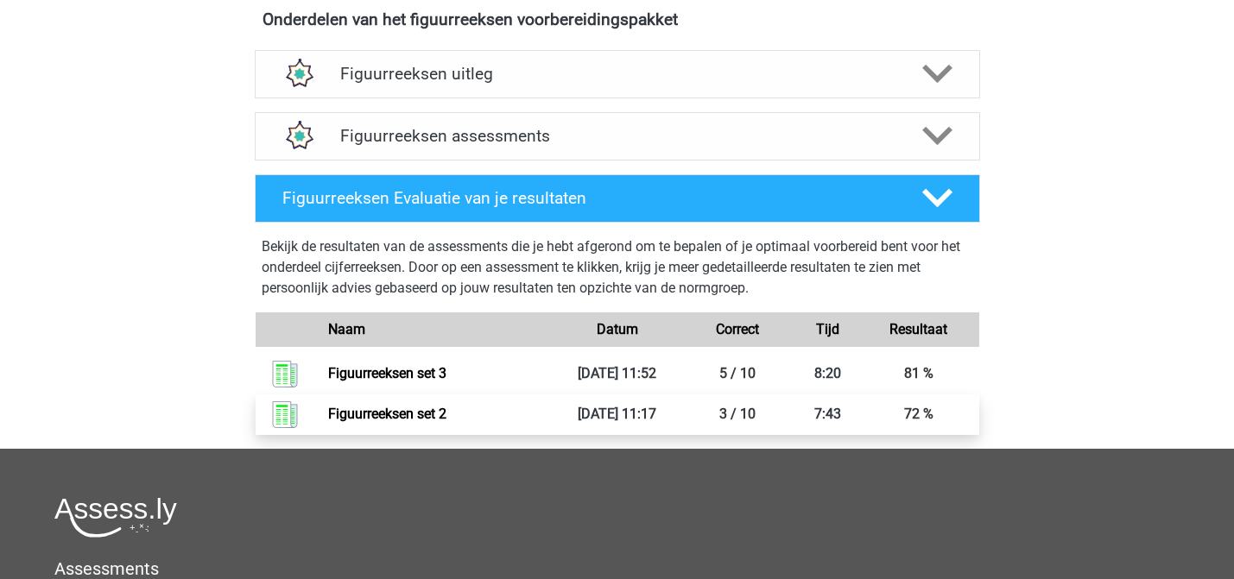
scroll to position [634, 0]
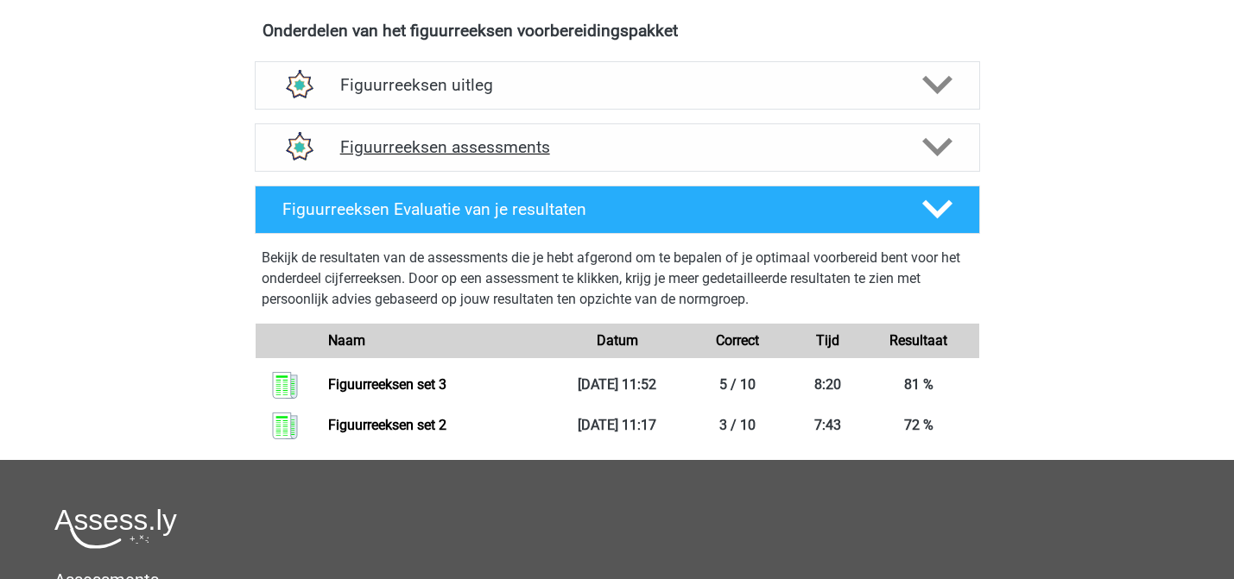
click at [589, 139] on h4 "Figuurreeksen assessments" at bounding box center [617, 147] width 554 height 20
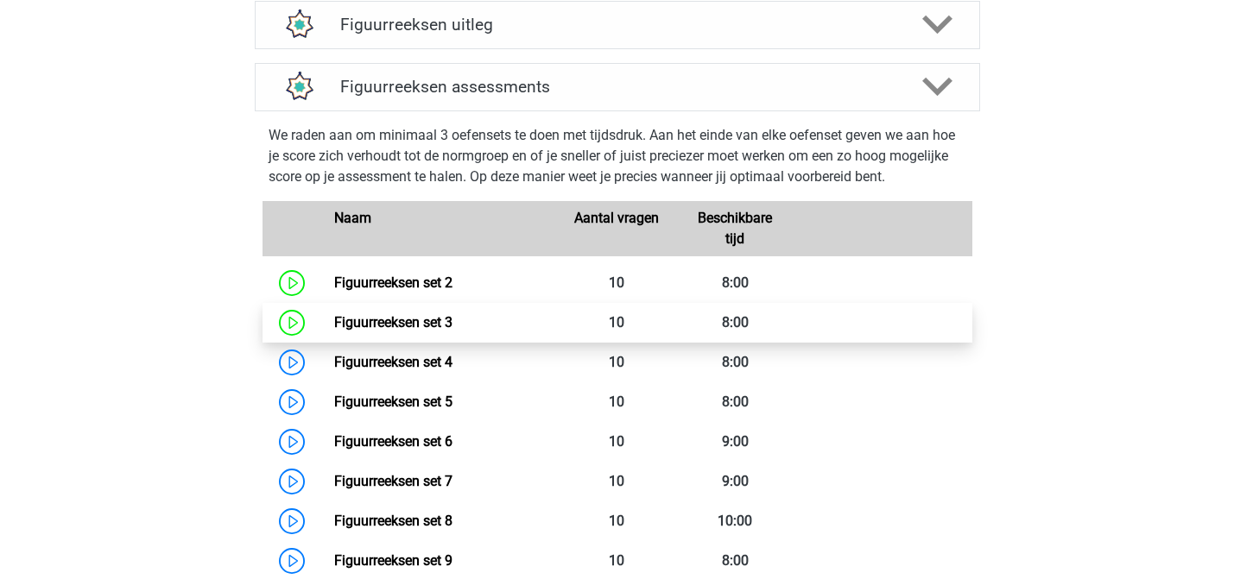
scroll to position [777, 0]
